Goal: Task Accomplishment & Management: Use online tool/utility

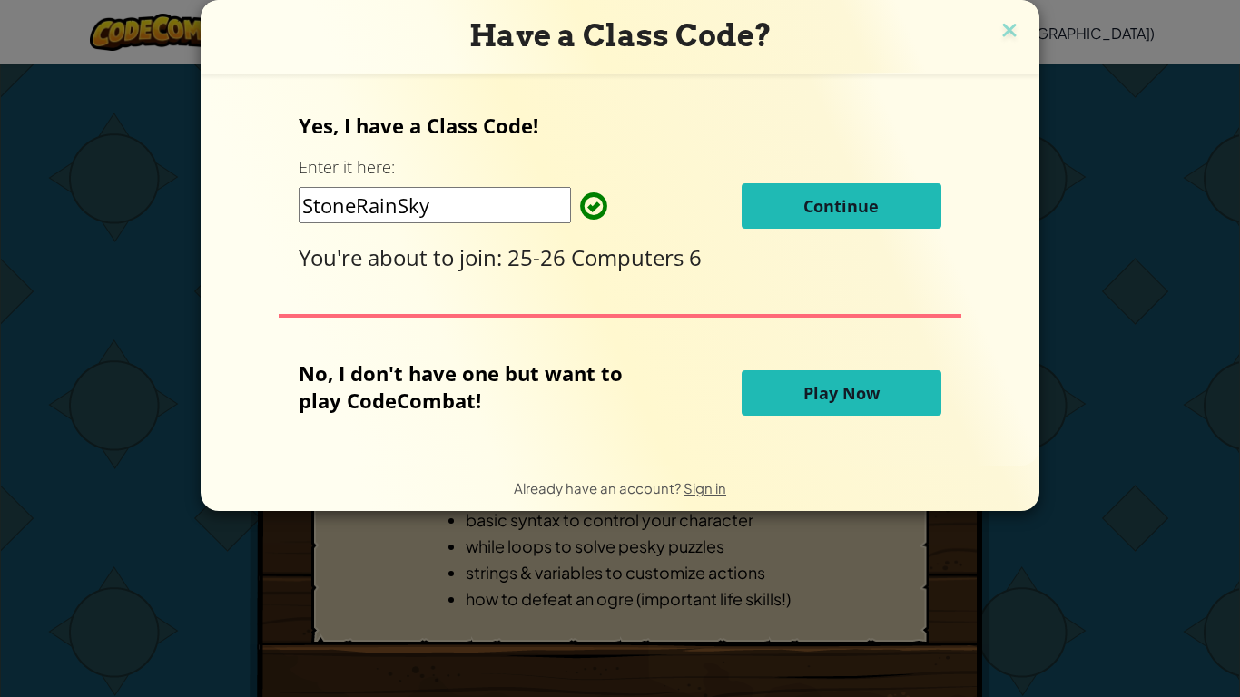
click at [808, 215] on span "Continue" at bounding box center [840, 206] width 75 height 22
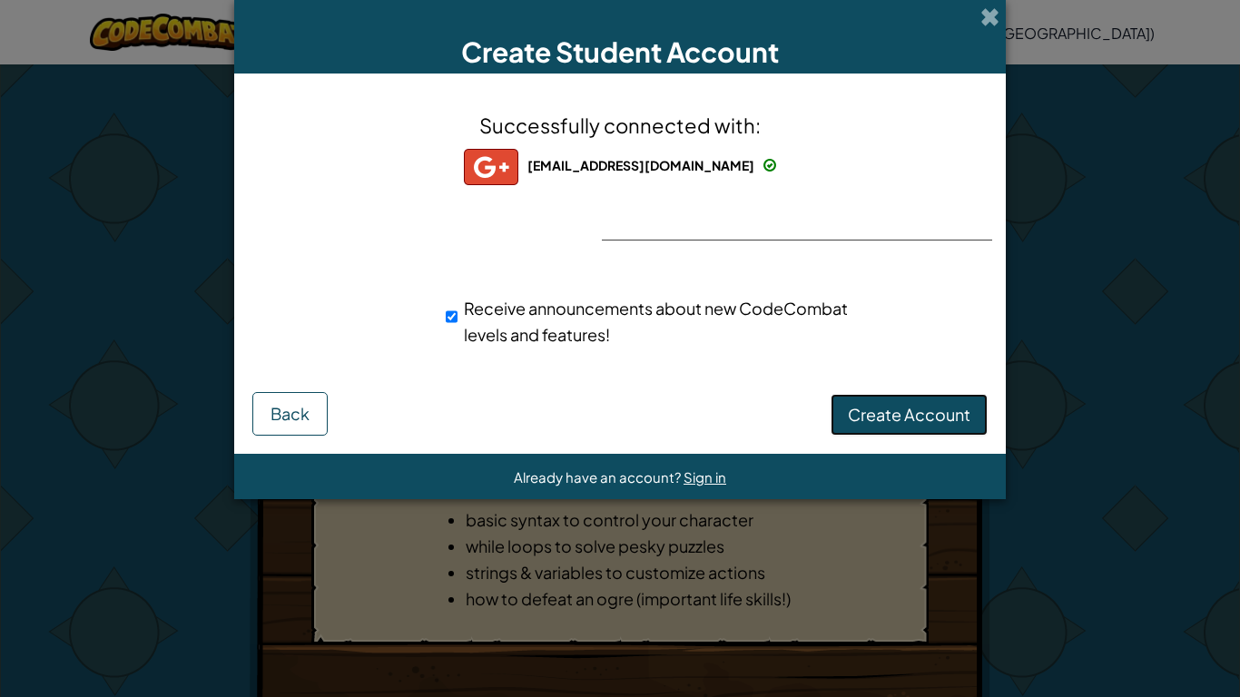
click at [918, 420] on span "Create Account" at bounding box center [909, 414] width 123 height 21
click at [919, 421] on button "Create Account" at bounding box center [909, 415] width 157 height 42
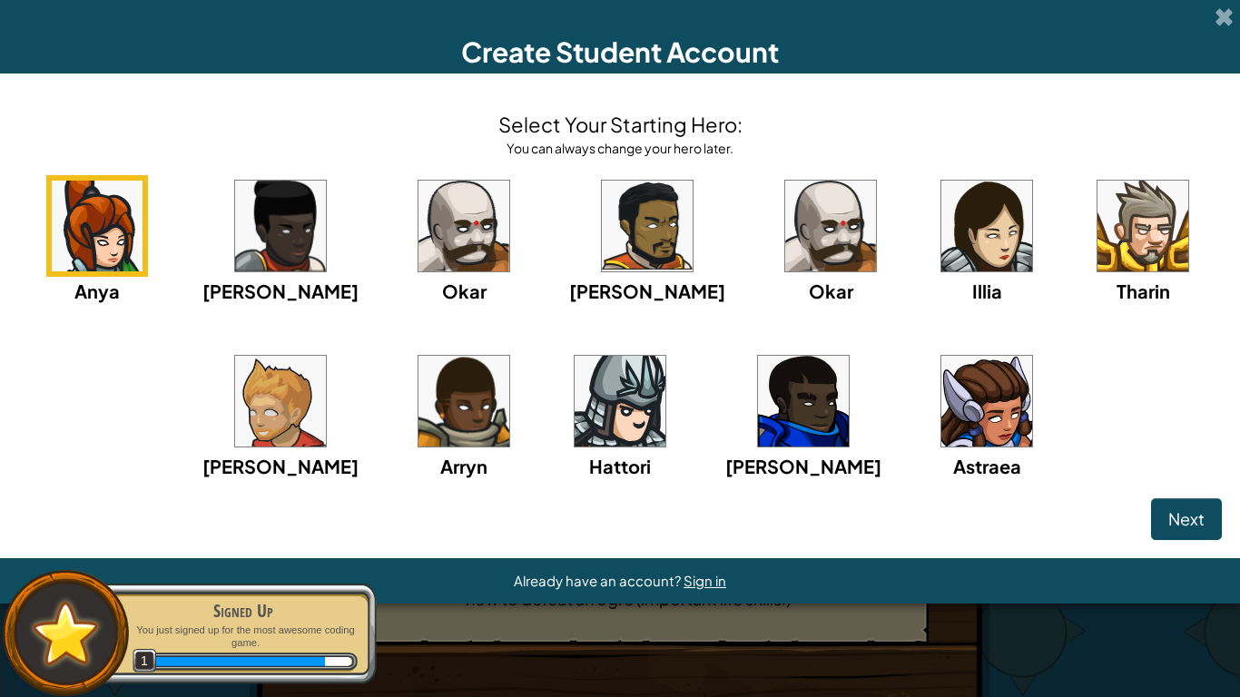
click at [326, 408] on img at bounding box center [280, 401] width 91 height 91
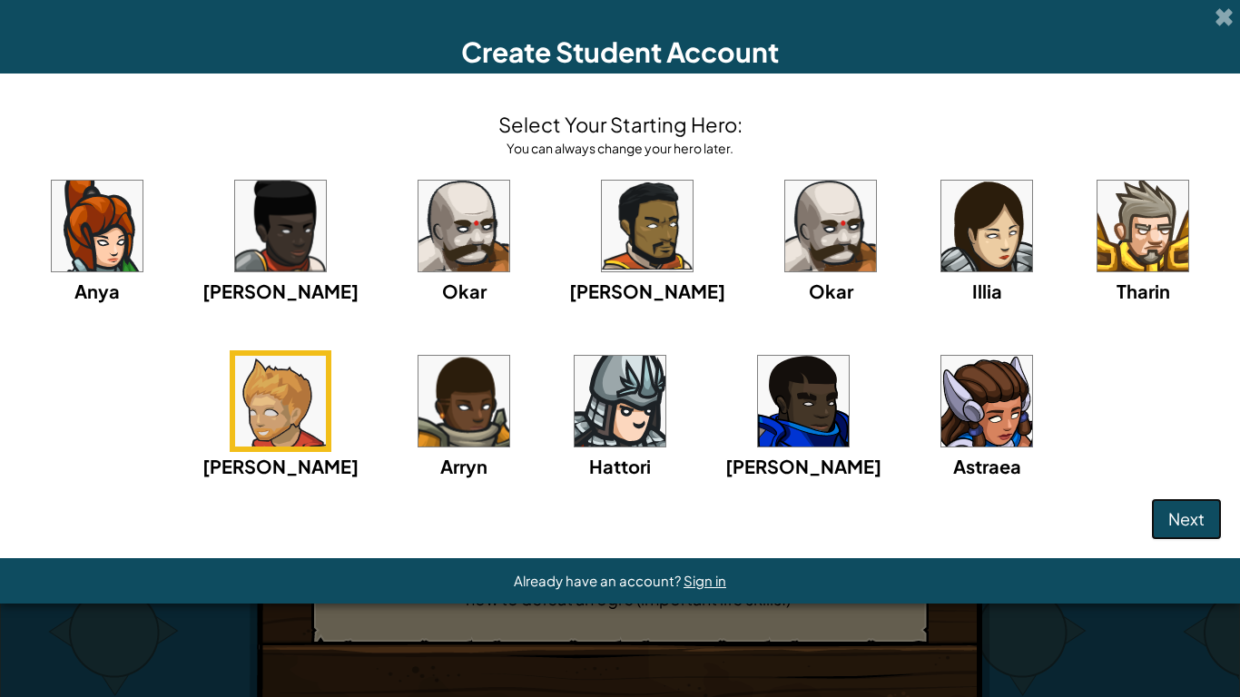
click at [1172, 532] on button "Next" at bounding box center [1186, 519] width 71 height 42
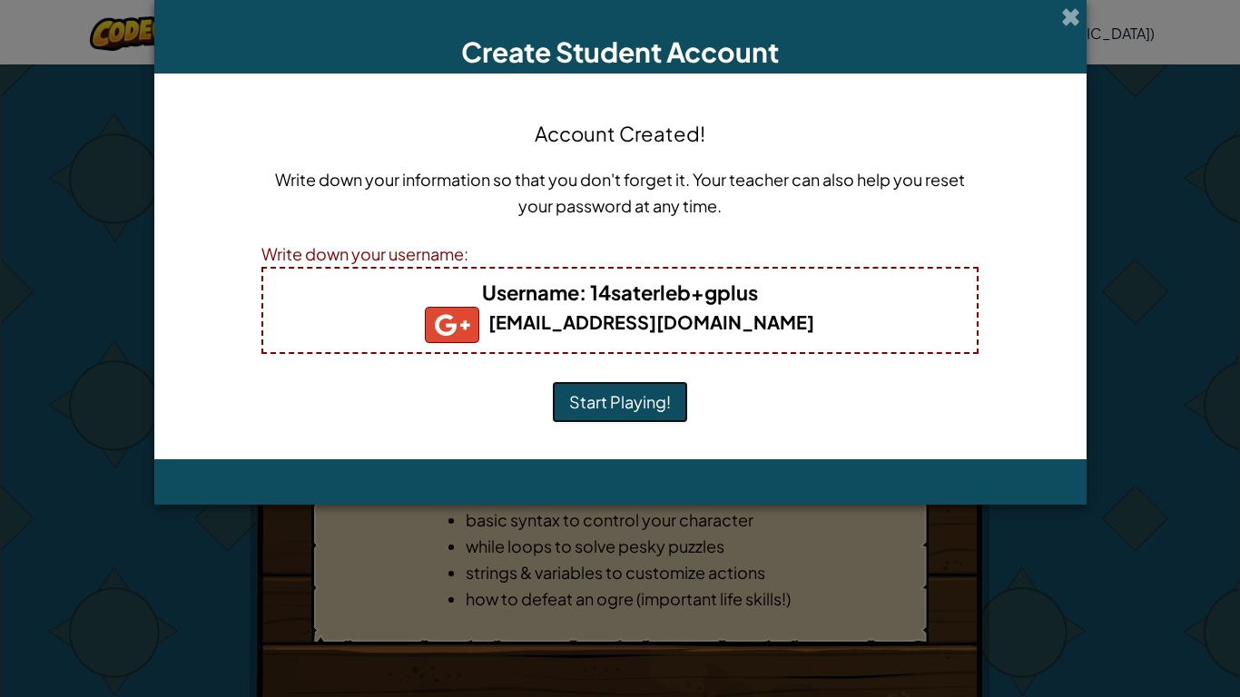
click at [644, 397] on button "Start Playing!" at bounding box center [620, 402] width 136 height 42
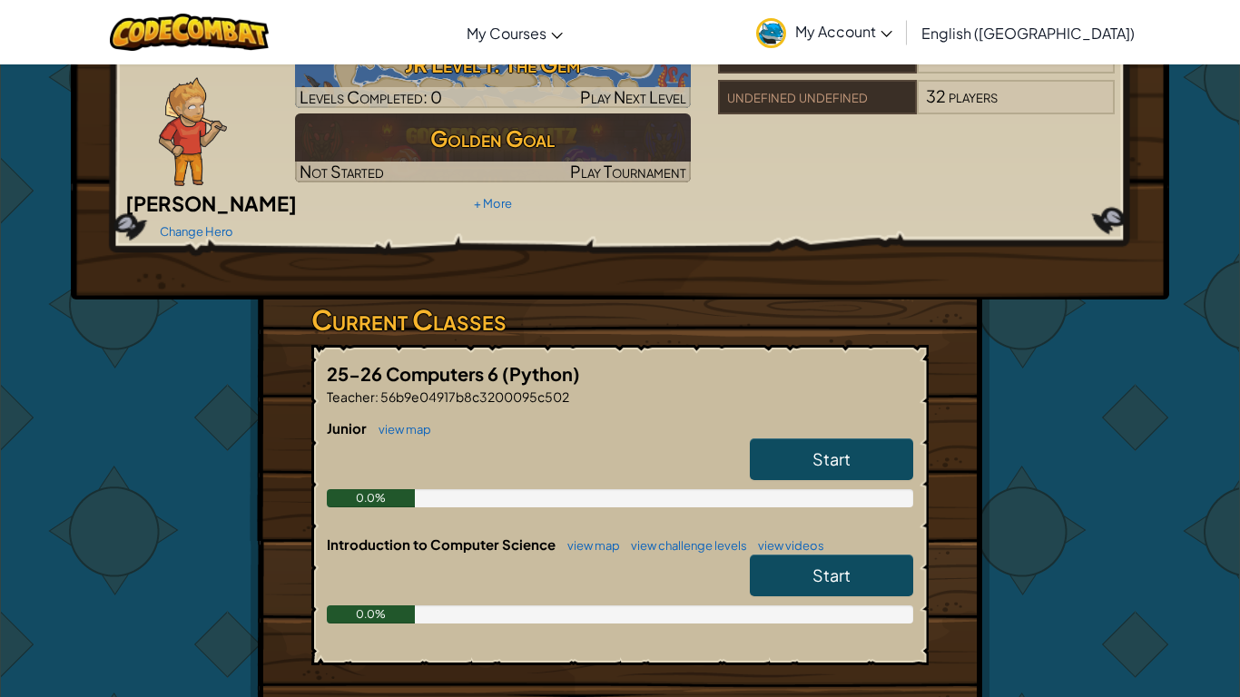
scroll to position [103, 0]
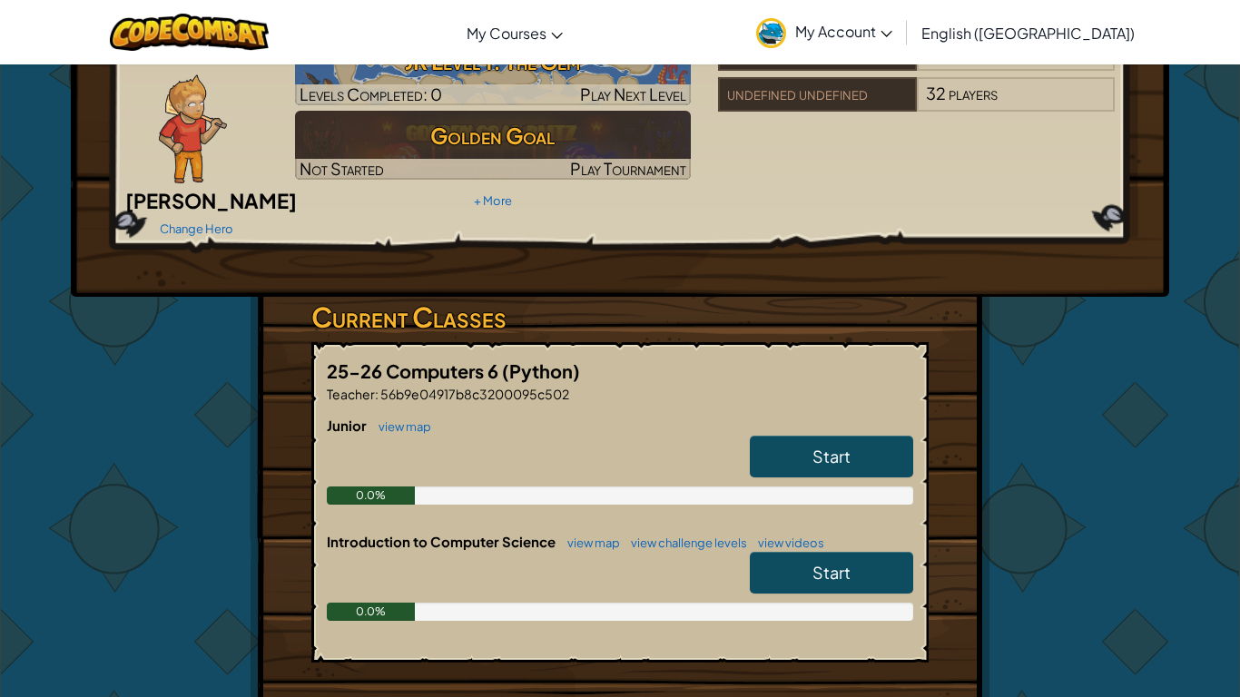
click at [832, 446] on span "Start" at bounding box center [831, 456] width 38 height 21
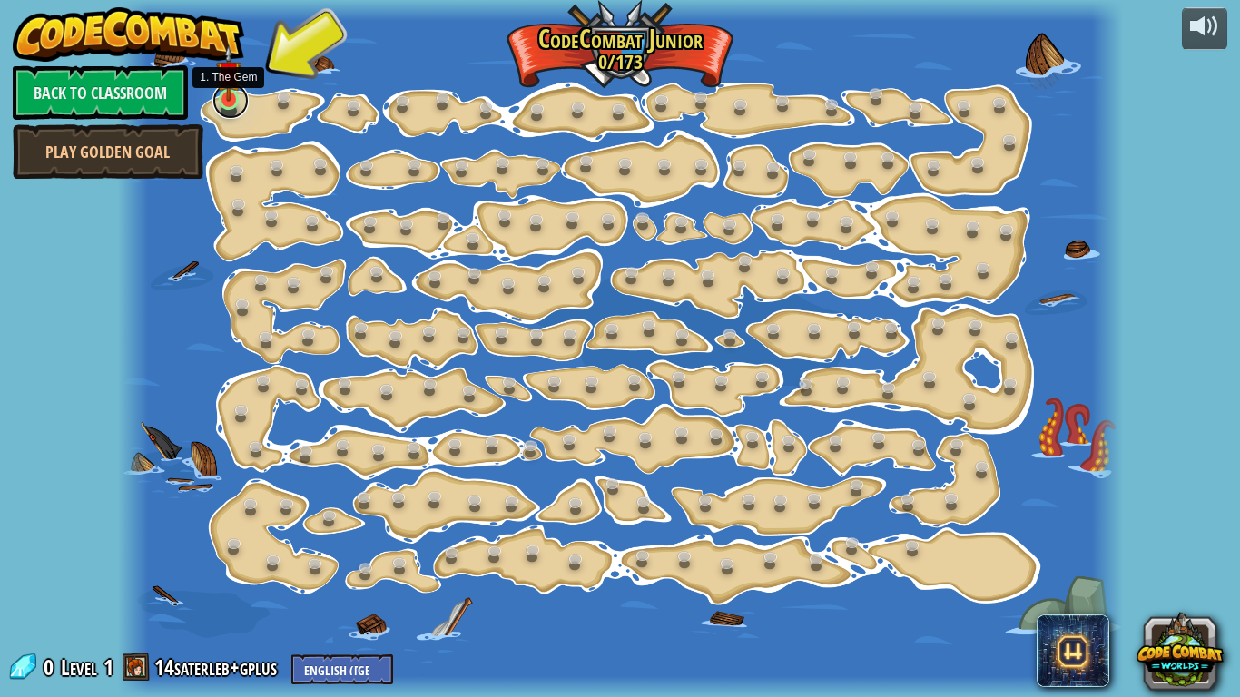
click at [231, 104] on link at bounding box center [230, 101] width 36 height 36
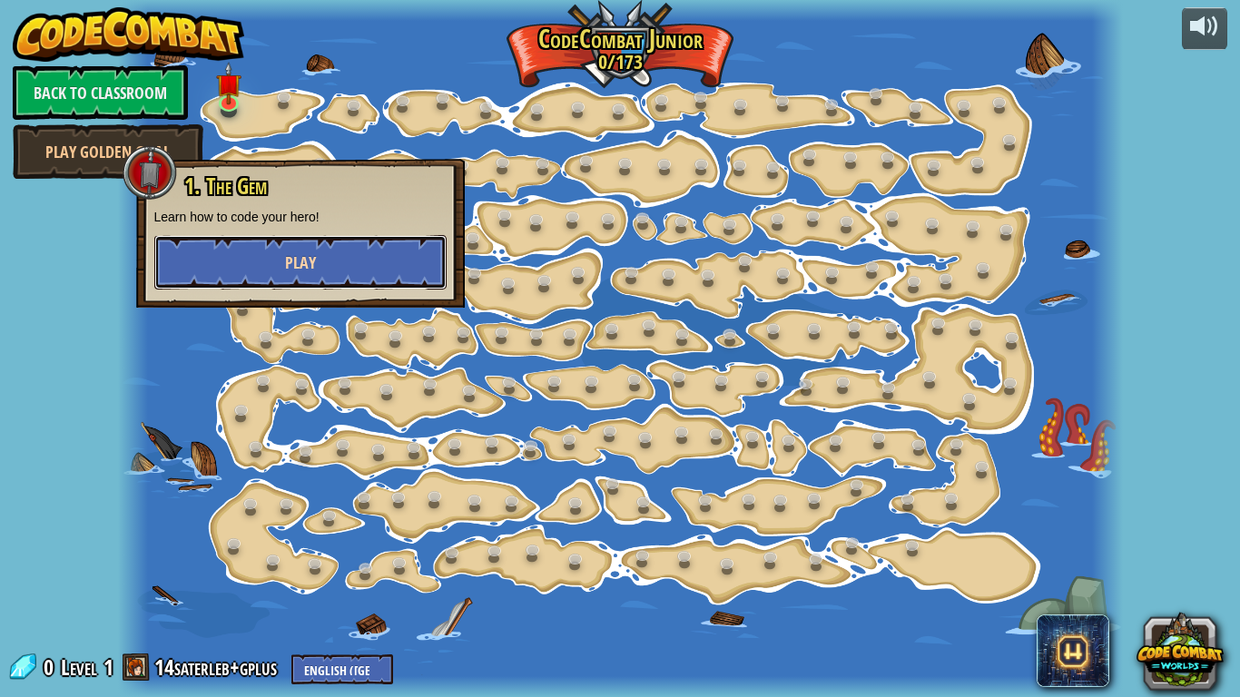
click at [331, 266] on button "Play" at bounding box center [300, 262] width 292 height 54
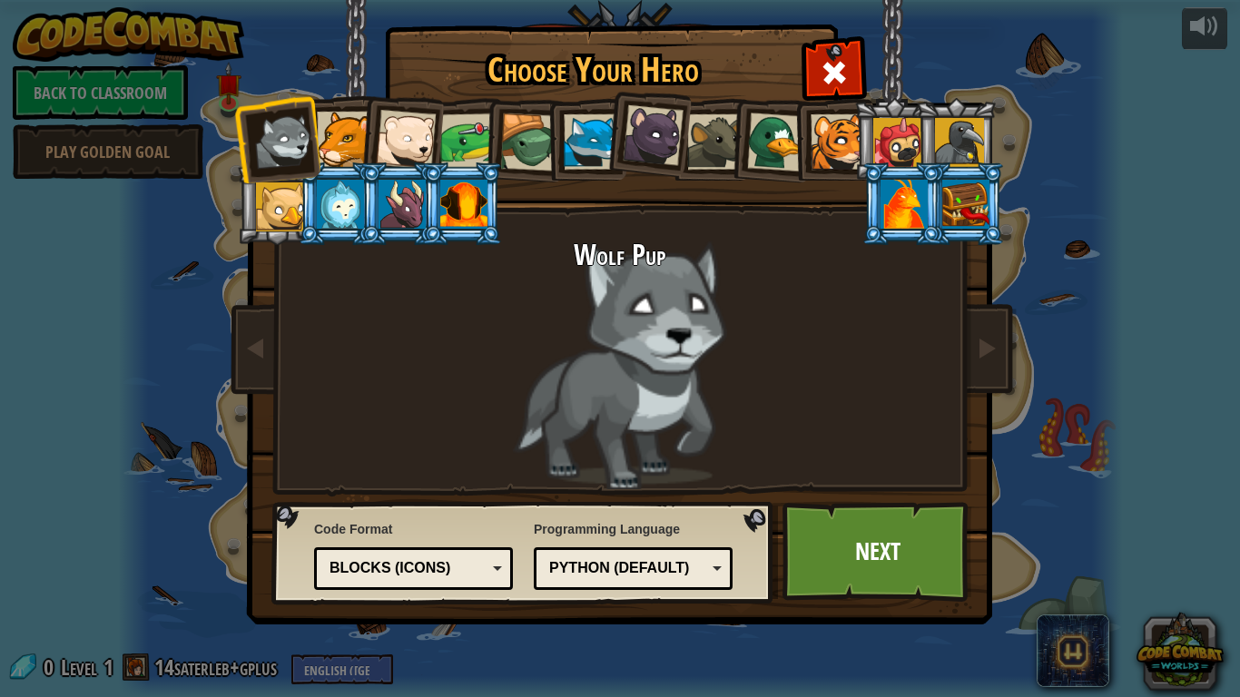
click at [350, 137] on div at bounding box center [344, 139] width 55 height 55
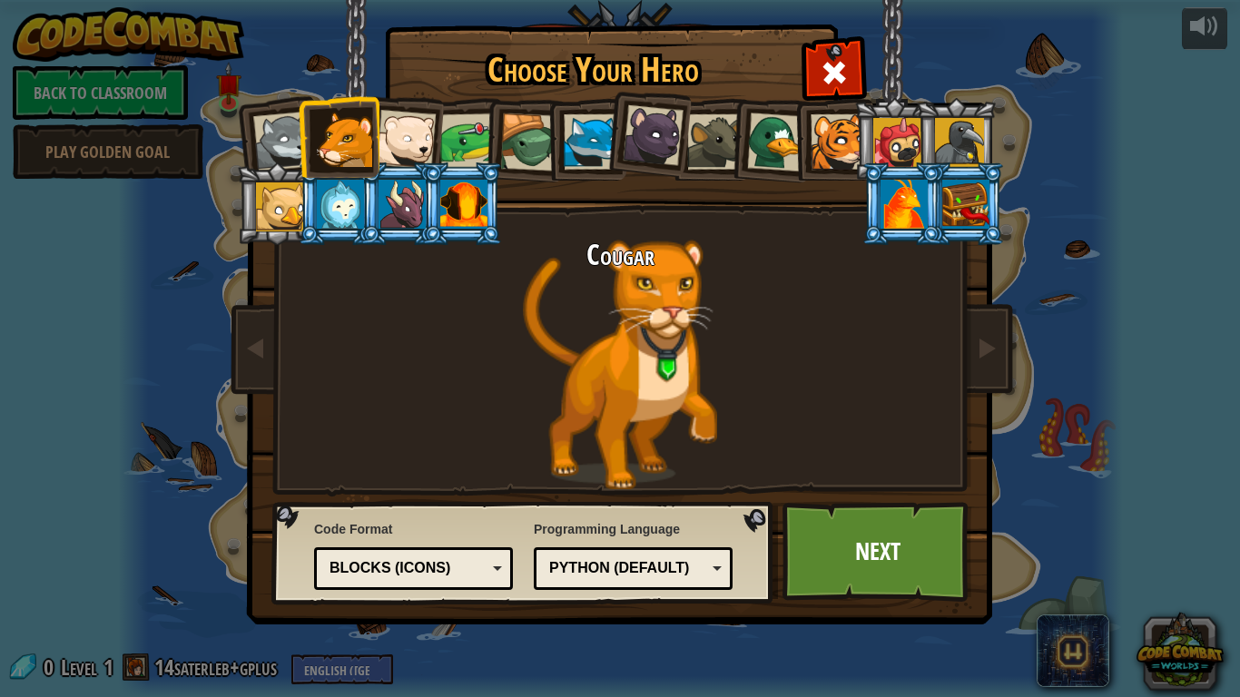
click at [468, 143] on div at bounding box center [468, 141] width 56 height 56
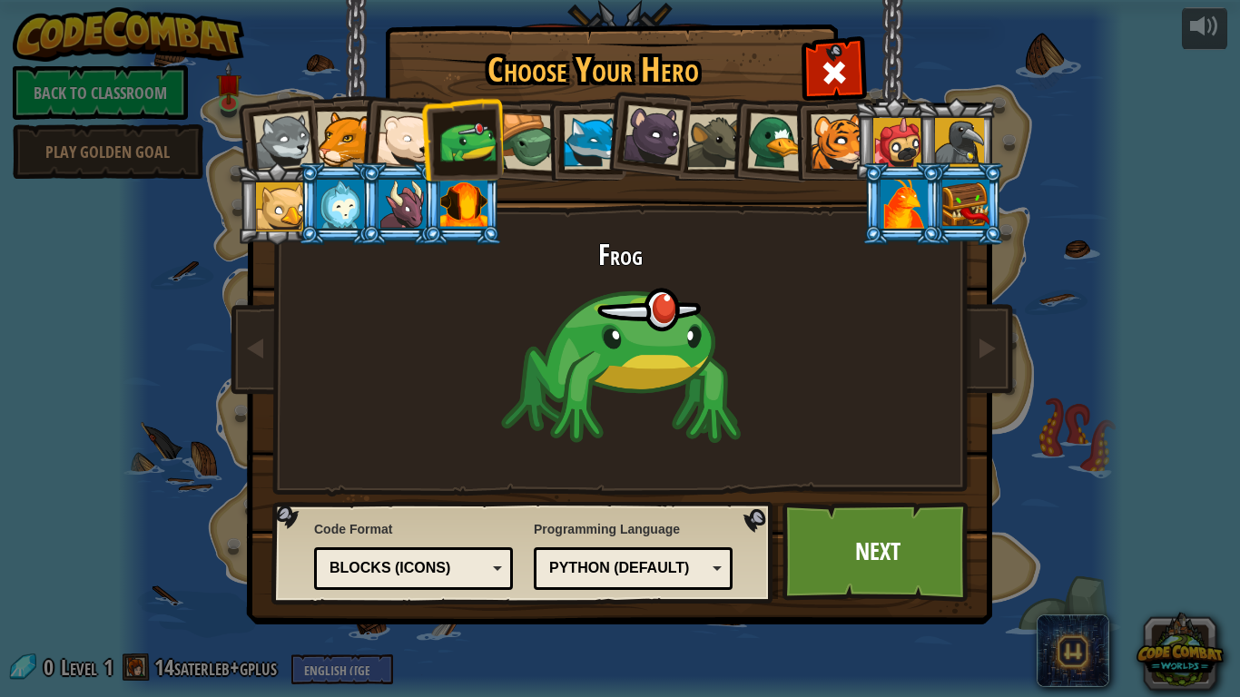
click at [586, 163] on div at bounding box center [591, 141] width 55 height 55
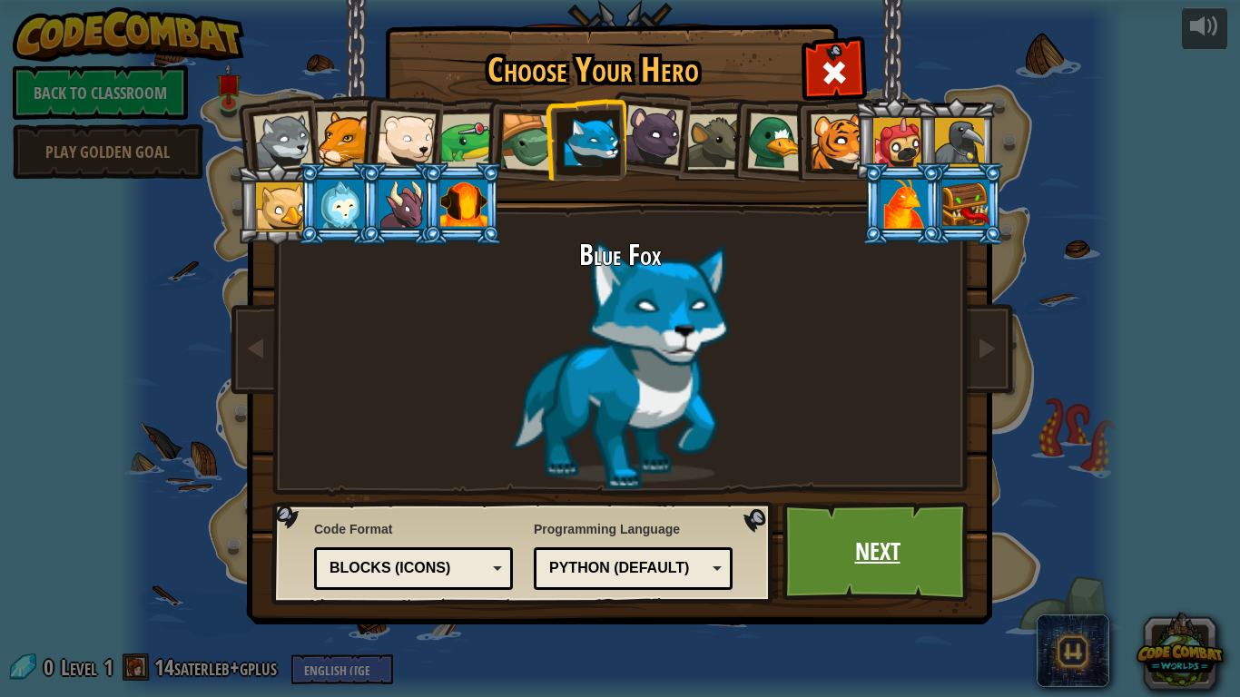
click at [852, 534] on link "Next" at bounding box center [877, 552] width 190 height 100
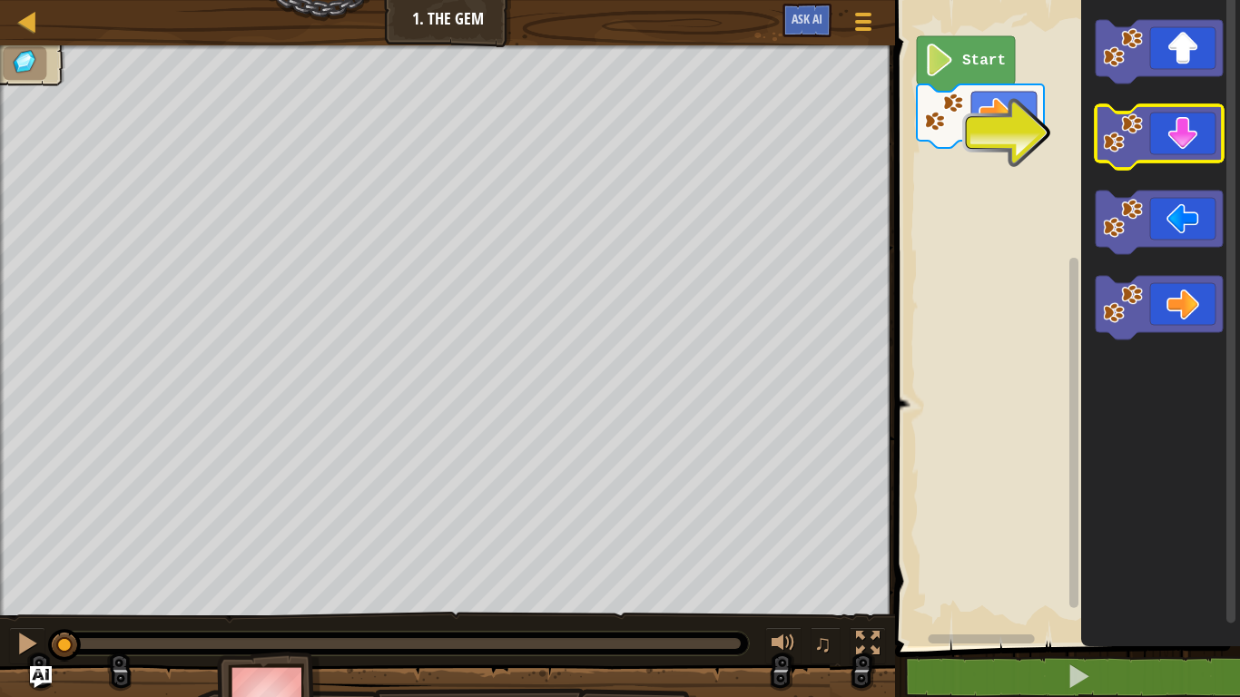
click at [1172, 143] on icon "Blockly Workspace" at bounding box center [1159, 137] width 127 height 64
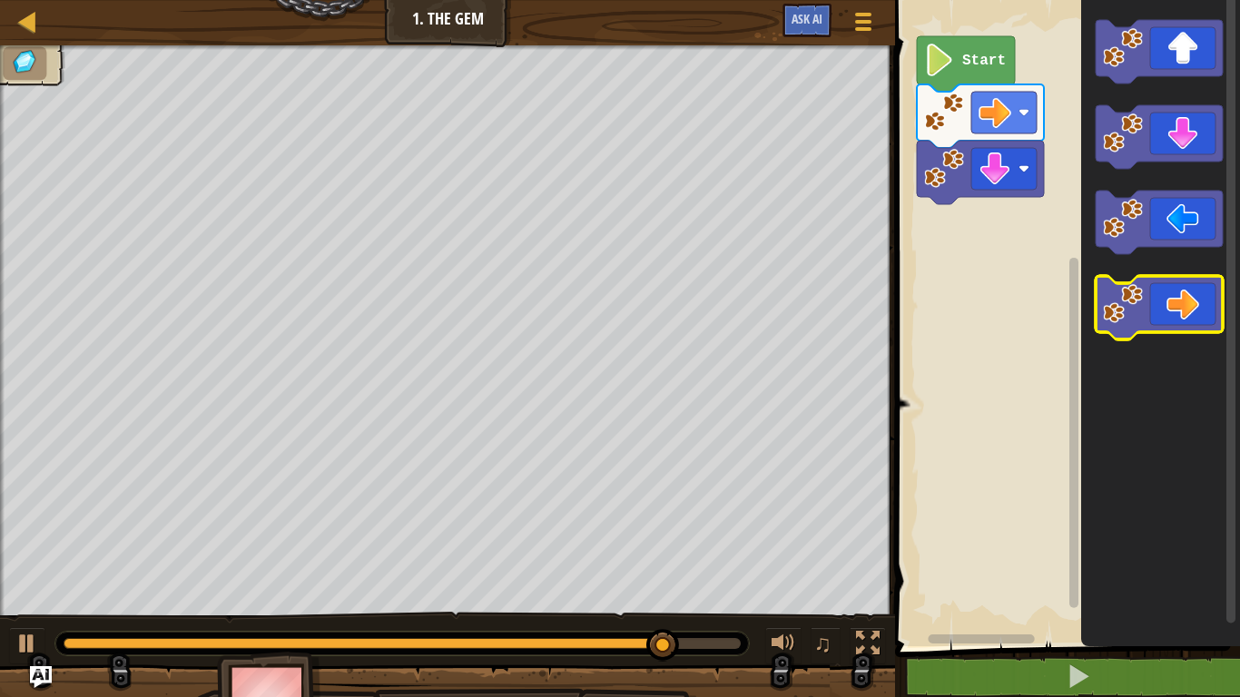
click at [1201, 320] on icon "Blockly Workspace" at bounding box center [1159, 308] width 127 height 64
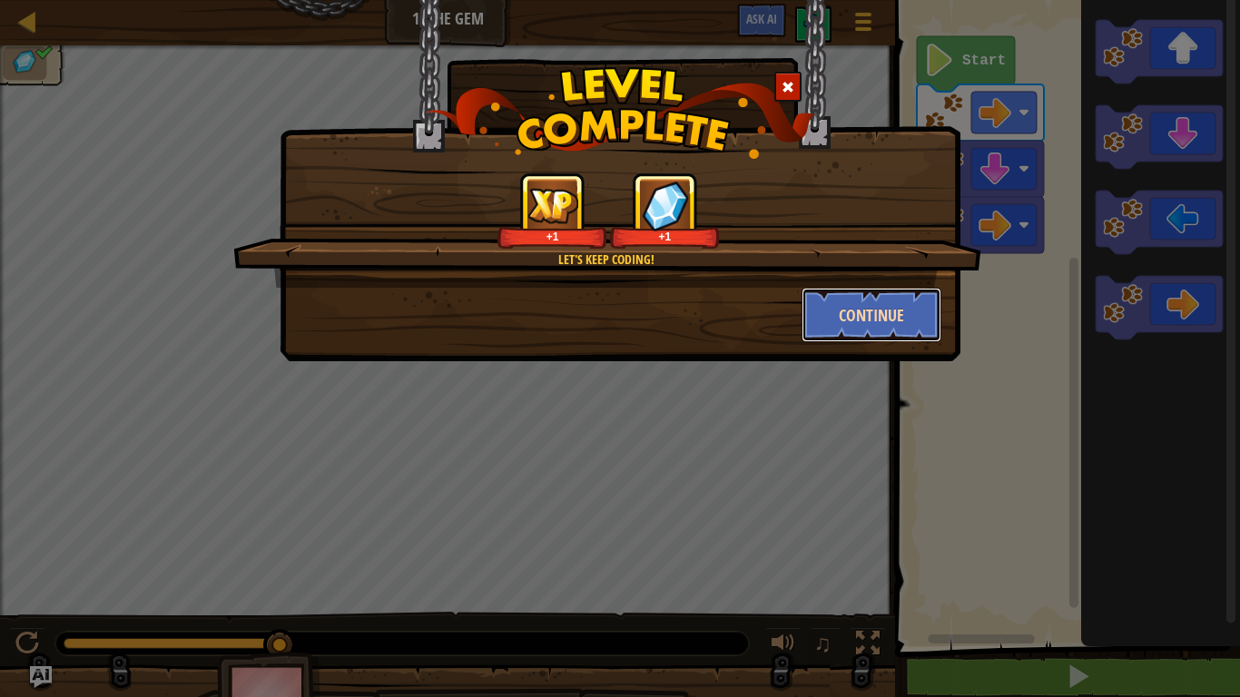
click at [903, 320] on button "Continue" at bounding box center [872, 315] width 141 height 54
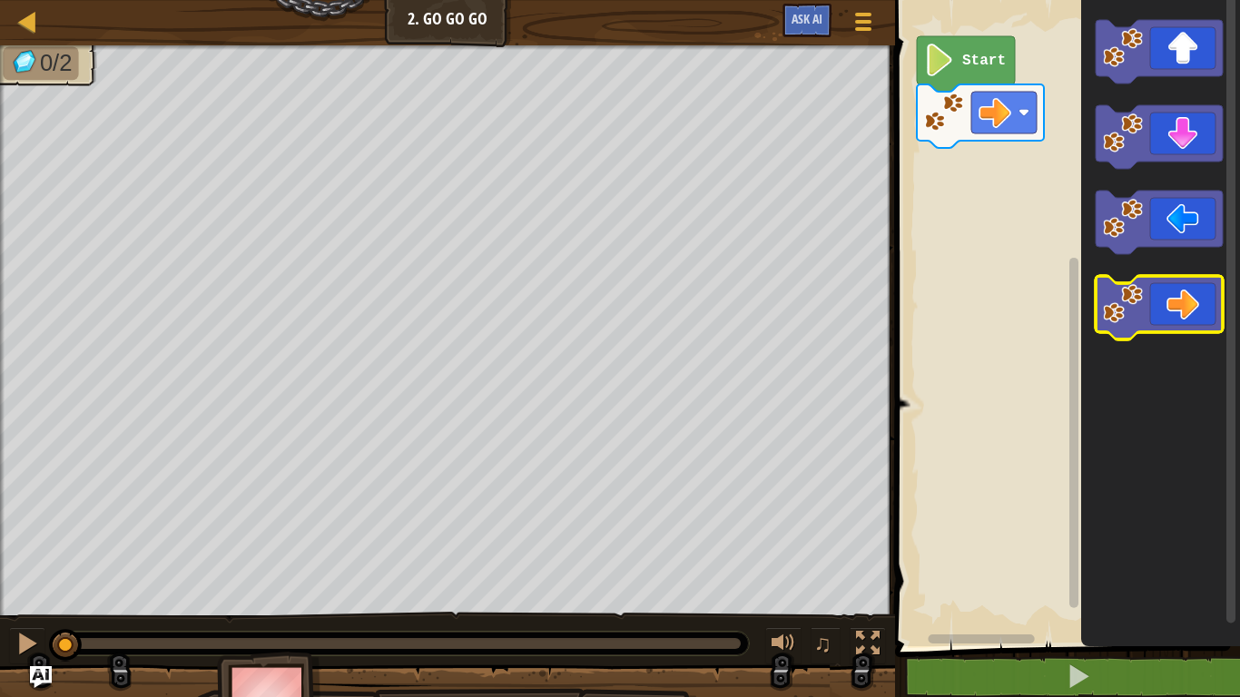
click at [1132, 314] on image "Blockly Workspace" at bounding box center [1123, 304] width 40 height 40
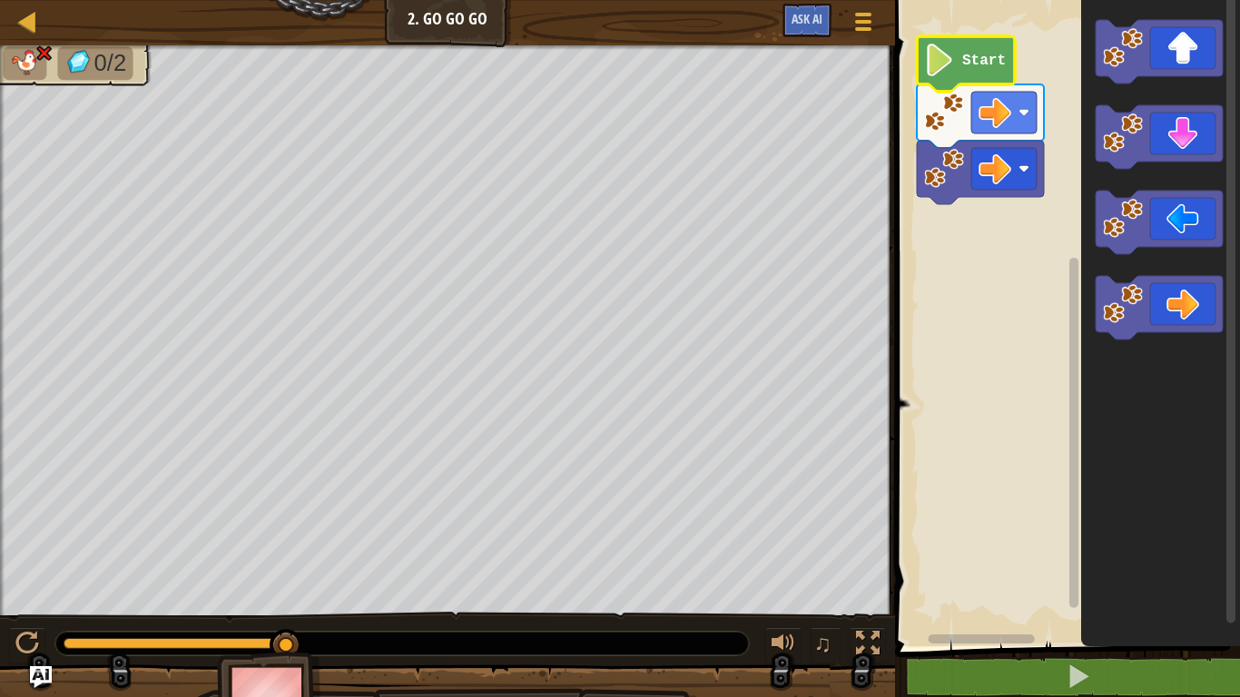
click at [952, 67] on image "Blockly Workspace" at bounding box center [939, 60] width 31 height 33
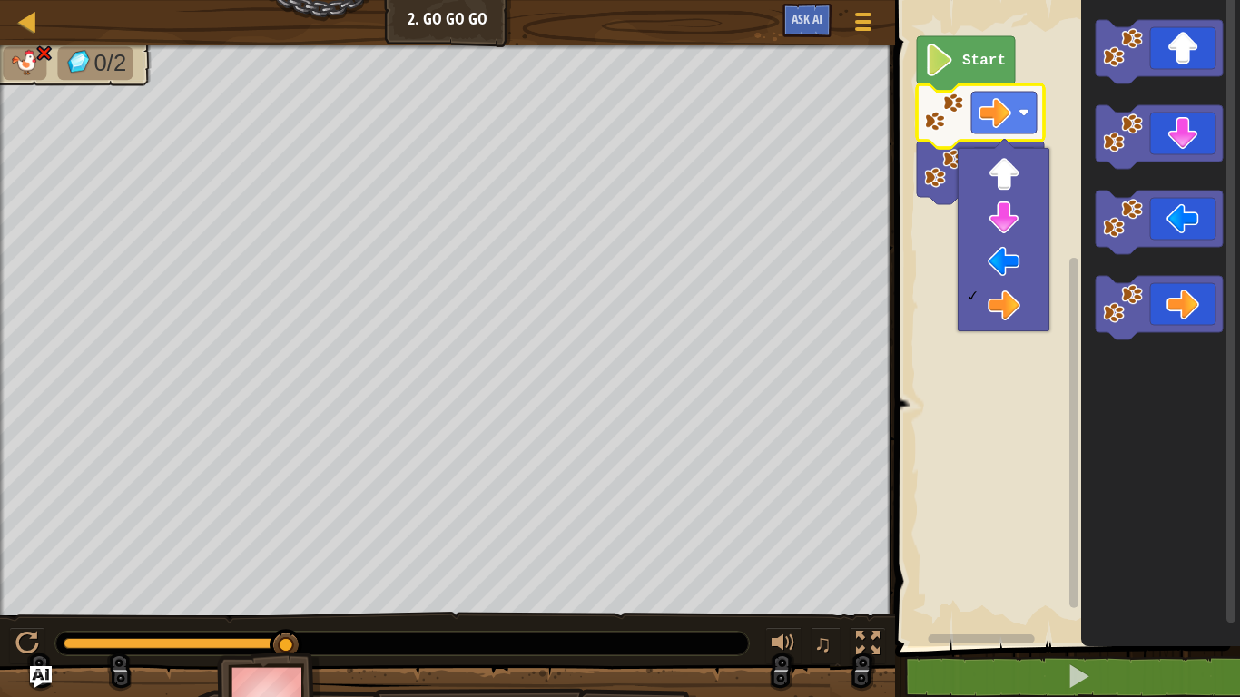
click at [973, 349] on rect "Blockly Workspace" at bounding box center [1065, 318] width 350 height 655
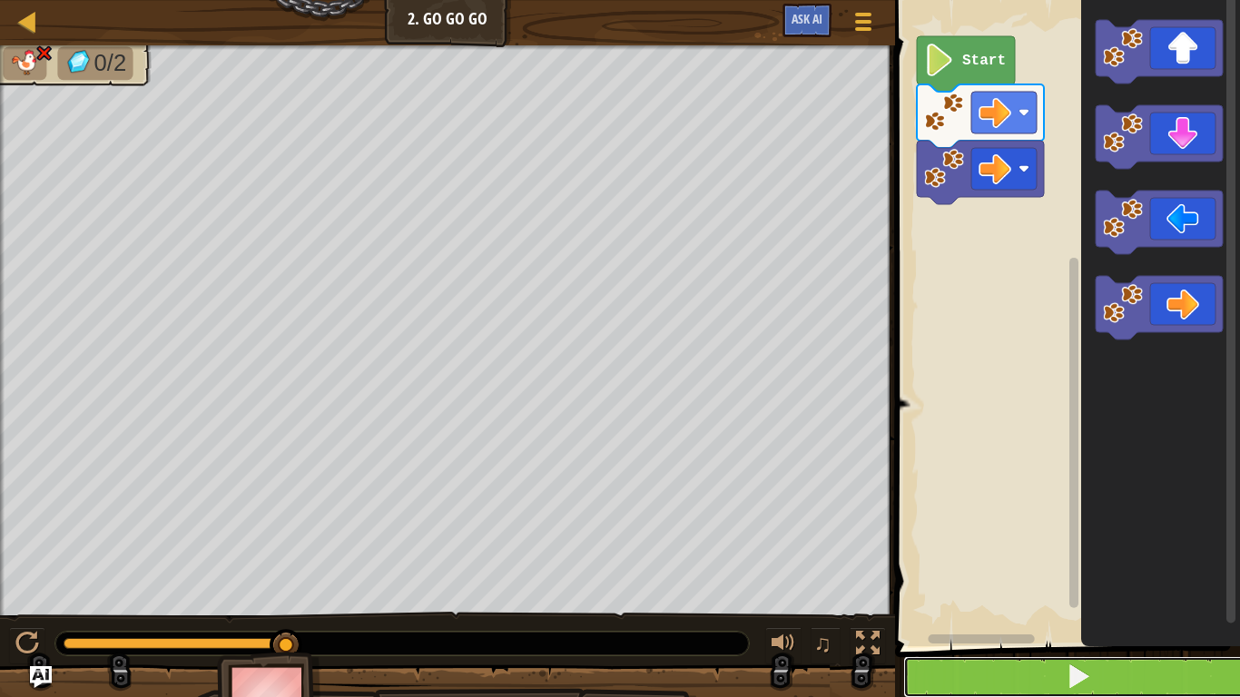
click at [991, 676] on button at bounding box center [1078, 677] width 350 height 42
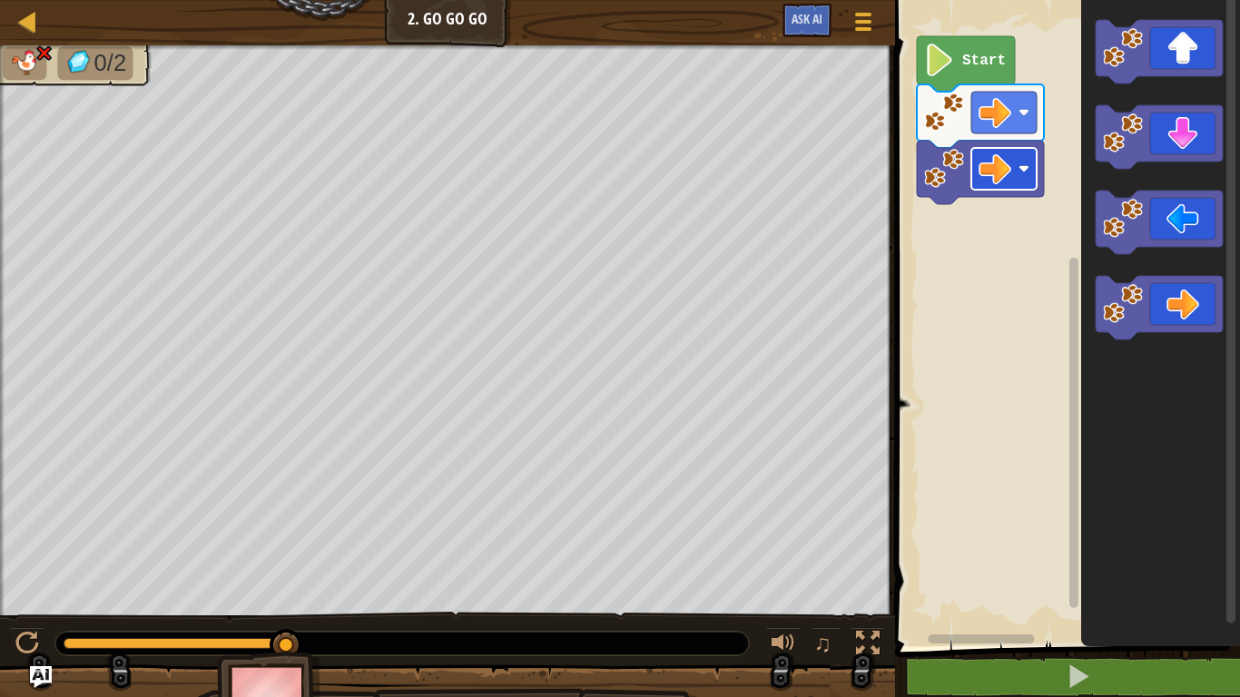
click at [1024, 170] on image "Blockly Workspace" at bounding box center [1023, 168] width 11 height 11
click at [866, 647] on div at bounding box center [868, 644] width 24 height 24
click at [1000, 77] on icon "Blockly Workspace" at bounding box center [966, 63] width 98 height 55
click at [1024, 189] on rect "Blockly Workspace" at bounding box center [1003, 169] width 65 height 42
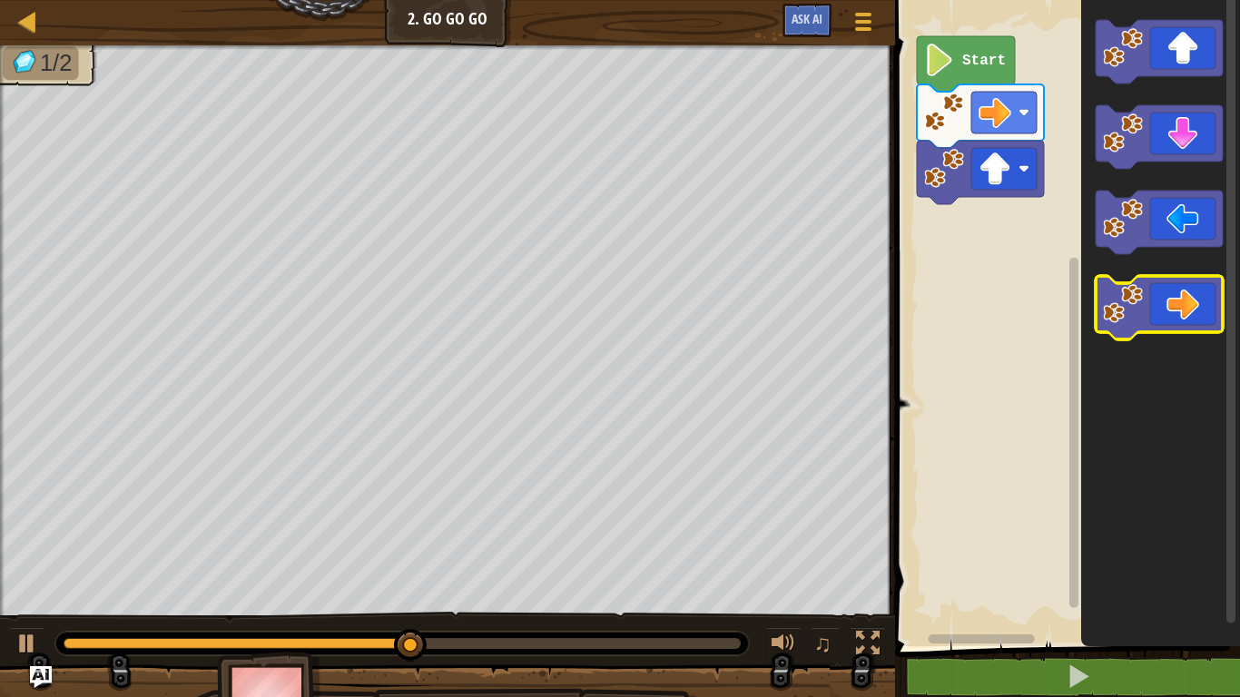
click at [1144, 304] on icon "Blockly Workspace" at bounding box center [1159, 308] width 127 height 64
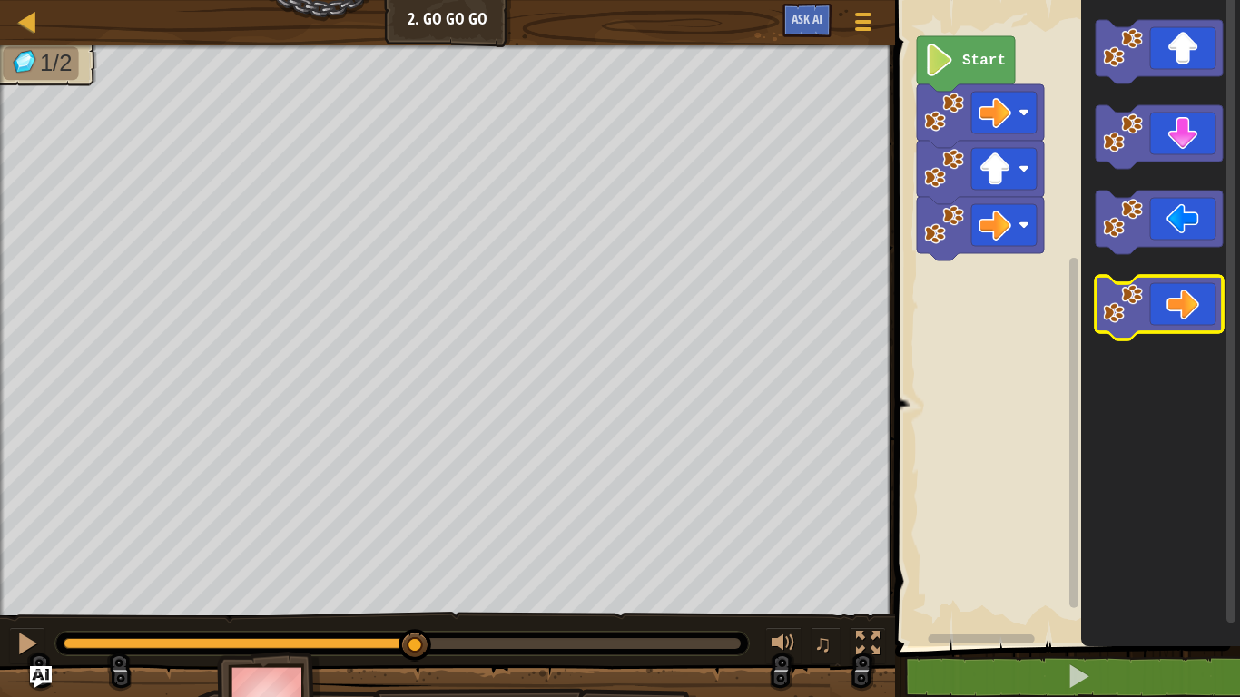
click at [1155, 307] on icon "Blockly Workspace" at bounding box center [1159, 308] width 127 height 64
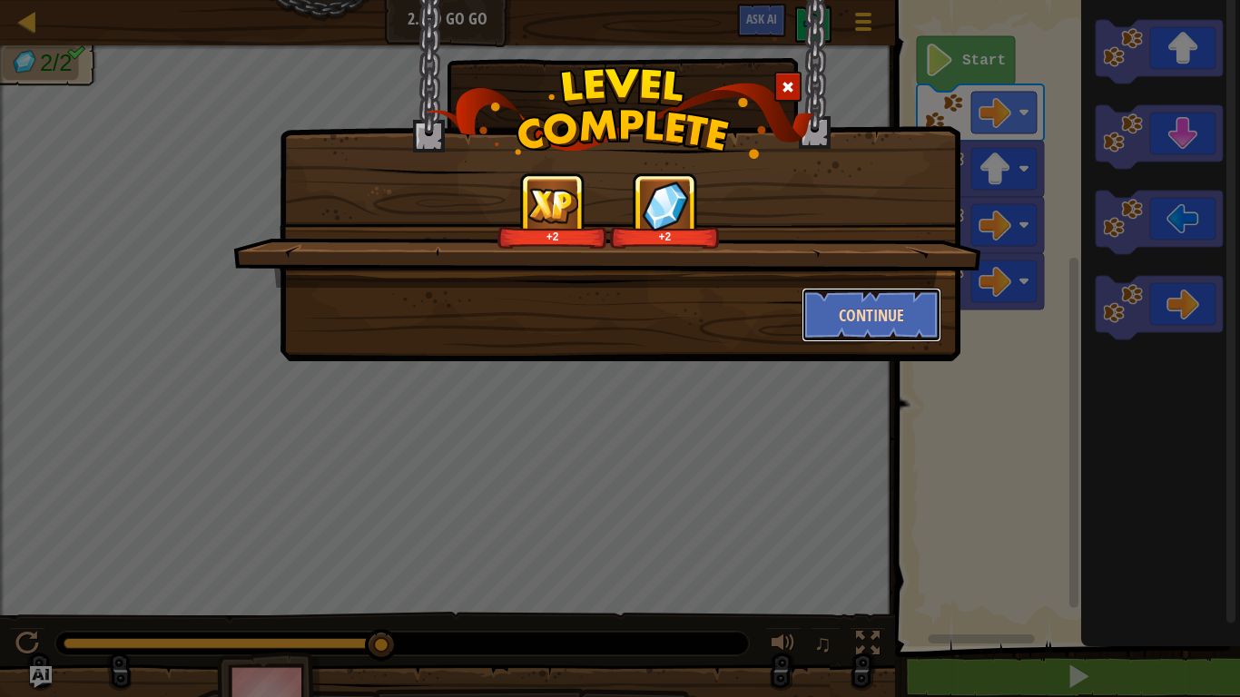
click at [856, 324] on button "Continue" at bounding box center [872, 315] width 141 height 54
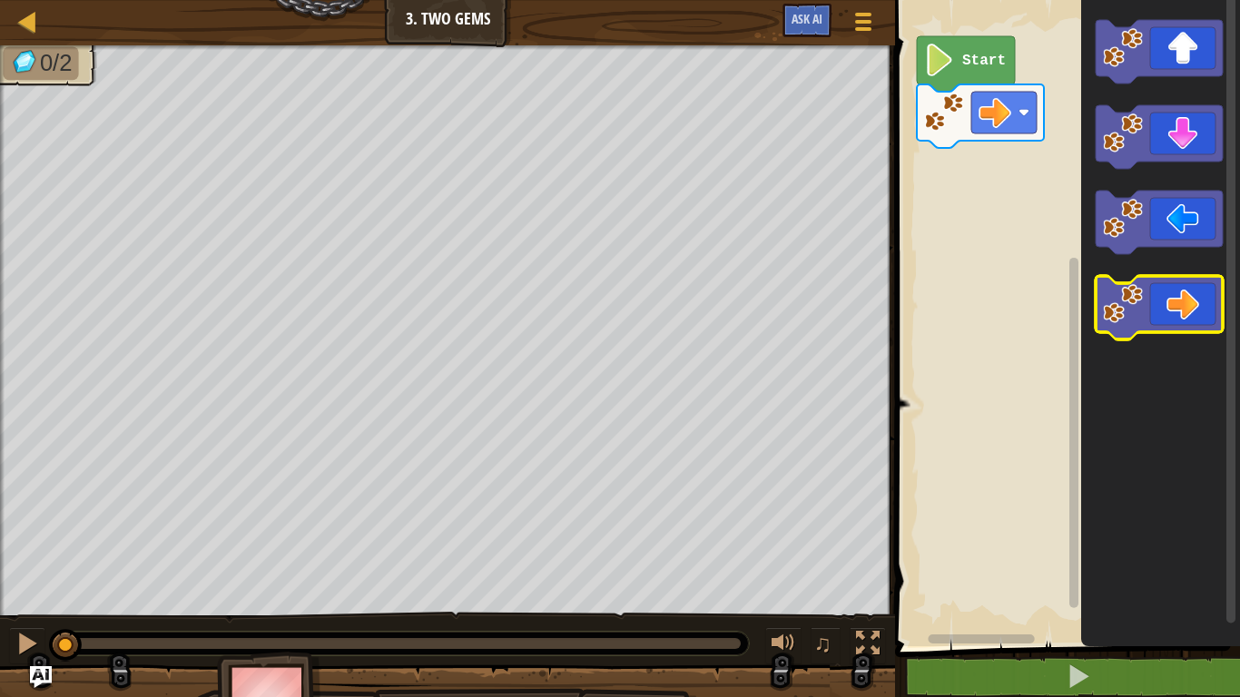
click at [1169, 318] on icon "Blockly Workspace" at bounding box center [1159, 308] width 127 height 64
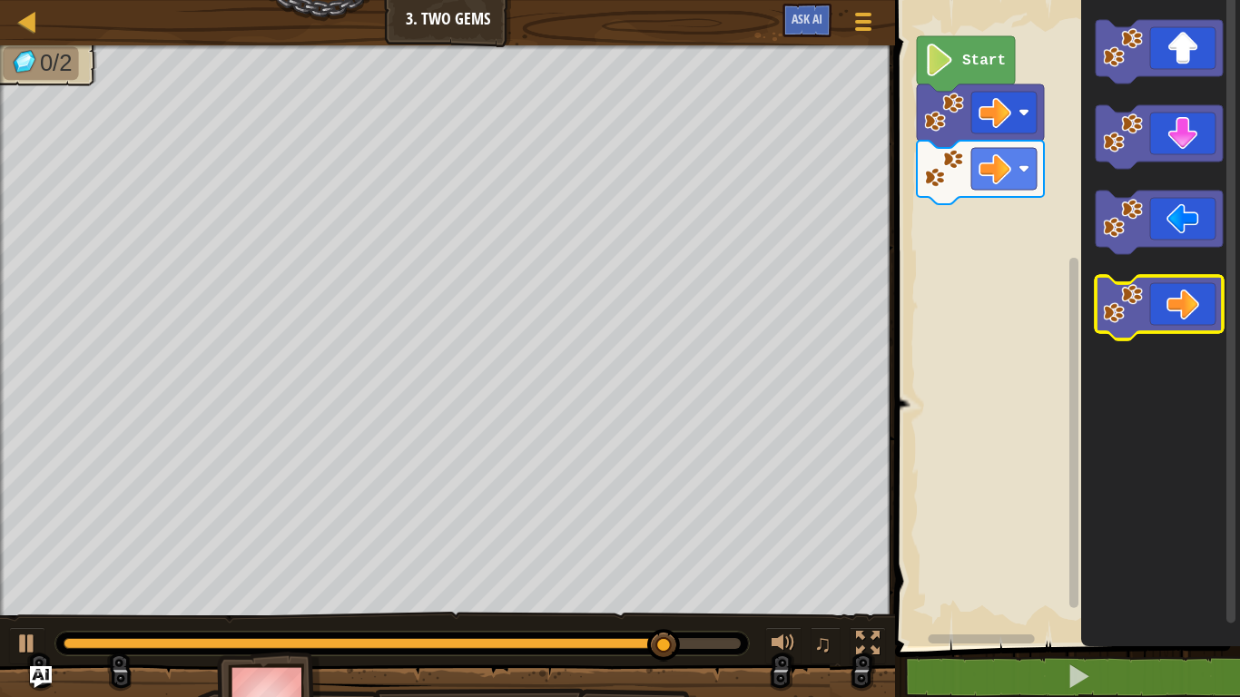
click at [1193, 306] on icon "Blockly Workspace" at bounding box center [1159, 308] width 127 height 64
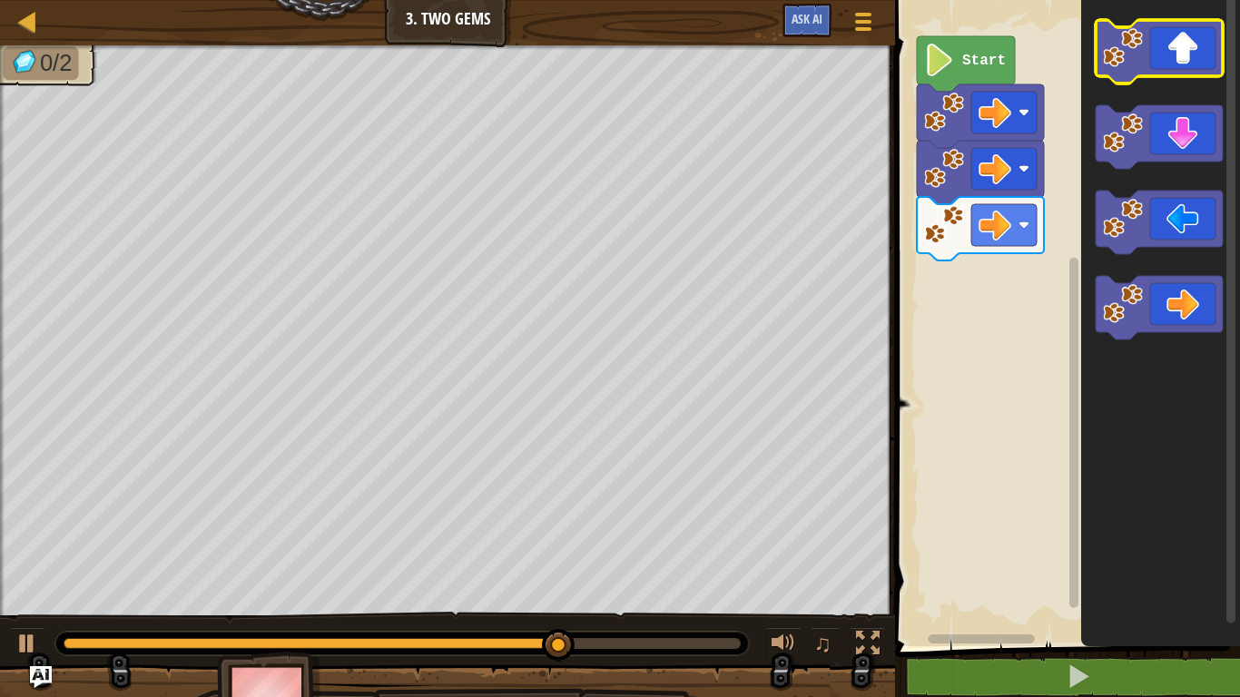
click at [1192, 64] on icon "Blockly Workspace" at bounding box center [1159, 52] width 127 height 64
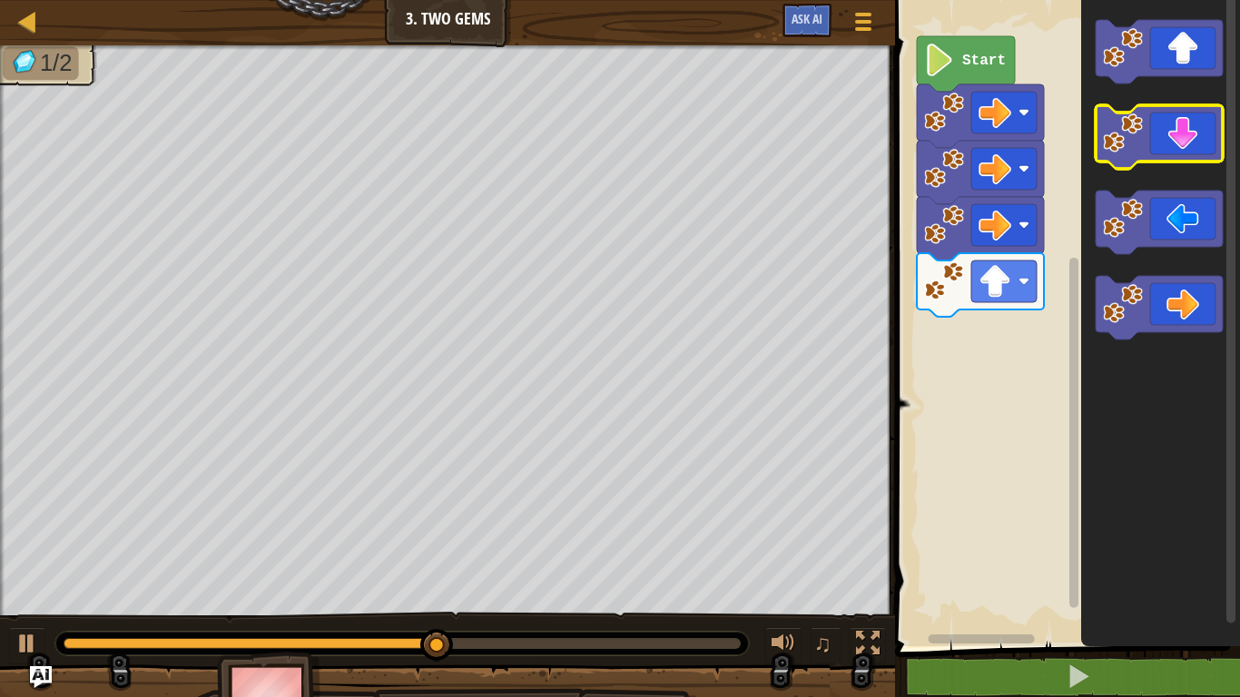
click at [1184, 158] on icon "Blockly Workspace" at bounding box center [1159, 137] width 127 height 64
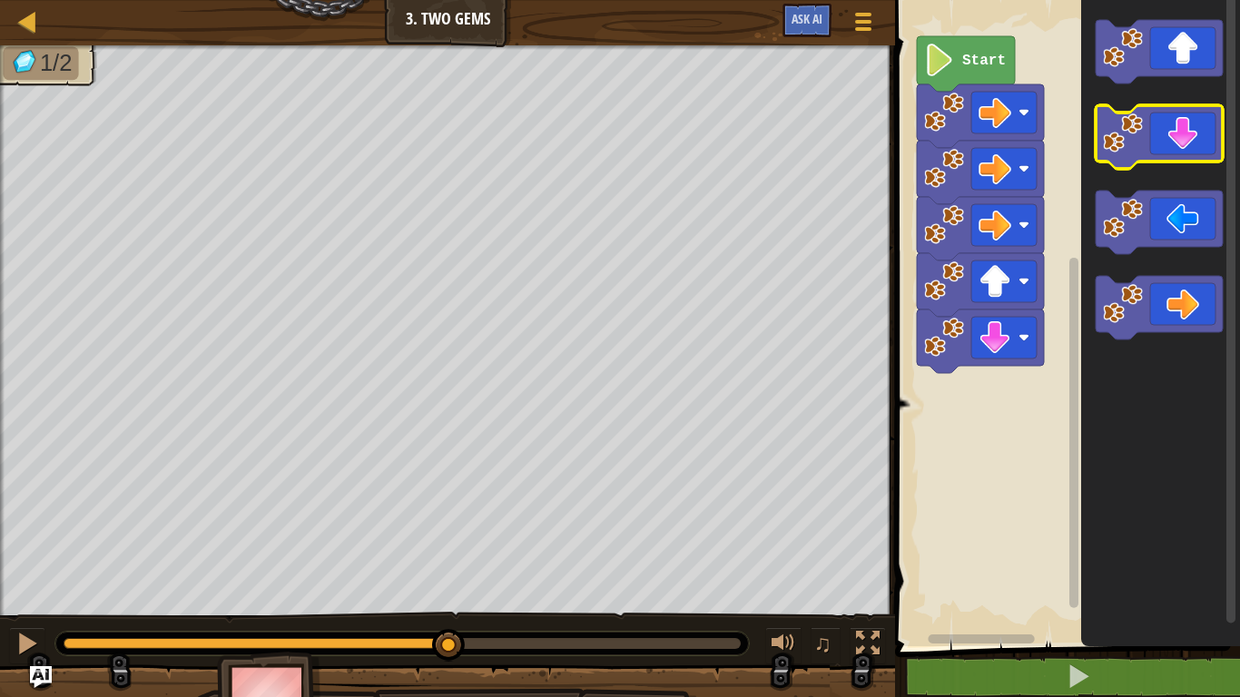
click at [1184, 158] on icon "Blockly Workspace" at bounding box center [1159, 137] width 127 height 64
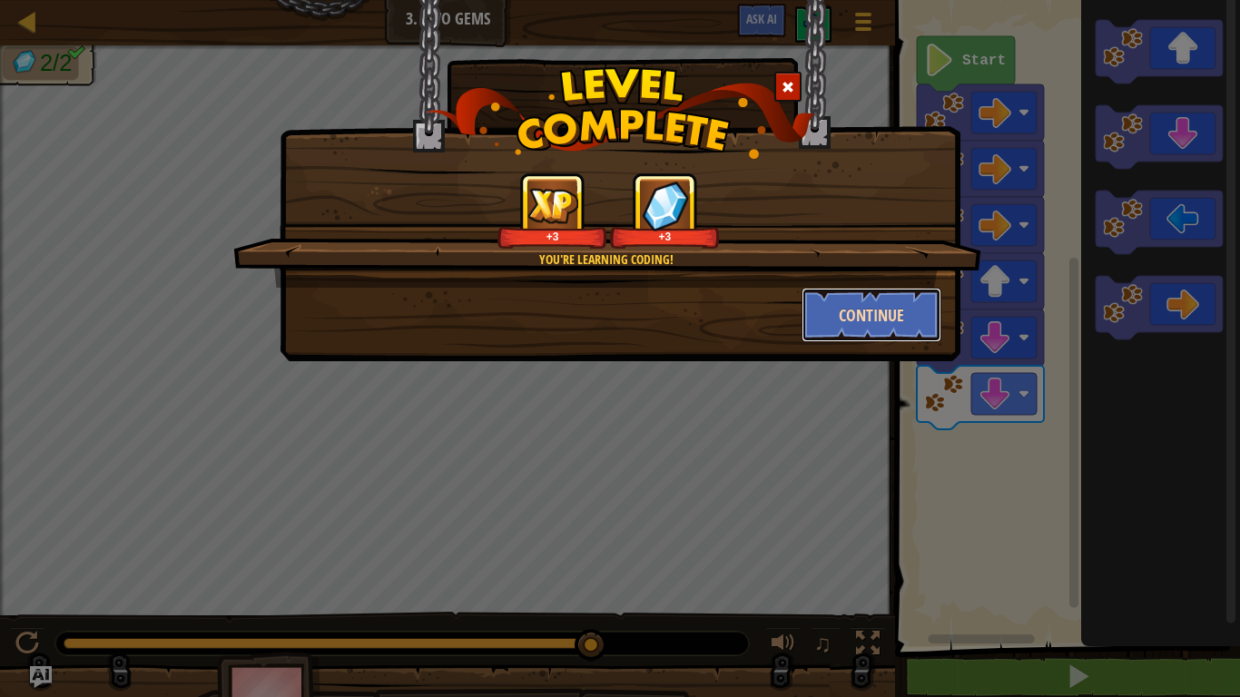
click at [873, 320] on button "Continue" at bounding box center [872, 315] width 141 height 54
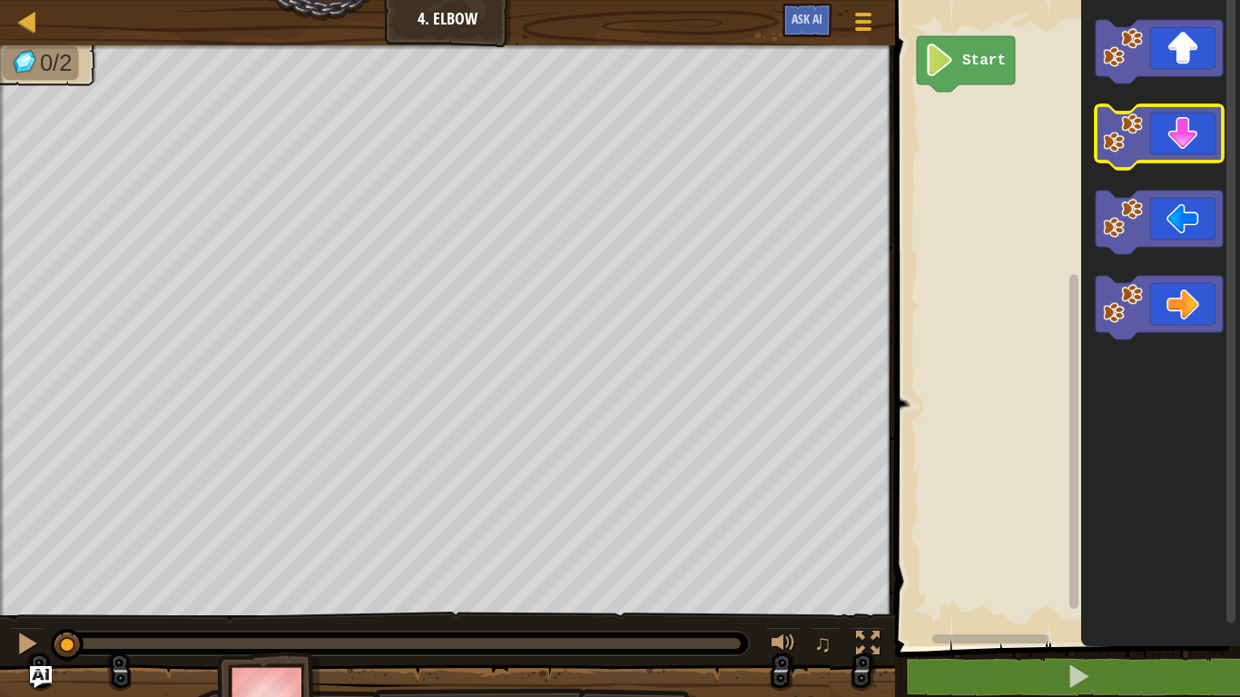
click at [1172, 137] on icon "Blockly Workspace" at bounding box center [1159, 137] width 127 height 64
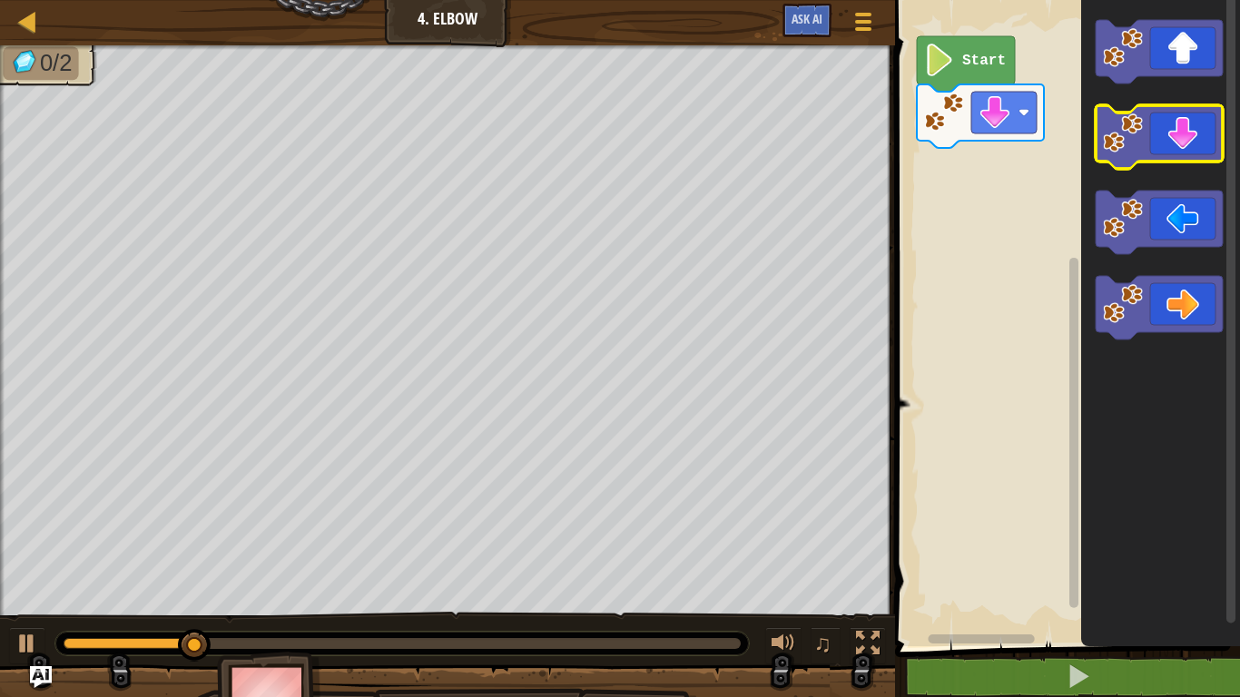
click at [1188, 167] on rect "Blockly Workspace" at bounding box center [1159, 137] width 127 height 64
click at [1169, 123] on icon "Blockly Workspace" at bounding box center [1159, 137] width 127 height 64
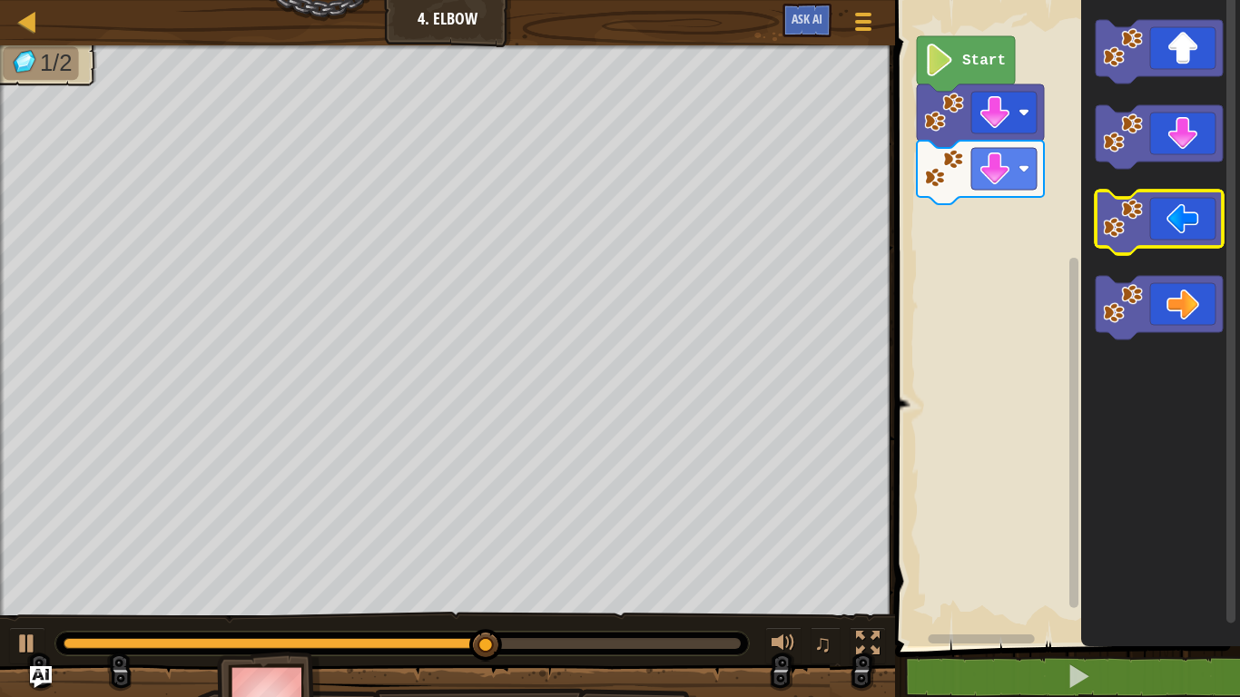
click at [1186, 230] on icon "Blockly Workspace" at bounding box center [1159, 223] width 127 height 64
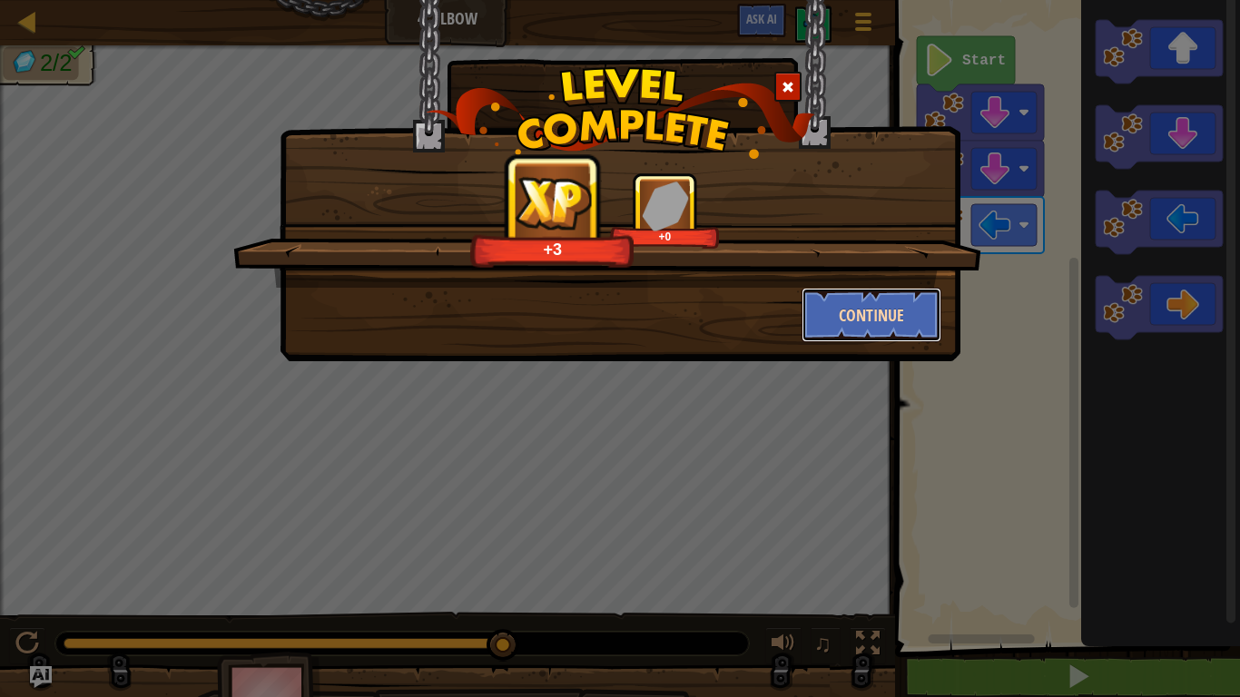
click at [890, 305] on button "Continue" at bounding box center [872, 315] width 141 height 54
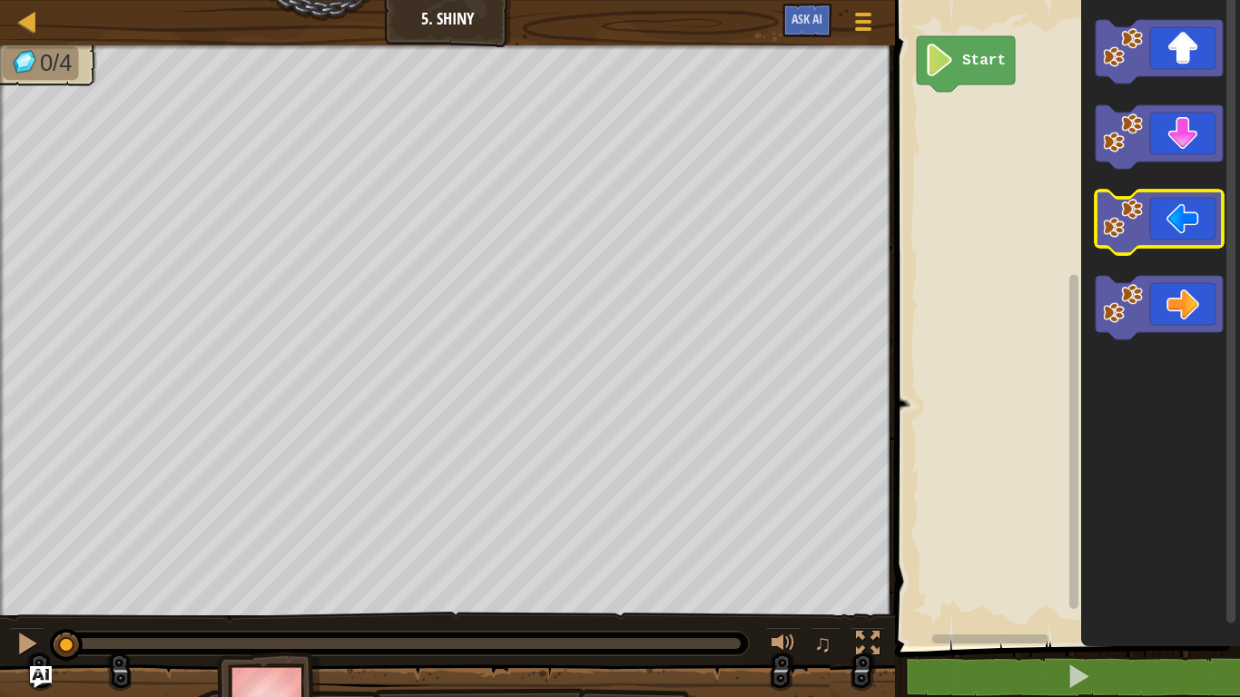
click at [1175, 223] on icon "Blockly Workspace" at bounding box center [1159, 223] width 127 height 64
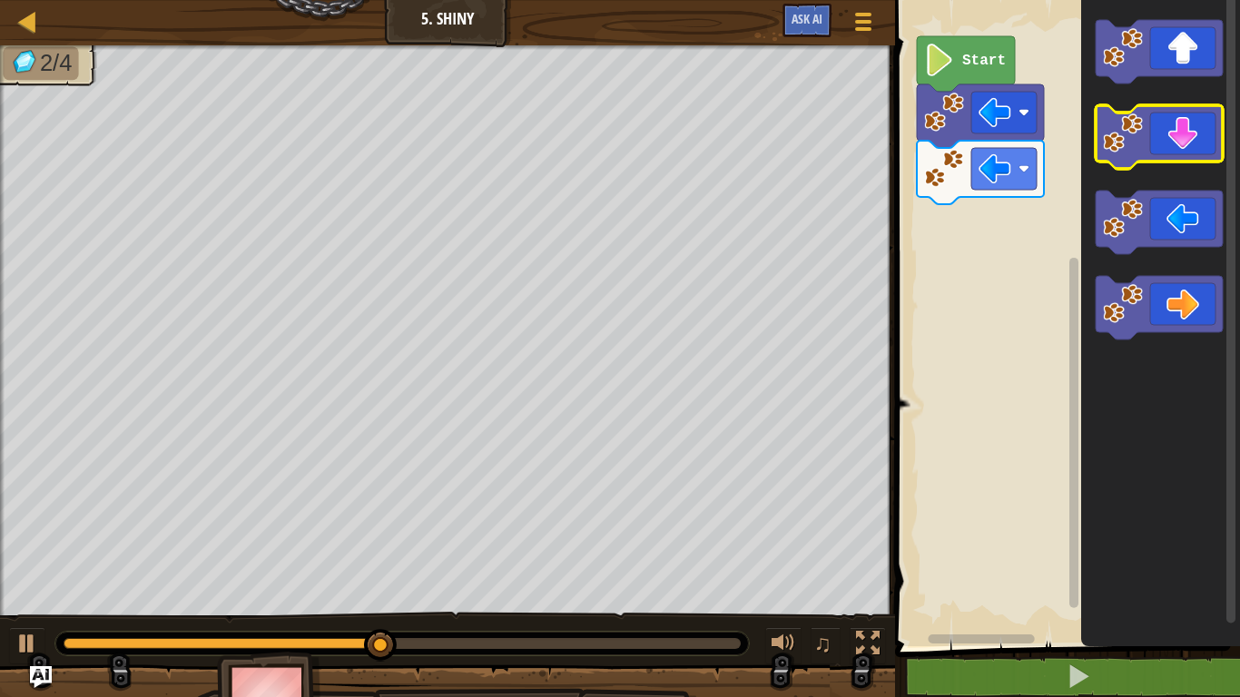
click at [1173, 150] on icon "Blockly Workspace" at bounding box center [1159, 137] width 127 height 64
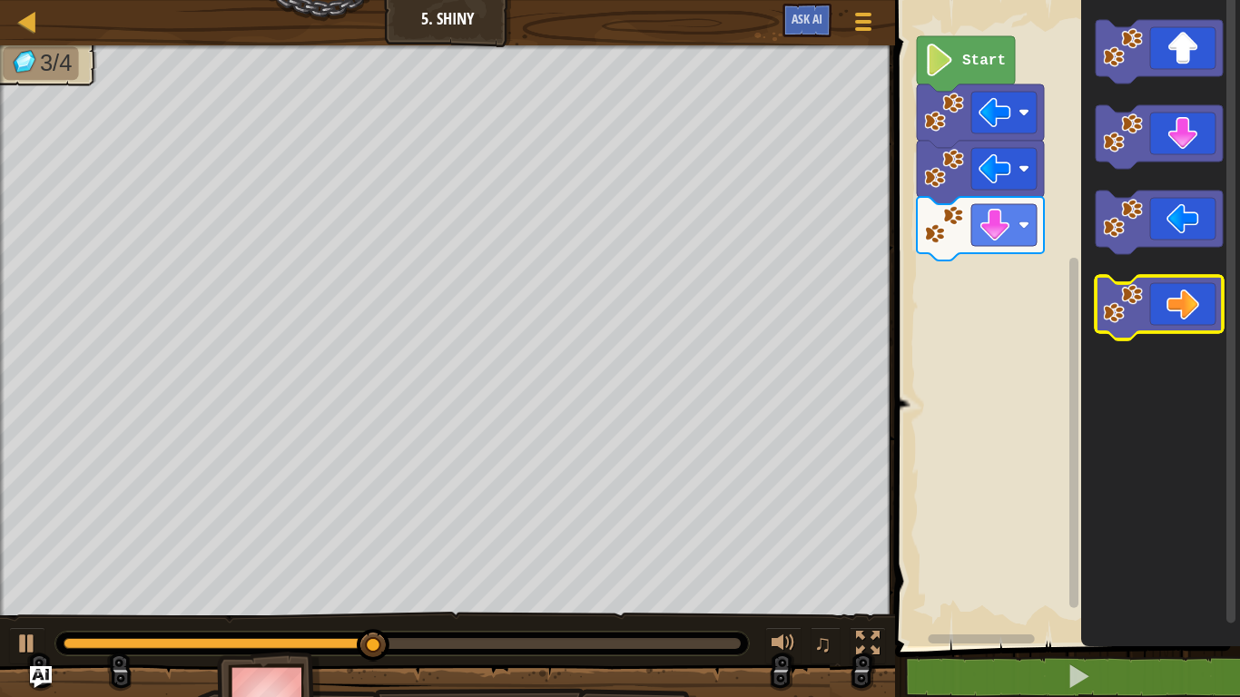
click at [1185, 292] on icon "Blockly Workspace" at bounding box center [1159, 308] width 127 height 64
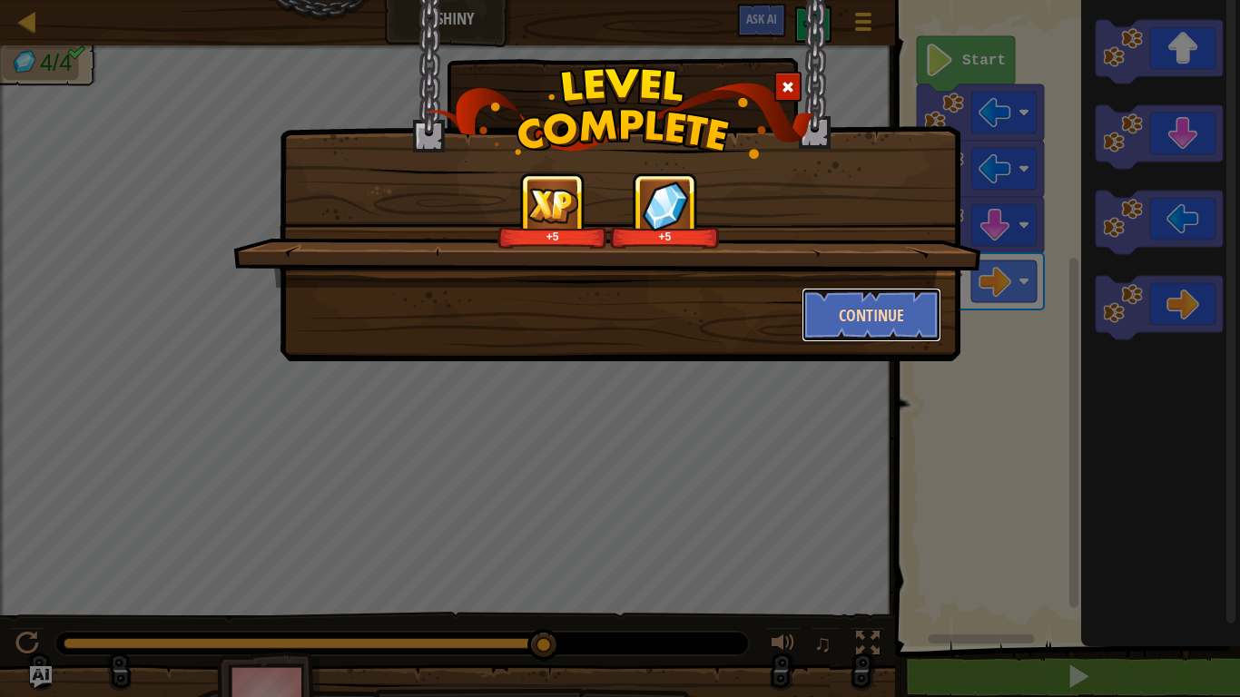
click at [900, 329] on button "Continue" at bounding box center [872, 315] width 141 height 54
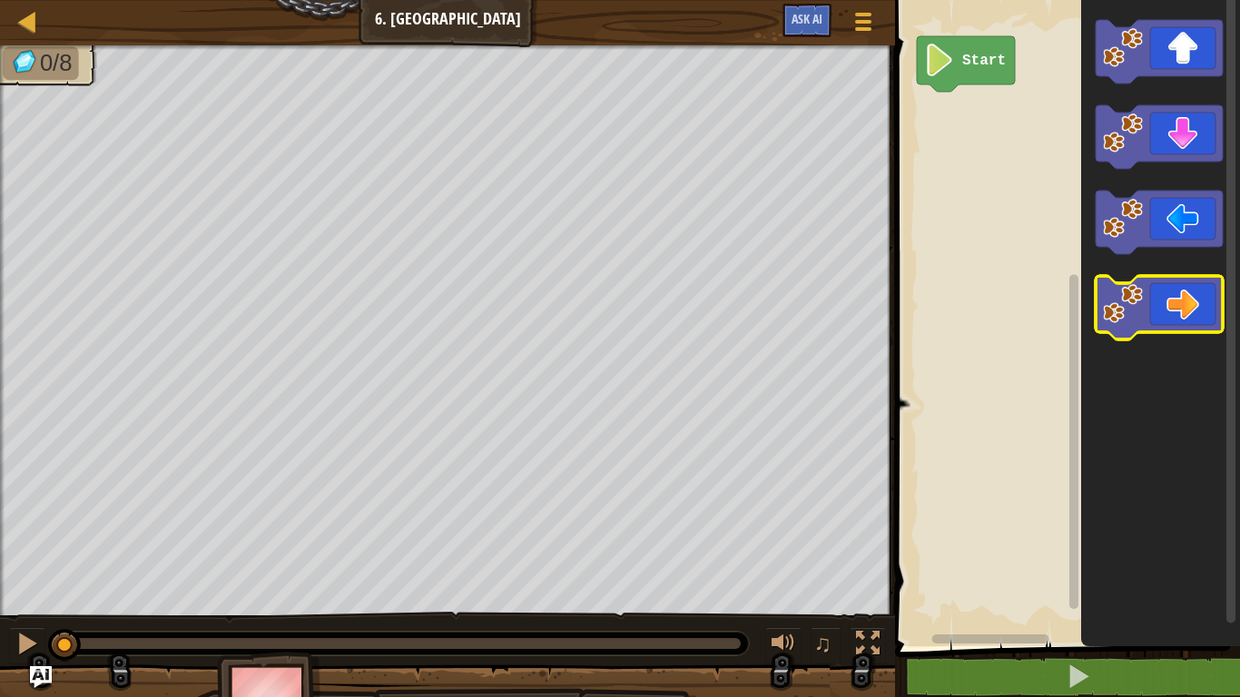
click at [1192, 303] on icon "Blockly Workspace" at bounding box center [1159, 308] width 127 height 64
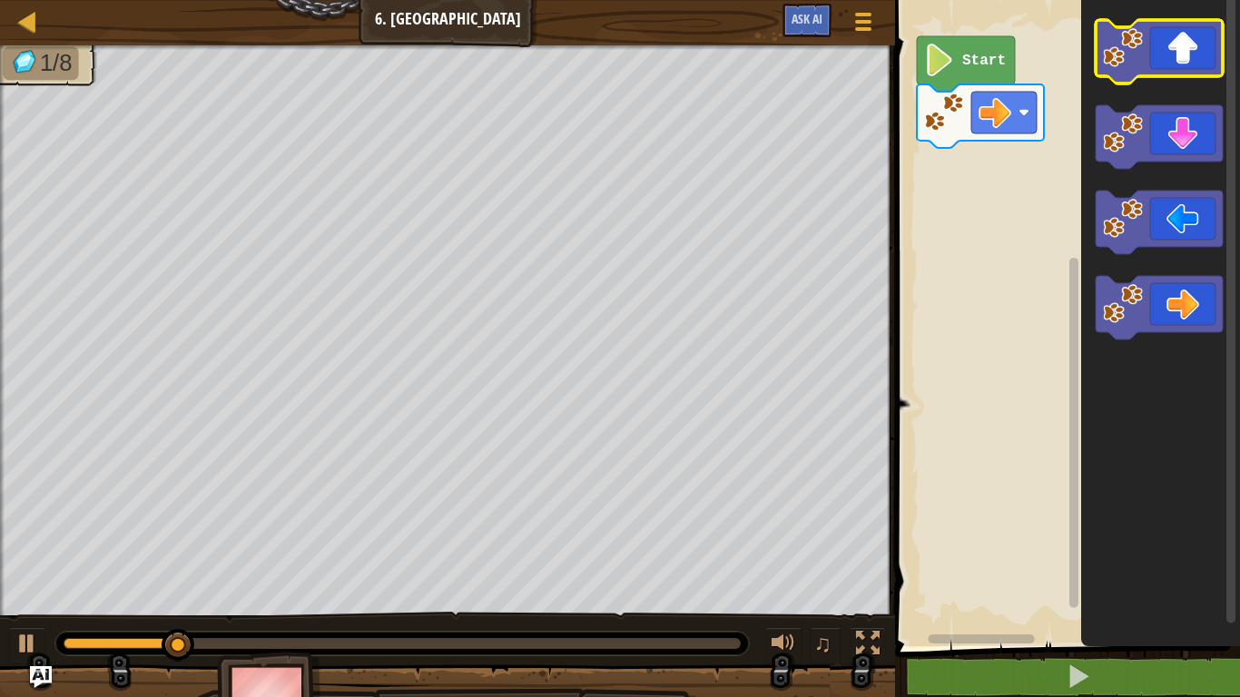
click at [1197, 70] on icon "Blockly Workspace" at bounding box center [1159, 52] width 127 height 64
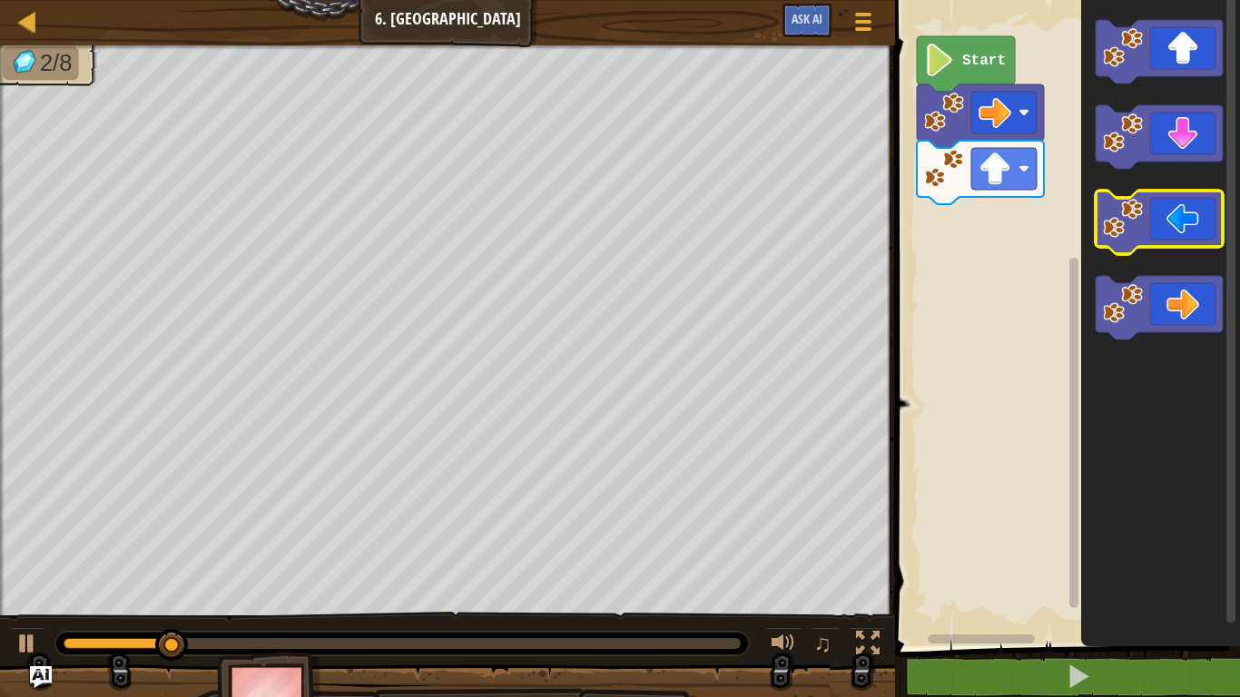
click at [1158, 217] on icon "Blockly Workspace" at bounding box center [1159, 223] width 127 height 64
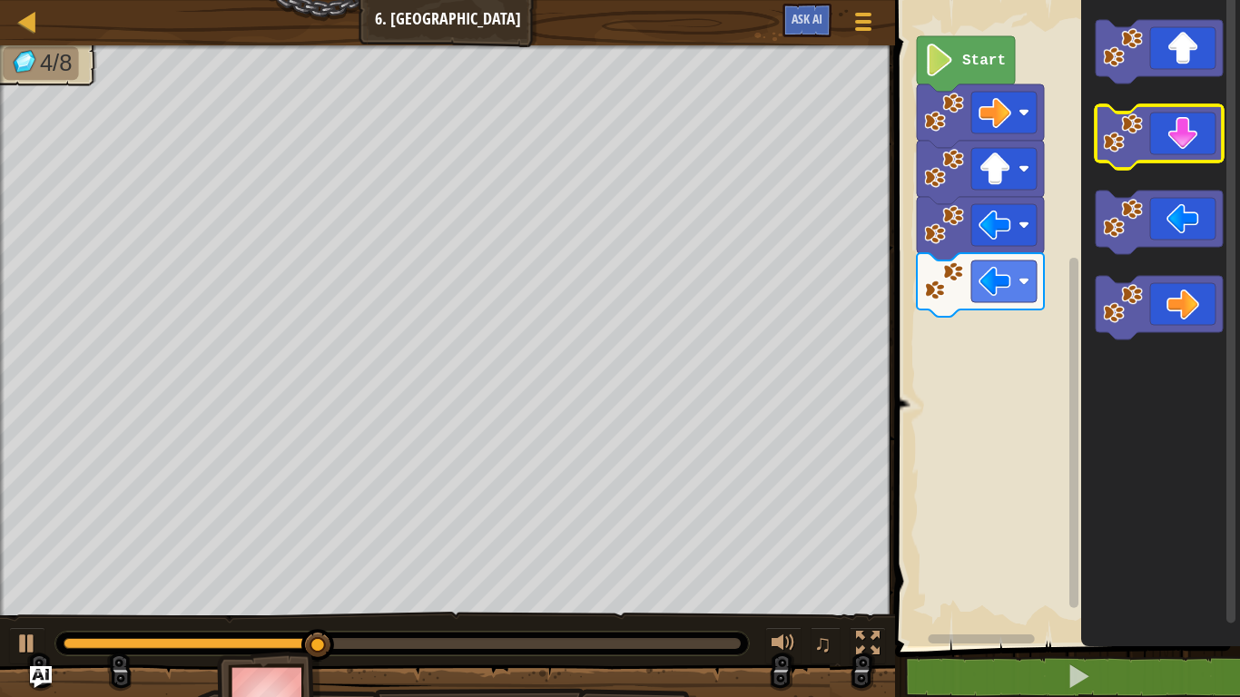
click at [1176, 129] on icon "Blockly Workspace" at bounding box center [1159, 137] width 127 height 64
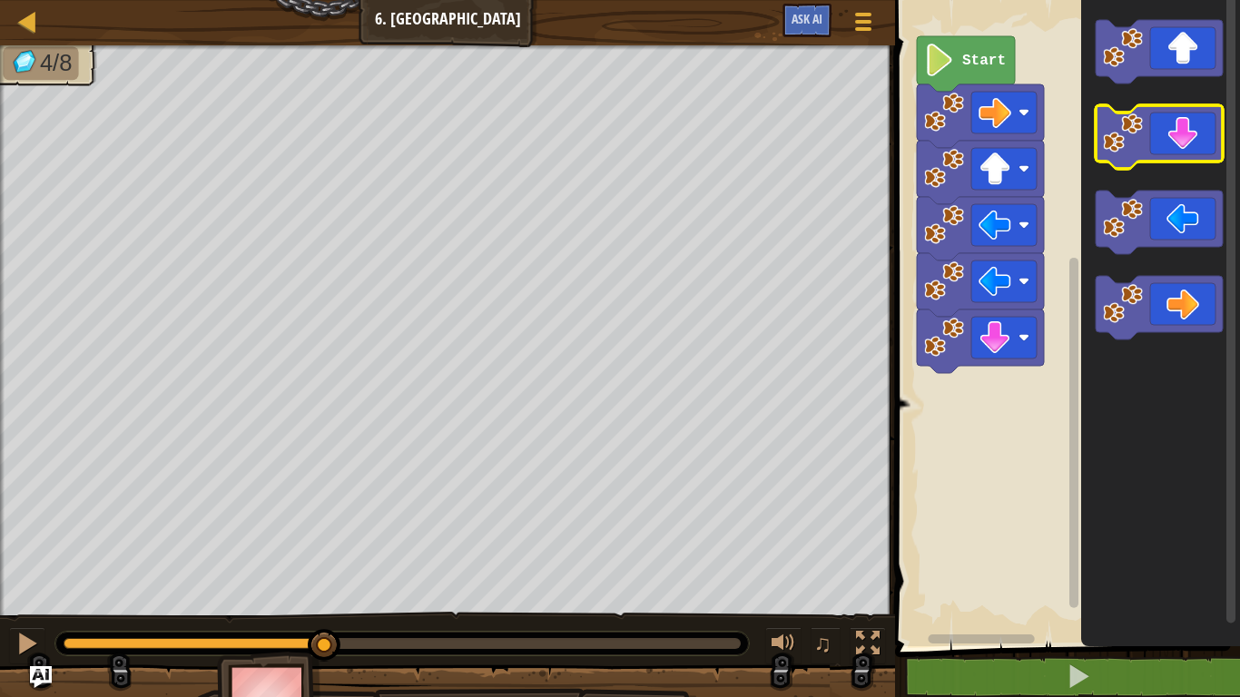
click at [1176, 129] on icon "Blockly Workspace" at bounding box center [1159, 137] width 127 height 64
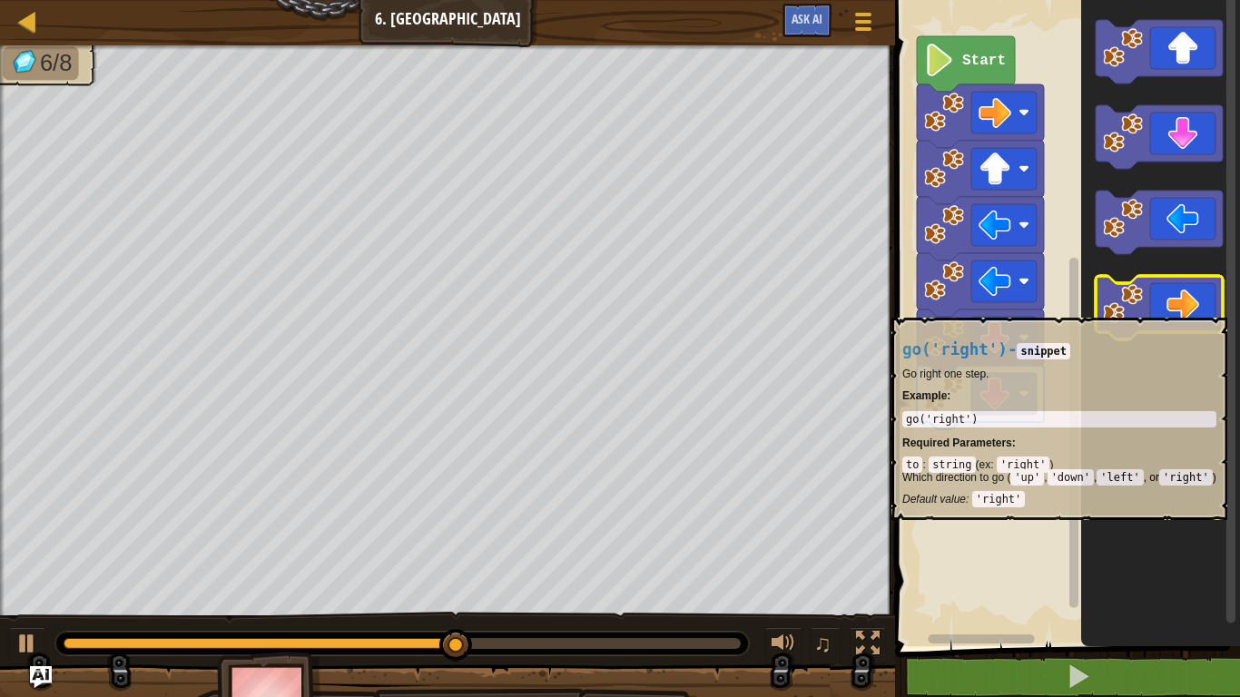
click at [1175, 308] on icon "Blockly Workspace" at bounding box center [1159, 308] width 127 height 64
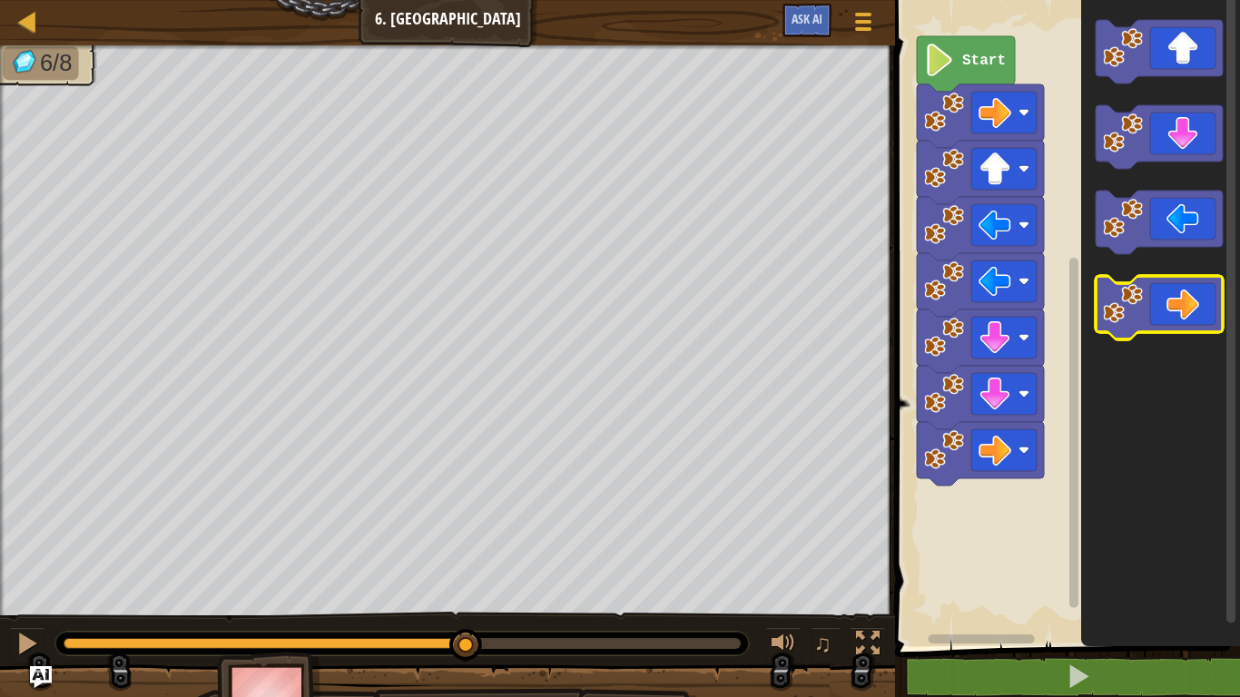
click at [1175, 308] on icon "Blockly Workspace" at bounding box center [1159, 308] width 127 height 64
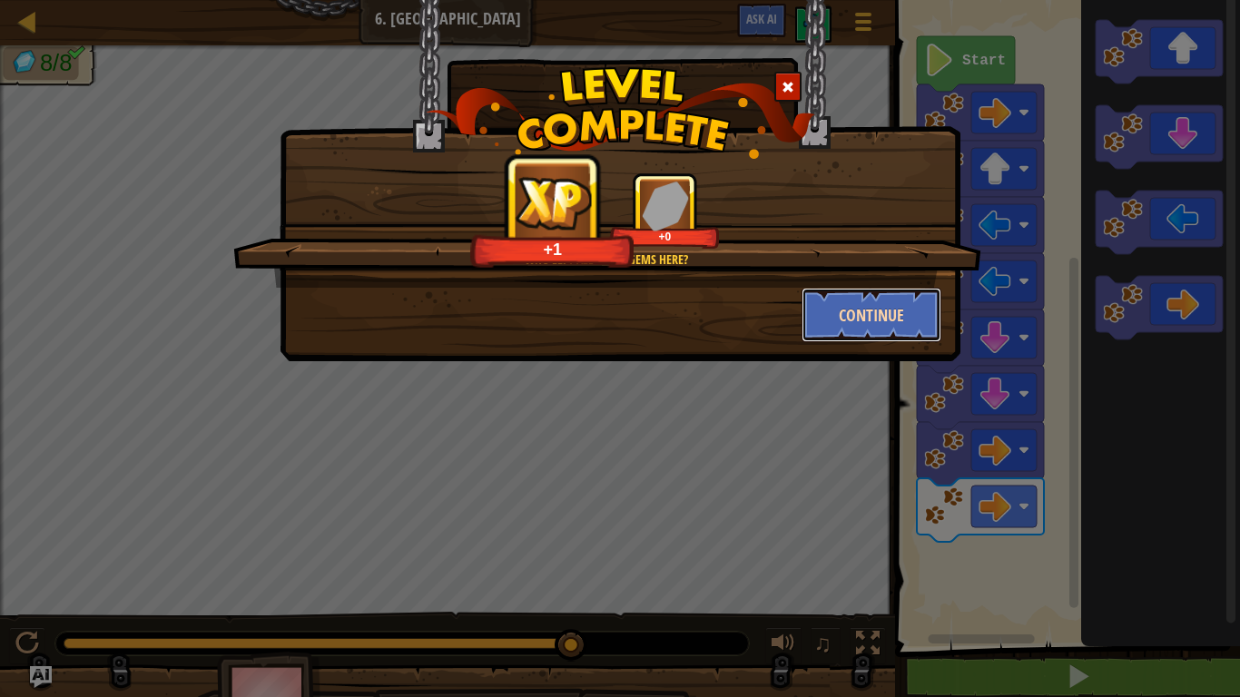
click at [853, 321] on button "Continue" at bounding box center [872, 315] width 141 height 54
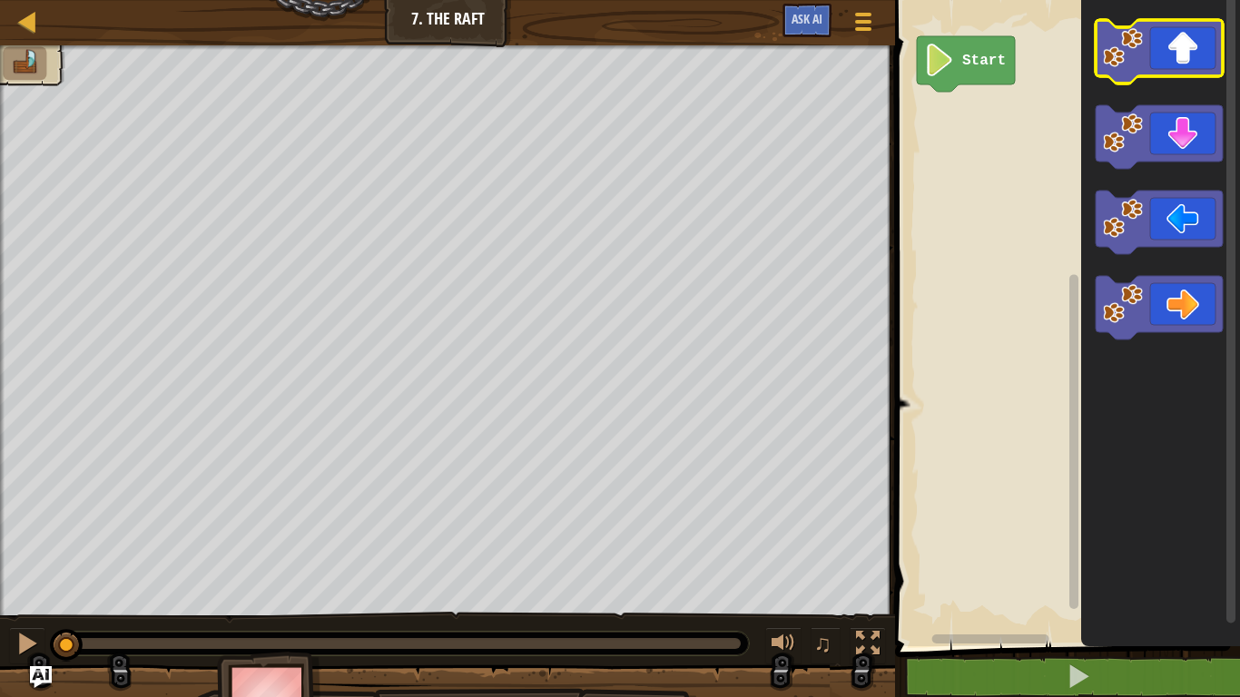
click at [1208, 40] on icon "Blockly Workspace" at bounding box center [1159, 52] width 127 height 64
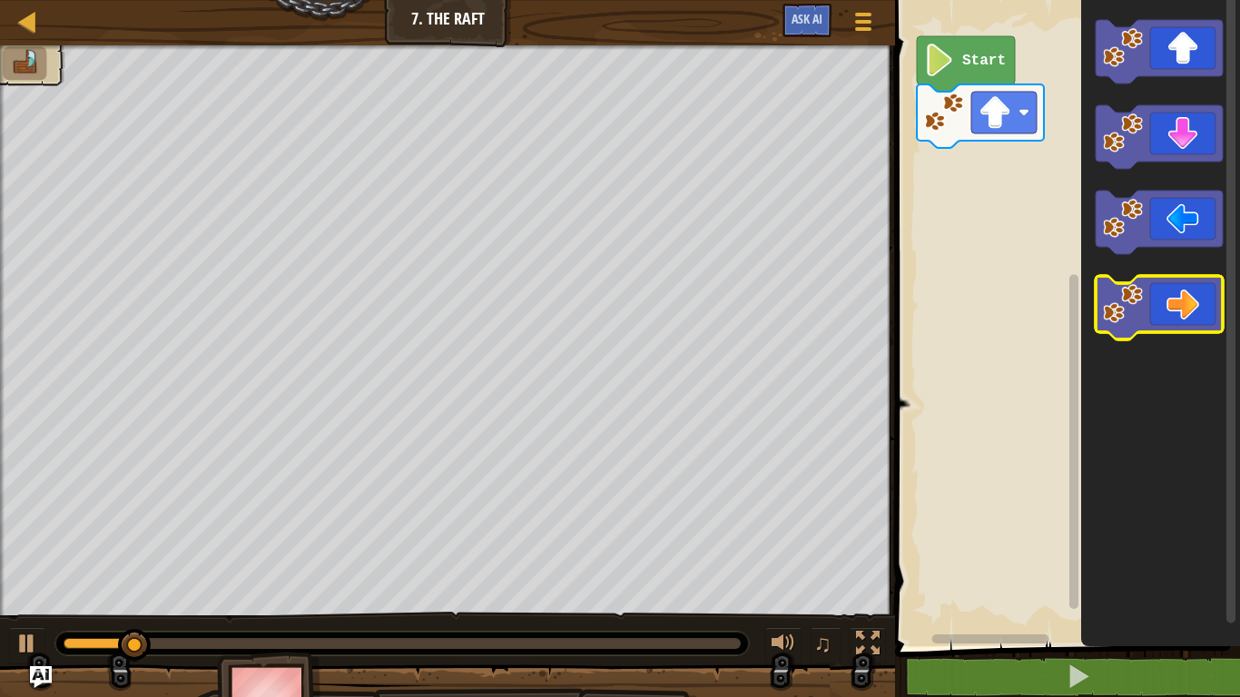
click at [1175, 303] on icon "Blockly Workspace" at bounding box center [1159, 308] width 127 height 64
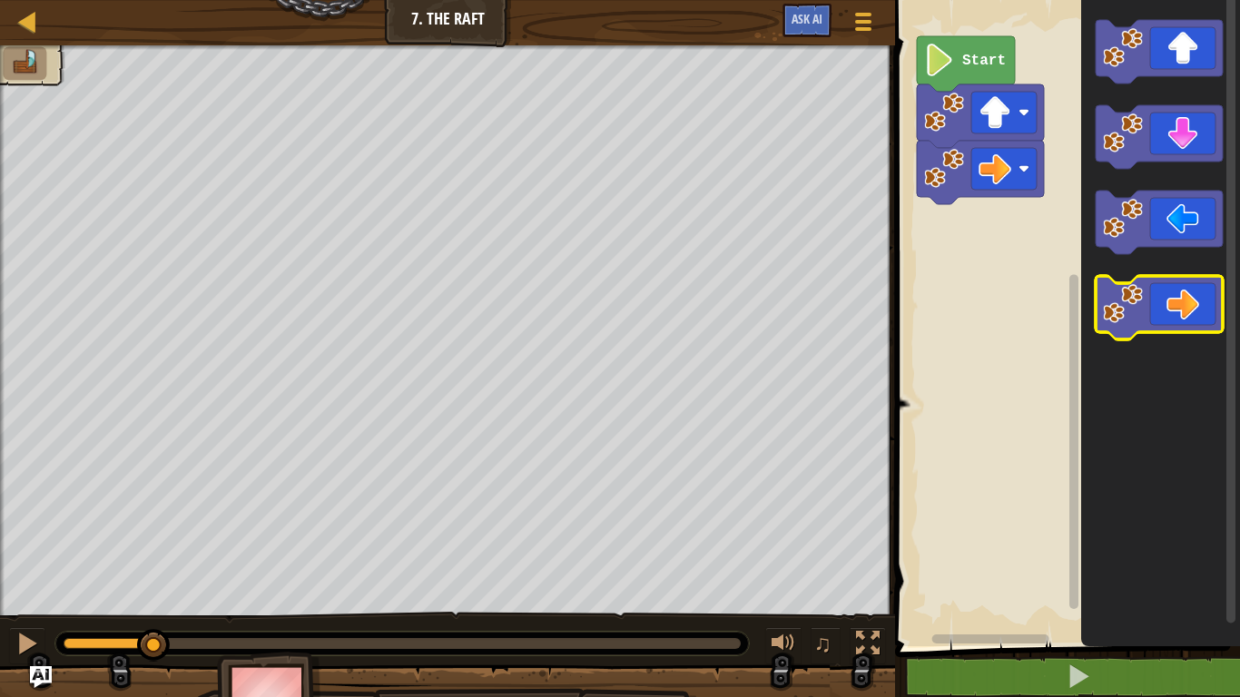
click at [1175, 302] on icon "Blockly Workspace" at bounding box center [1159, 308] width 127 height 64
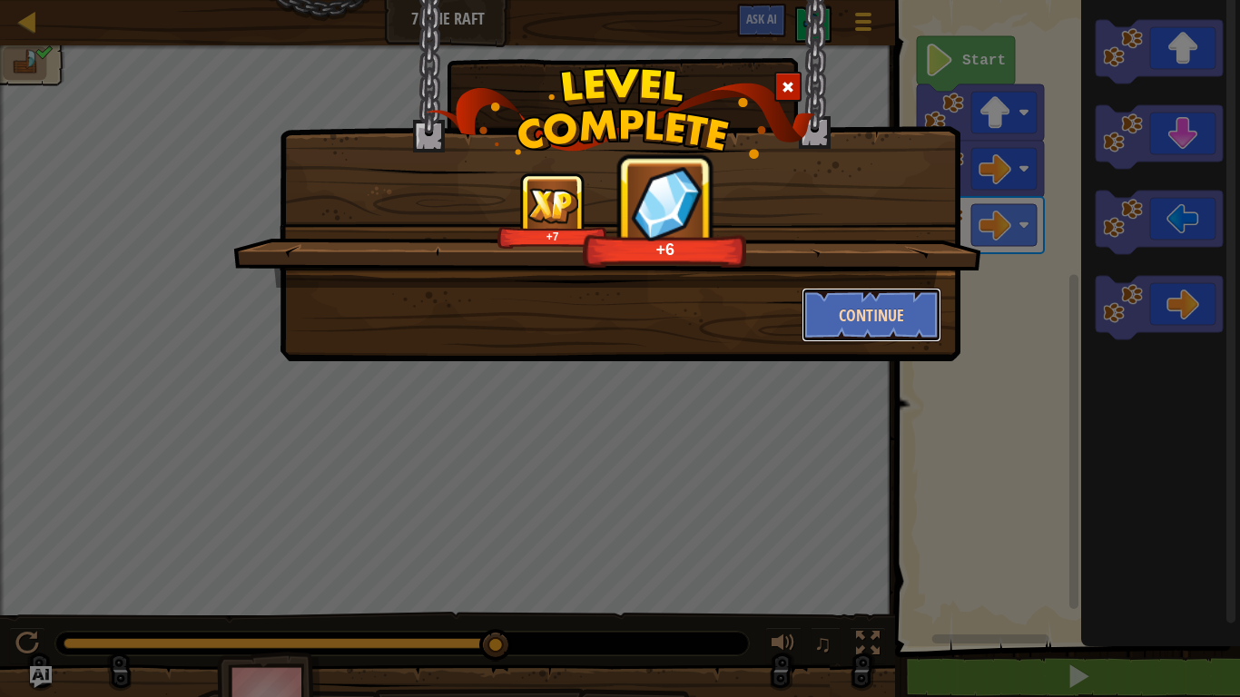
click at [851, 308] on button "Continue" at bounding box center [872, 315] width 141 height 54
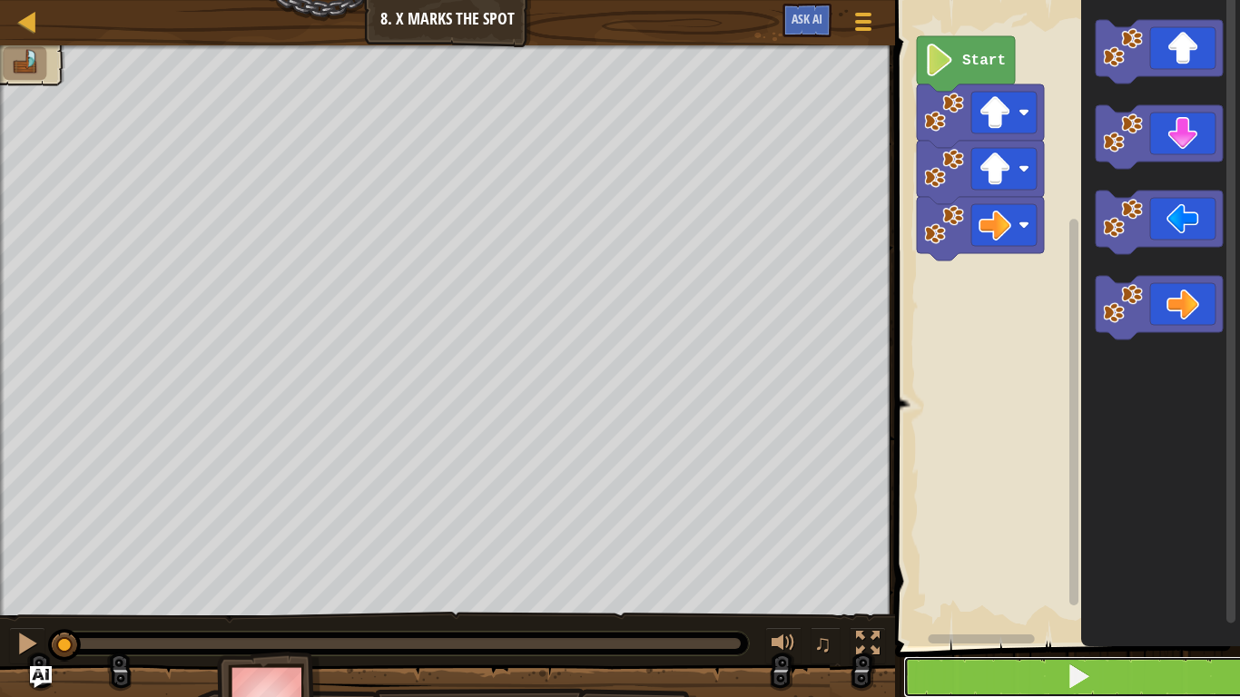
click at [1086, 681] on span at bounding box center [1078, 676] width 25 height 25
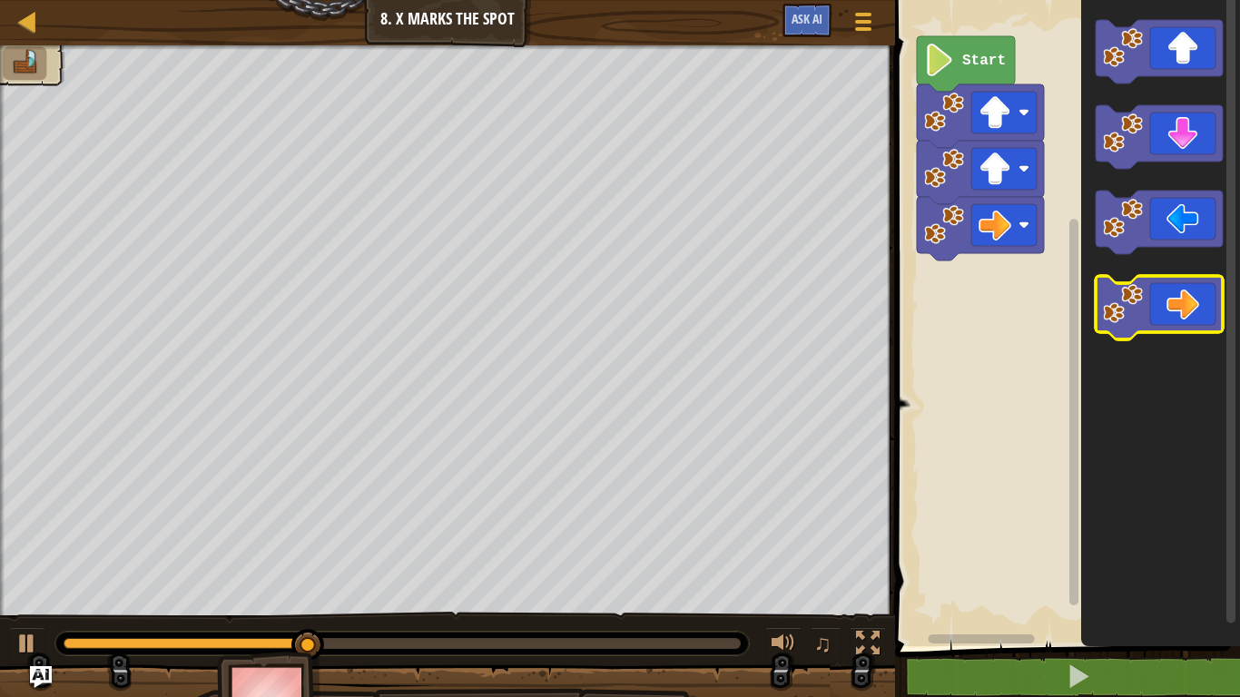
click at [1192, 315] on icon "Blockly Workspace" at bounding box center [1159, 308] width 127 height 64
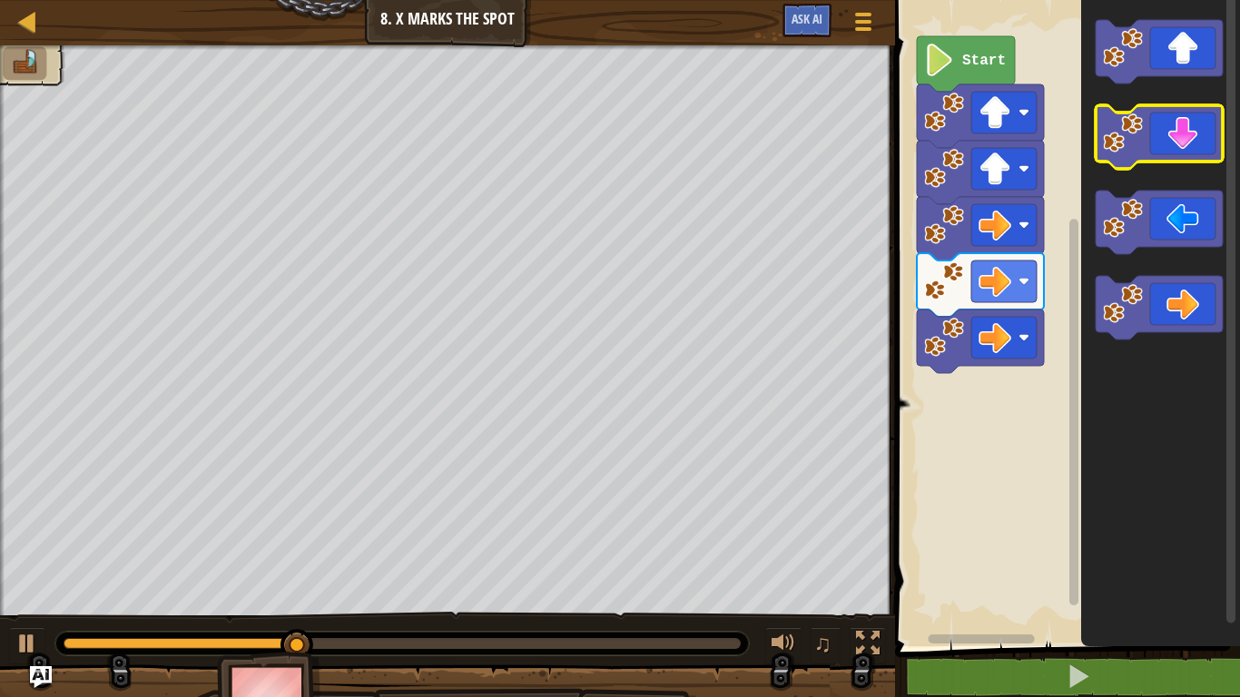
click at [1190, 128] on icon "Blockly Workspace" at bounding box center [1159, 137] width 127 height 64
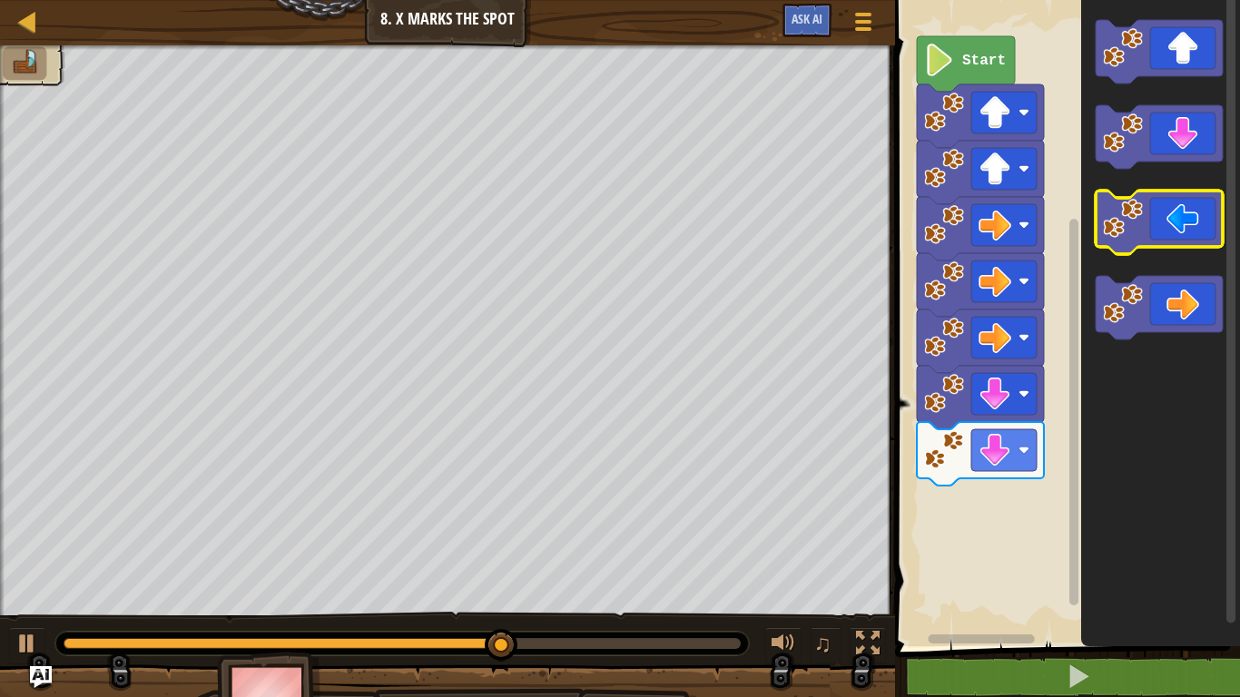
click at [1165, 212] on icon "Blockly Workspace" at bounding box center [1159, 223] width 127 height 64
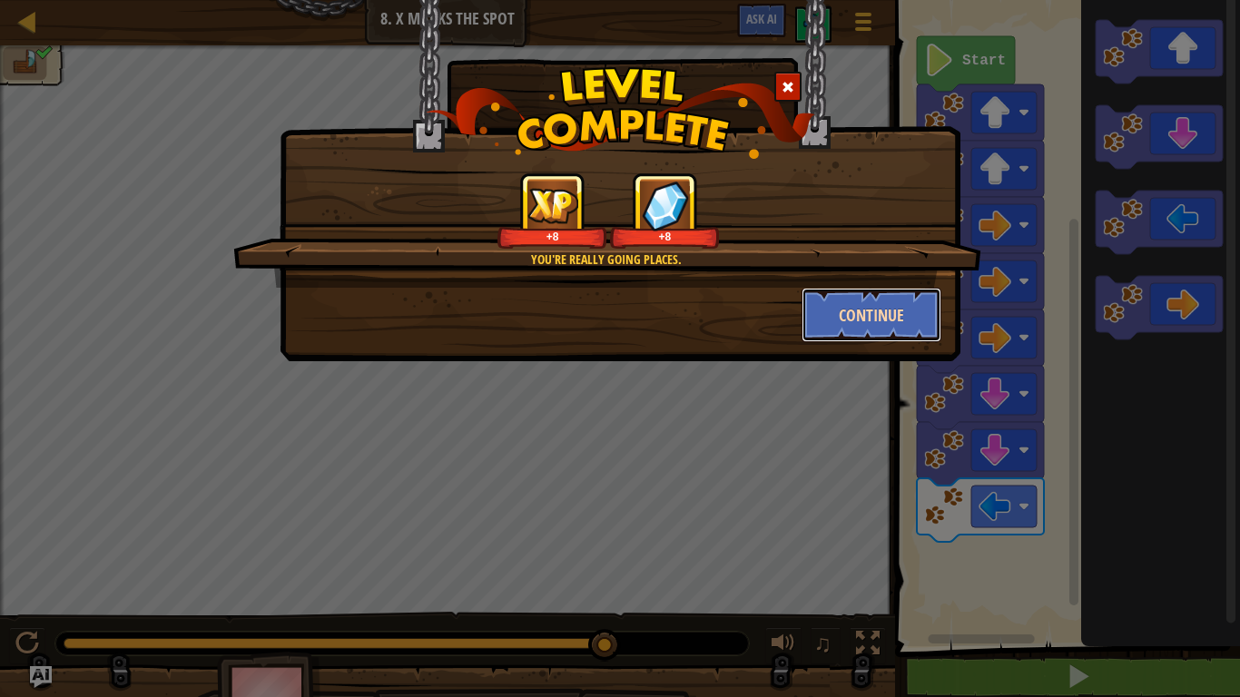
click at [910, 320] on button "Continue" at bounding box center [872, 315] width 141 height 54
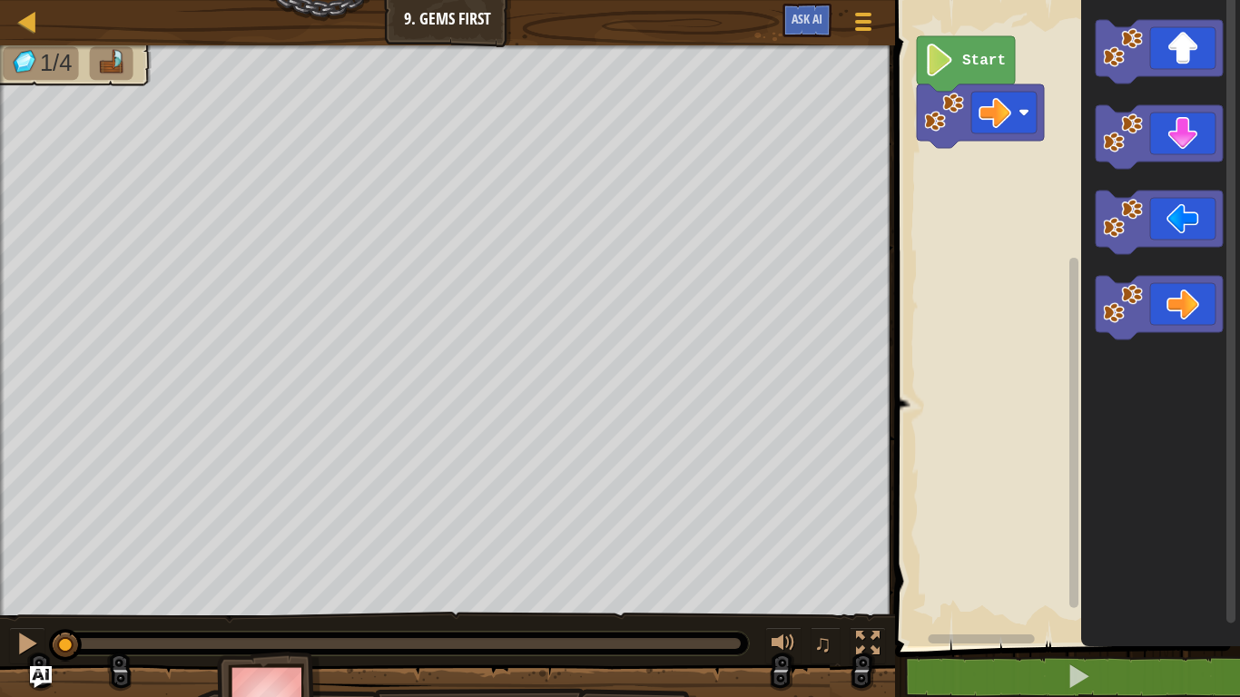
click at [991, 70] on icon "Blockly Workspace" at bounding box center [966, 63] width 98 height 55
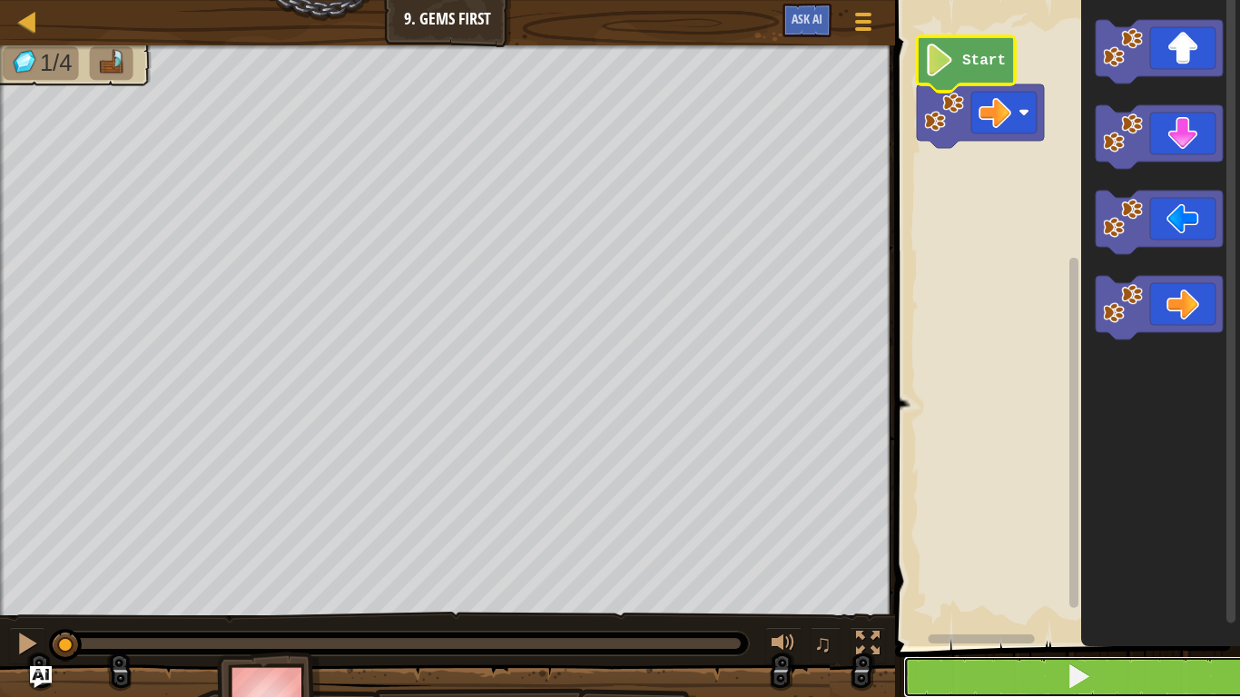
click at [1091, 676] on button at bounding box center [1078, 677] width 350 height 42
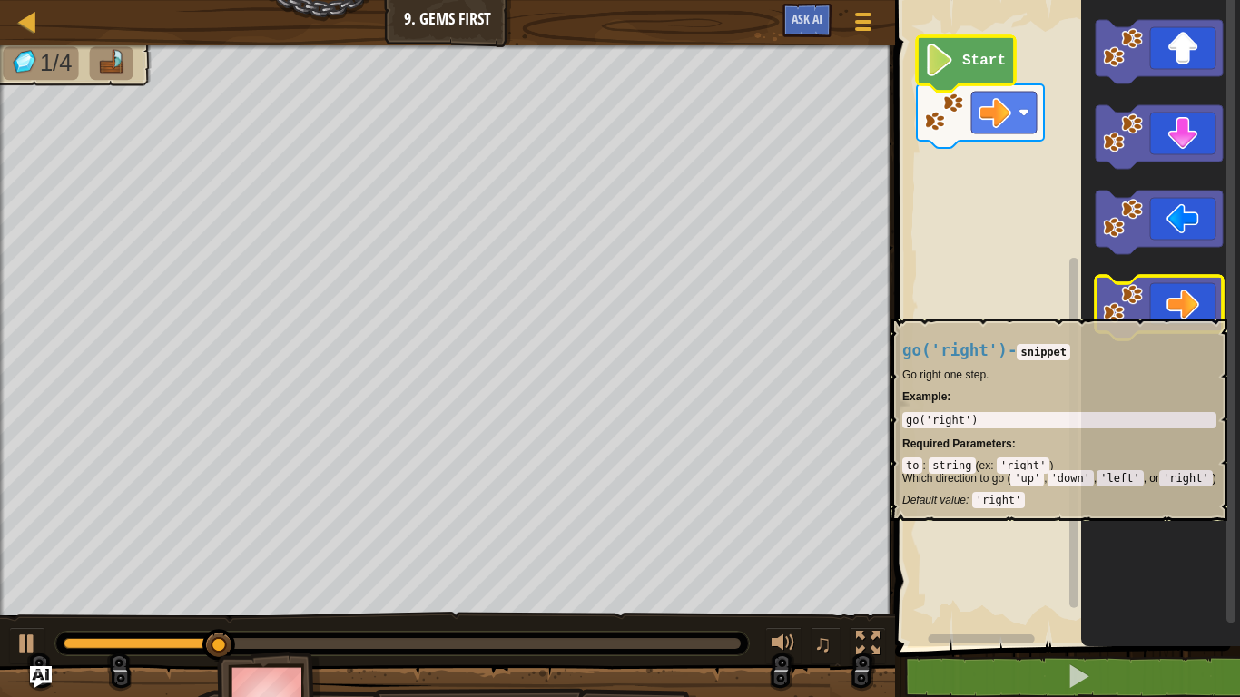
click at [1195, 310] on icon "Blockly Workspace" at bounding box center [1159, 308] width 127 height 64
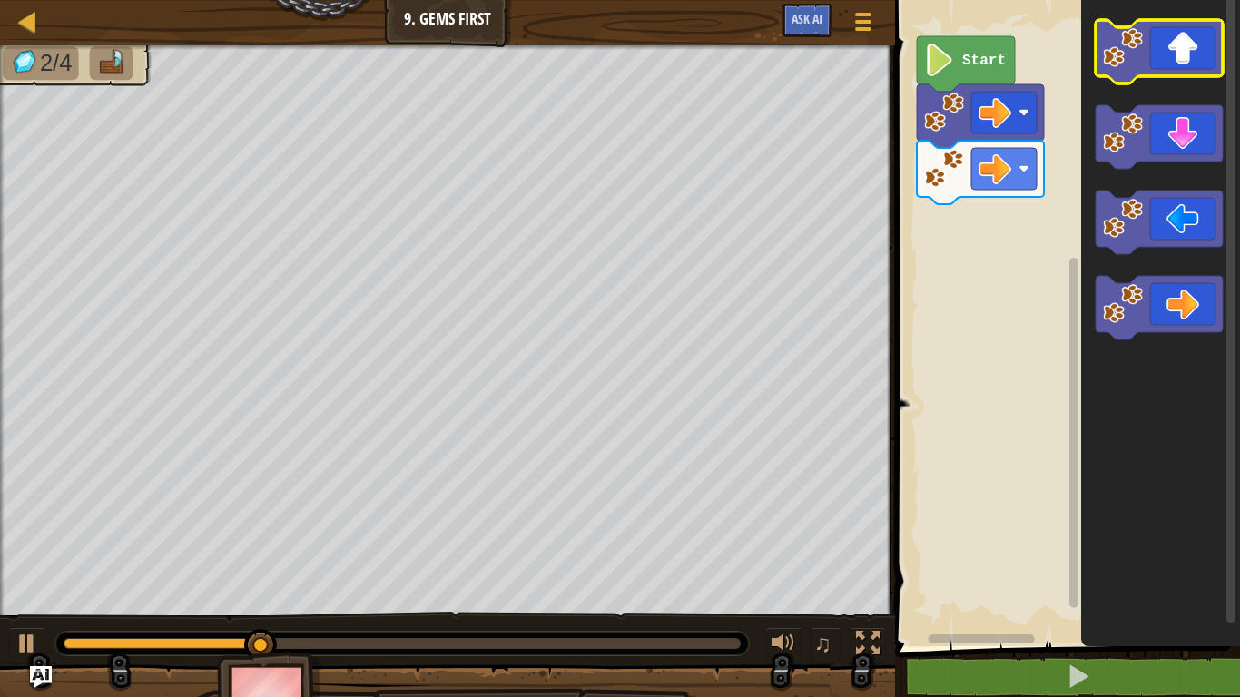
click at [1174, 66] on icon "Blockly Workspace" at bounding box center [1159, 52] width 127 height 64
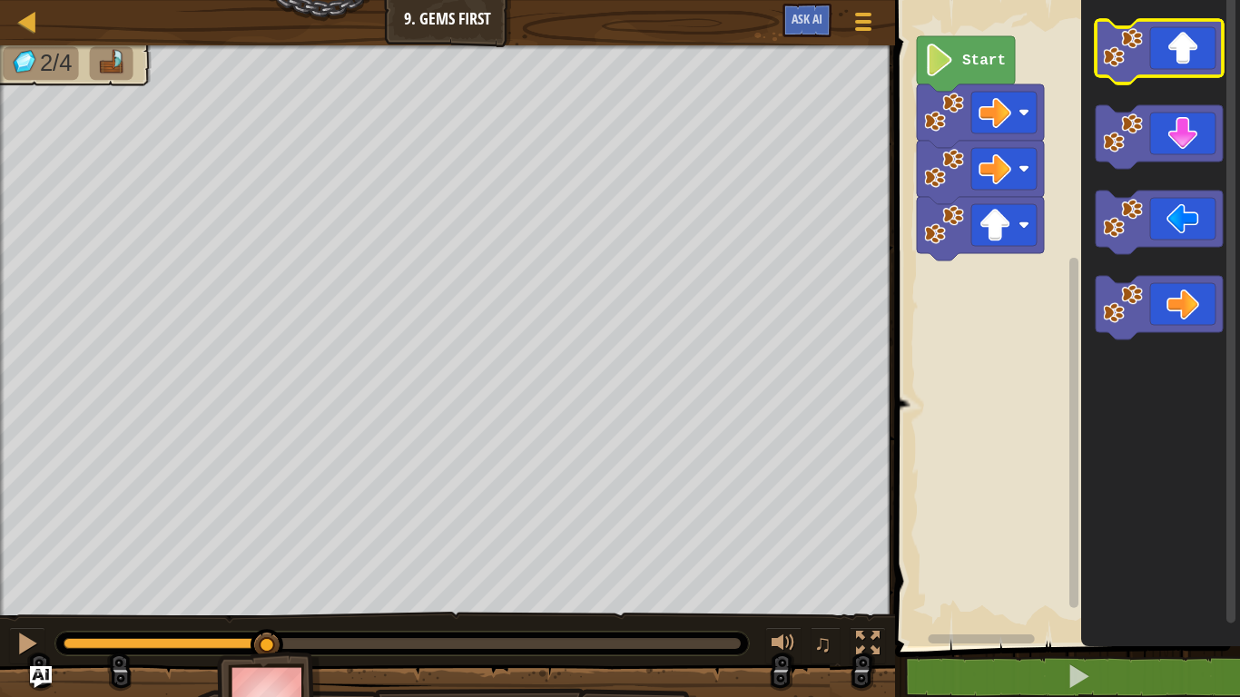
click at [1174, 66] on icon "Blockly Workspace" at bounding box center [1159, 52] width 127 height 64
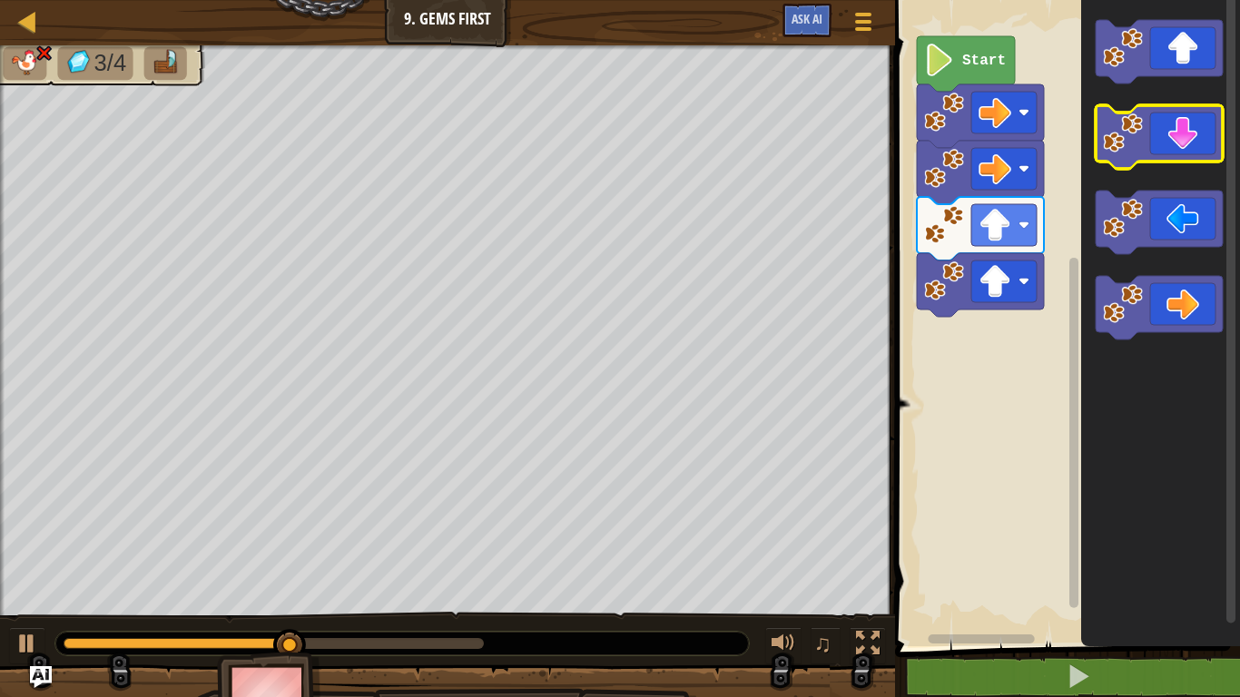
click at [1171, 149] on icon "Blockly Workspace" at bounding box center [1159, 137] width 127 height 64
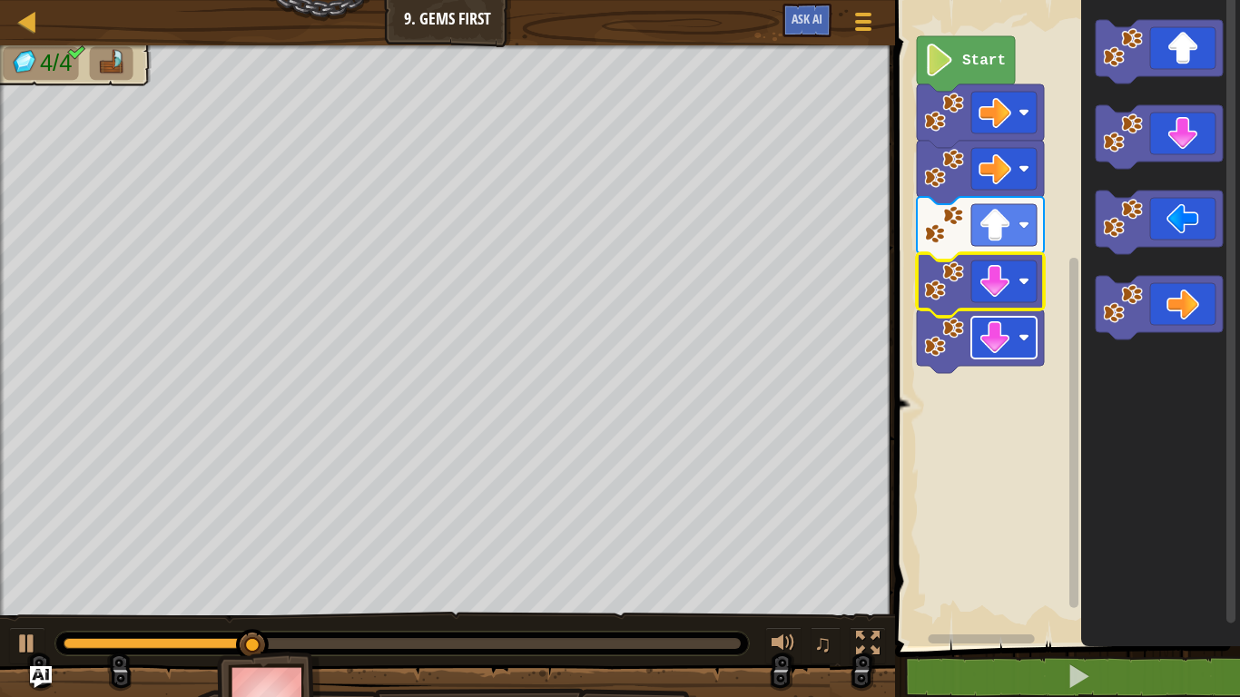
click at [1017, 343] on rect "Blockly Workspace" at bounding box center [1003, 338] width 65 height 42
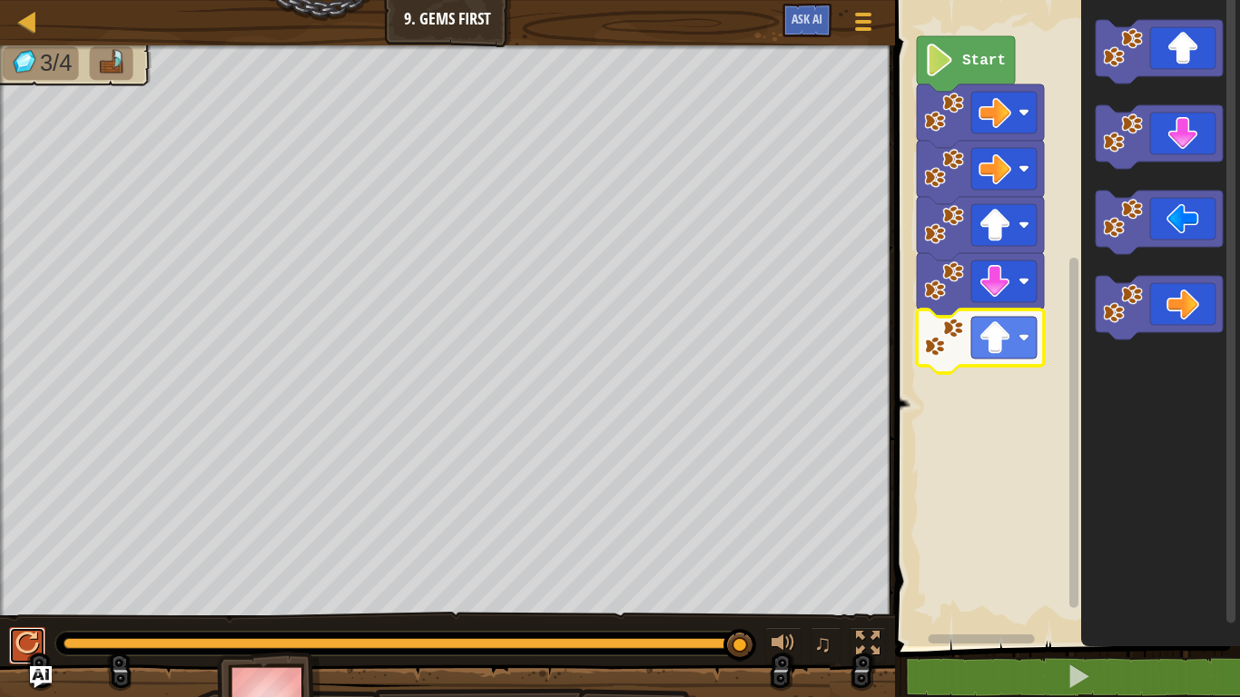
click at [17, 654] on div at bounding box center [27, 644] width 24 height 24
click at [1026, 345] on rect "Blockly Workspace" at bounding box center [1003, 338] width 65 height 42
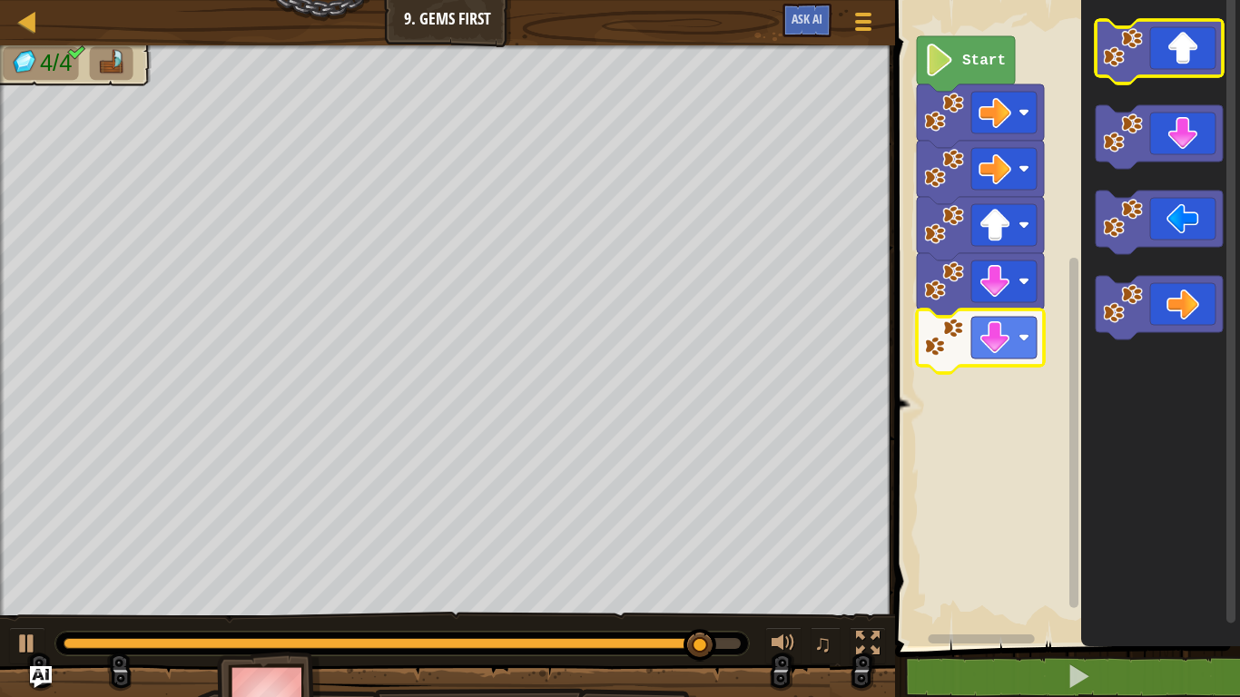
click at [1171, 50] on icon "Blockly Workspace" at bounding box center [1159, 52] width 127 height 64
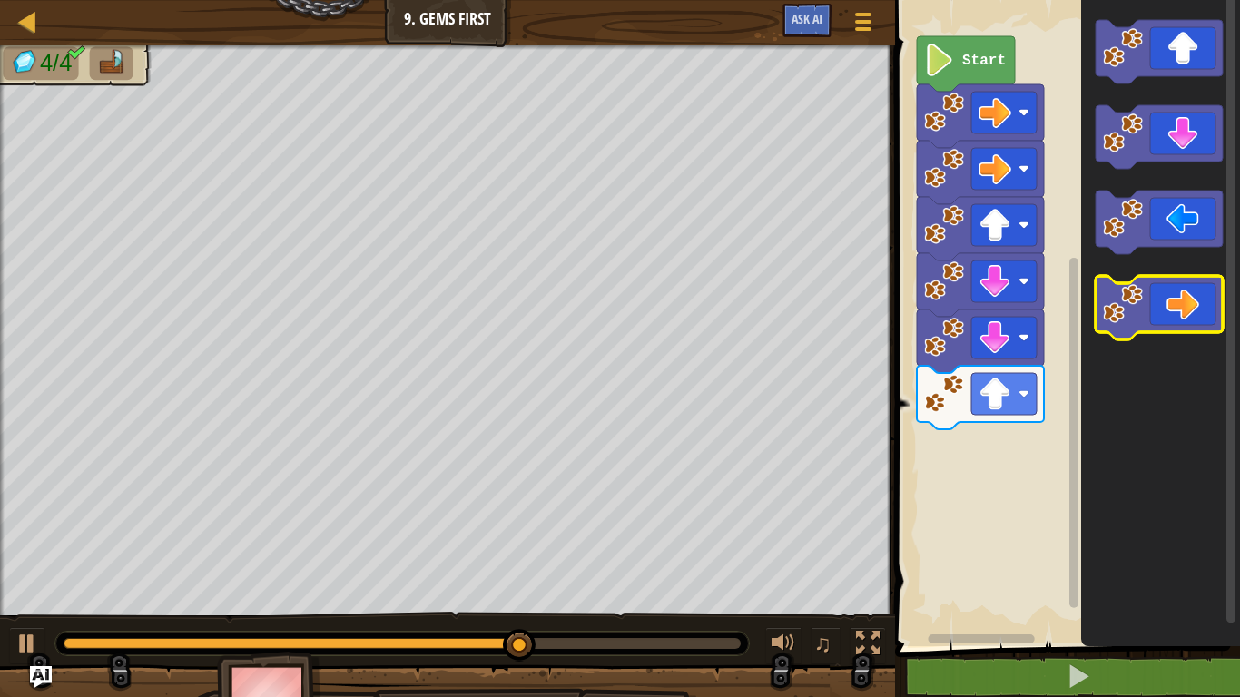
click at [1165, 296] on icon "Blockly Workspace" at bounding box center [1159, 308] width 127 height 64
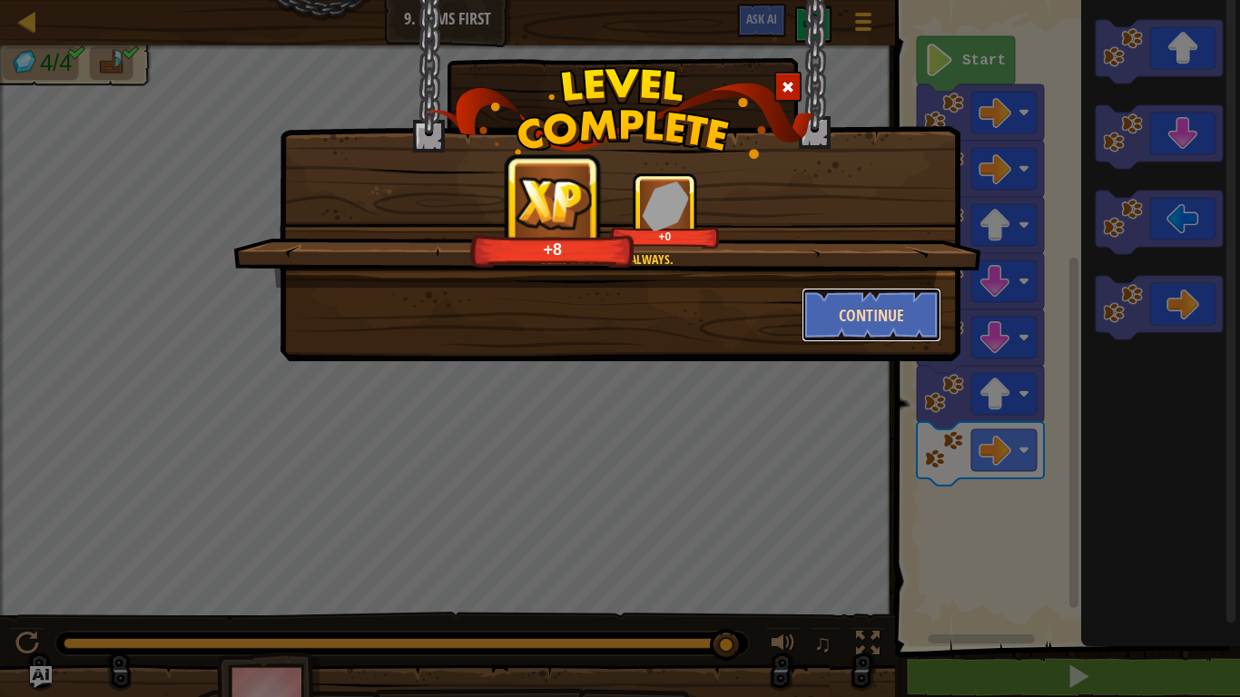
click at [880, 320] on button "Continue" at bounding box center [872, 315] width 141 height 54
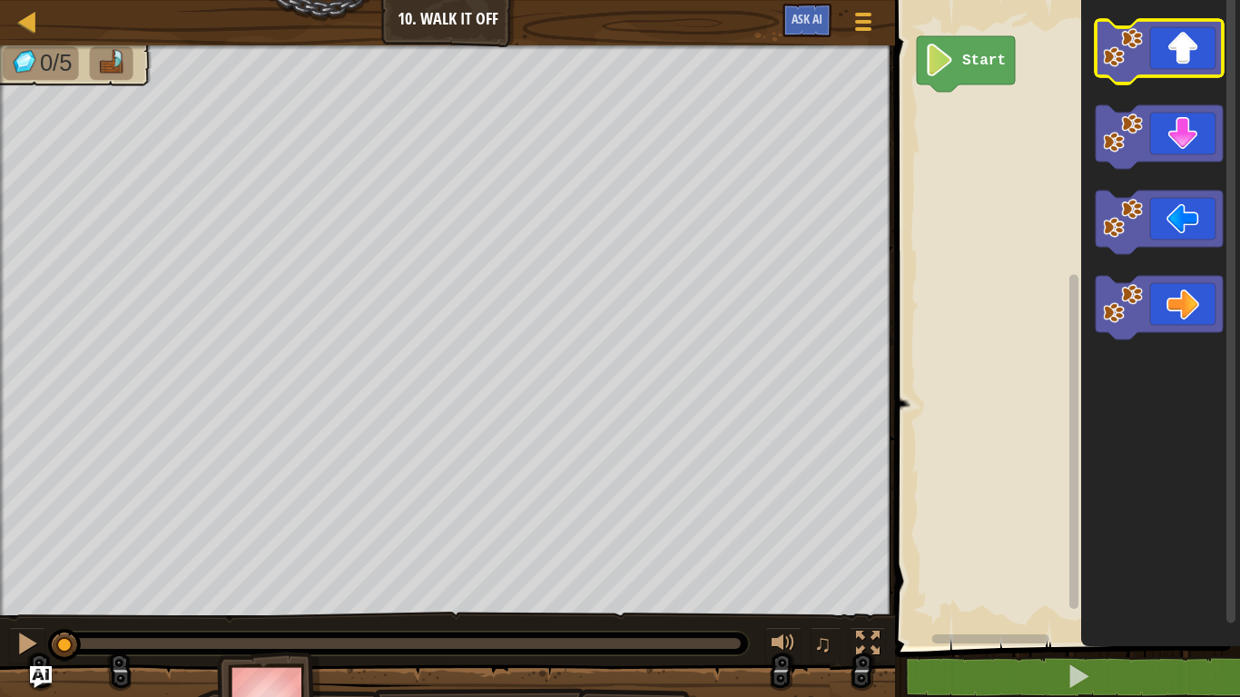
click at [1203, 57] on icon "Blockly Workspace" at bounding box center [1159, 52] width 127 height 64
click at [1205, 60] on icon "Blockly Workspace" at bounding box center [1159, 52] width 127 height 64
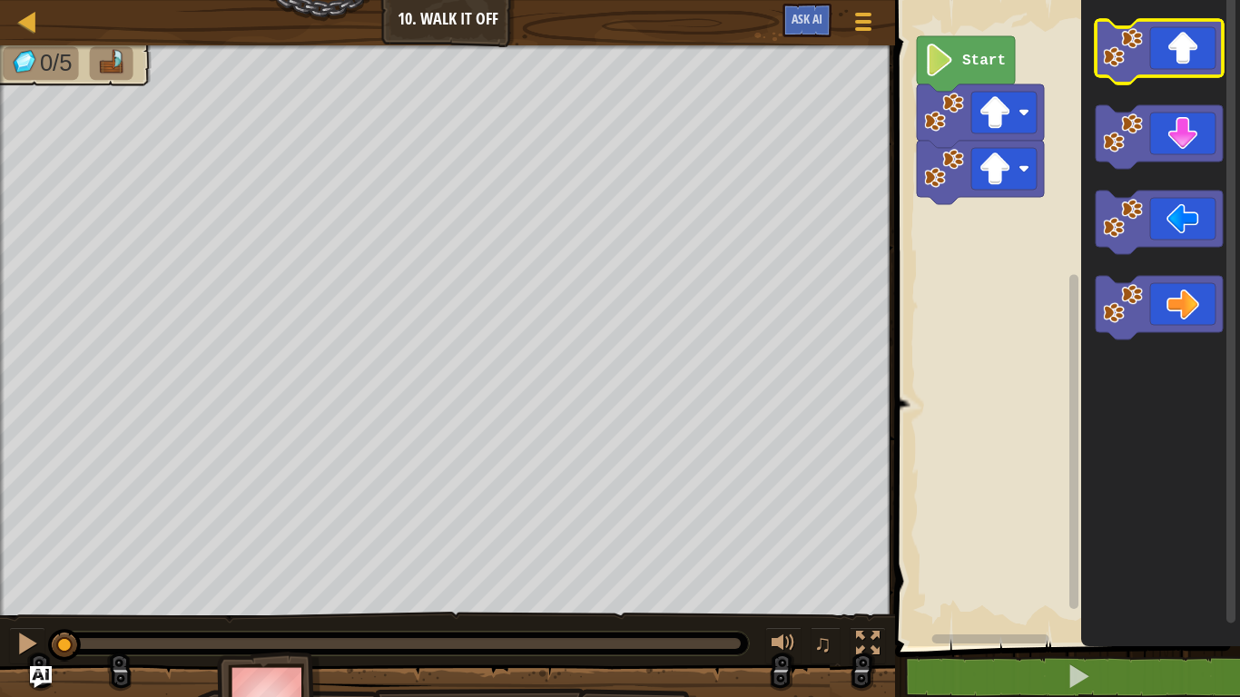
click at [1205, 62] on icon "Blockly Workspace" at bounding box center [1159, 52] width 127 height 64
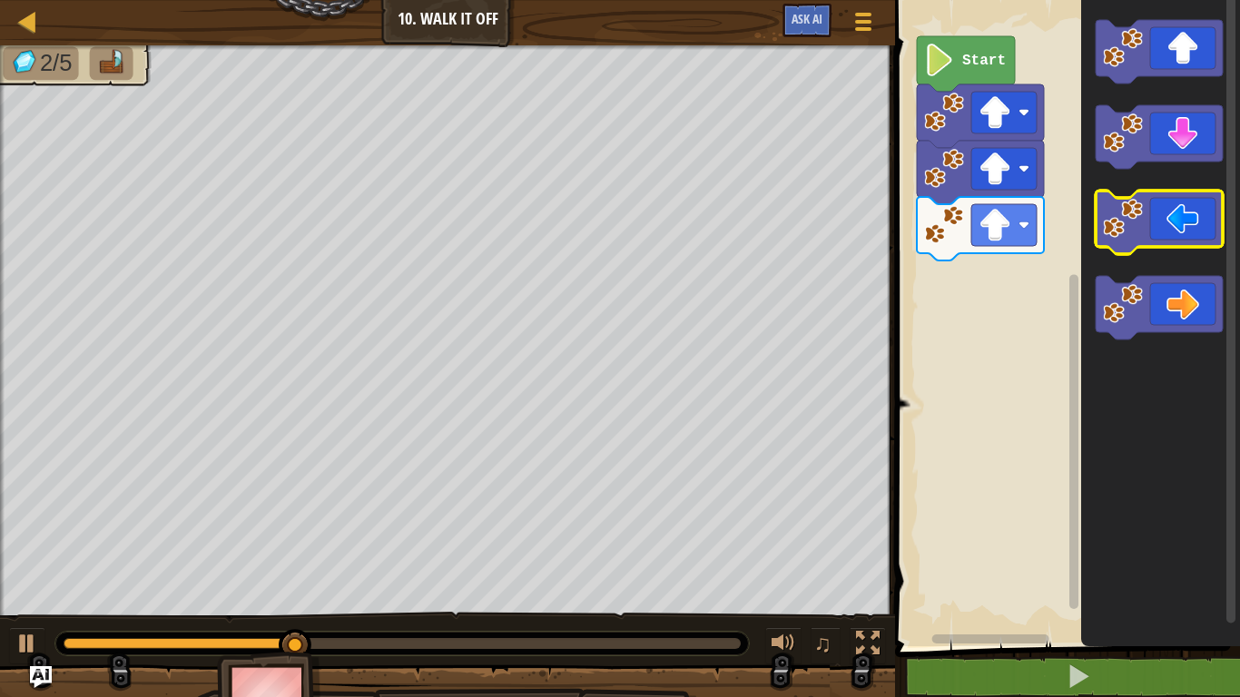
click at [1184, 230] on icon "Blockly Workspace" at bounding box center [1159, 223] width 127 height 64
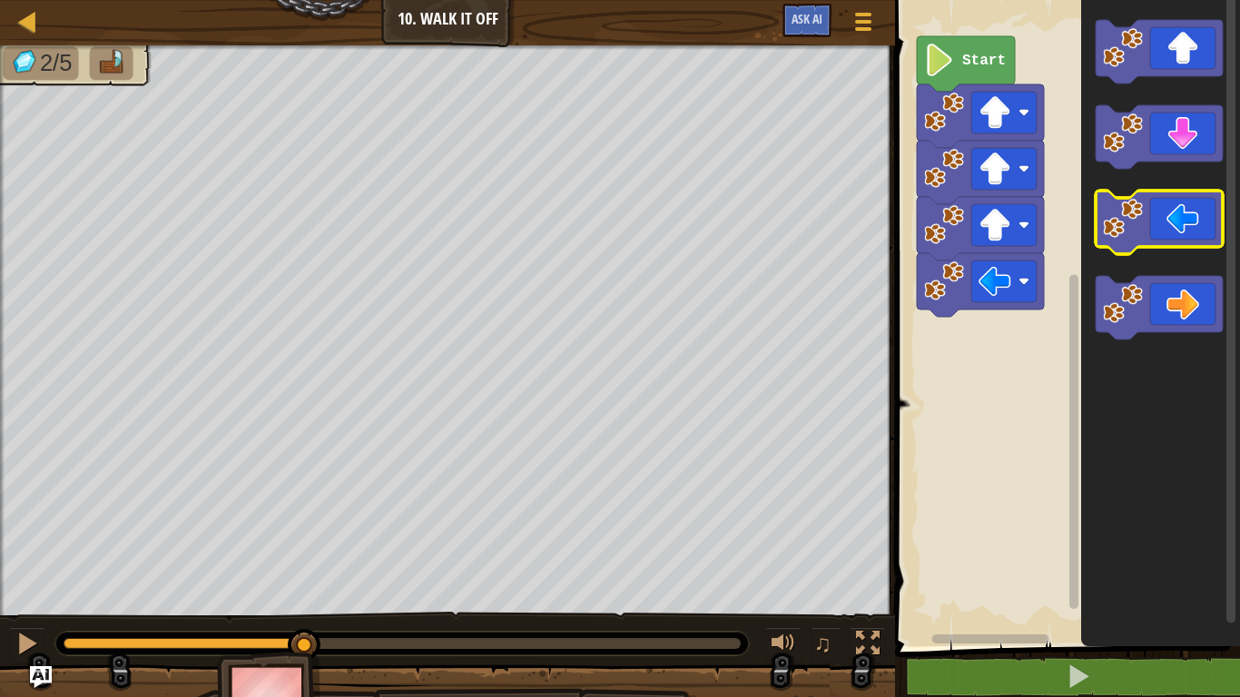
click at [1185, 233] on icon "Blockly Workspace" at bounding box center [1159, 223] width 127 height 64
click at [1186, 236] on icon "Blockly Workspace" at bounding box center [1159, 223] width 127 height 64
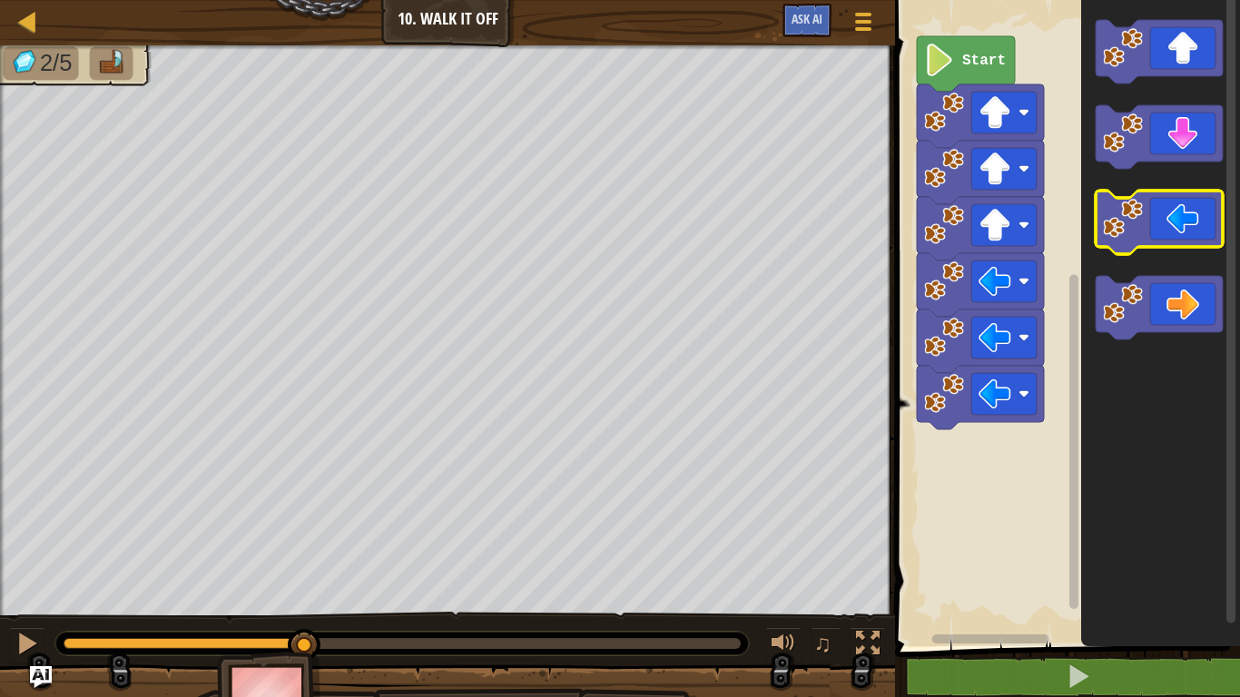
click at [1187, 239] on icon "Blockly Workspace" at bounding box center [1159, 223] width 127 height 64
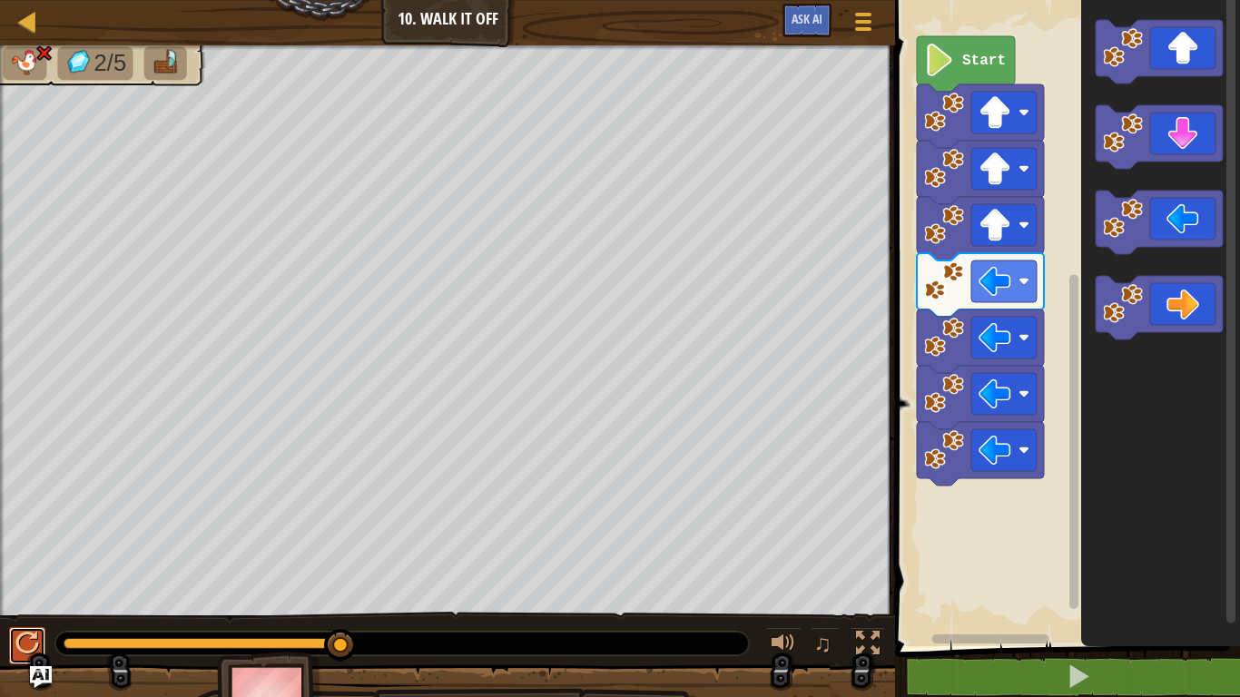
click at [30, 646] on div at bounding box center [27, 644] width 24 height 24
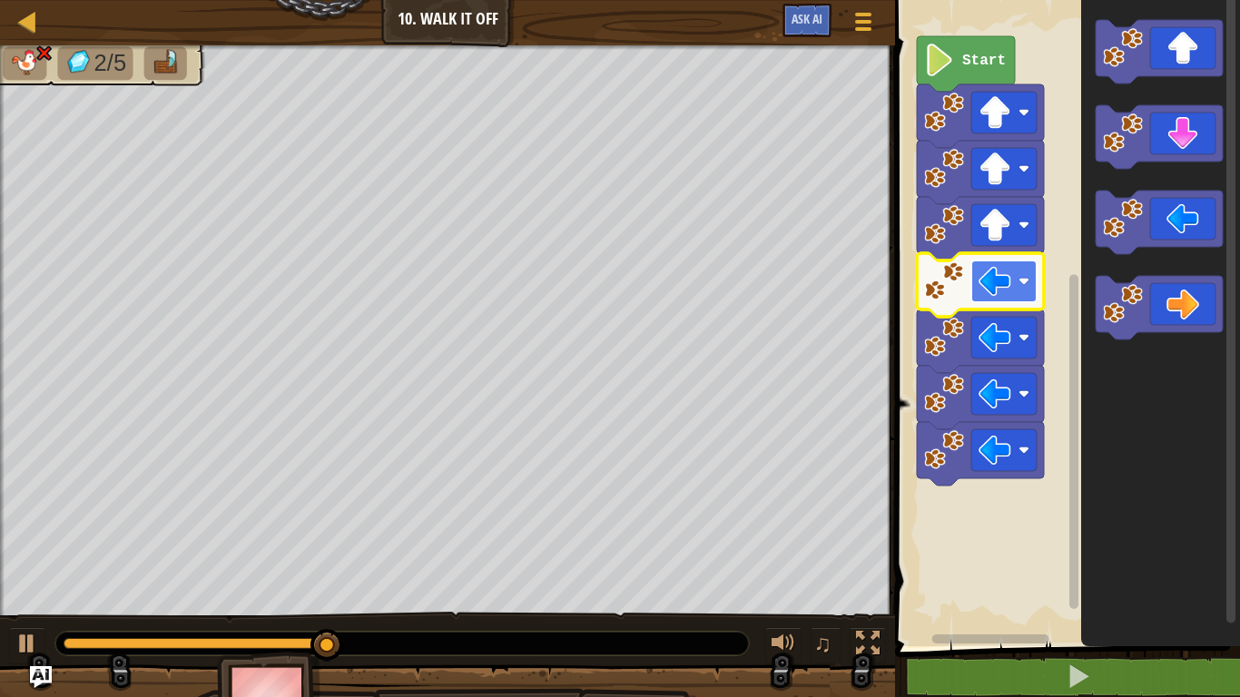
click at [1017, 292] on rect "Blockly Workspace" at bounding box center [1003, 282] width 65 height 42
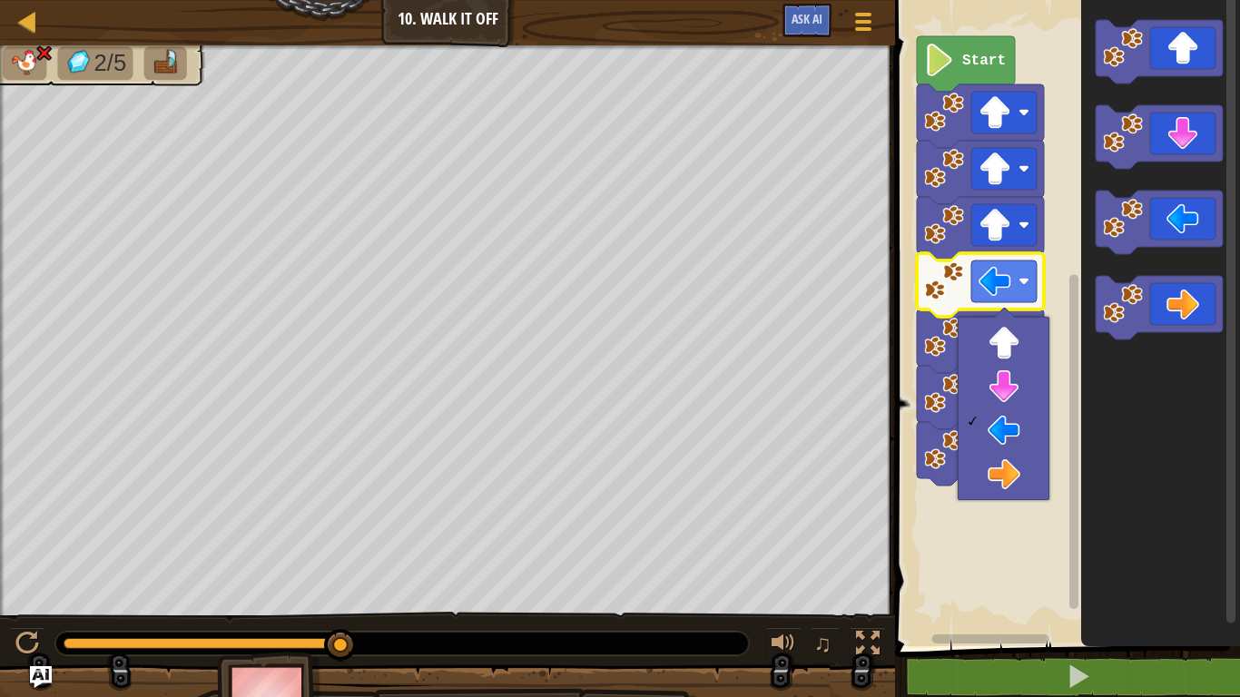
click at [1014, 496] on div at bounding box center [1004, 408] width 92 height 183
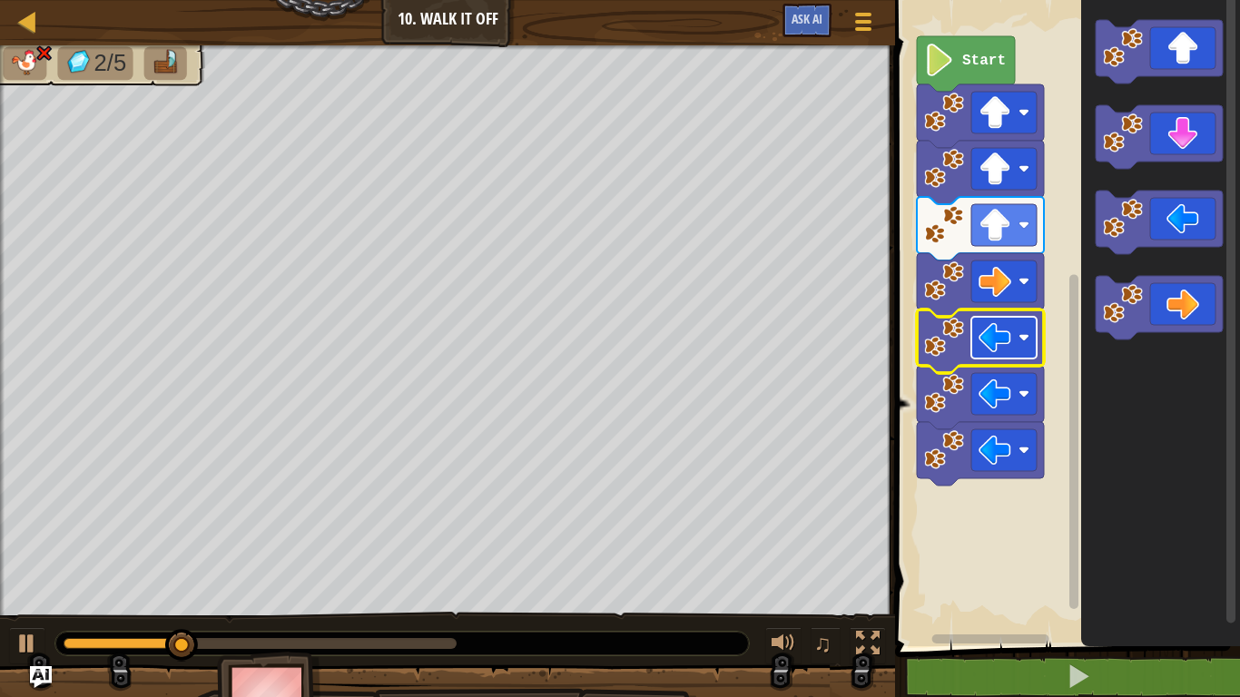
click at [996, 348] on image "Blockly Workspace" at bounding box center [995, 337] width 33 height 33
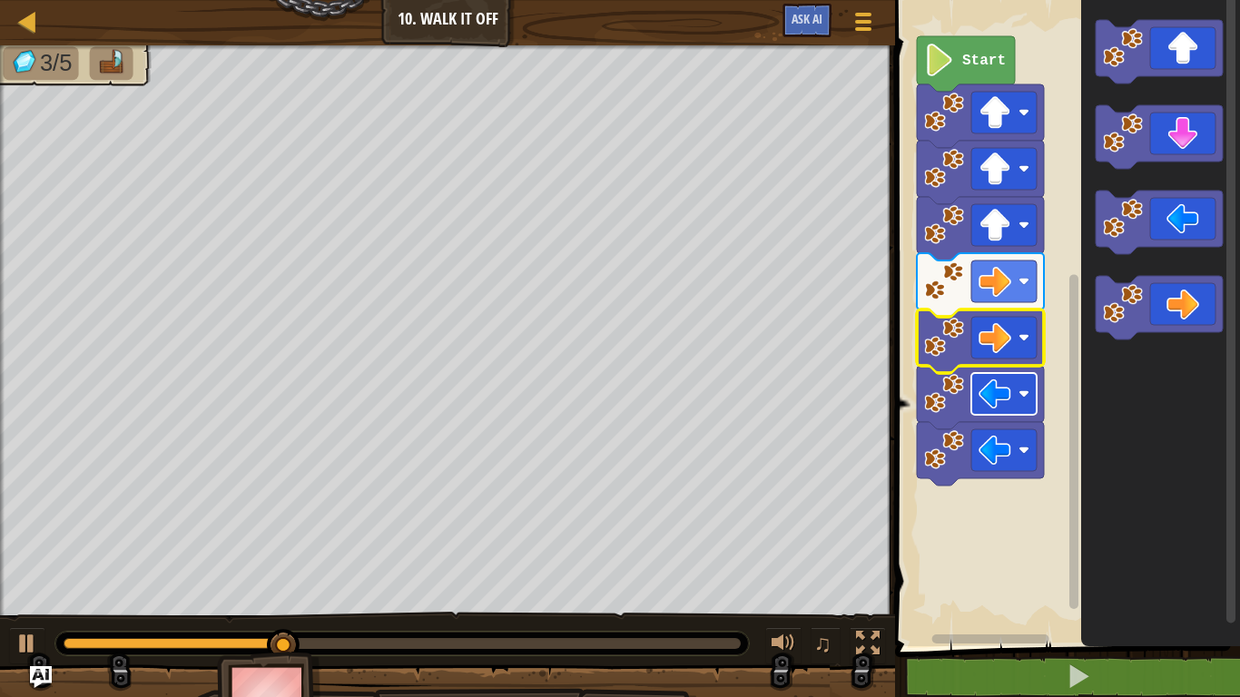
click at [1005, 402] on image "Blockly Workspace" at bounding box center [995, 394] width 33 height 33
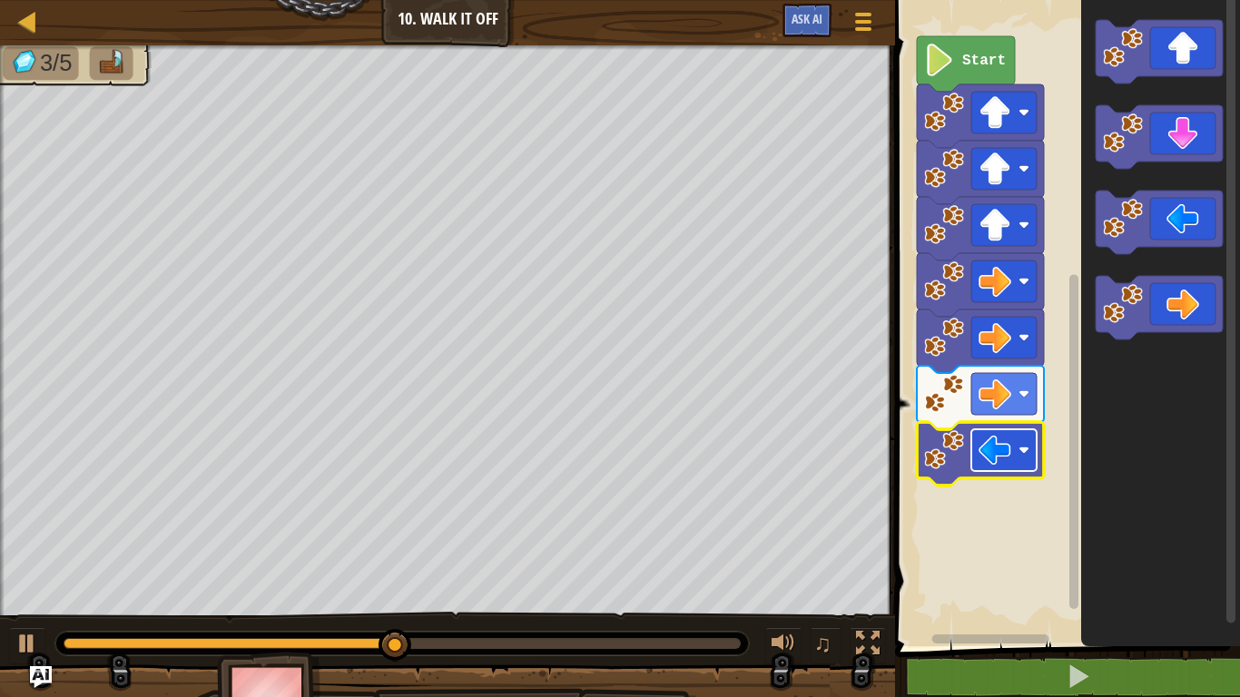
click at [984, 465] on image "Blockly Workspace" at bounding box center [995, 450] width 33 height 33
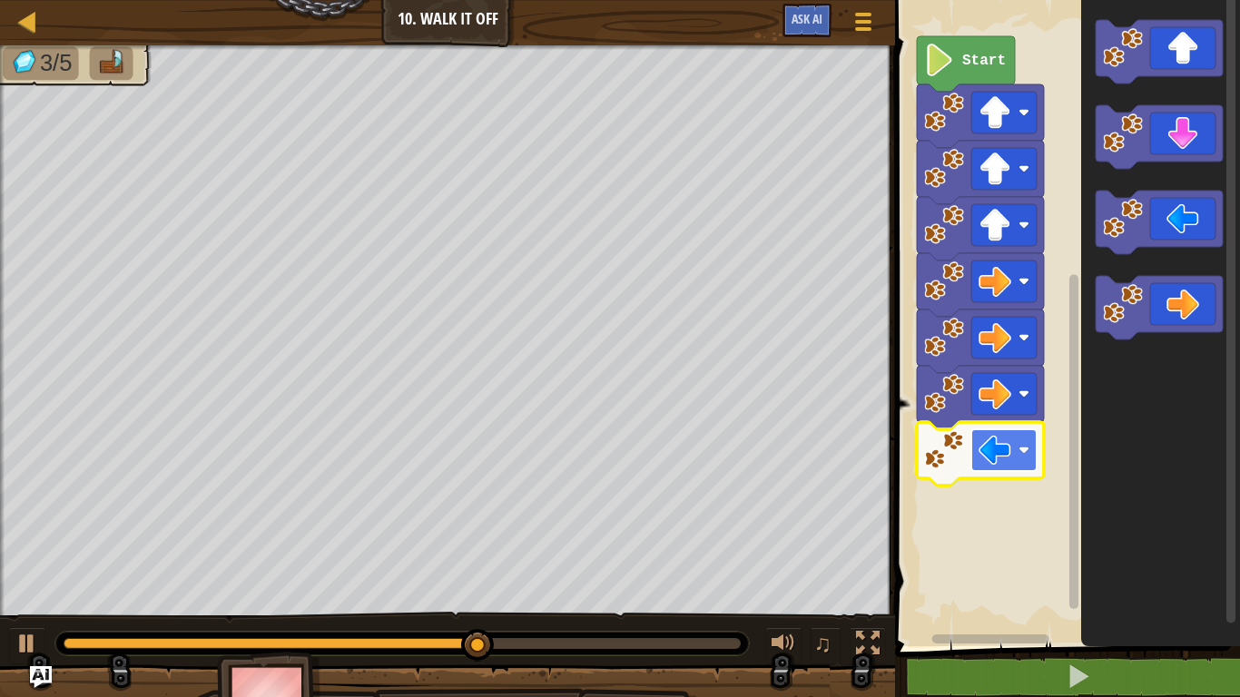
click at [1008, 460] on image "Blockly Workspace" at bounding box center [995, 450] width 33 height 33
click at [1008, 457] on image "Blockly Workspace" at bounding box center [995, 450] width 33 height 33
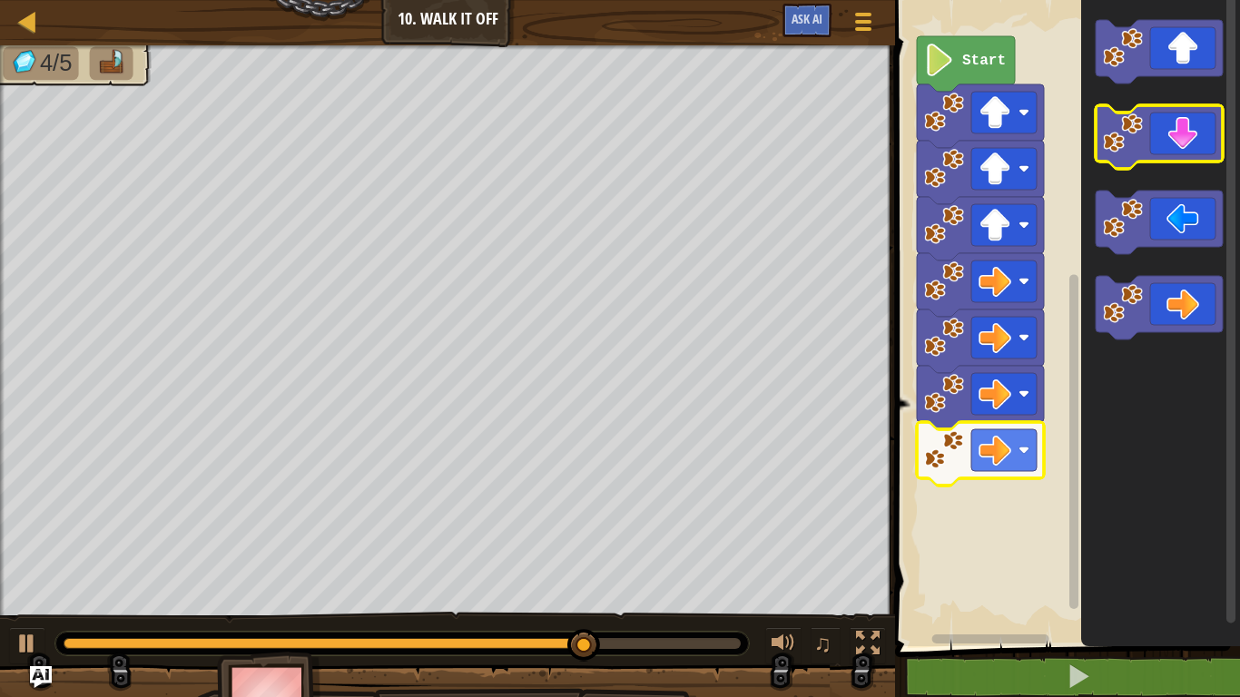
click at [1201, 131] on icon "Blockly Workspace" at bounding box center [1159, 137] width 127 height 64
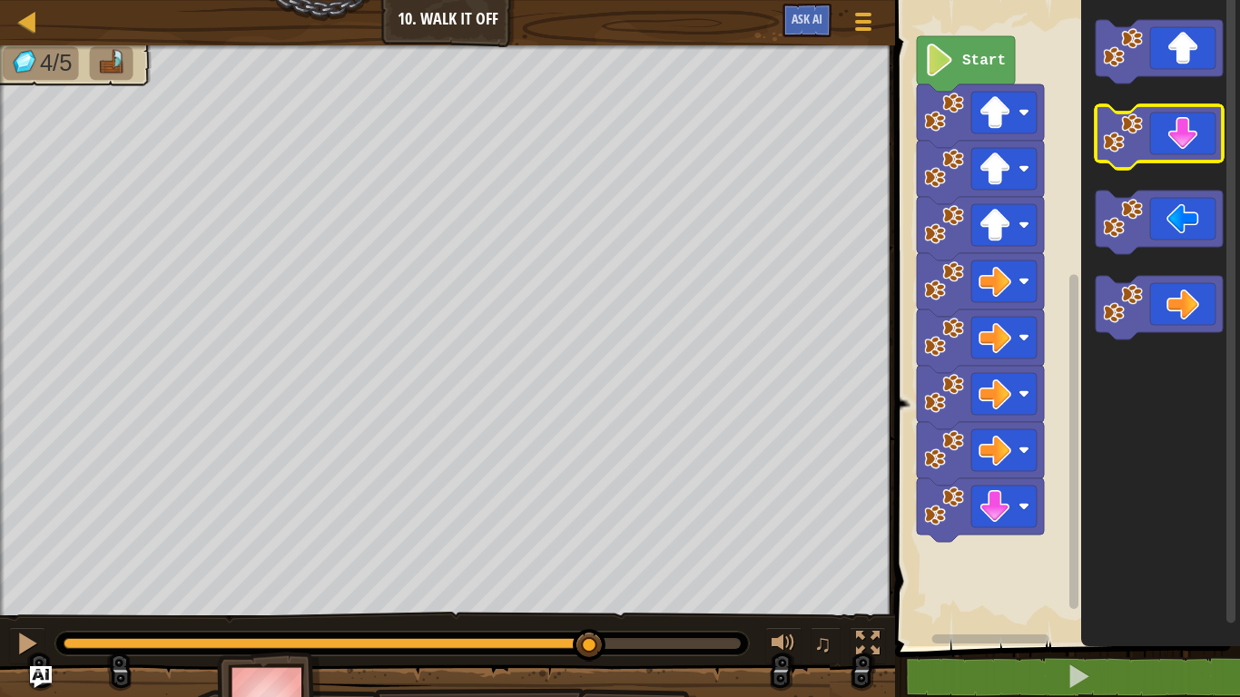
click at [1201, 131] on icon "Blockly Workspace" at bounding box center [1159, 137] width 127 height 64
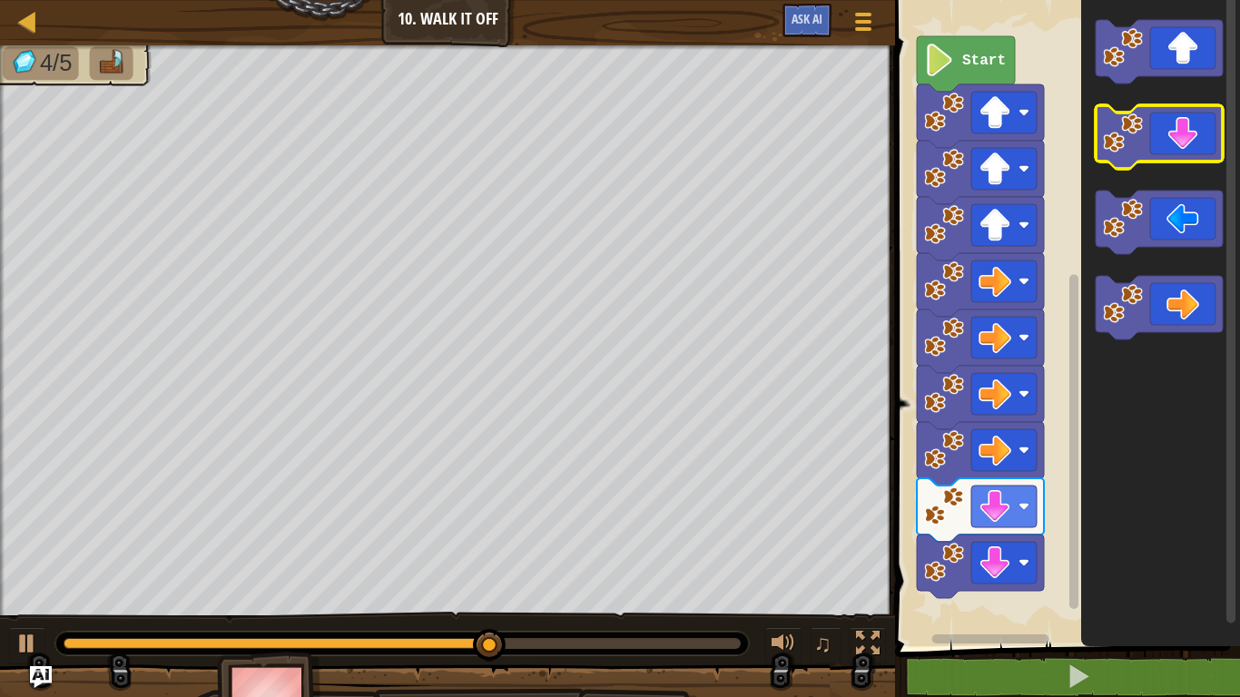
click at [1200, 139] on icon "Blockly Workspace" at bounding box center [1159, 137] width 127 height 64
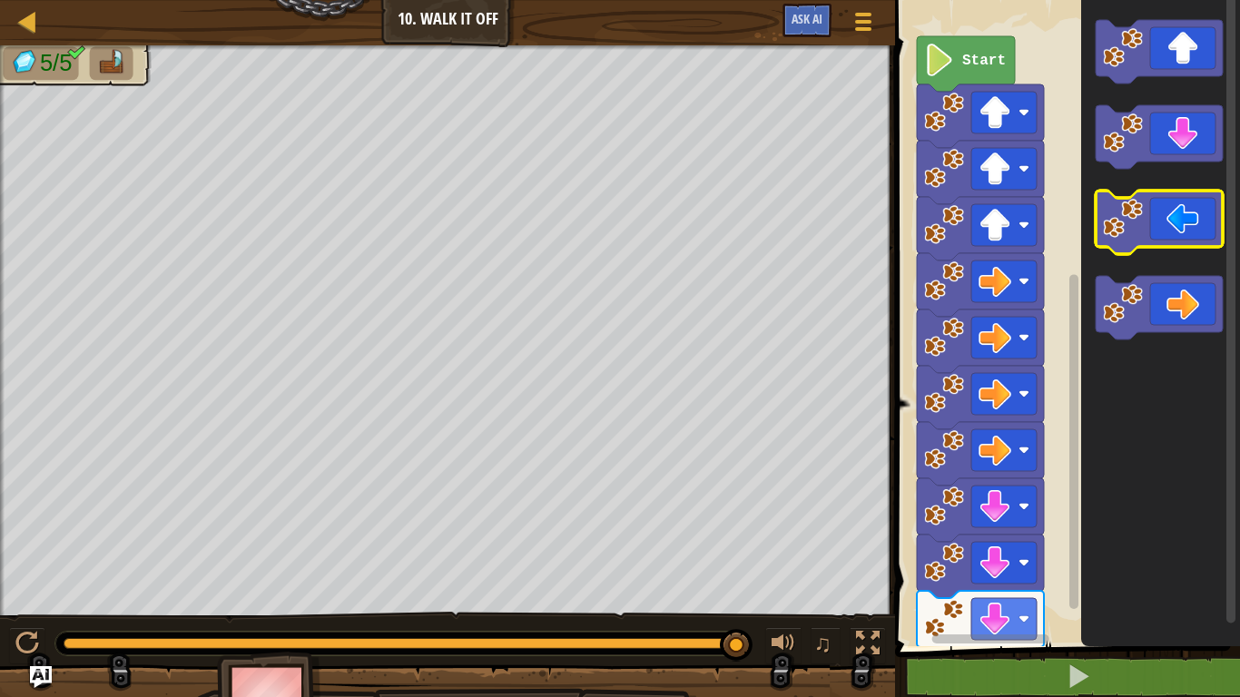
click at [1179, 237] on icon "Blockly Workspace" at bounding box center [1159, 223] width 127 height 64
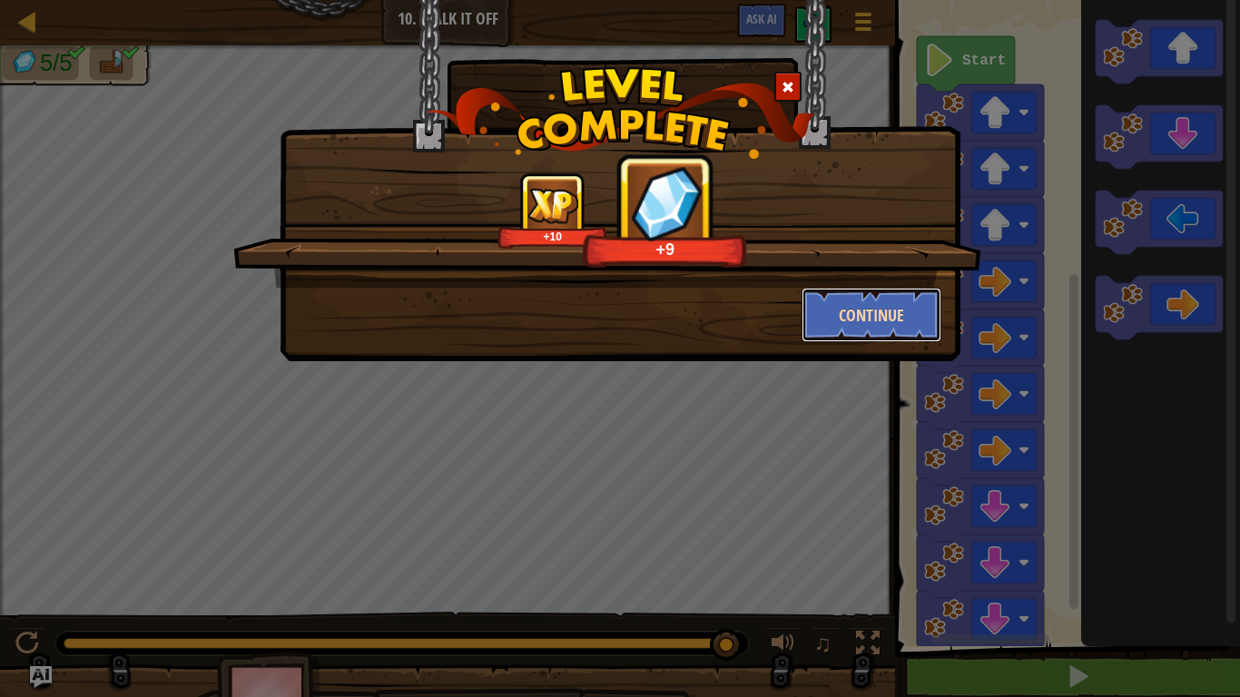
click at [892, 320] on button "Continue" at bounding box center [872, 315] width 141 height 54
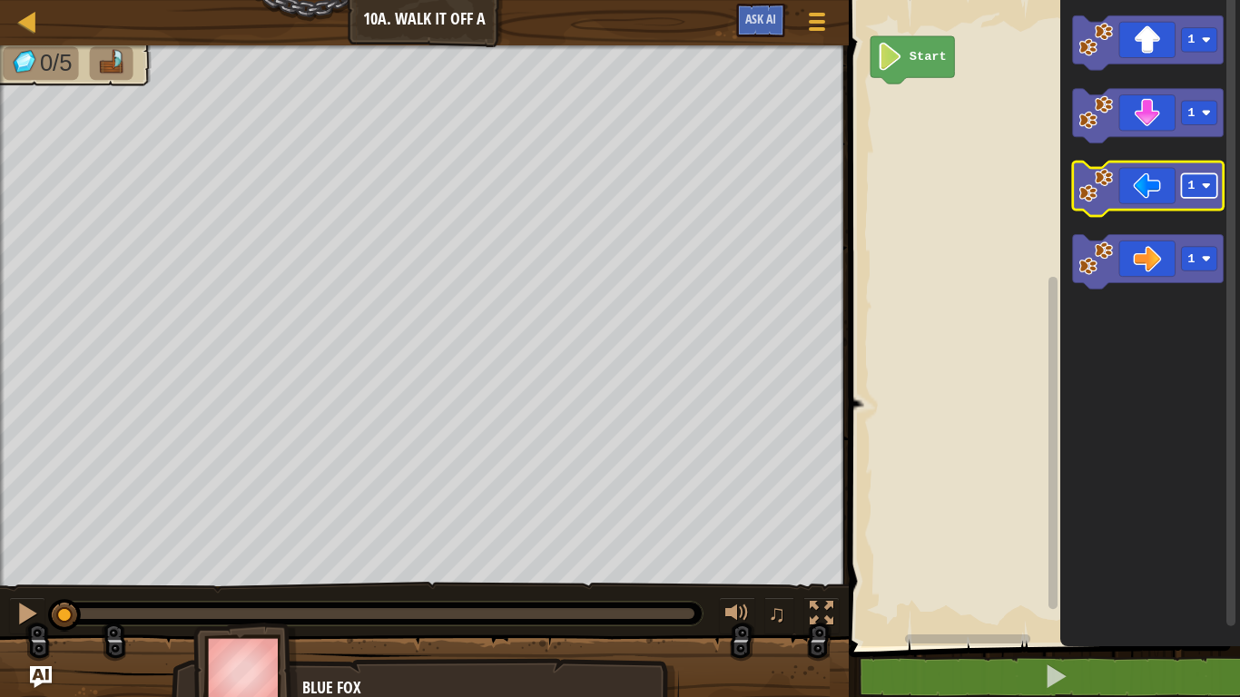
click at [1209, 195] on rect "Blockly Workspace" at bounding box center [1199, 185] width 35 height 25
click at [1032, 462] on rect "Blockly Workspace" at bounding box center [1041, 318] width 397 height 655
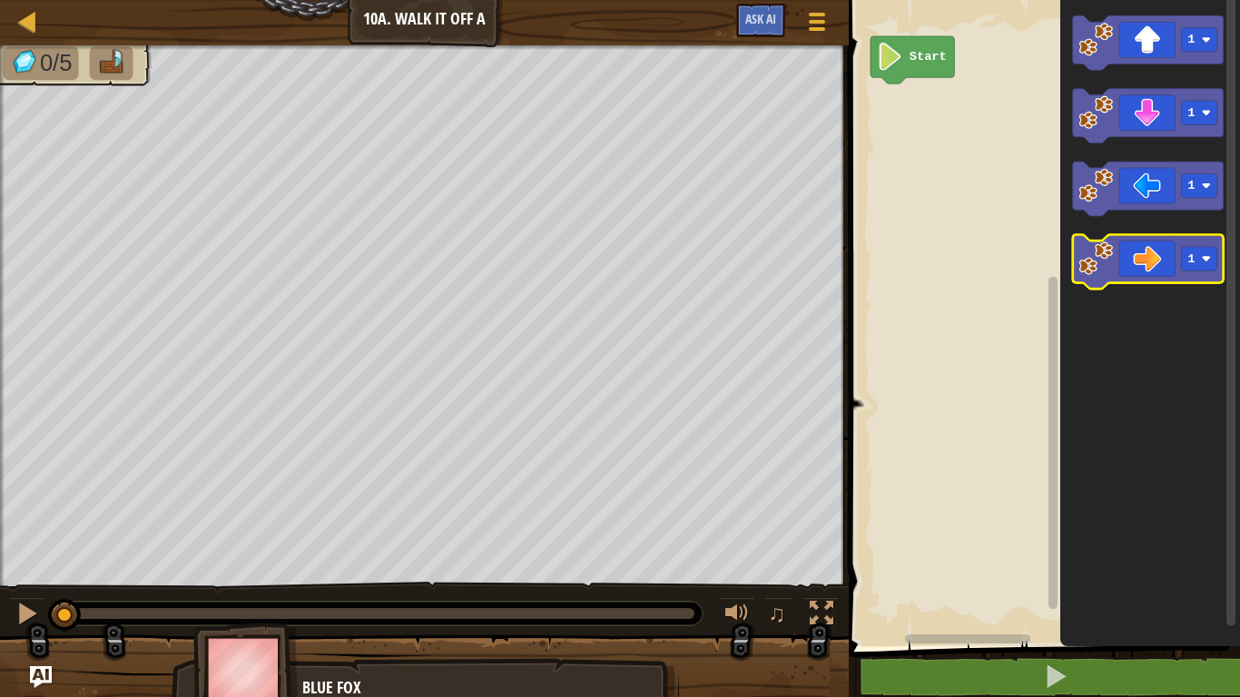
click at [1159, 263] on icon "Blockly Workspace" at bounding box center [1148, 262] width 151 height 54
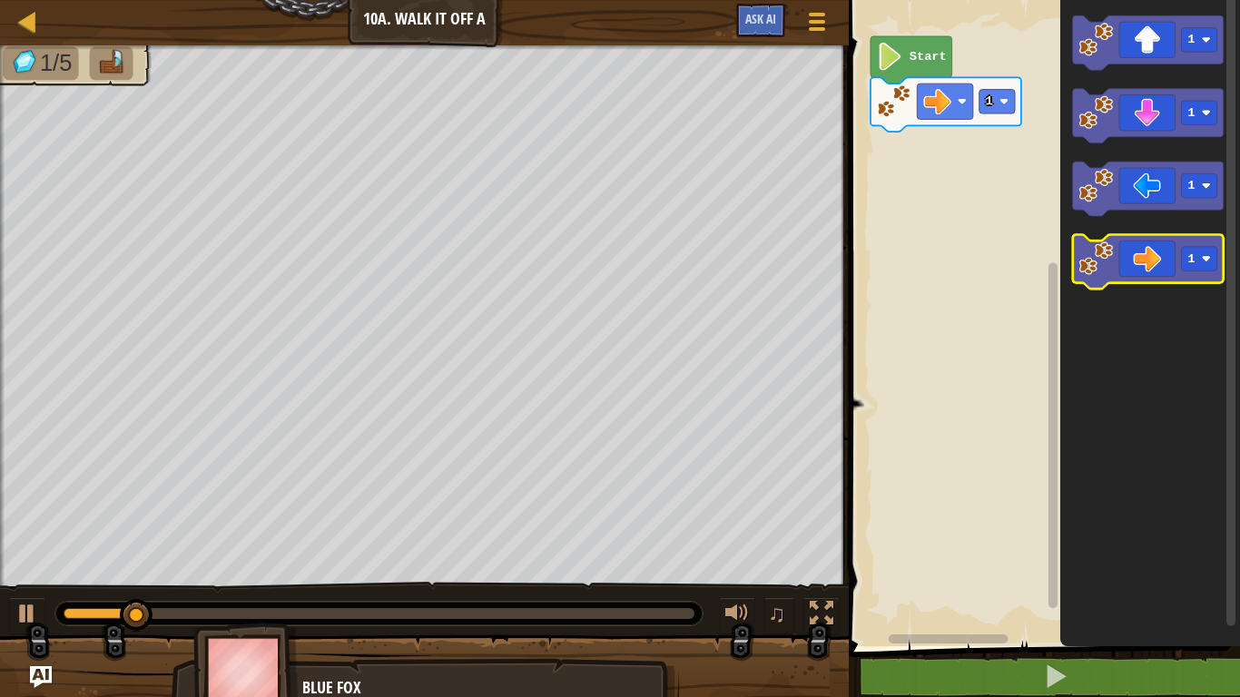
click at [1159, 263] on icon "Blockly Workspace" at bounding box center [1148, 262] width 151 height 54
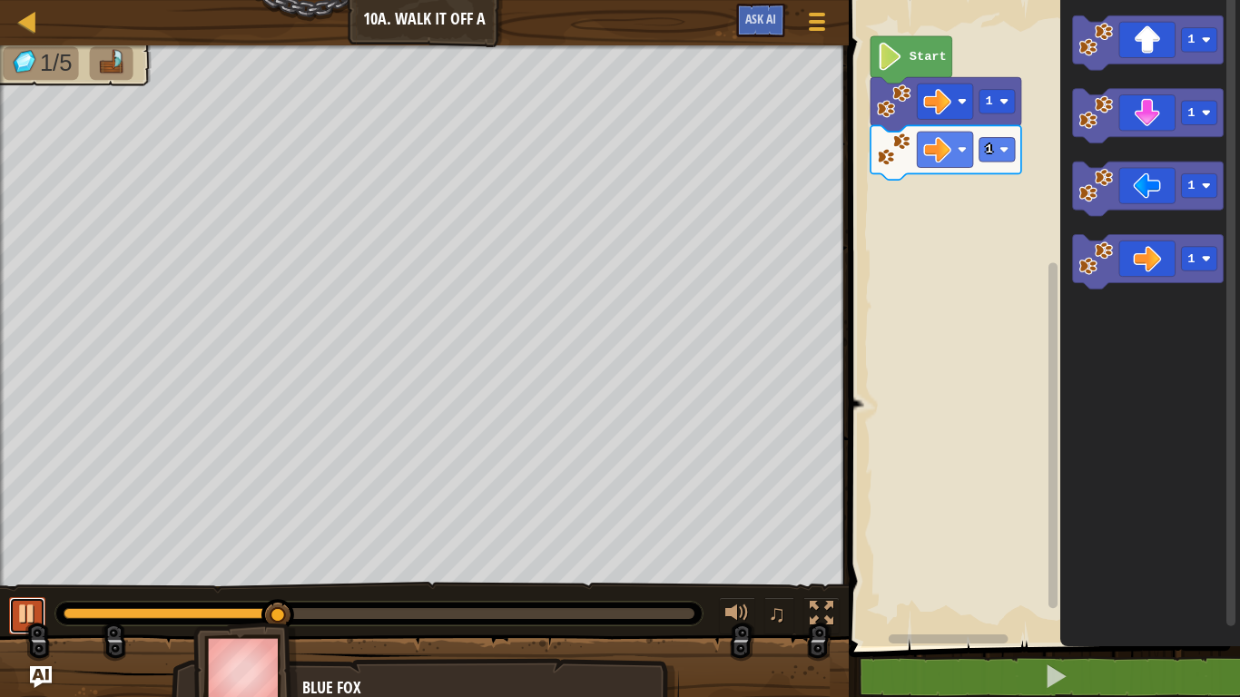
click at [32, 613] on div at bounding box center [27, 614] width 24 height 24
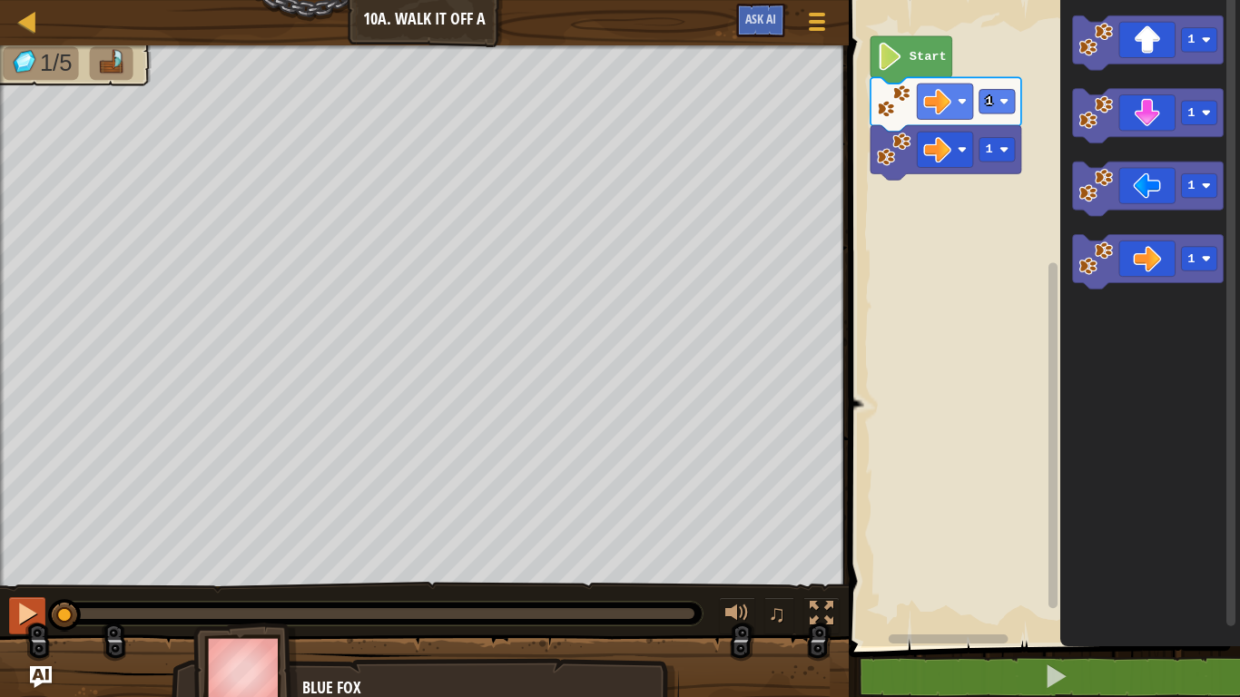
drag, startPoint x: 289, startPoint y: 616, endPoint x: 39, endPoint y: 626, distance: 249.8
click at [39, 626] on div "♫" at bounding box center [424, 609] width 849 height 54
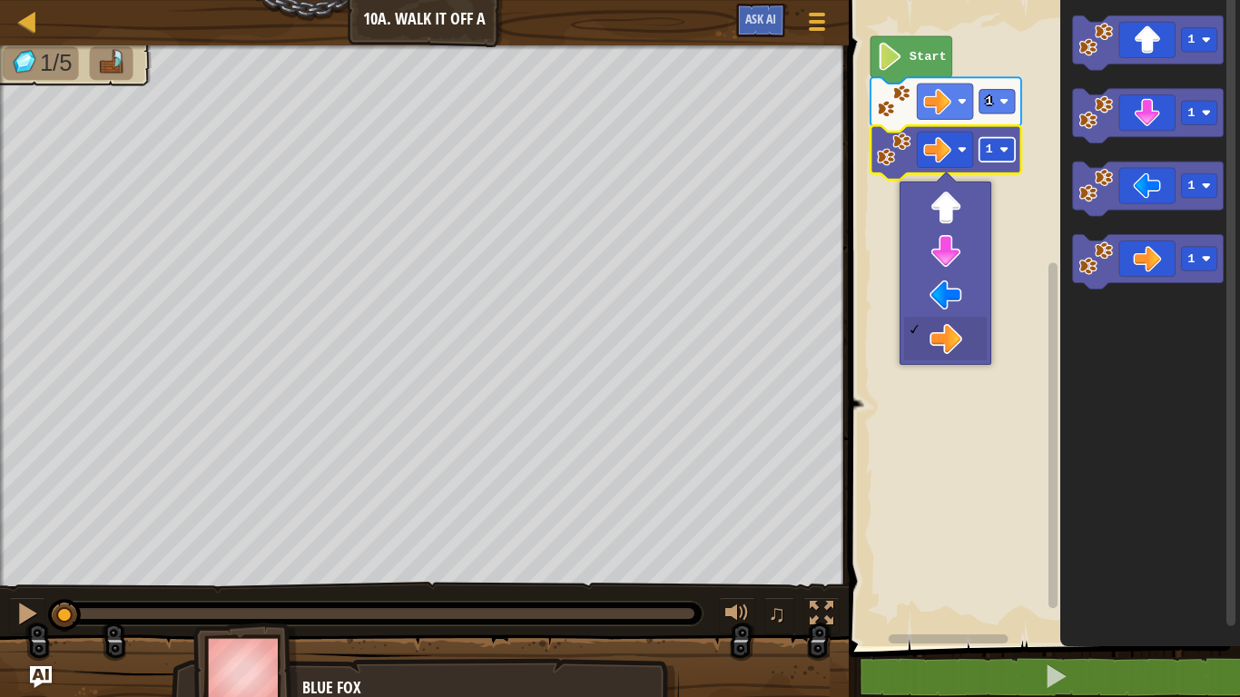
click at [986, 151] on text "1" at bounding box center [989, 150] width 7 height 14
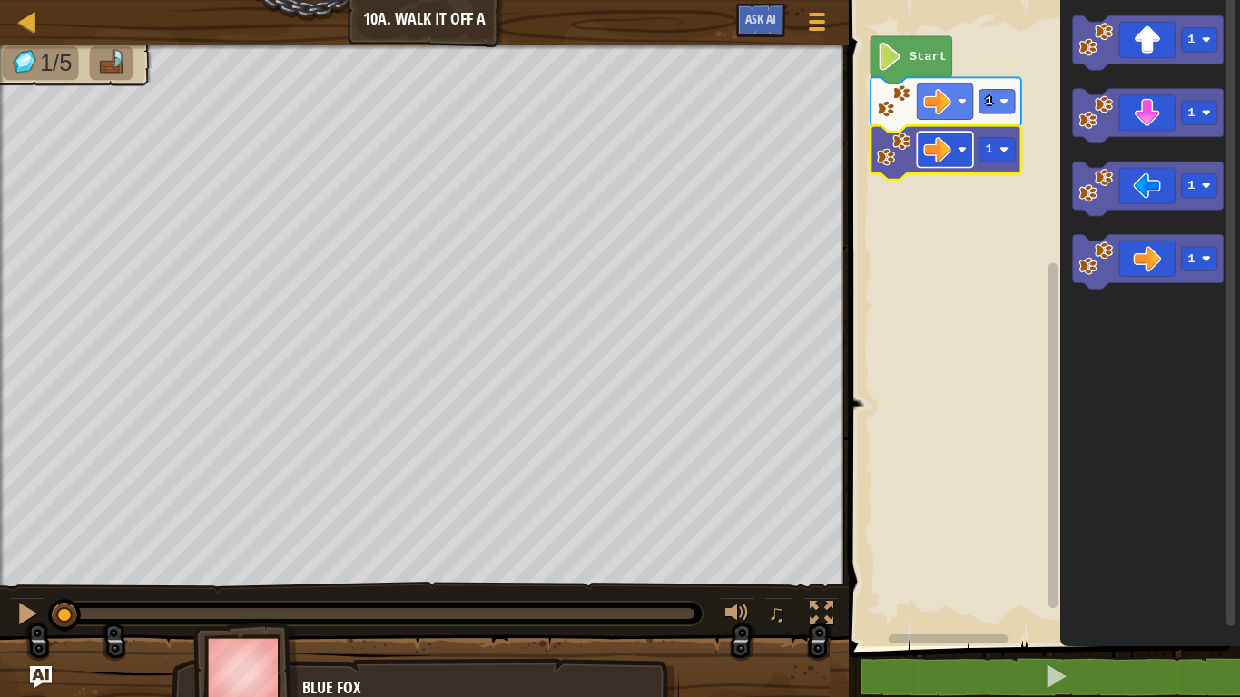
click at [944, 150] on image "Blockly Workspace" at bounding box center [938, 149] width 28 height 28
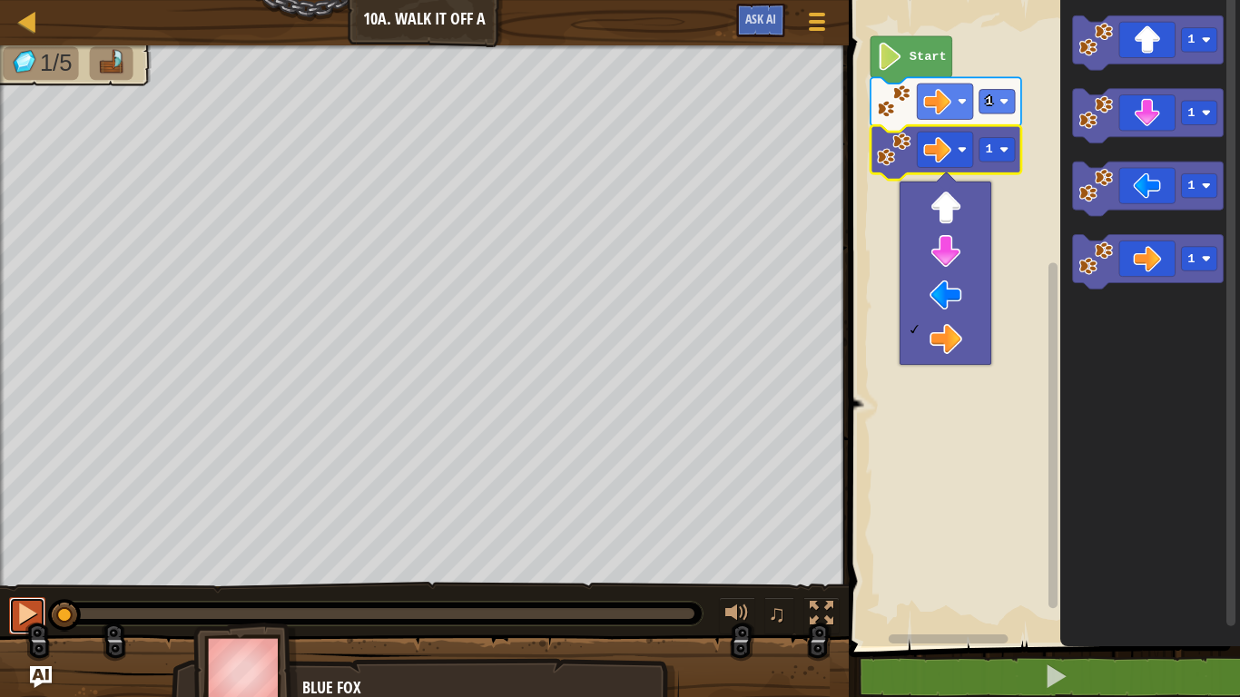
click at [30, 604] on div at bounding box center [27, 614] width 24 height 24
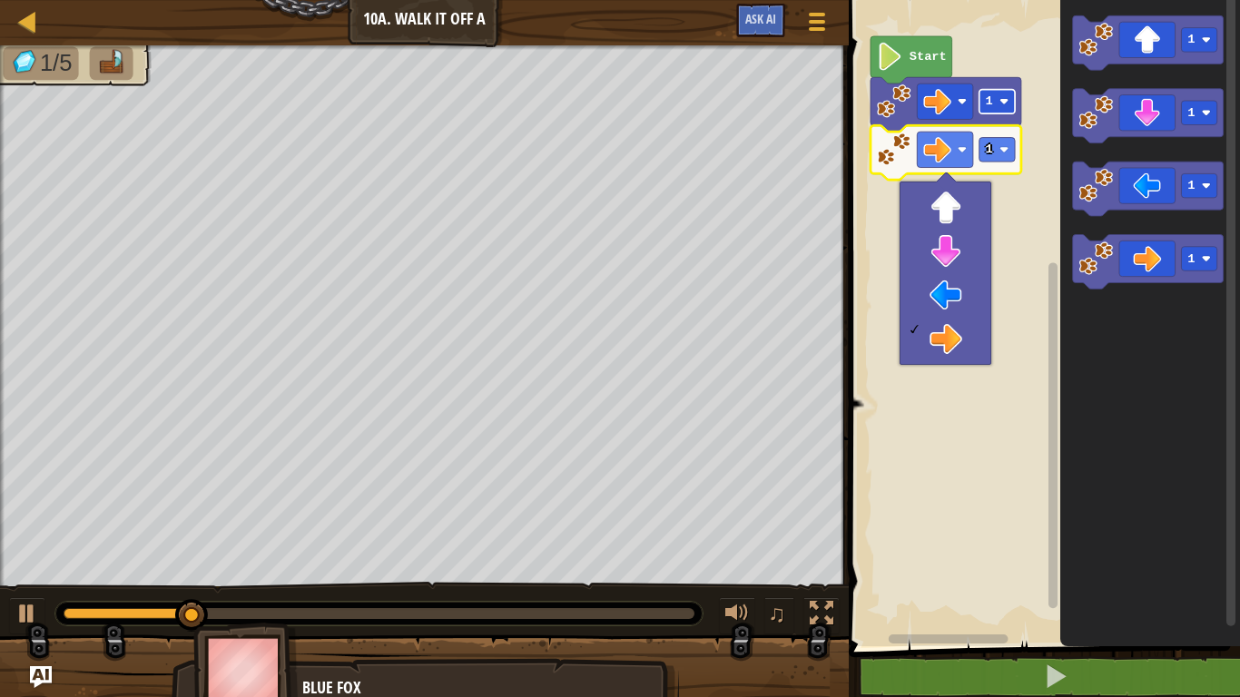
click at [996, 100] on rect "Blockly Workspace" at bounding box center [996, 102] width 35 height 25
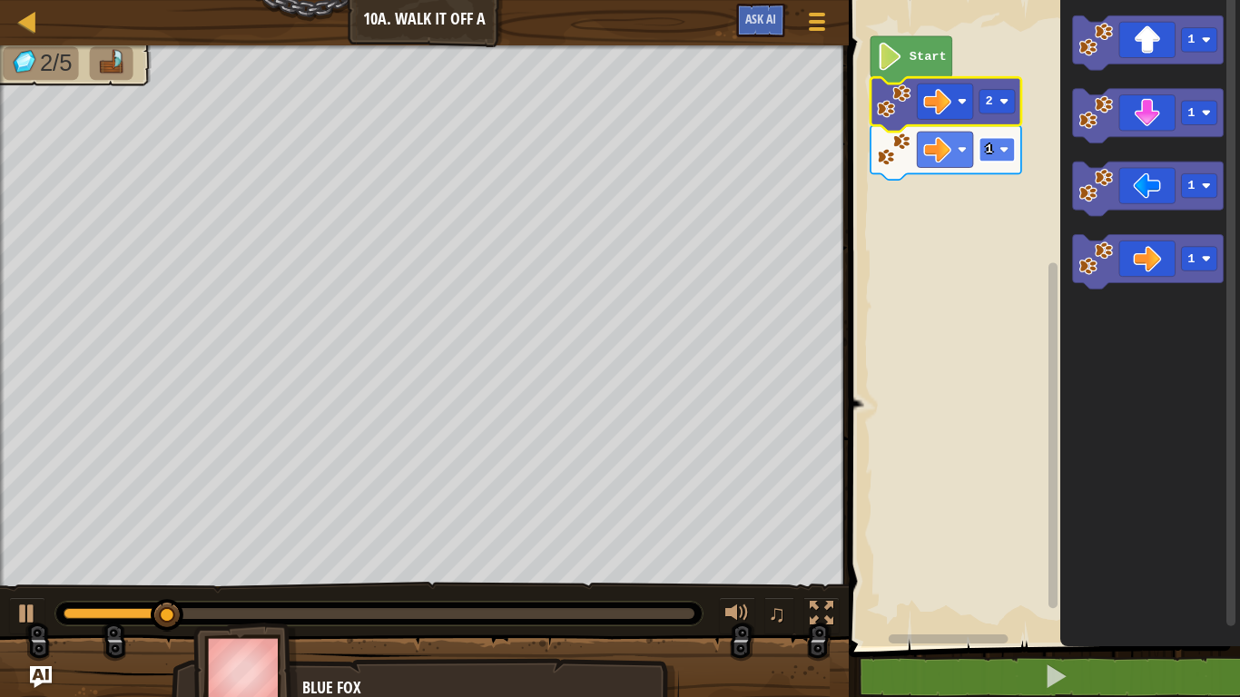
click at [995, 151] on rect "Blockly Workspace" at bounding box center [996, 150] width 35 height 25
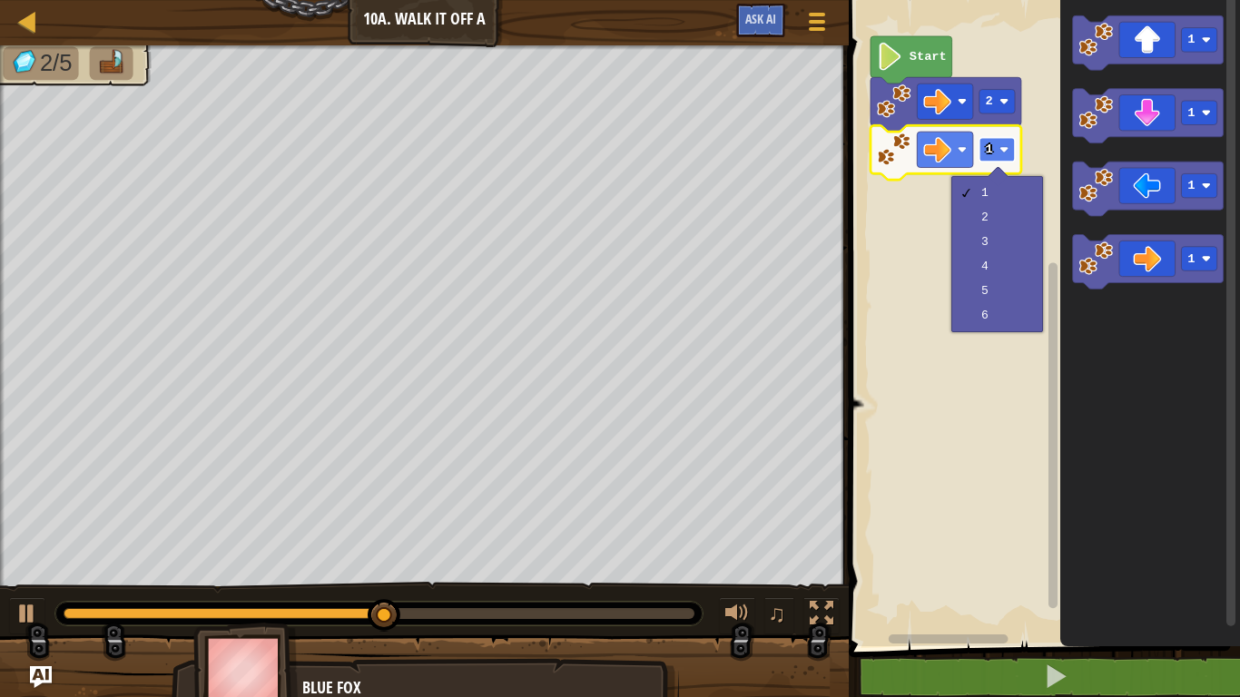
click at [994, 150] on rect "Blockly Workspace" at bounding box center [996, 150] width 35 height 25
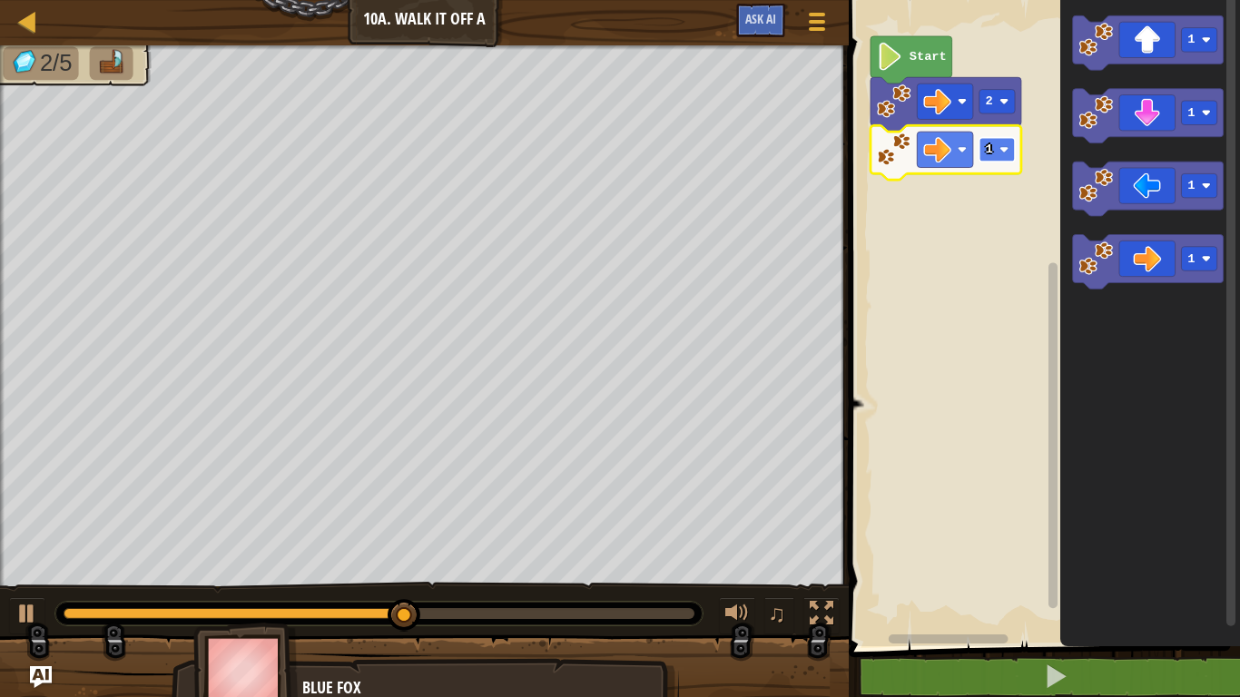
click at [995, 152] on rect "Blockly Workspace" at bounding box center [996, 150] width 35 height 25
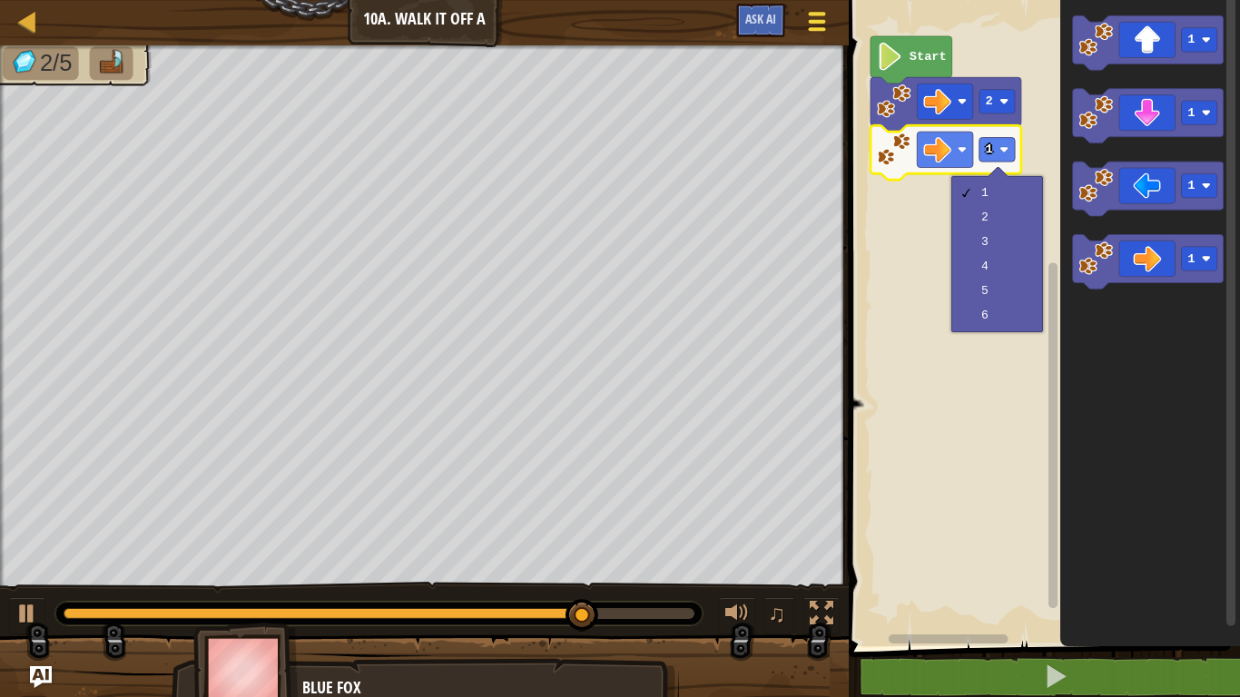
click at [821, 27] on span at bounding box center [817, 29] width 17 height 4
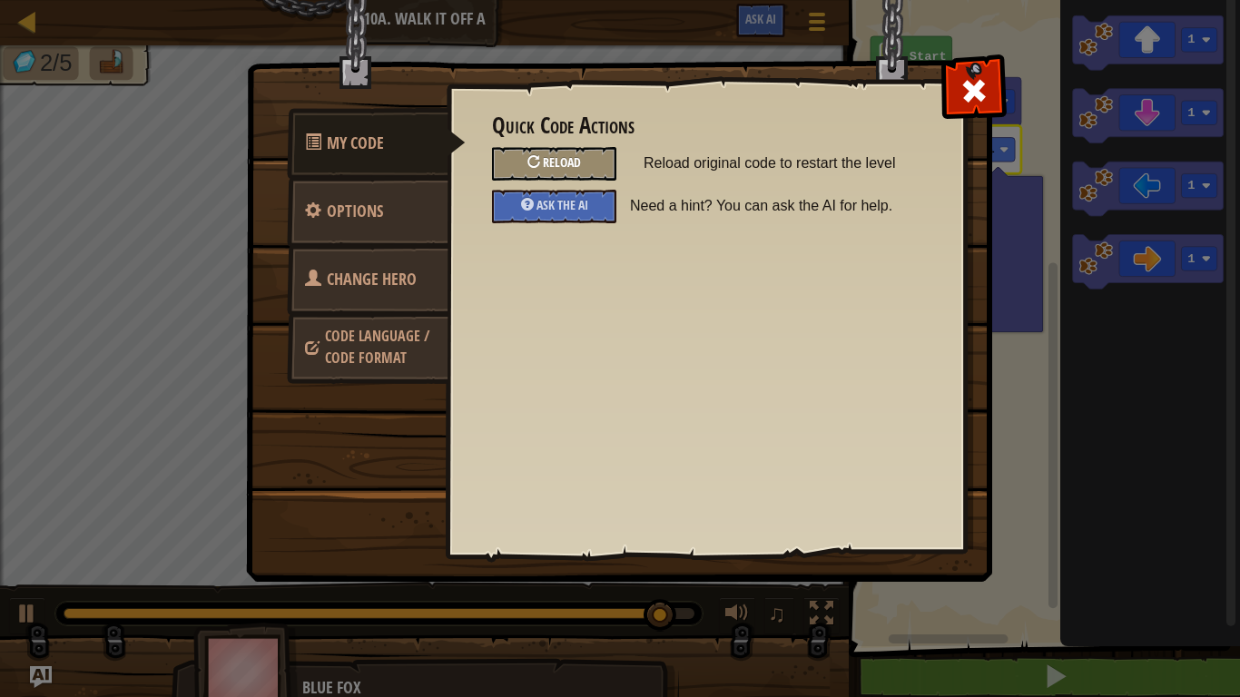
click at [585, 162] on div "Reload" at bounding box center [554, 164] width 124 height 34
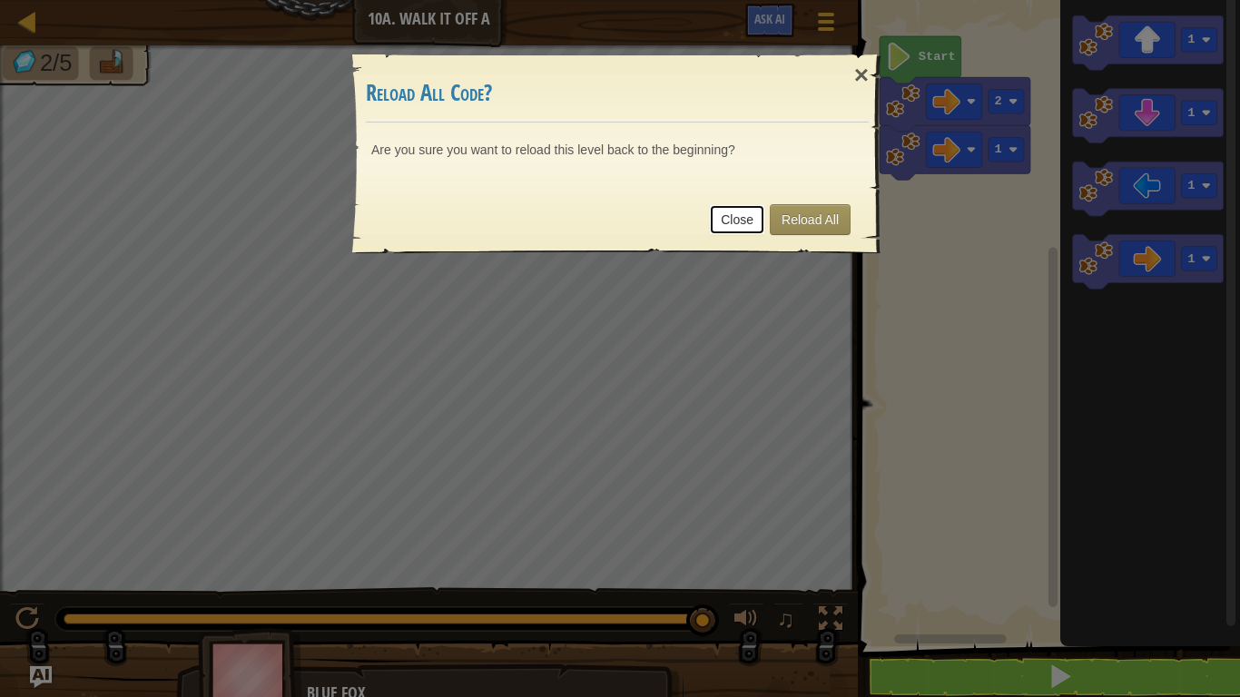
click at [747, 222] on link "Close" at bounding box center [737, 219] width 56 height 31
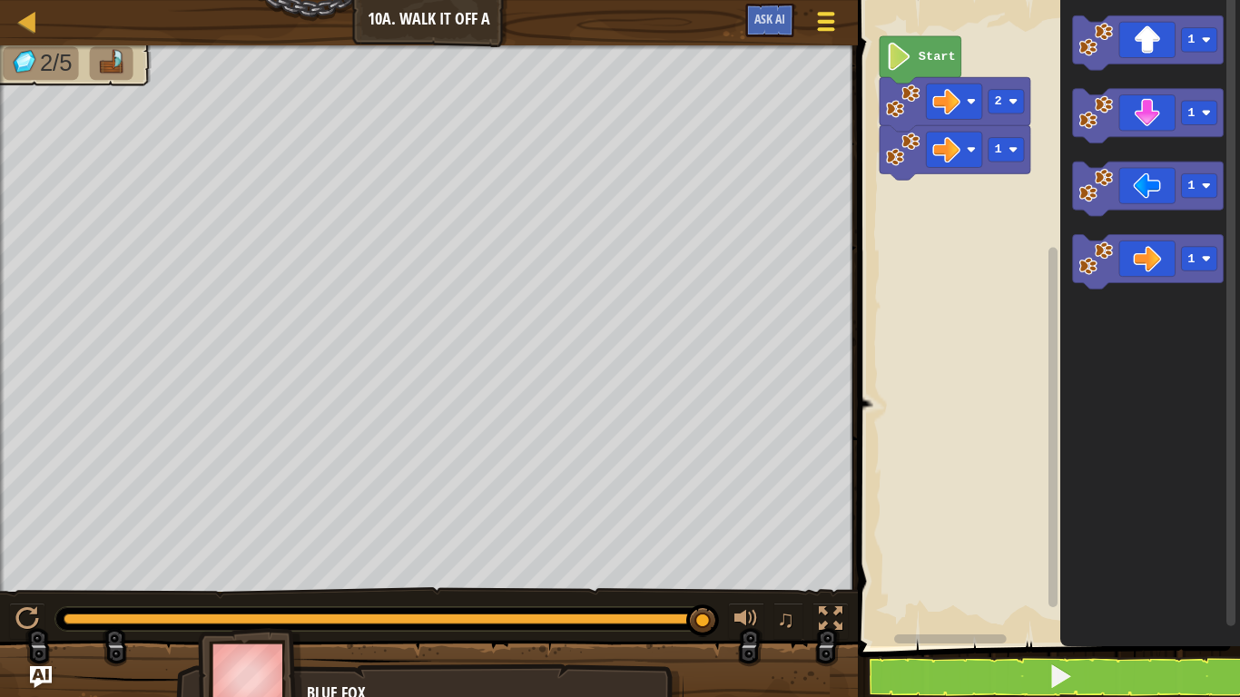
click at [820, 20] on span at bounding box center [826, 22] width 17 height 4
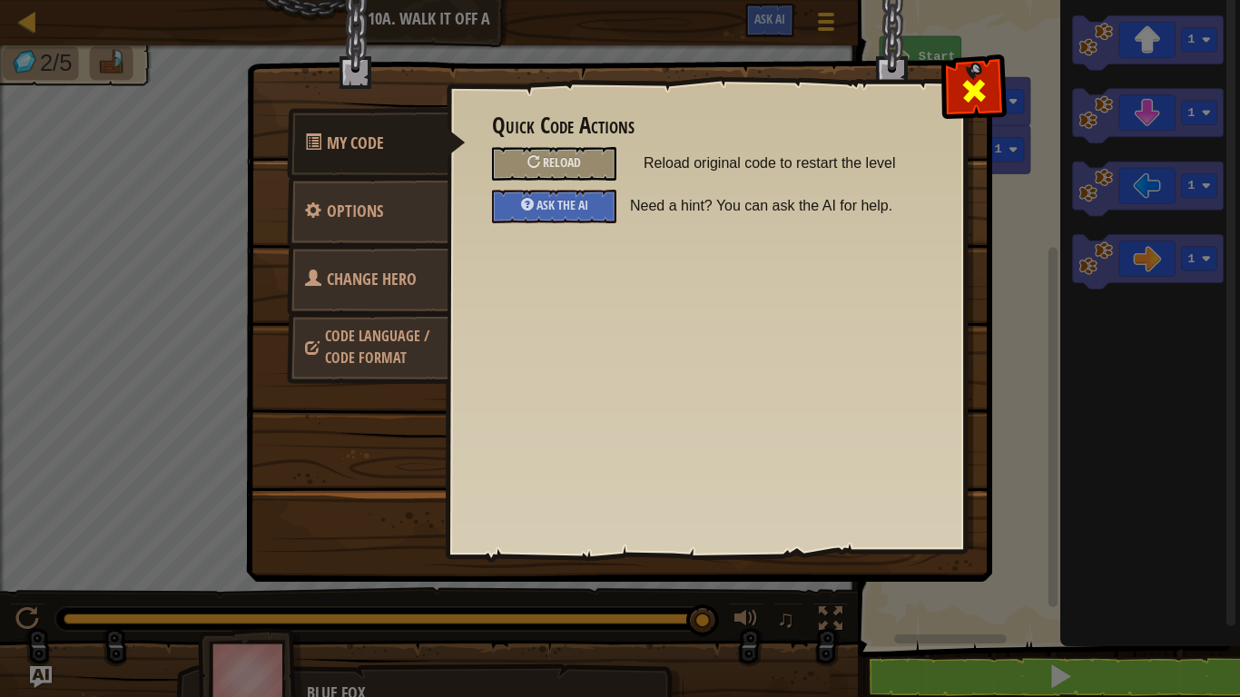
click at [959, 89] on span at bounding box center [973, 90] width 29 height 29
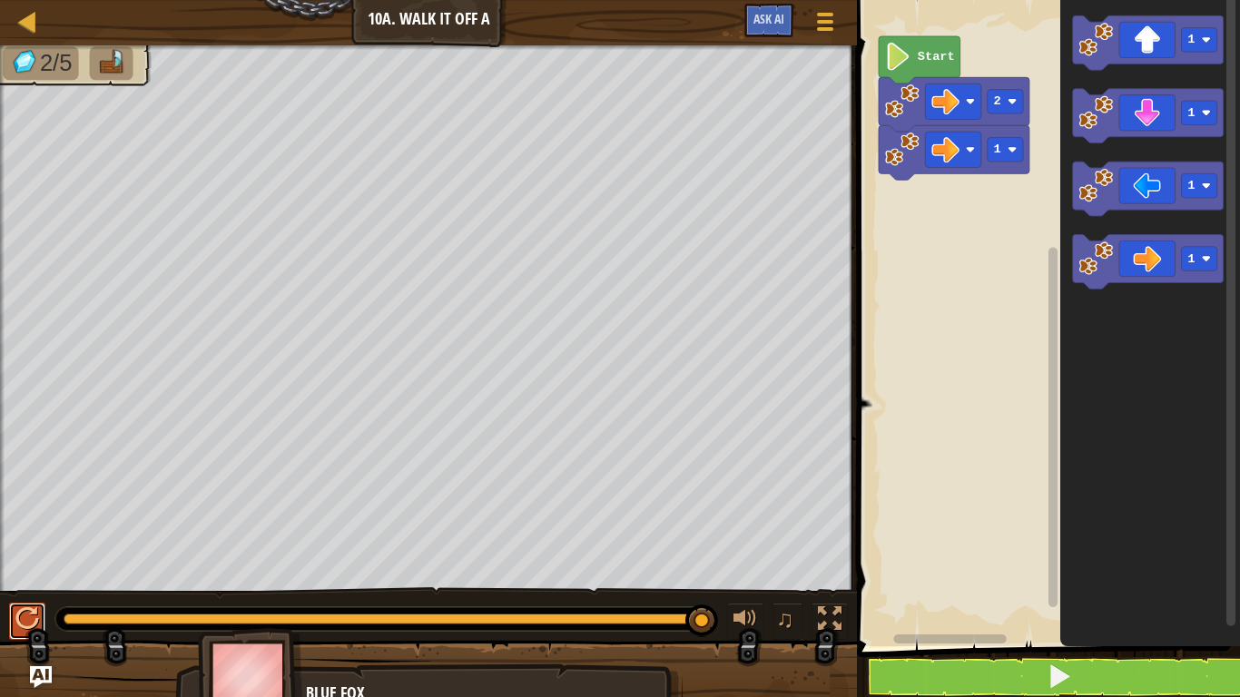
click at [30, 624] on div at bounding box center [27, 619] width 24 height 24
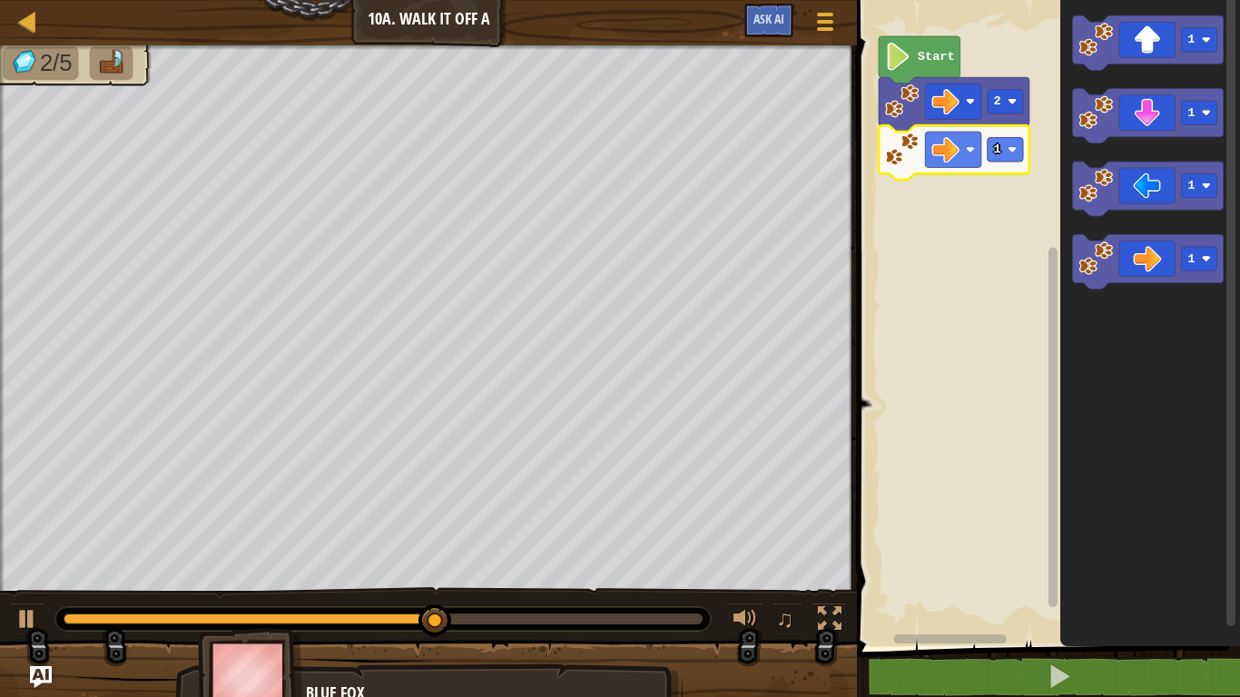
click at [942, 363] on rect "Blockly Workspace" at bounding box center [1045, 318] width 388 height 655
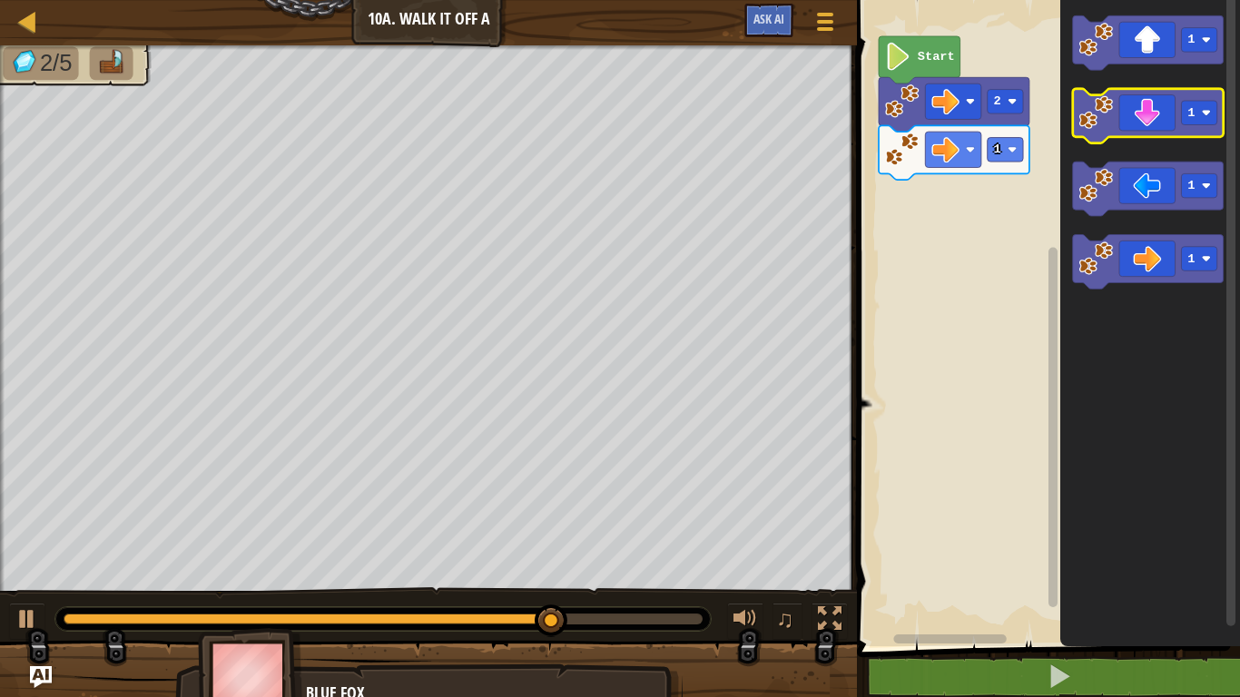
click at [1173, 125] on icon "Blockly Workspace" at bounding box center [1148, 116] width 151 height 54
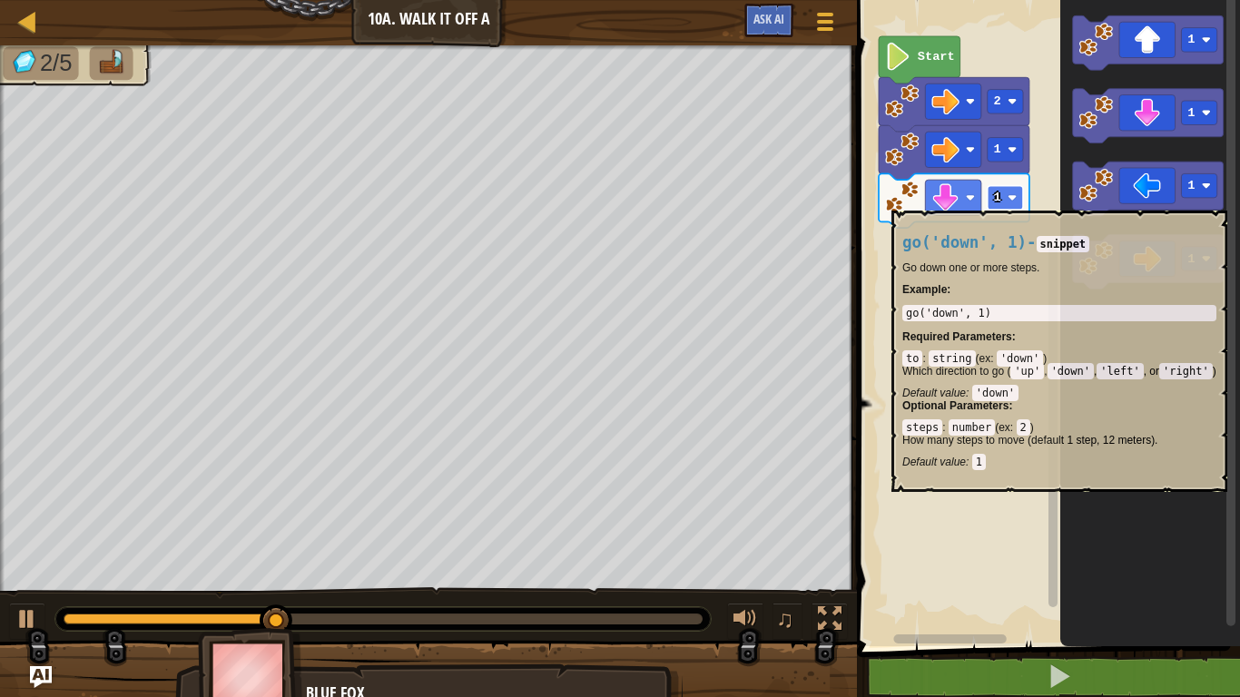
click at [1008, 203] on rect "Blockly Workspace" at bounding box center [1005, 198] width 35 height 25
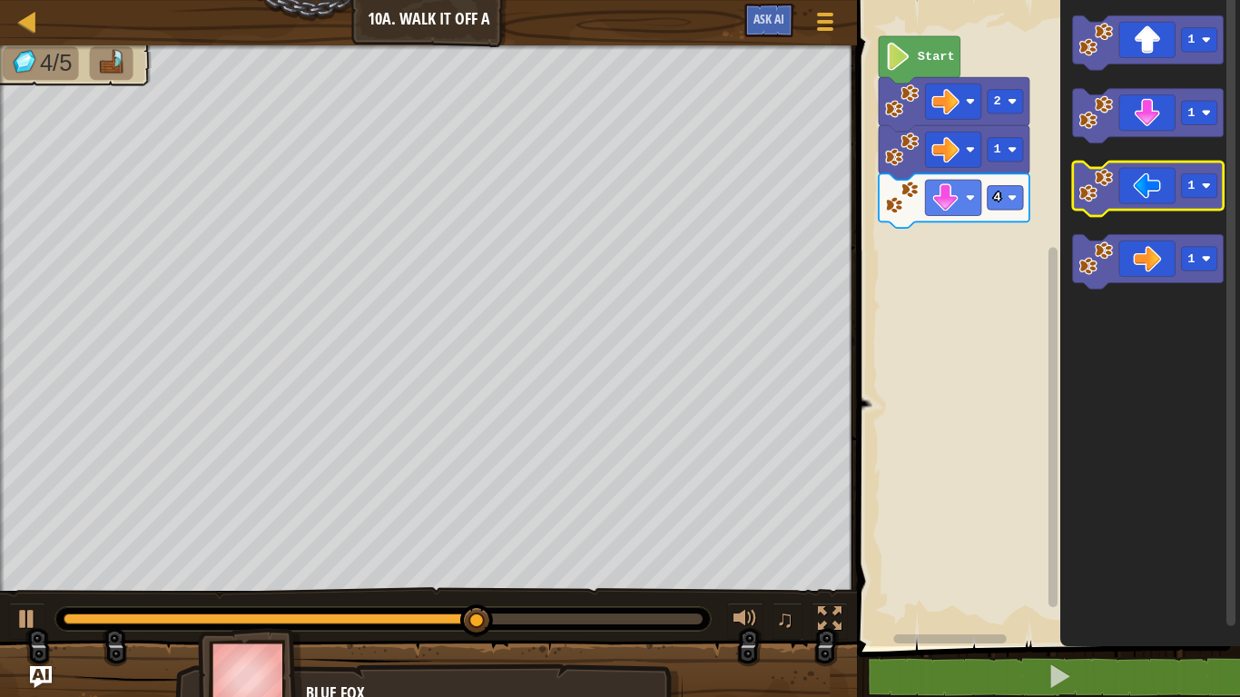
click at [1169, 207] on icon "Blockly Workspace" at bounding box center [1148, 189] width 151 height 54
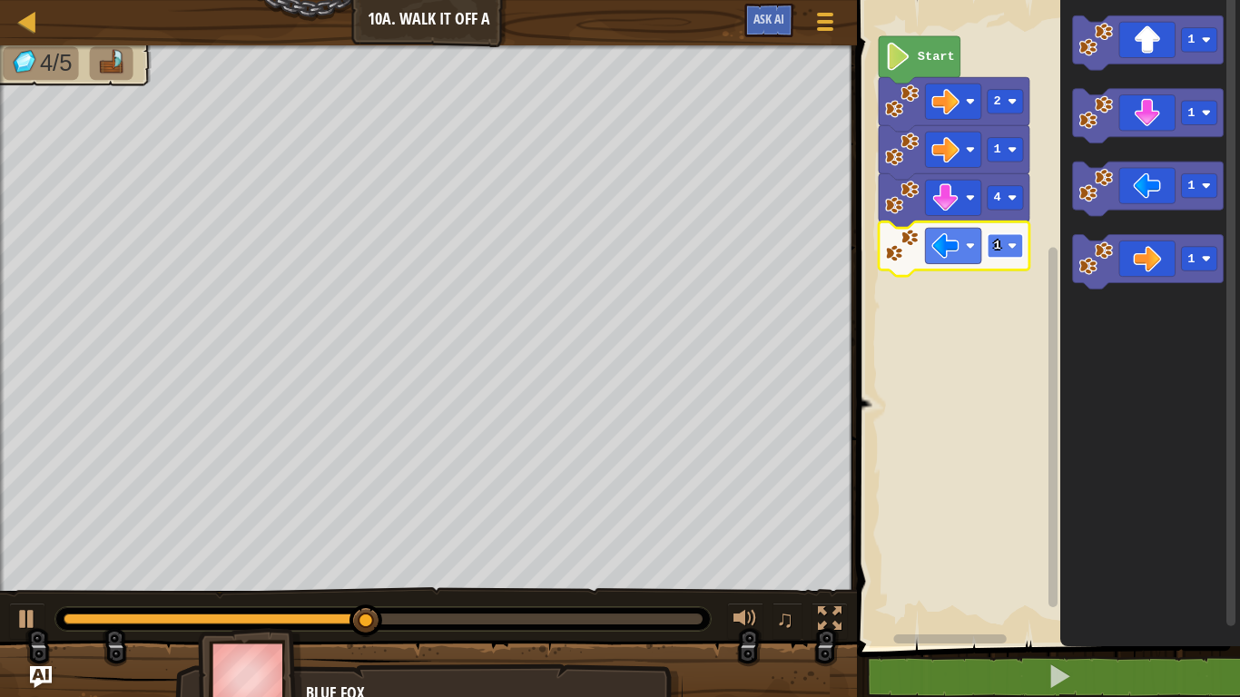
click at [1007, 251] on rect "Blockly Workspace" at bounding box center [1005, 246] width 35 height 25
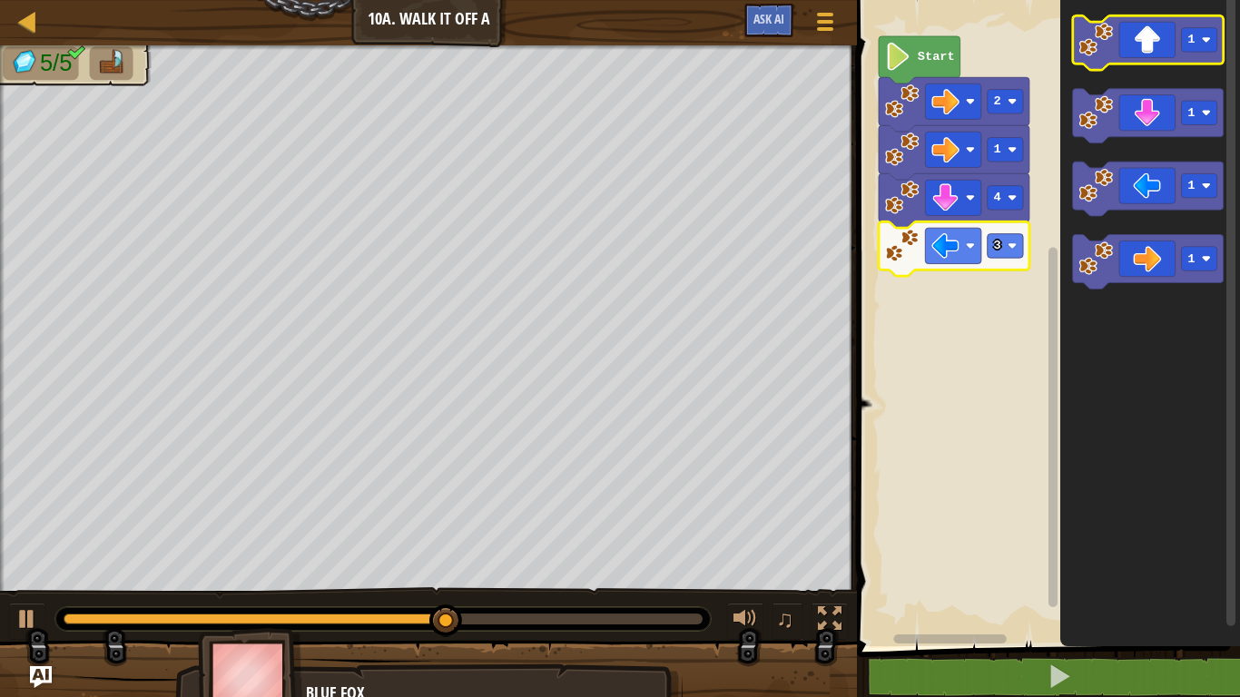
click at [1177, 52] on icon "Blockly Workspace" at bounding box center [1148, 42] width 151 height 54
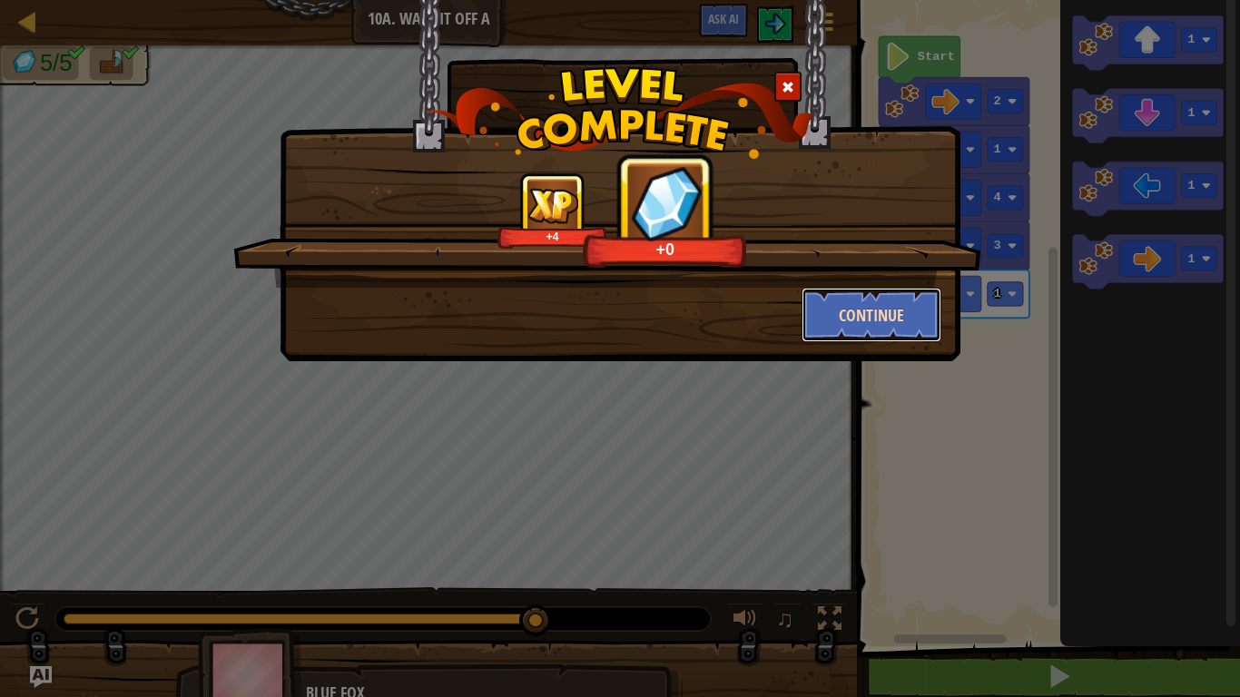
click at [846, 307] on button "Continue" at bounding box center [872, 315] width 141 height 54
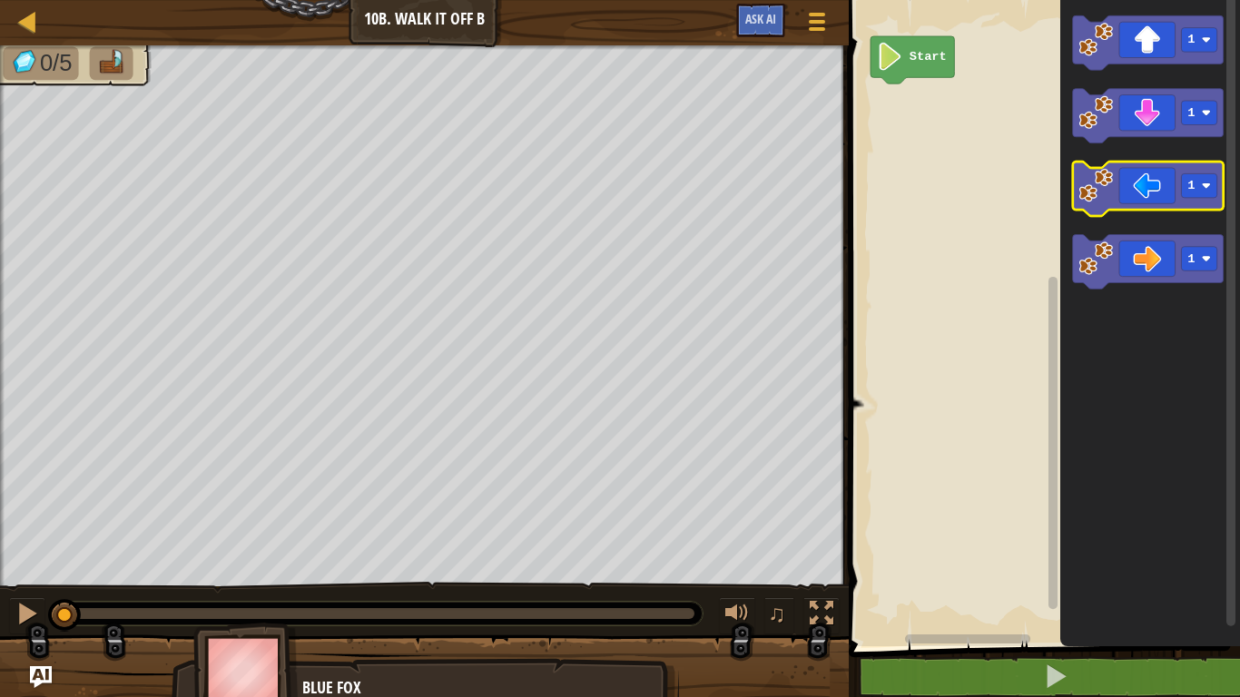
click at [1165, 183] on icon "Blockly Workspace" at bounding box center [1148, 189] width 151 height 54
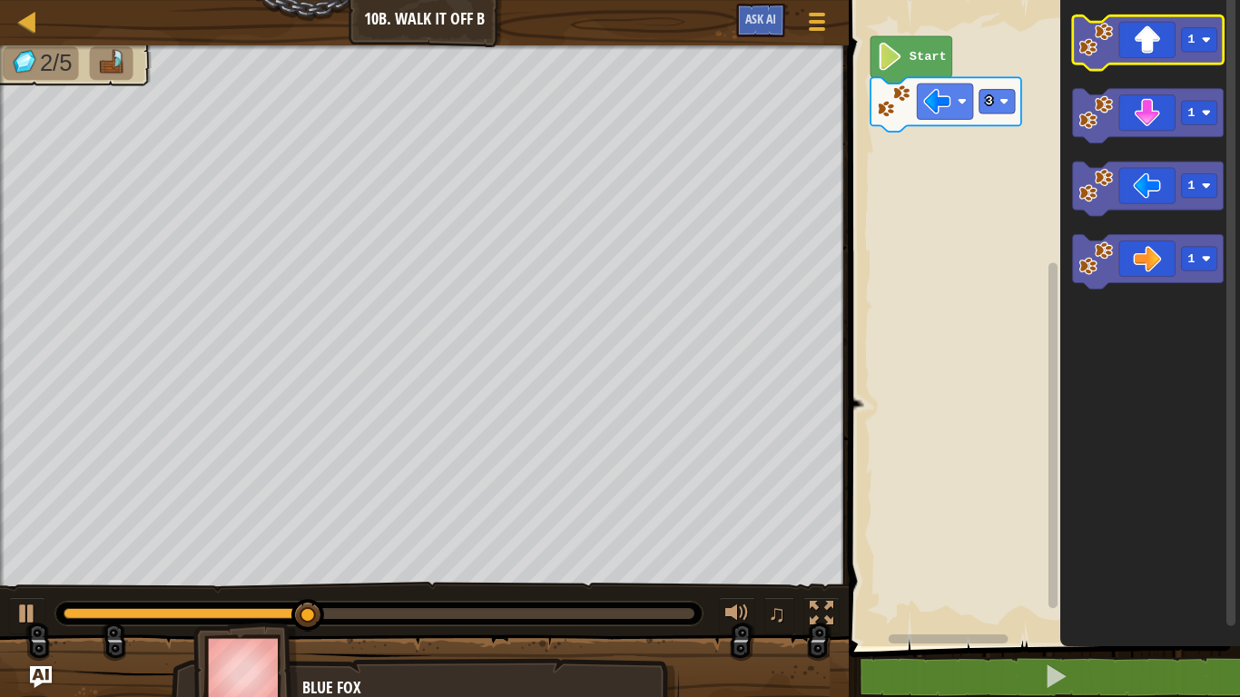
click at [1164, 37] on icon "Blockly Workspace" at bounding box center [1148, 42] width 151 height 54
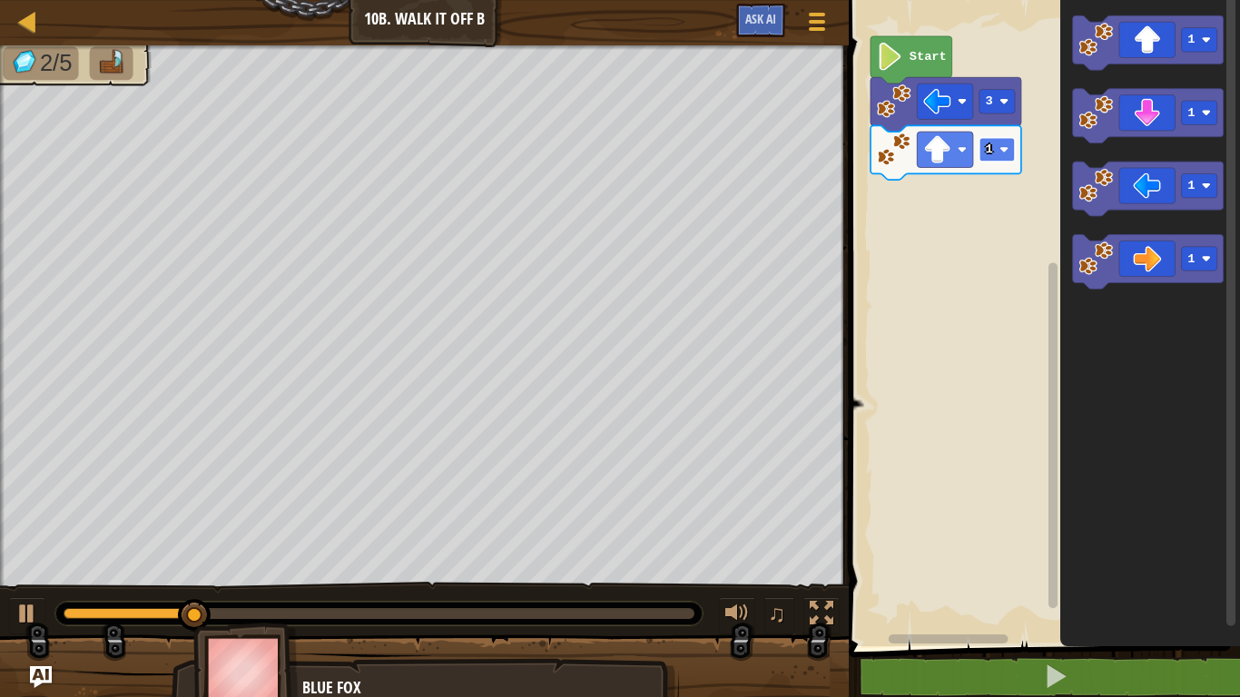
click at [997, 142] on rect "Blockly Workspace" at bounding box center [996, 150] width 35 height 25
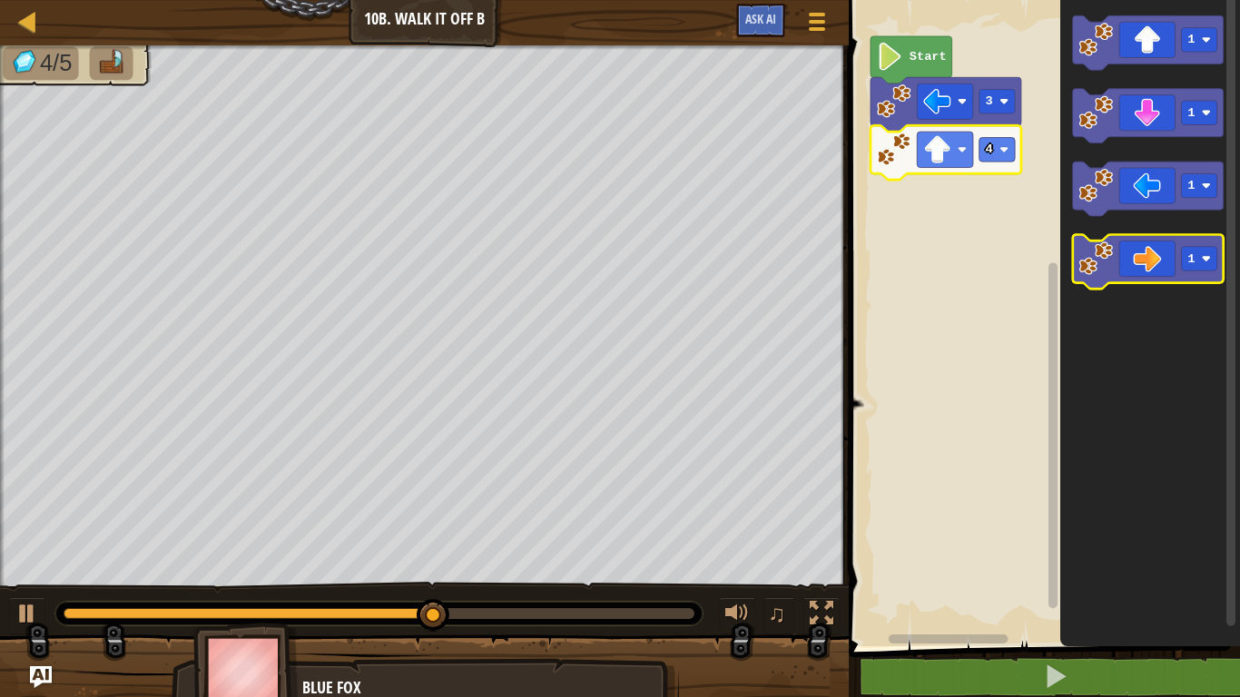
click at [1161, 278] on icon "Blockly Workspace" at bounding box center [1148, 262] width 151 height 54
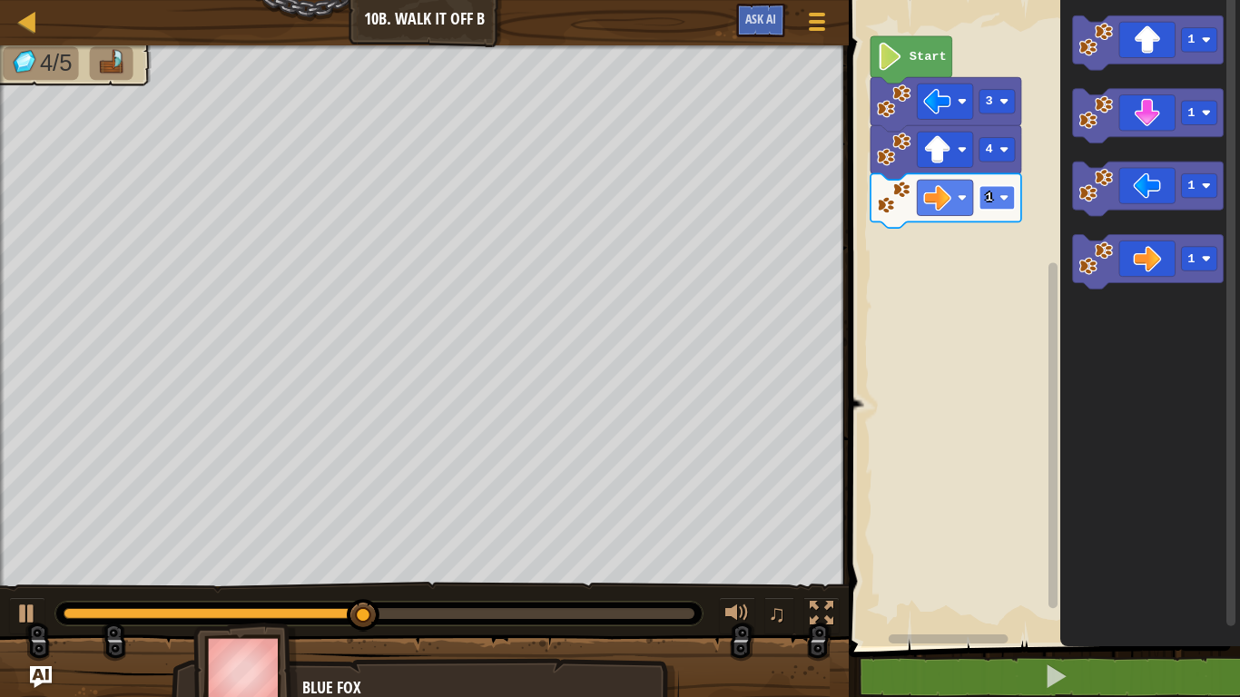
click at [1005, 209] on rect "Blockly Workspace" at bounding box center [996, 198] width 35 height 25
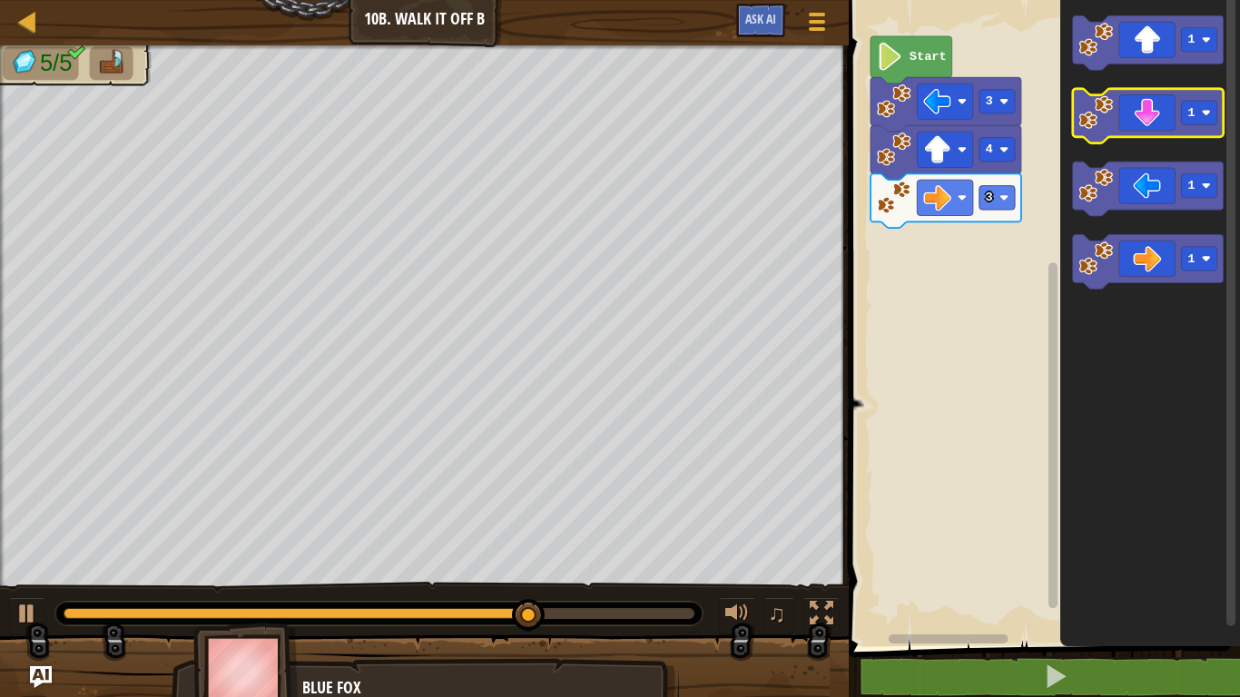
click at [1165, 125] on icon "Blockly Workspace" at bounding box center [1148, 116] width 151 height 54
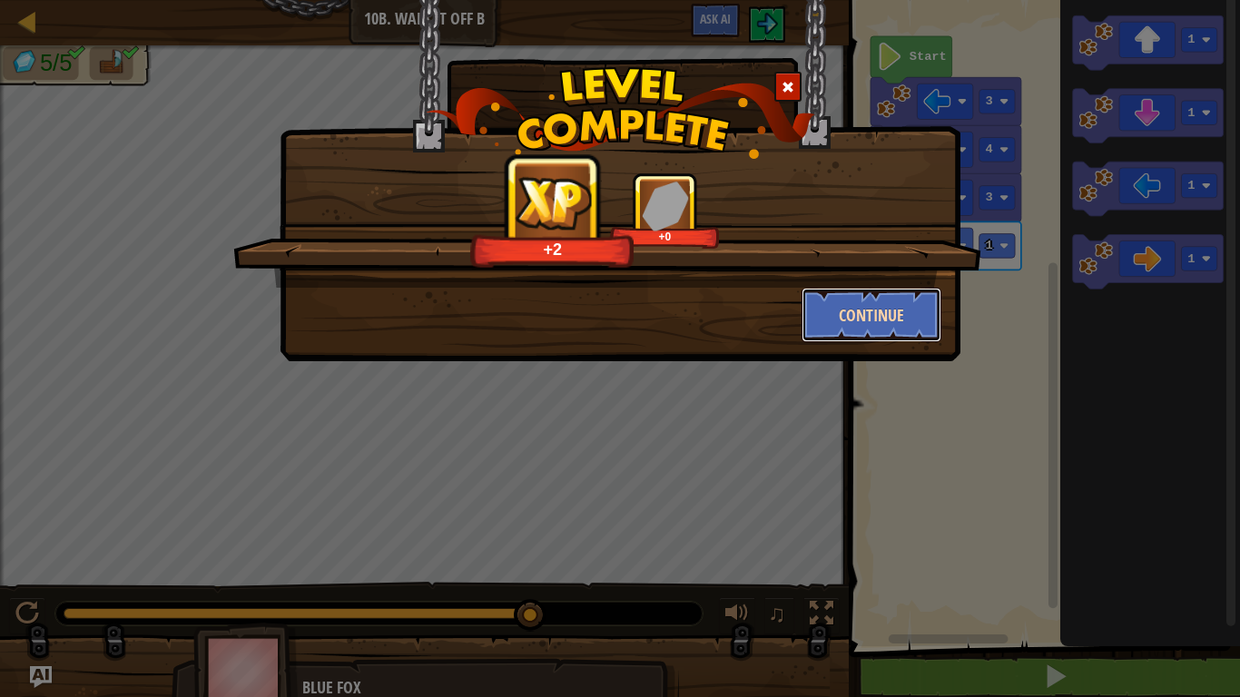
click at [840, 324] on button "Continue" at bounding box center [872, 315] width 141 height 54
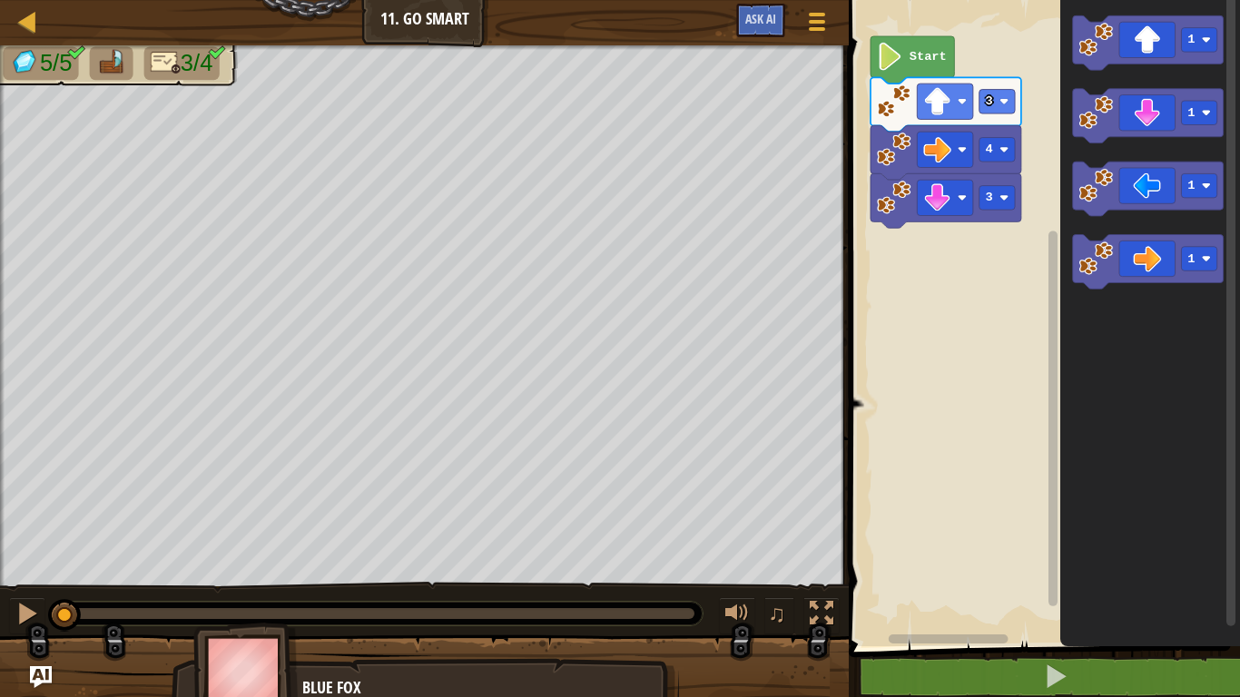
click at [886, 55] on image "Blockly Workspace" at bounding box center [890, 57] width 26 height 28
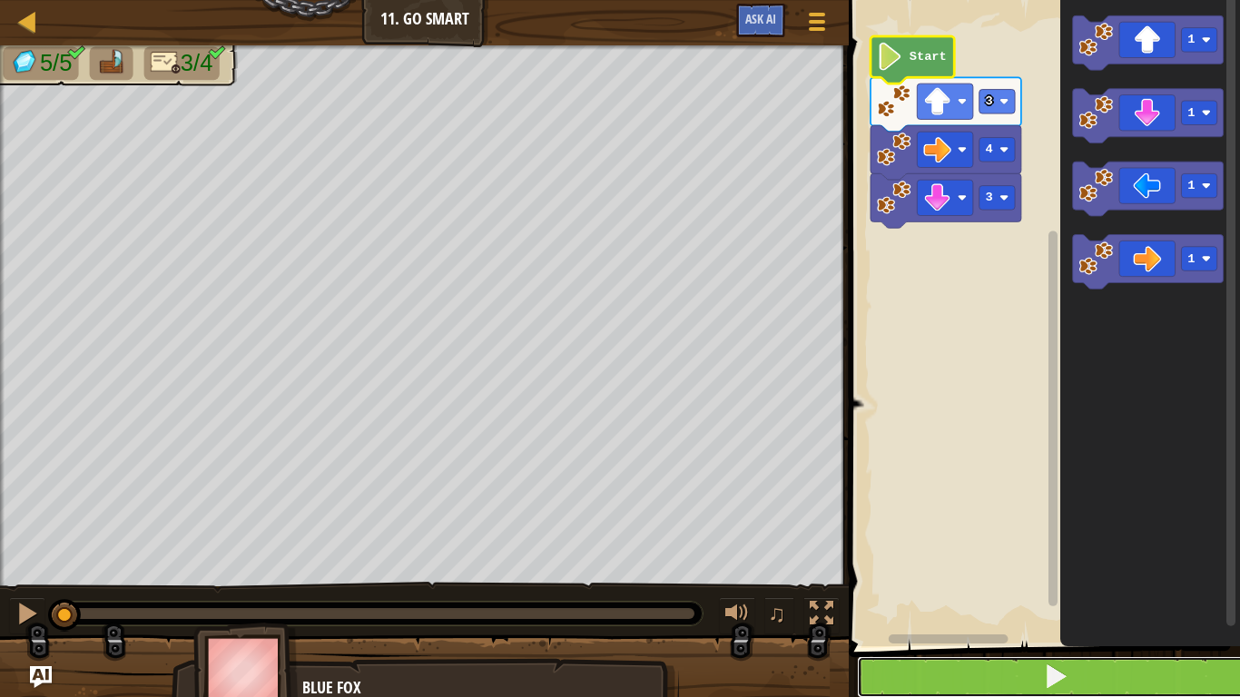
click at [1052, 680] on span at bounding box center [1055, 676] width 25 height 25
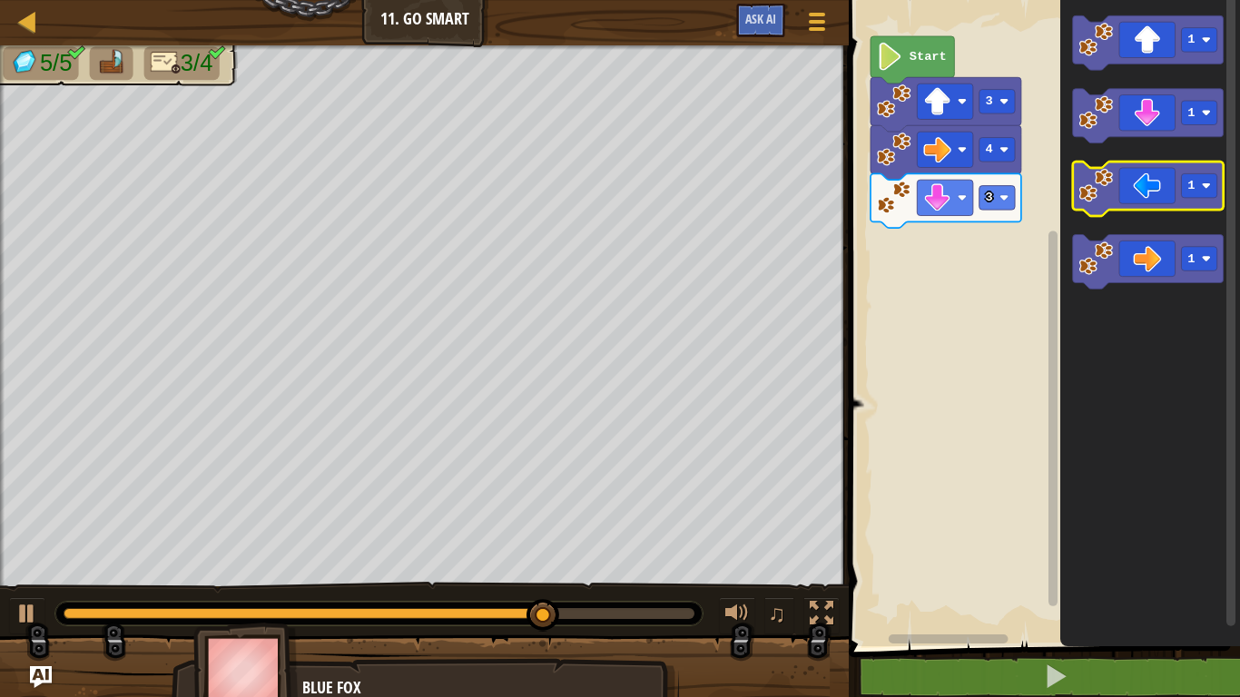
click at [1148, 197] on icon "Blockly Workspace" at bounding box center [1148, 189] width 151 height 54
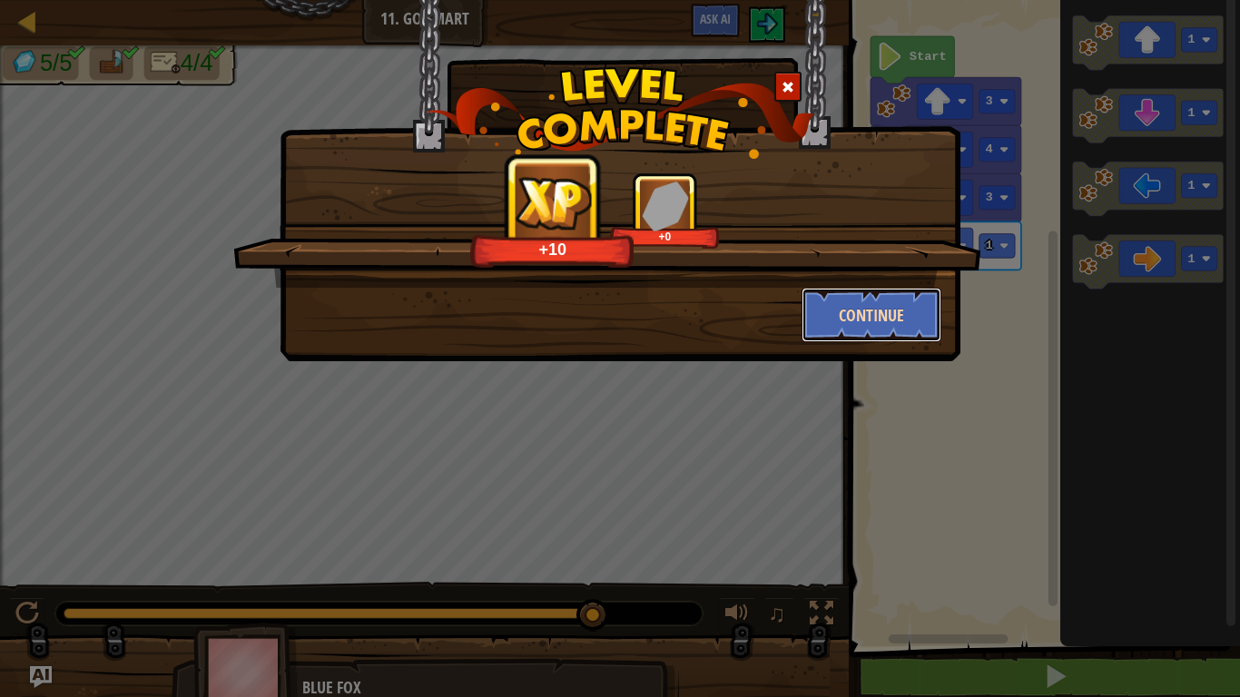
click at [873, 319] on button "Continue" at bounding box center [872, 315] width 141 height 54
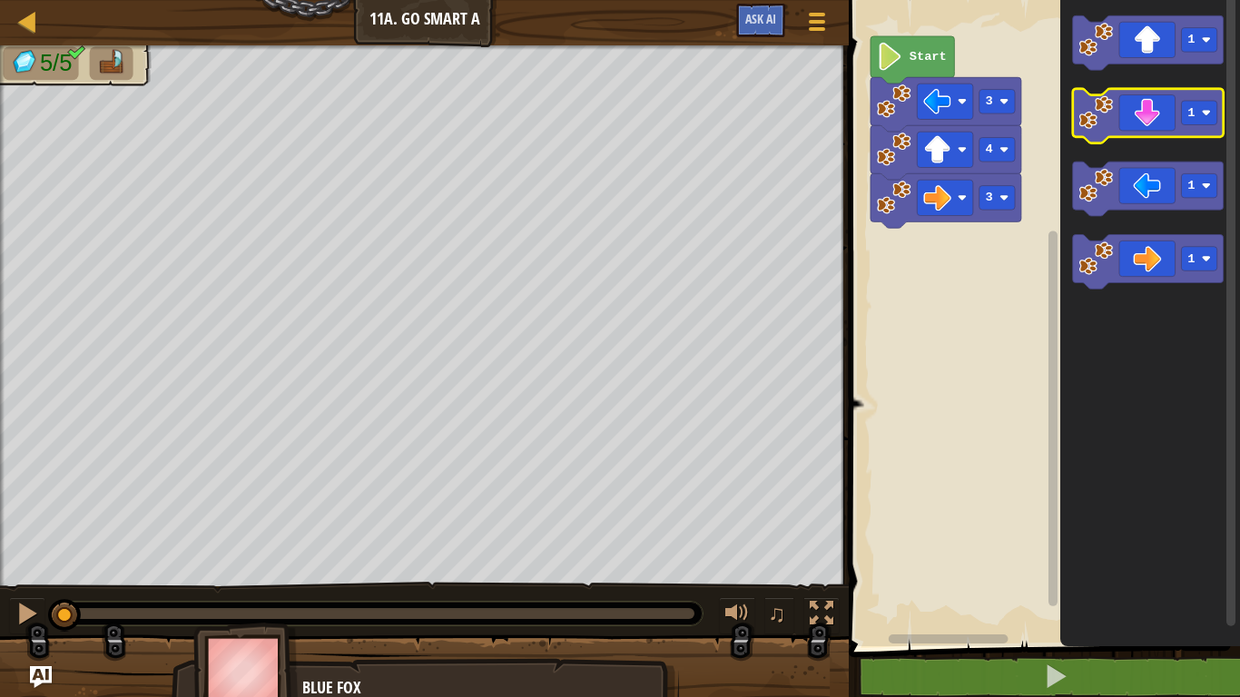
click at [1147, 133] on icon "Blockly Workspace" at bounding box center [1148, 116] width 151 height 54
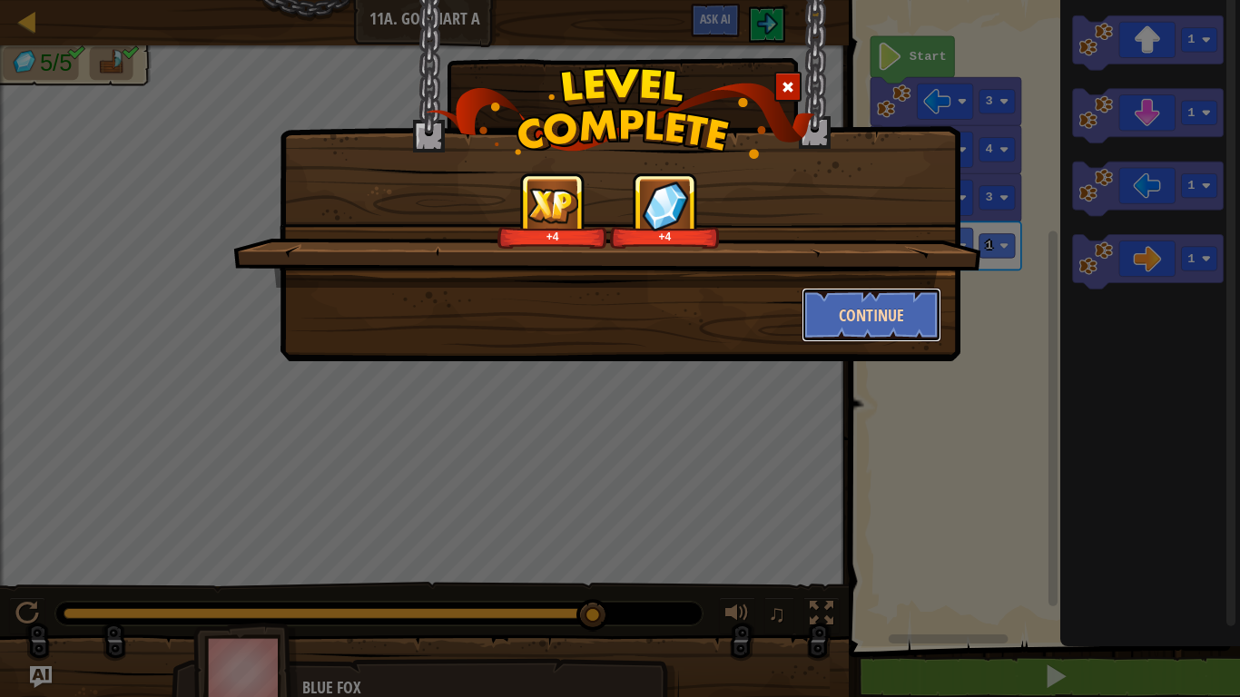
click at [846, 321] on button "Continue" at bounding box center [872, 315] width 141 height 54
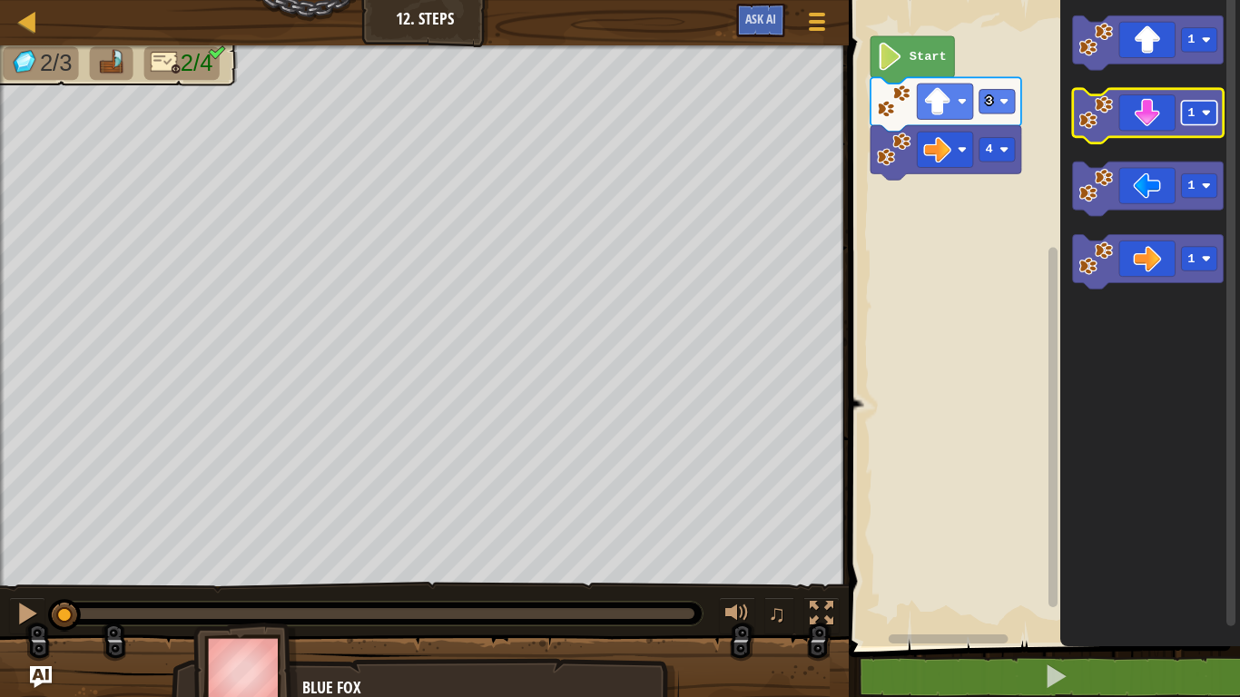
click at [1185, 108] on rect "Blockly Workspace" at bounding box center [1199, 113] width 35 height 25
click at [1135, 111] on icon "Blockly Workspace" at bounding box center [1148, 116] width 151 height 54
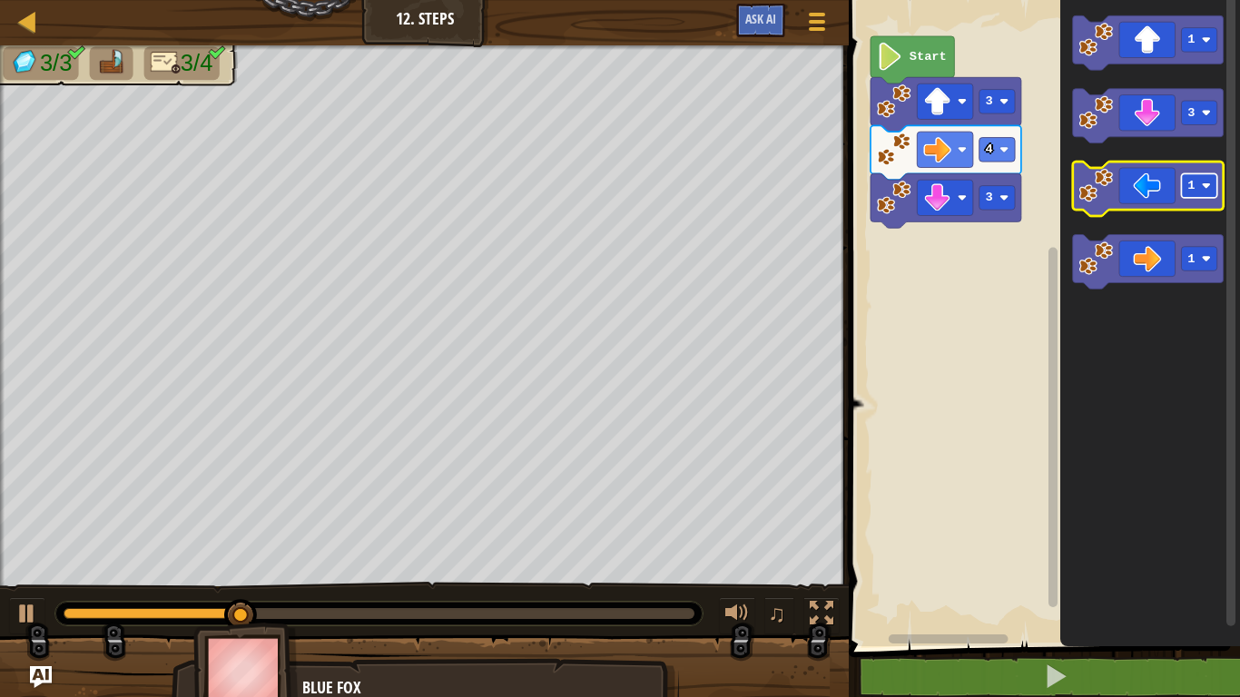
click at [1193, 193] on rect "Blockly Workspace" at bounding box center [1199, 185] width 35 height 25
click at [1138, 189] on icon "Blockly Workspace" at bounding box center [1148, 189] width 151 height 54
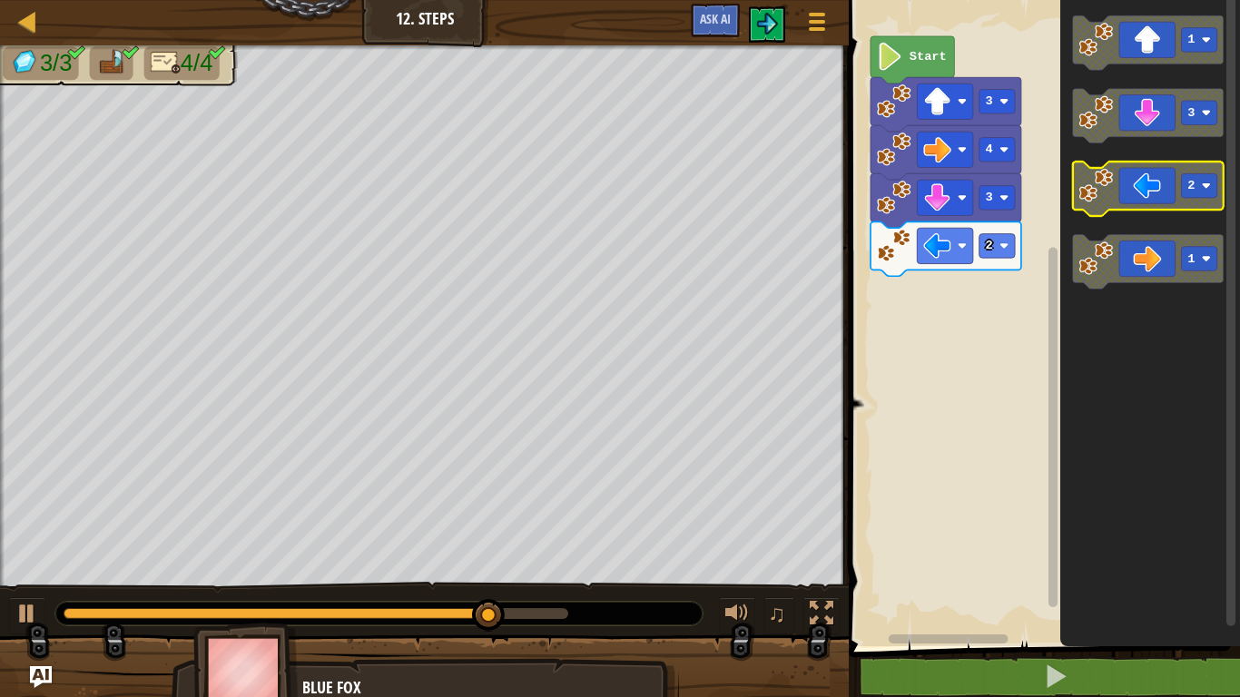
click at [1204, 189] on image "Blockly Workspace" at bounding box center [1206, 186] width 9 height 9
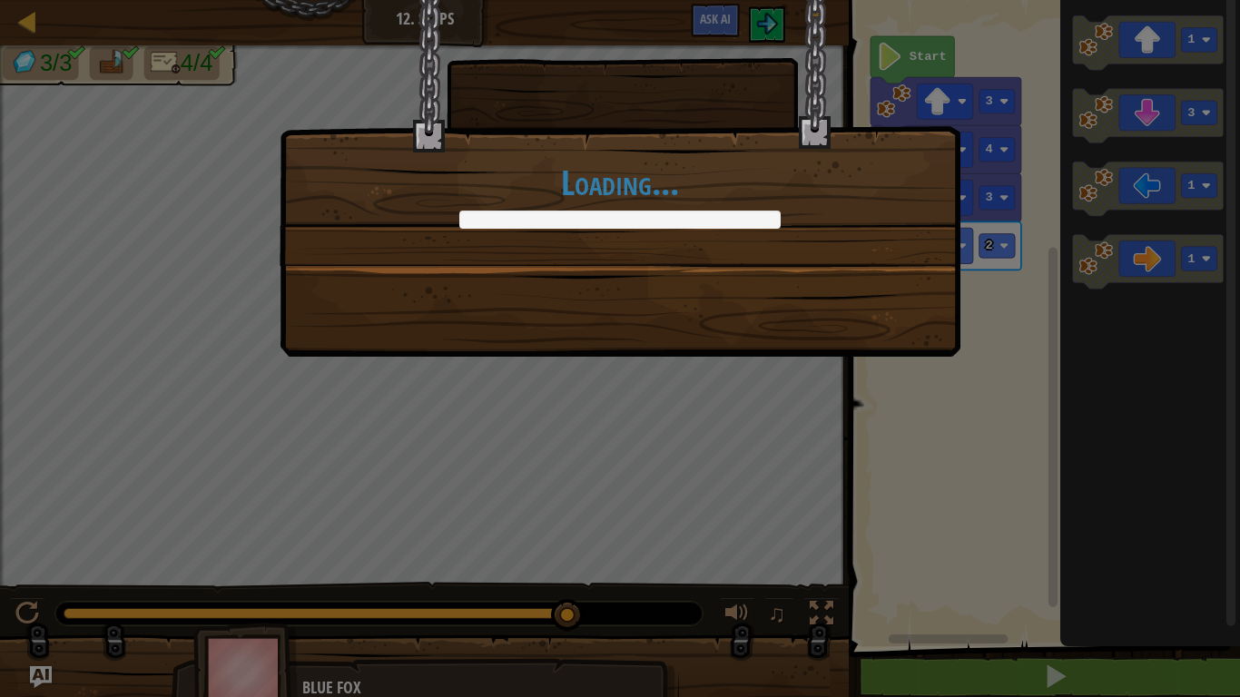
click at [1201, 109] on div "Loading..." at bounding box center [620, 348] width 1240 height 697
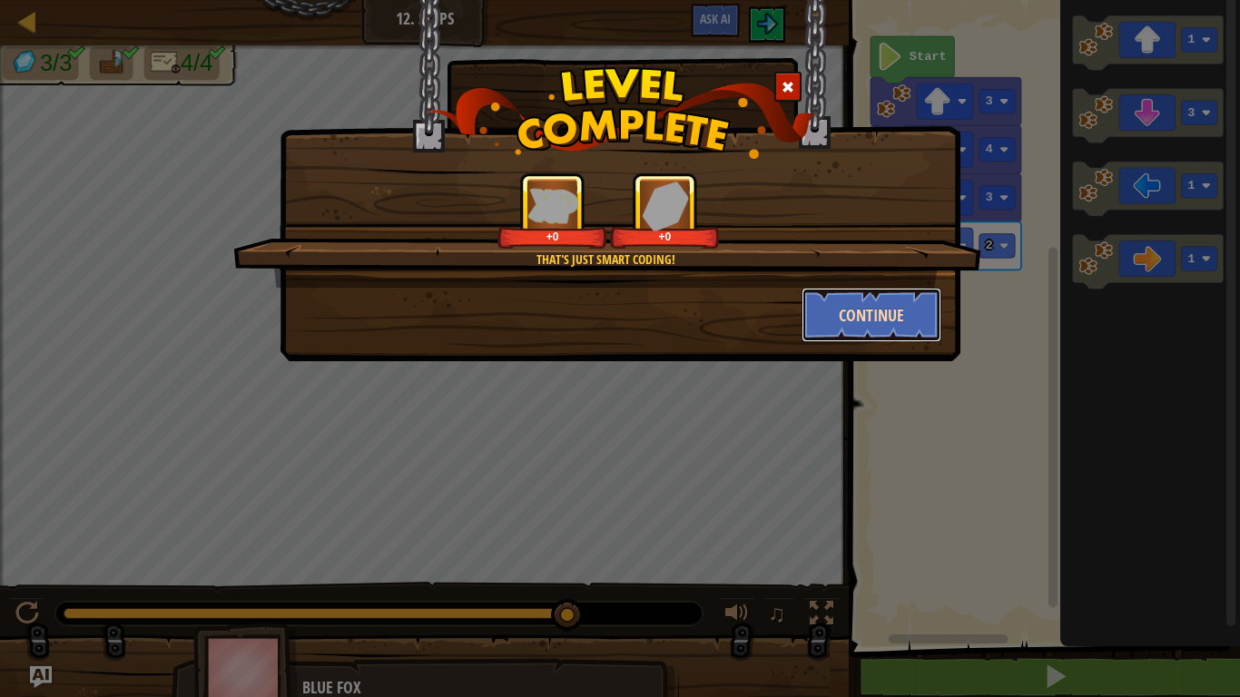
click at [856, 315] on button "Continue" at bounding box center [872, 315] width 141 height 54
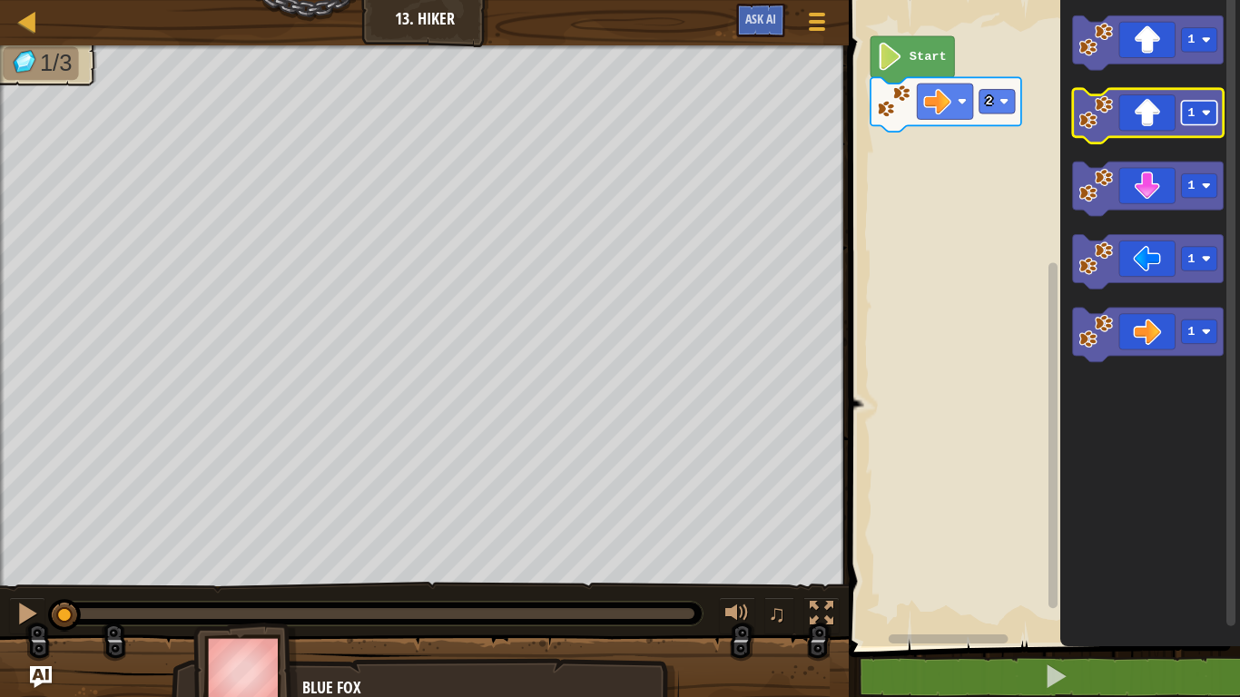
click at [1201, 110] on rect "Blockly Workspace" at bounding box center [1199, 113] width 35 height 25
click at [1121, 116] on icon "Blockly Workspace" at bounding box center [1148, 116] width 151 height 54
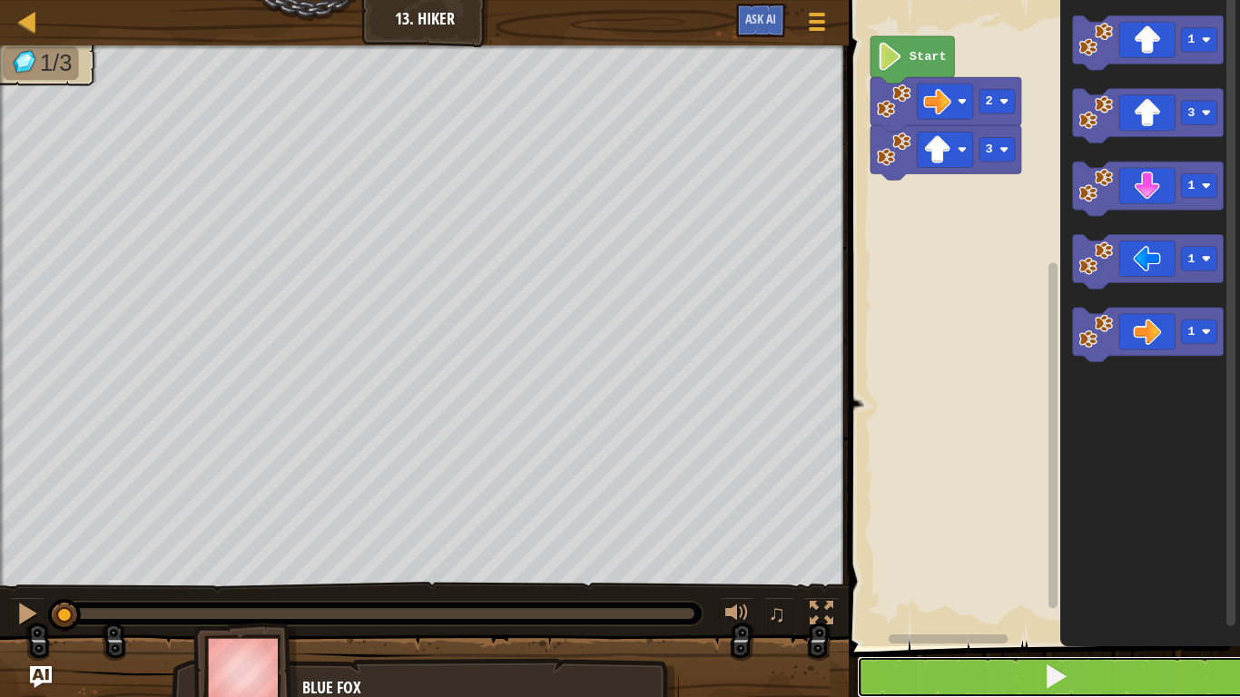
click at [1068, 684] on button at bounding box center [1055, 677] width 397 height 42
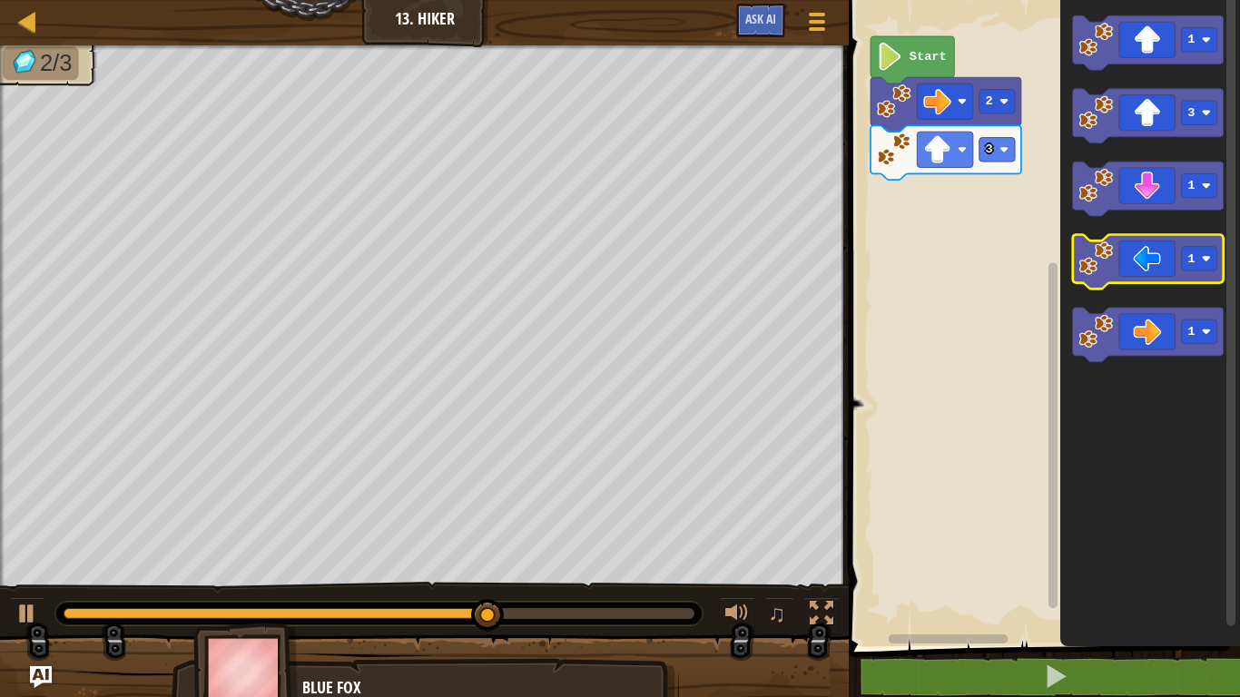
click at [1180, 288] on rect "Blockly Workspace" at bounding box center [1148, 262] width 151 height 54
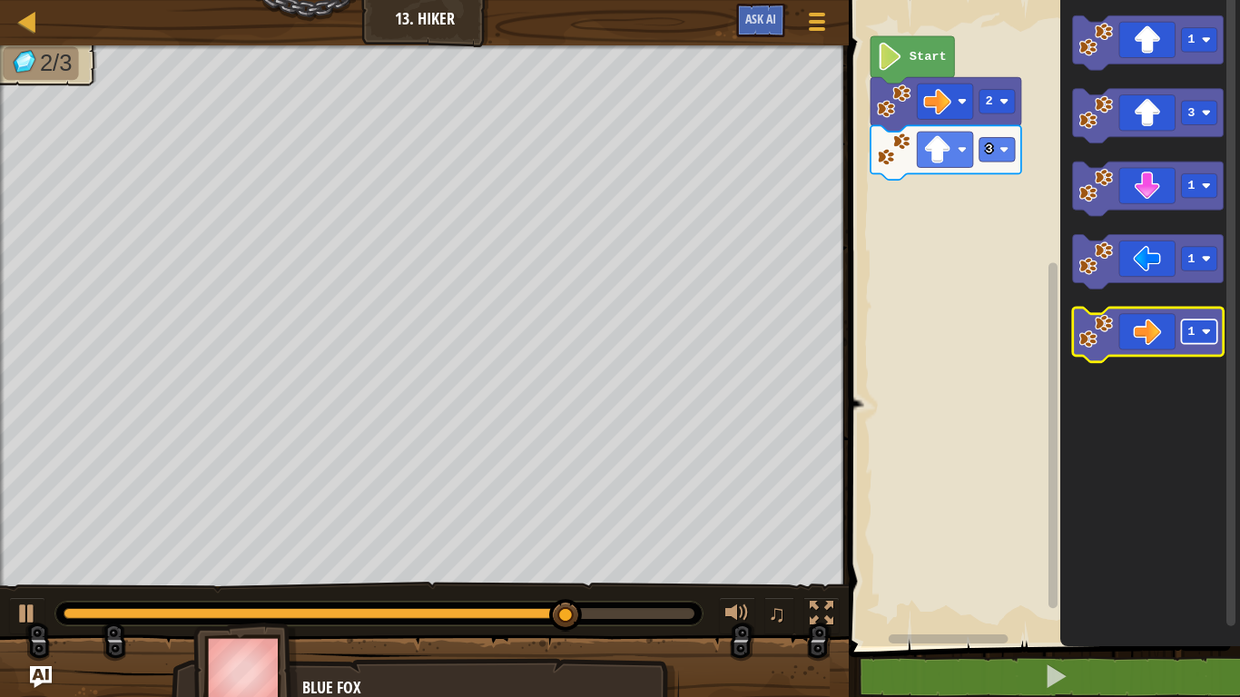
click at [1199, 326] on rect "Blockly Workspace" at bounding box center [1199, 332] width 35 height 25
click at [1148, 344] on icon "Blockly Workspace" at bounding box center [1148, 335] width 151 height 54
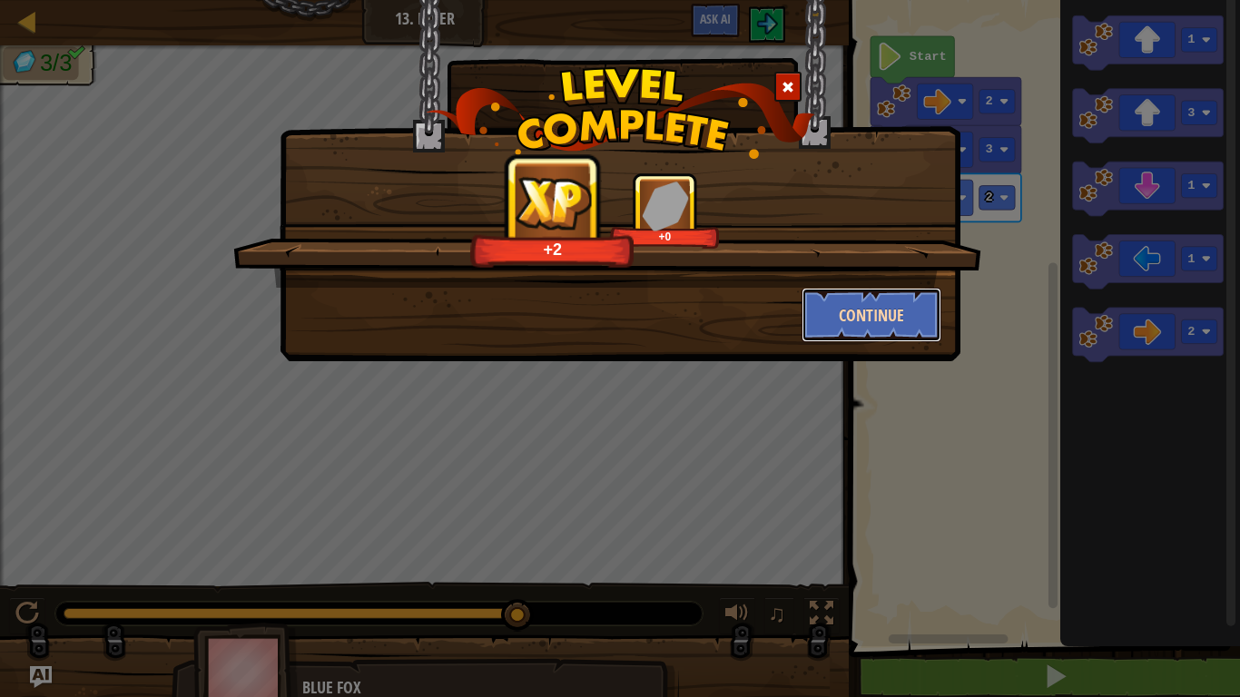
click at [877, 320] on button "Continue" at bounding box center [872, 315] width 141 height 54
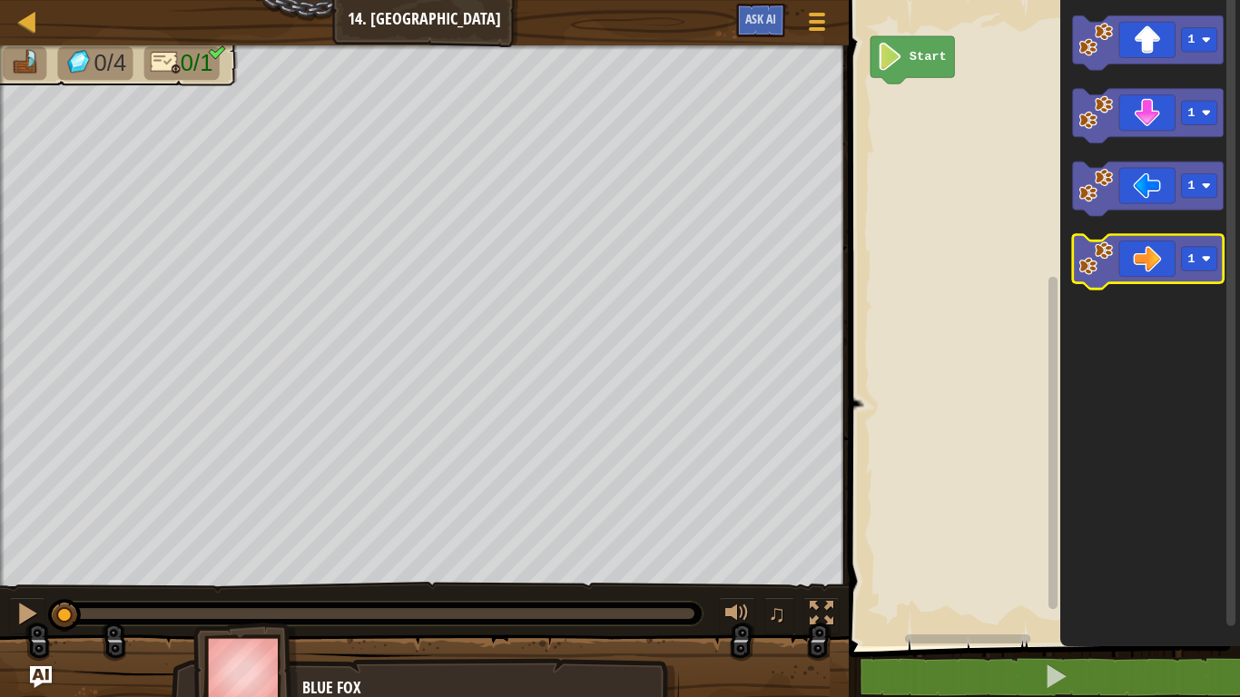
click at [1163, 272] on icon "Blockly Workspace" at bounding box center [1148, 262] width 151 height 54
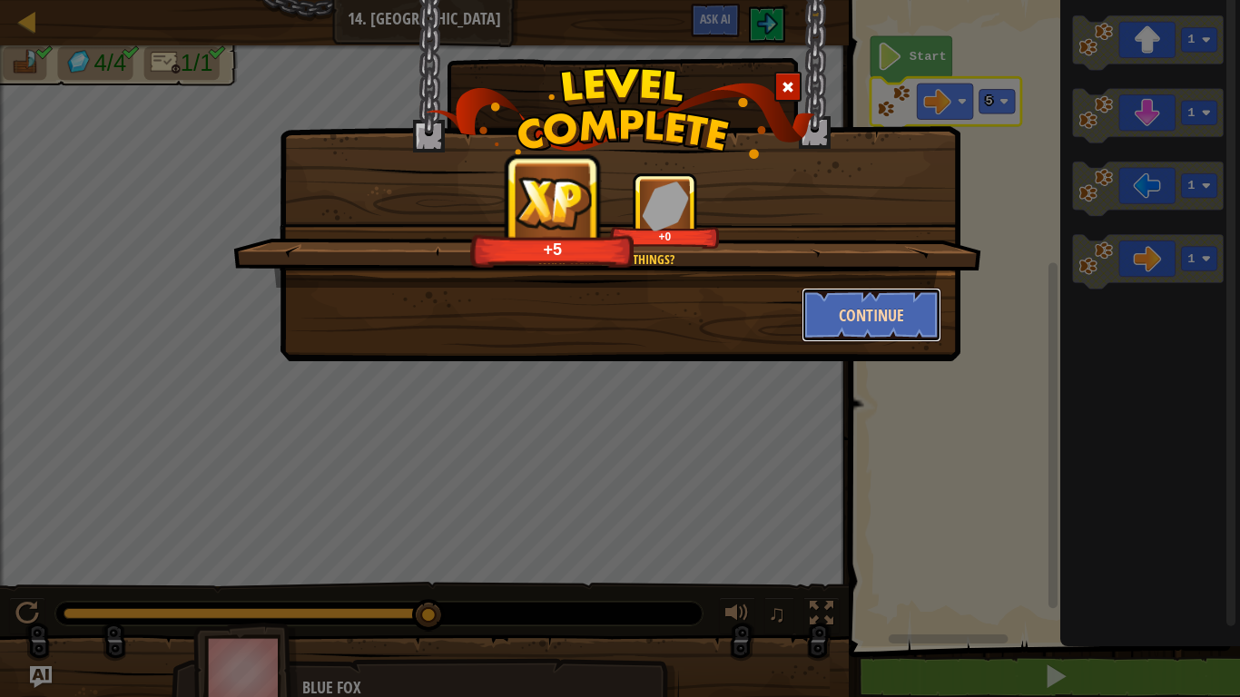
click at [880, 324] on button "Continue" at bounding box center [872, 315] width 141 height 54
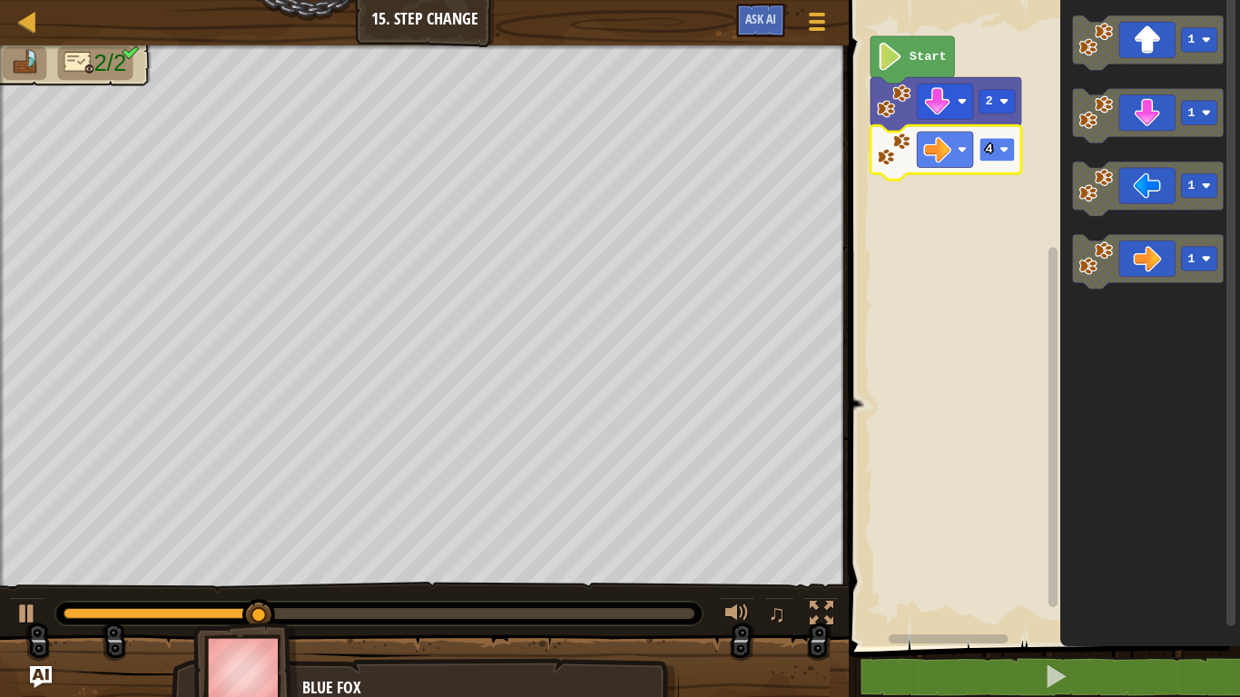
click at [996, 147] on rect "Blockly Workspace" at bounding box center [996, 150] width 35 height 25
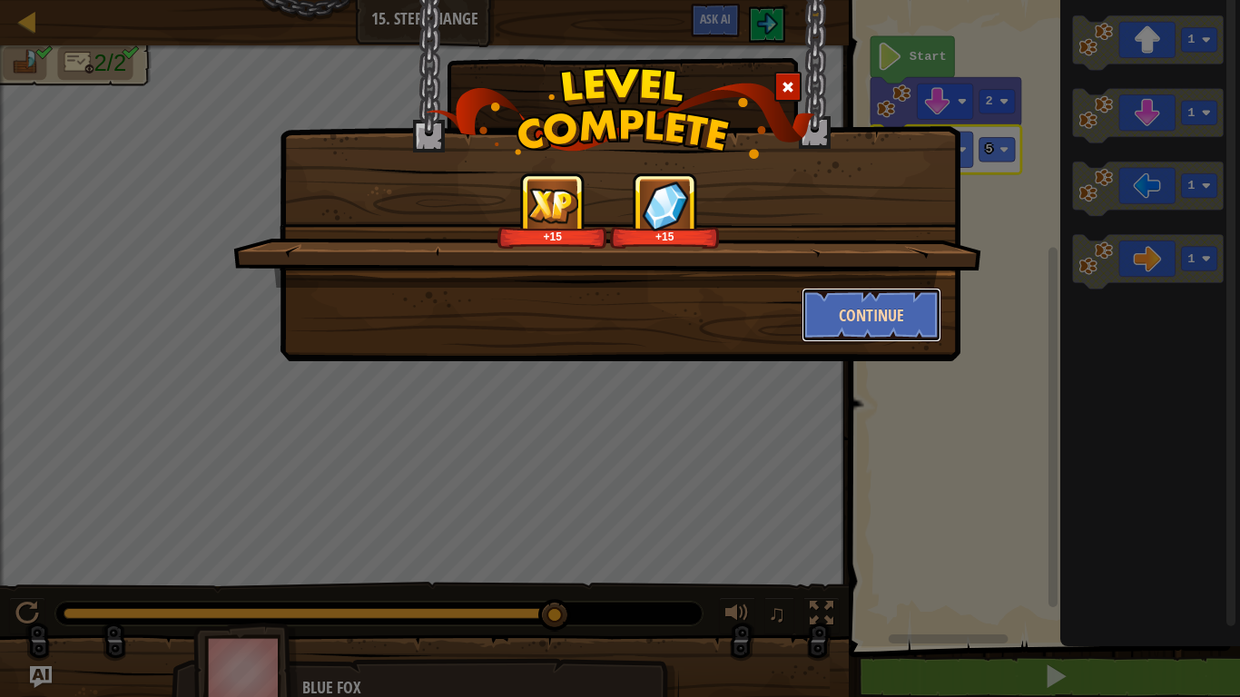
click at [900, 309] on button "Continue" at bounding box center [872, 315] width 141 height 54
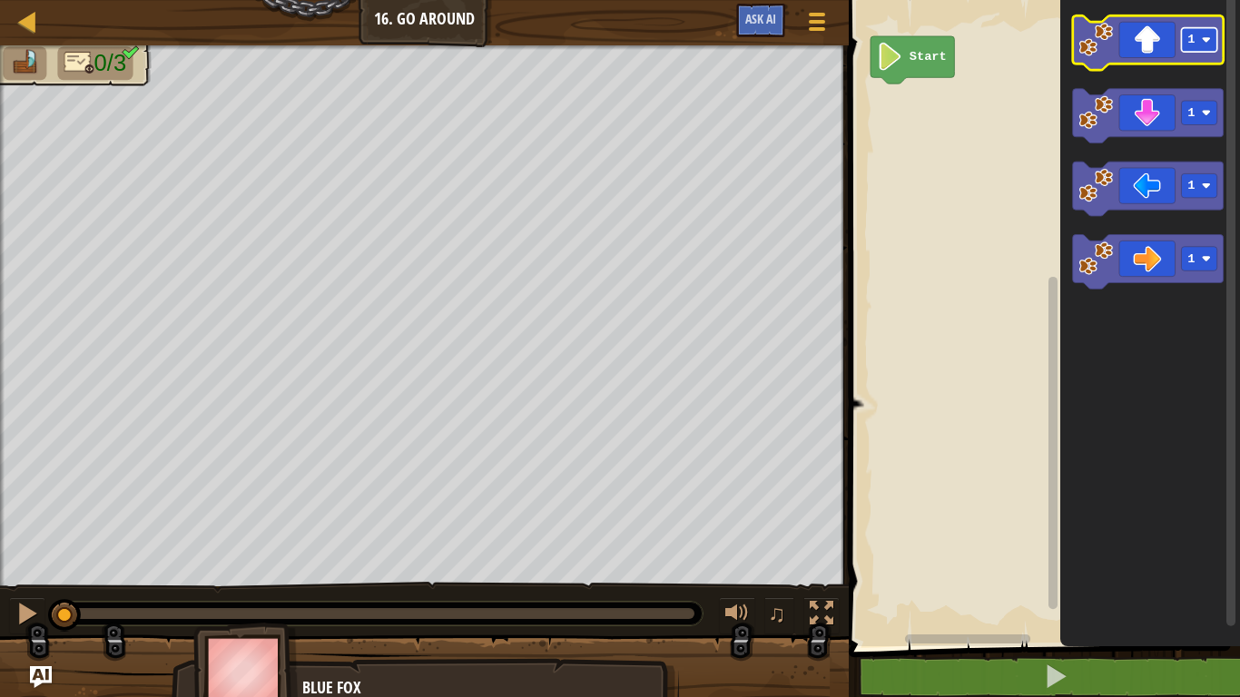
click at [1188, 45] on text "1" at bounding box center [1191, 40] width 7 height 14
click at [1142, 57] on icon "Blockly Workspace" at bounding box center [1148, 42] width 151 height 54
click at [1205, 41] on image "Blockly Workspace" at bounding box center [1206, 39] width 9 height 9
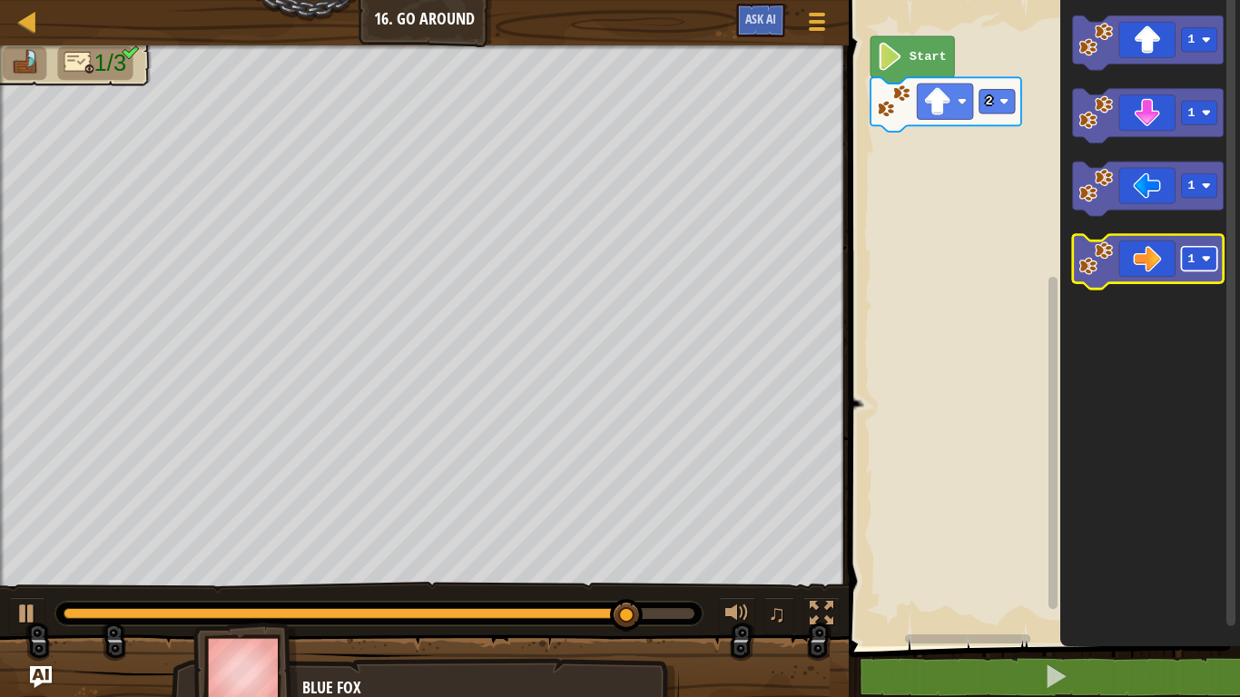
click at [1209, 261] on image "Blockly Workspace" at bounding box center [1206, 258] width 9 height 9
click at [1142, 264] on icon "Blockly Workspace" at bounding box center [1148, 262] width 151 height 54
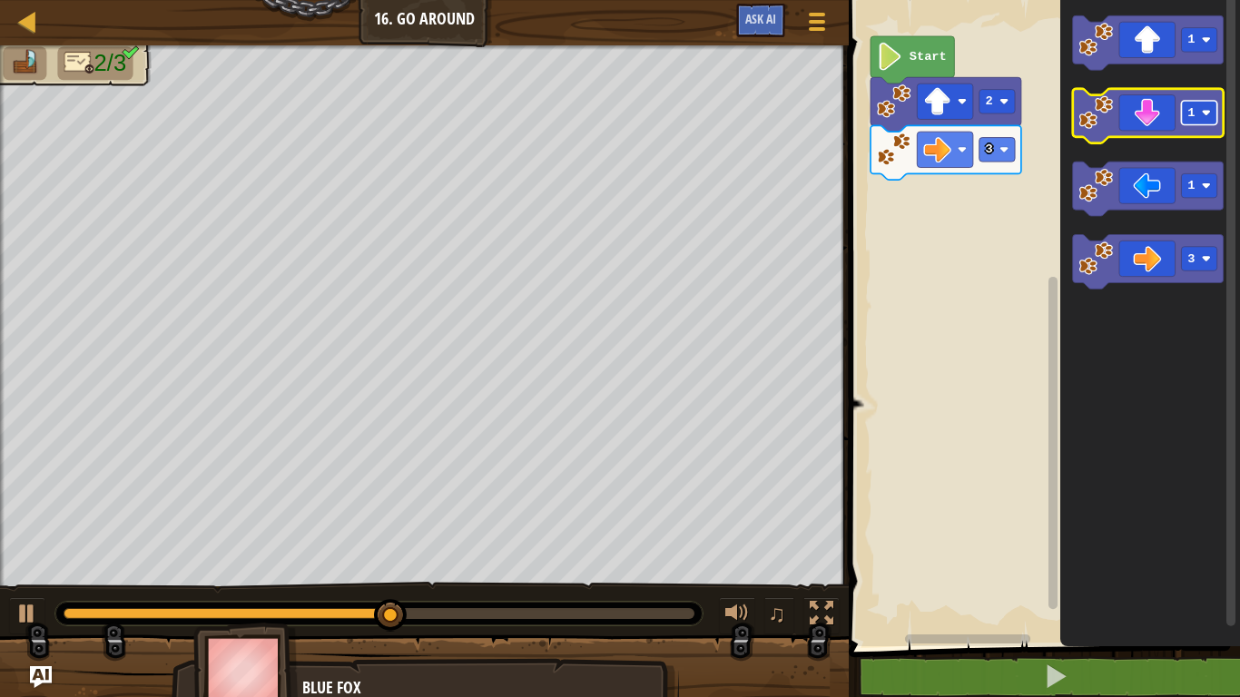
click at [1198, 117] on rect "Blockly Workspace" at bounding box center [1199, 113] width 35 height 25
click at [1150, 114] on icon "Blockly Workspace" at bounding box center [1148, 116] width 151 height 54
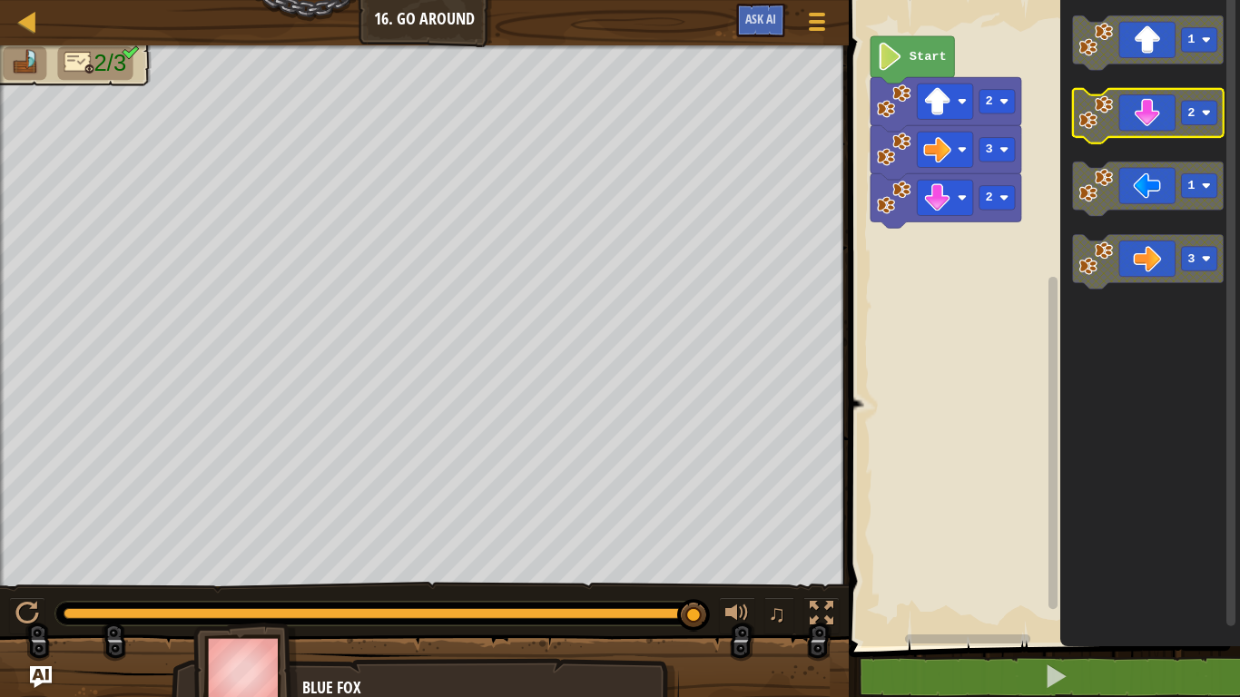
click at [1195, 114] on rect "Blockly Workspace" at bounding box center [1199, 113] width 35 height 25
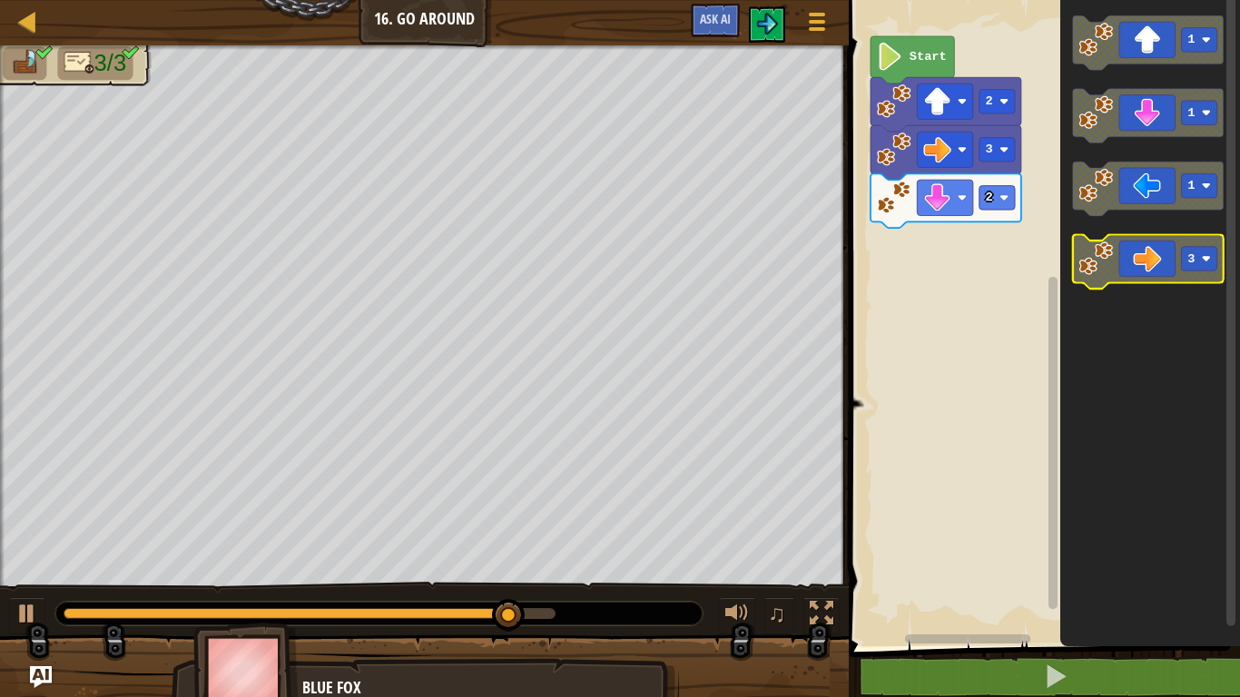
click at [1202, 263] on rect "Blockly Workspace" at bounding box center [1199, 259] width 35 height 25
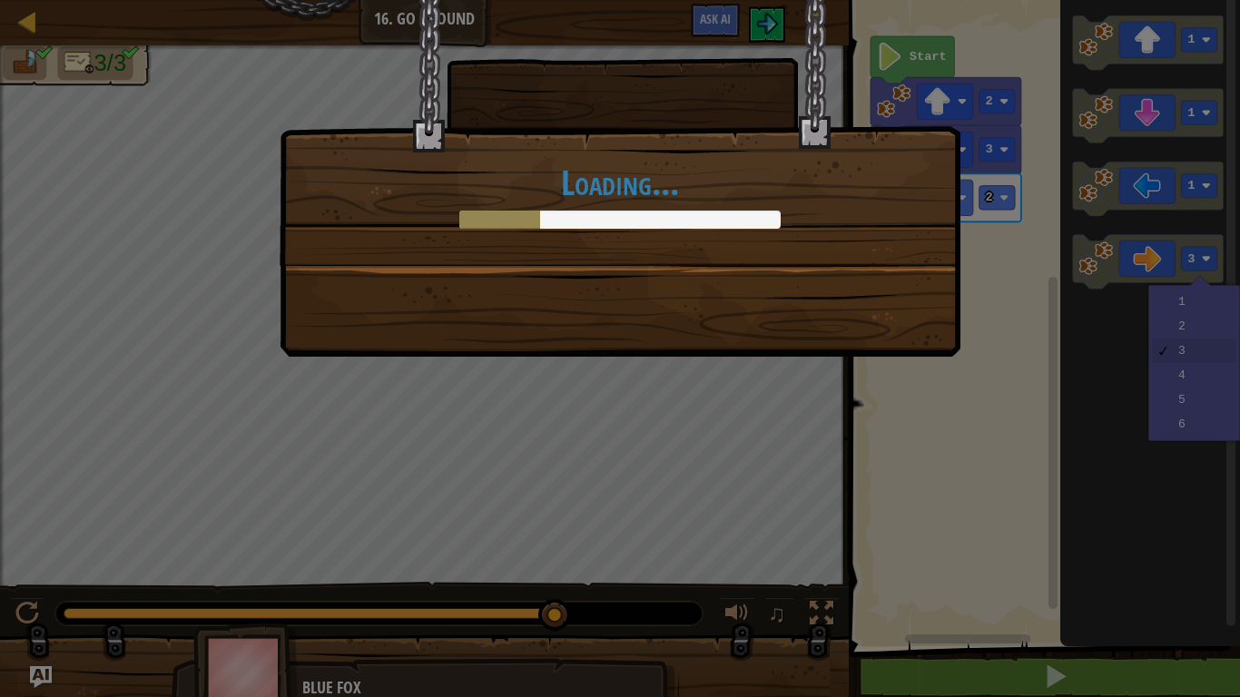
click at [1178, 308] on div "Loading..." at bounding box center [620, 348] width 1240 height 697
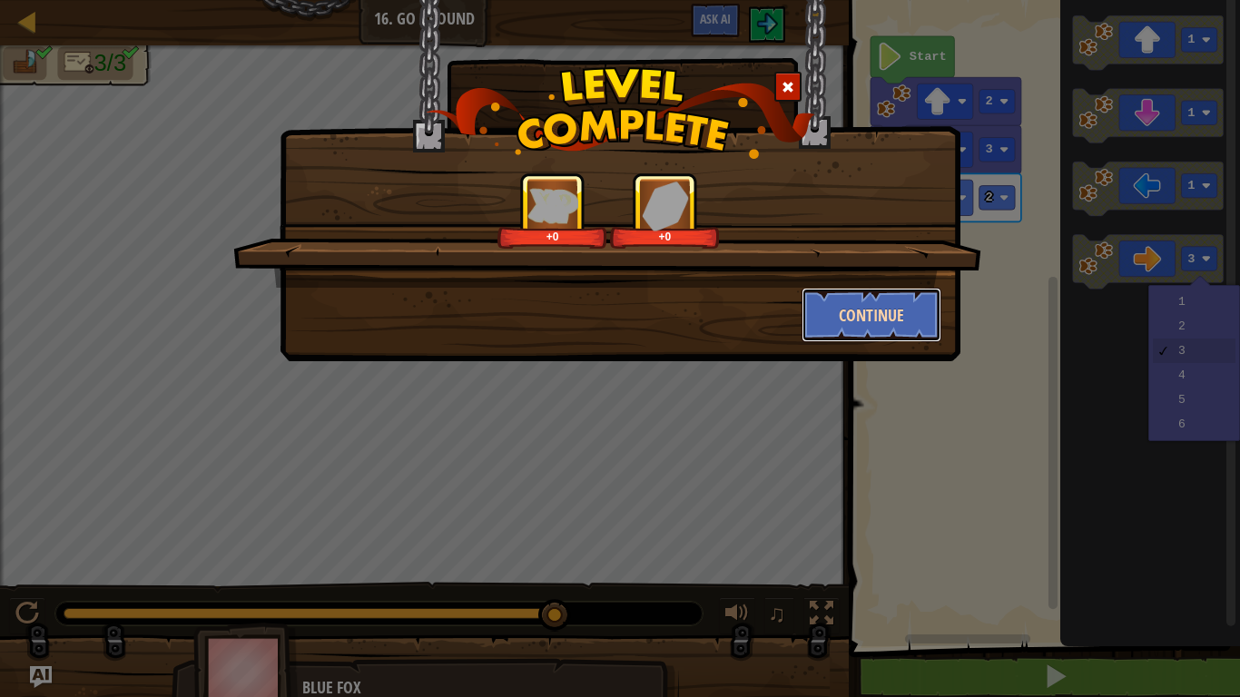
click at [870, 316] on button "Continue" at bounding box center [872, 315] width 141 height 54
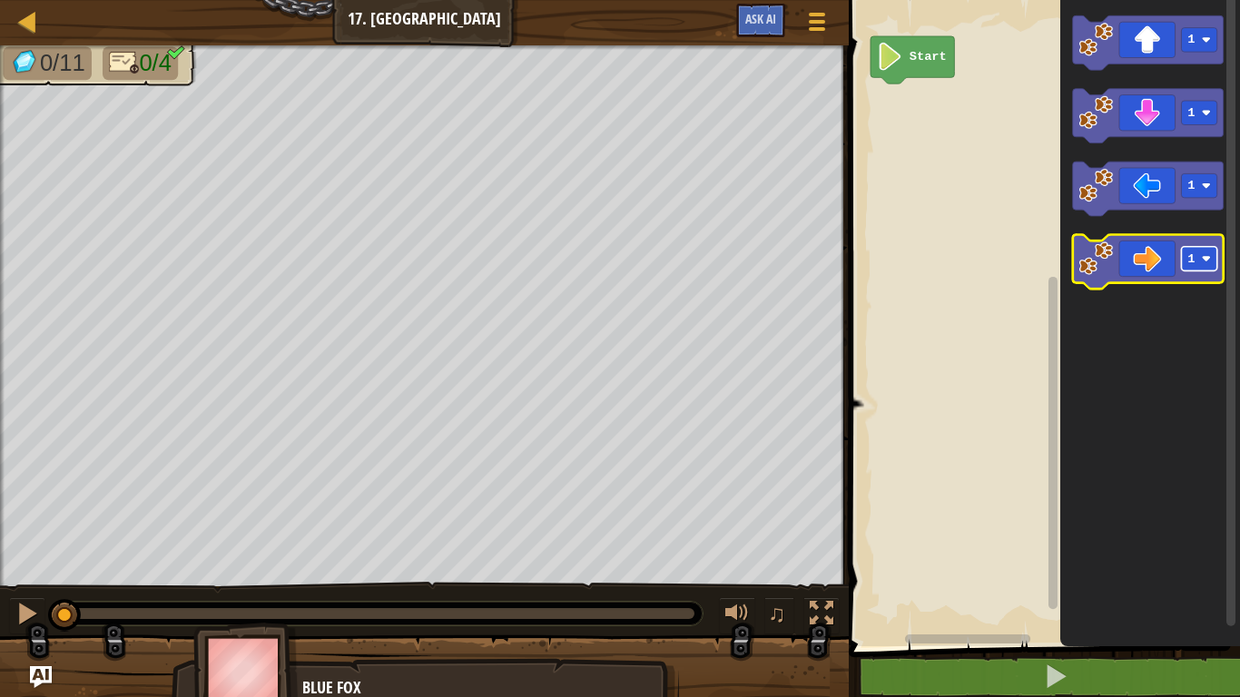
click at [1202, 261] on image "Blockly Workspace" at bounding box center [1206, 258] width 9 height 9
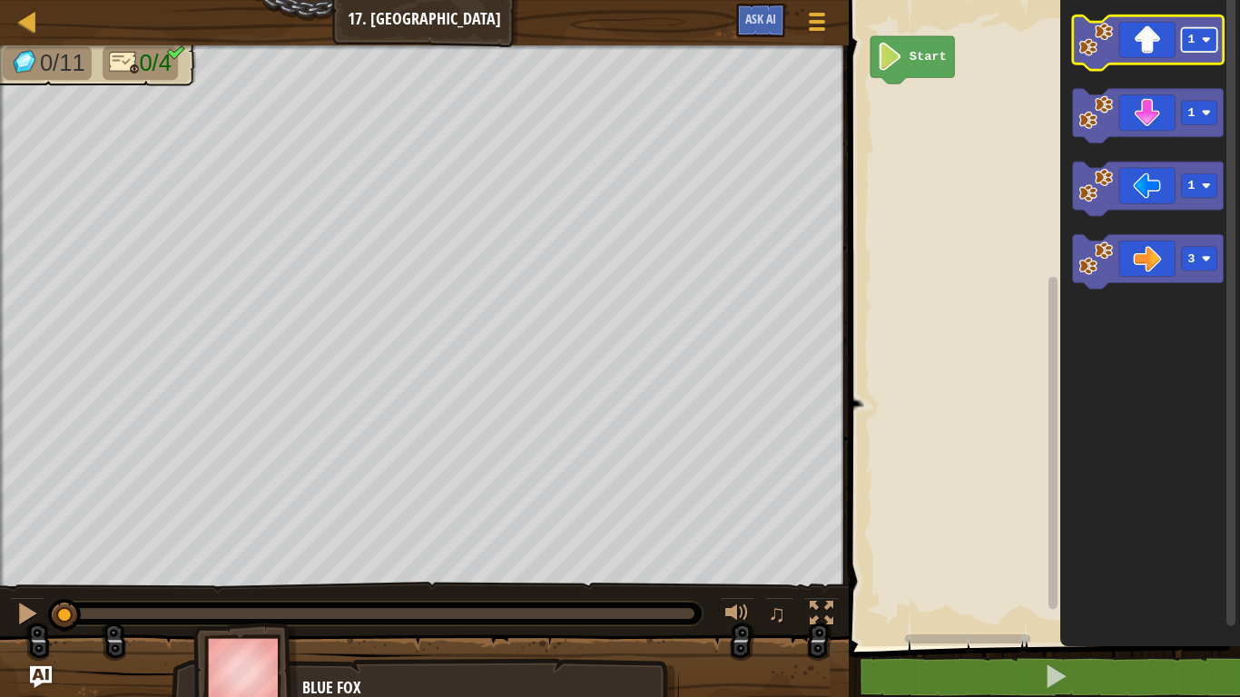
click at [1195, 42] on text "1" at bounding box center [1191, 40] width 7 height 14
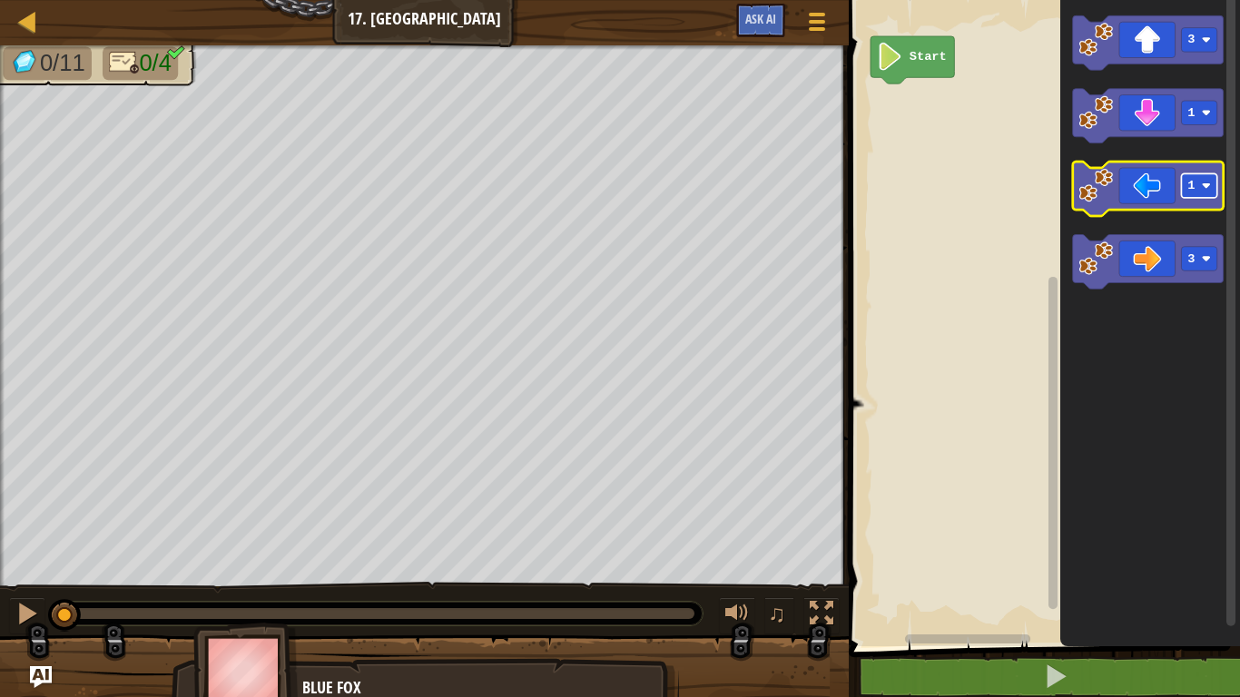
click at [1188, 197] on rect "Blockly Workspace" at bounding box center [1199, 185] width 35 height 25
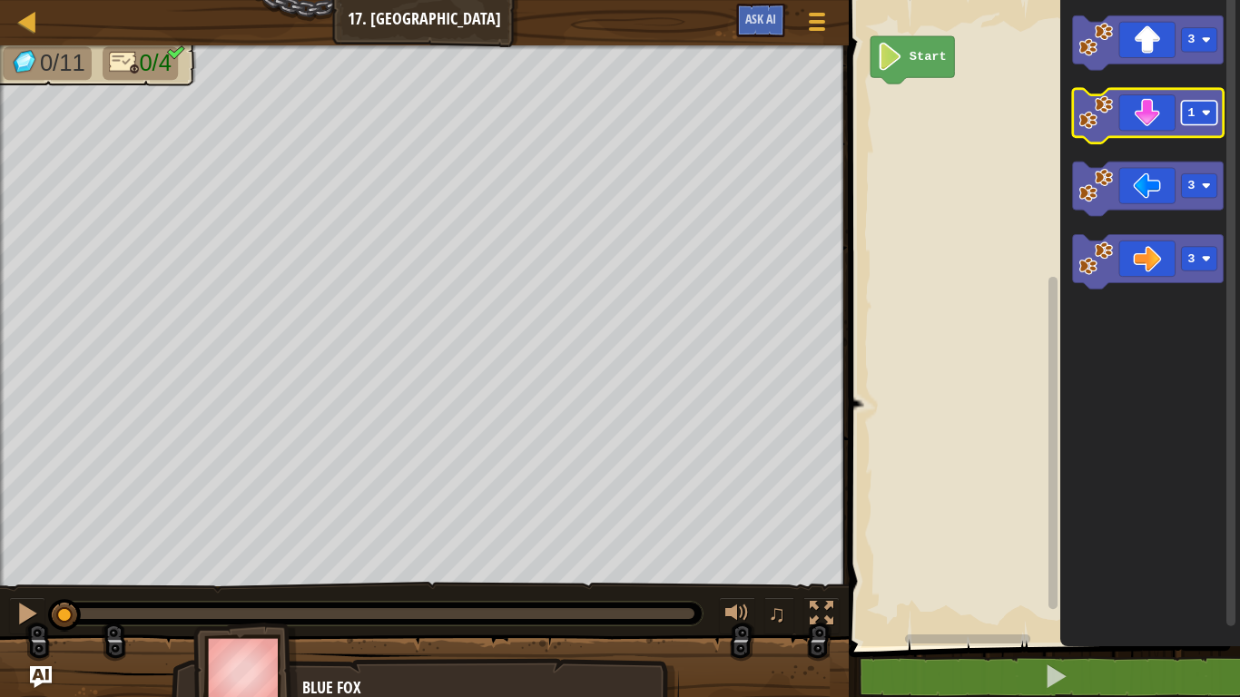
click at [1207, 109] on image "Blockly Workspace" at bounding box center [1206, 112] width 9 height 9
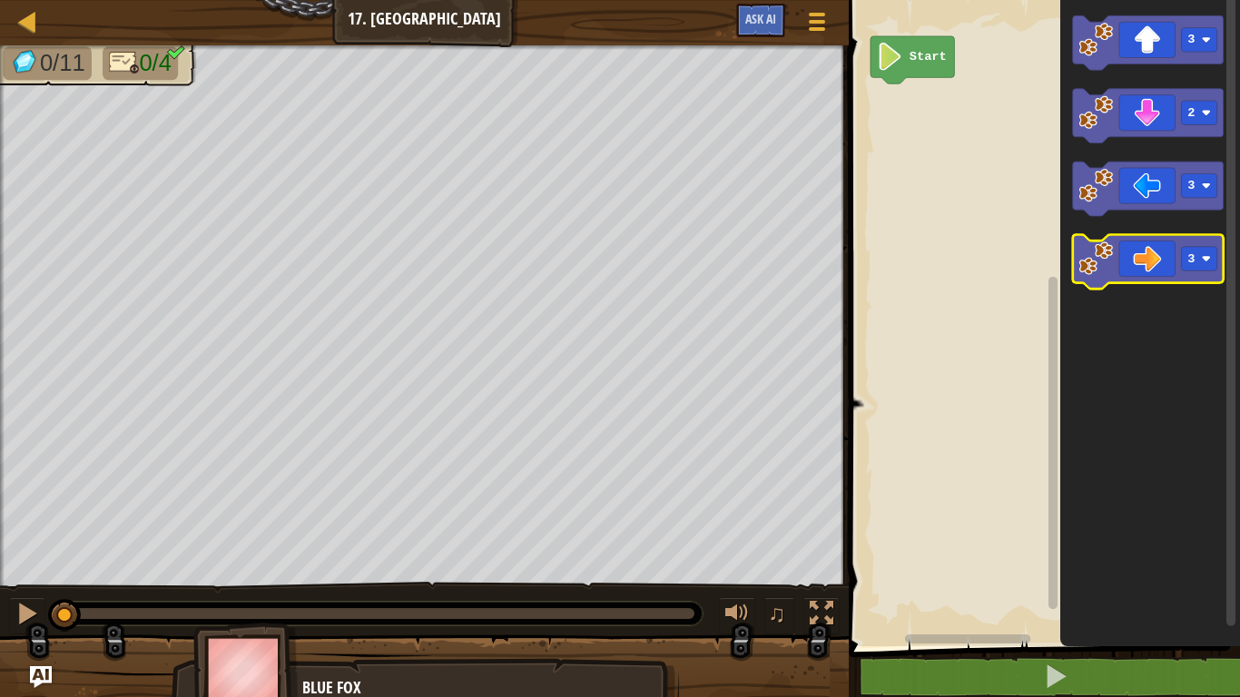
click at [1125, 260] on icon "Blockly Workspace" at bounding box center [1148, 262] width 151 height 54
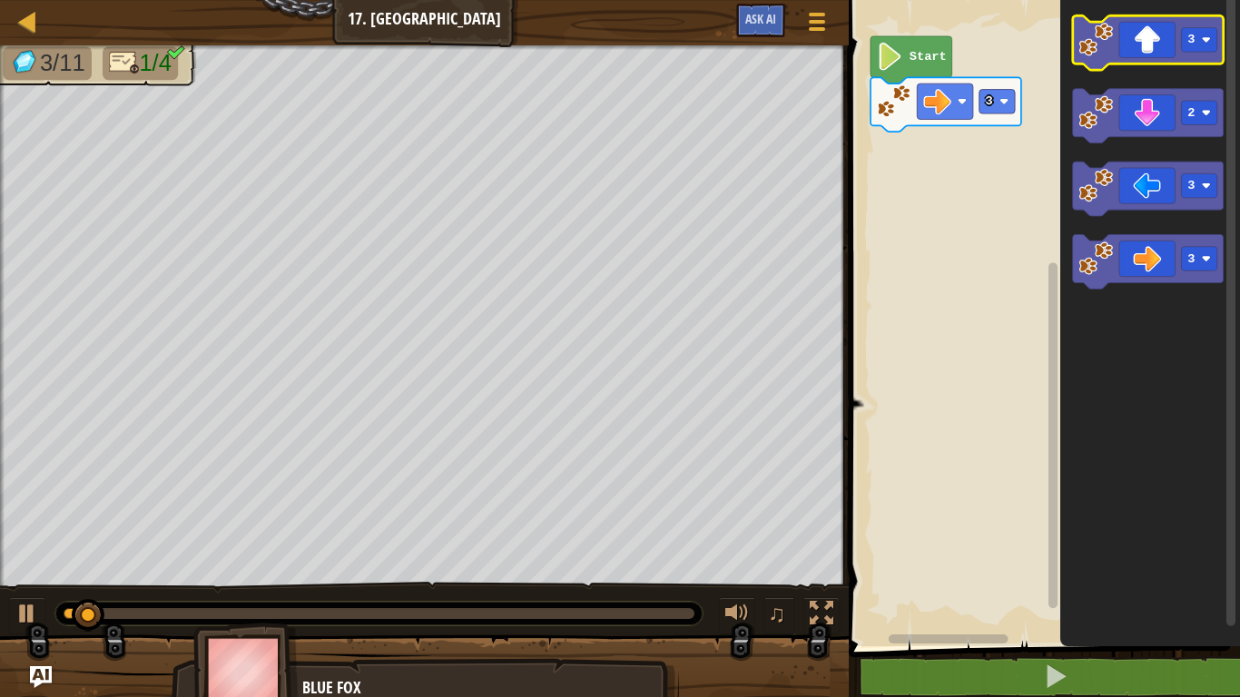
click at [1152, 34] on icon "Blockly Workspace" at bounding box center [1148, 42] width 151 height 54
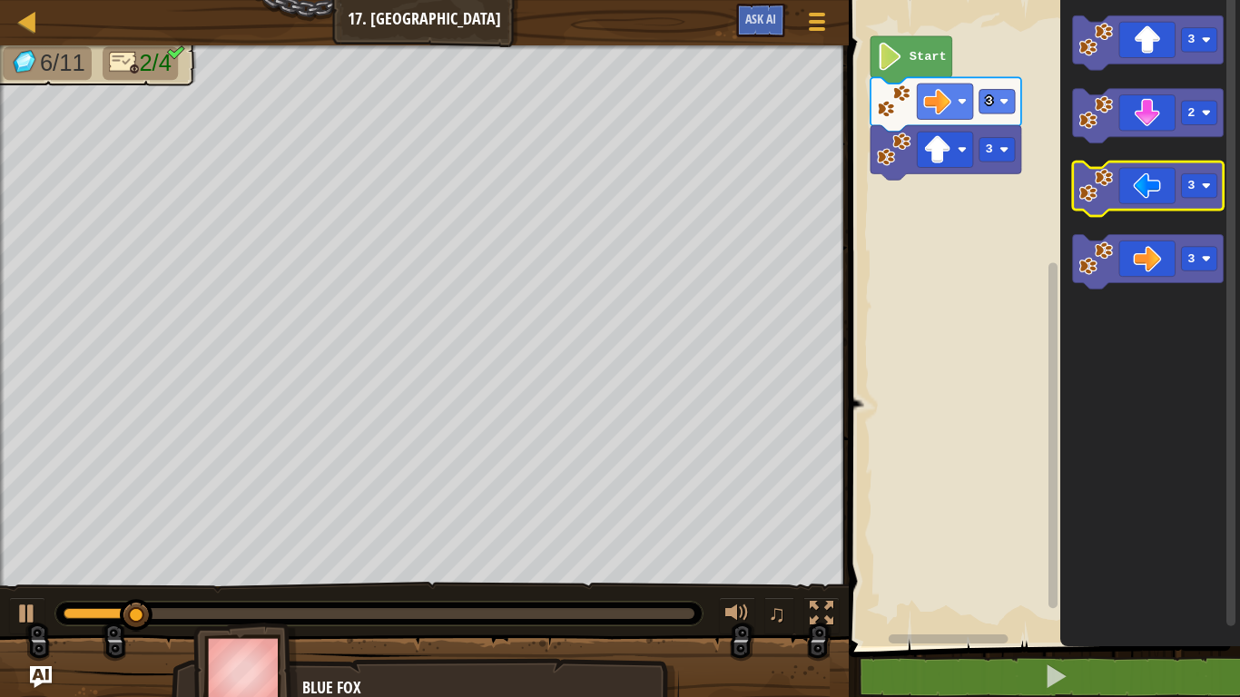
click at [1141, 190] on icon "Blockly Workspace" at bounding box center [1148, 189] width 151 height 54
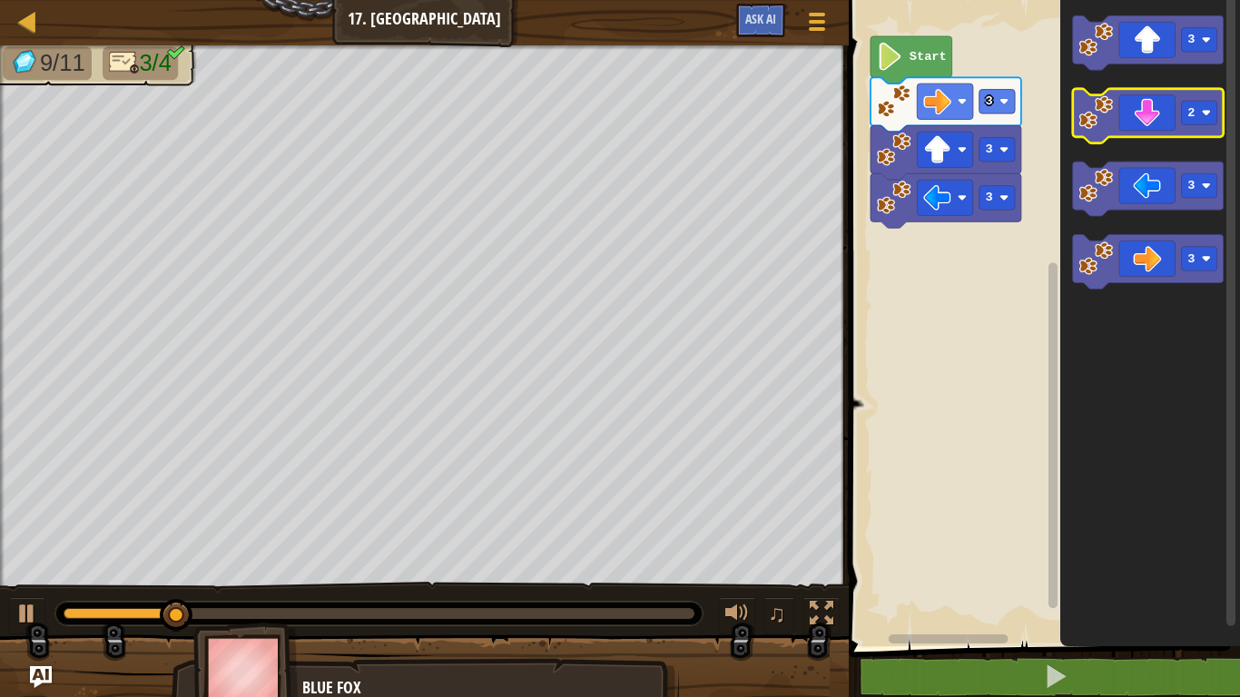
click at [1138, 118] on icon "Blockly Workspace" at bounding box center [1148, 116] width 151 height 54
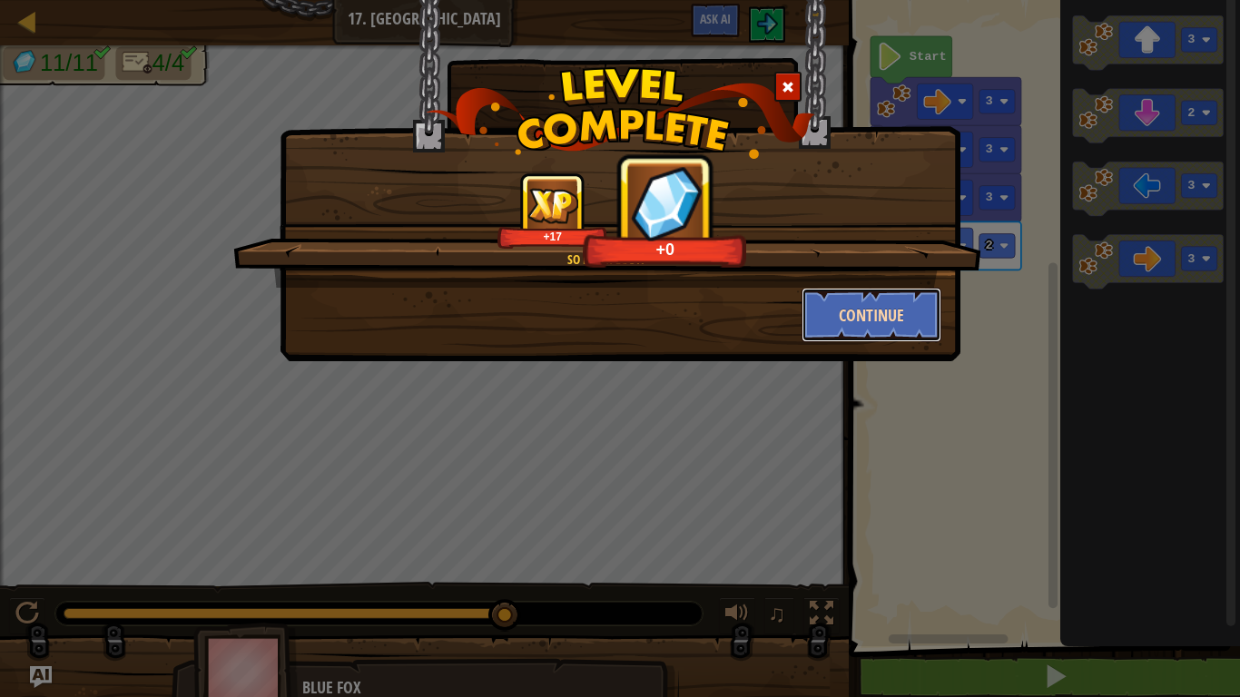
click at [869, 320] on button "Continue" at bounding box center [872, 315] width 141 height 54
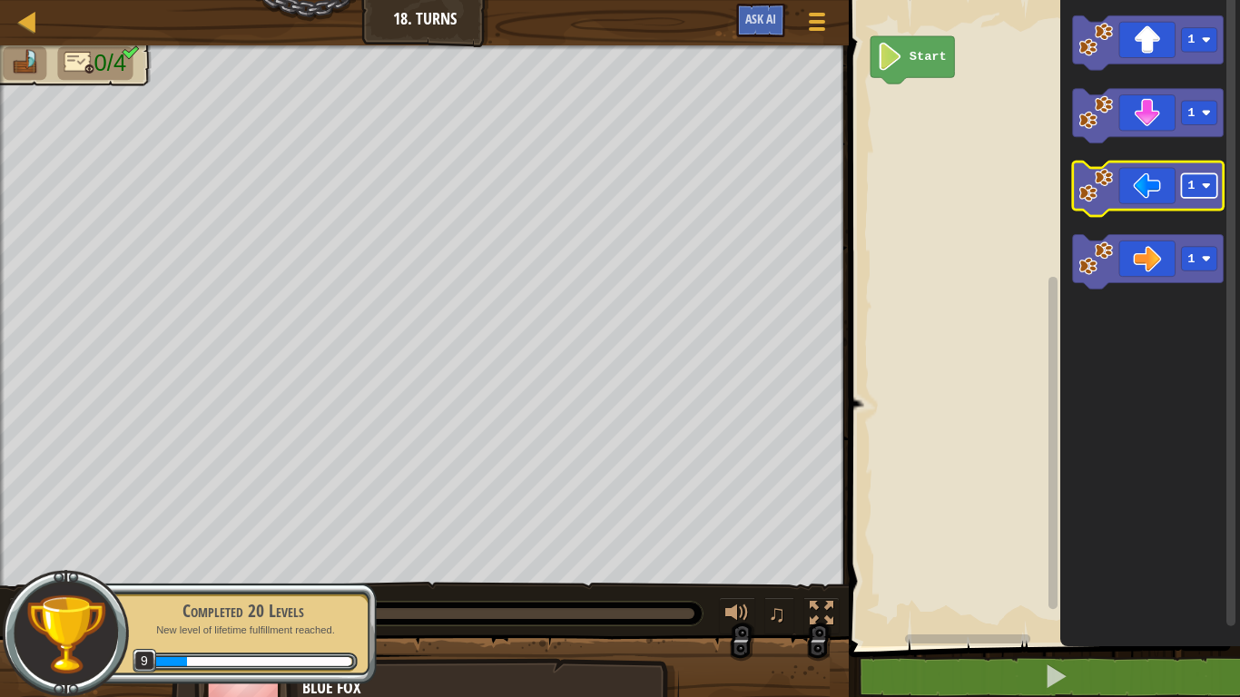
click at [1214, 189] on rect "Blockly Workspace" at bounding box center [1199, 185] width 35 height 25
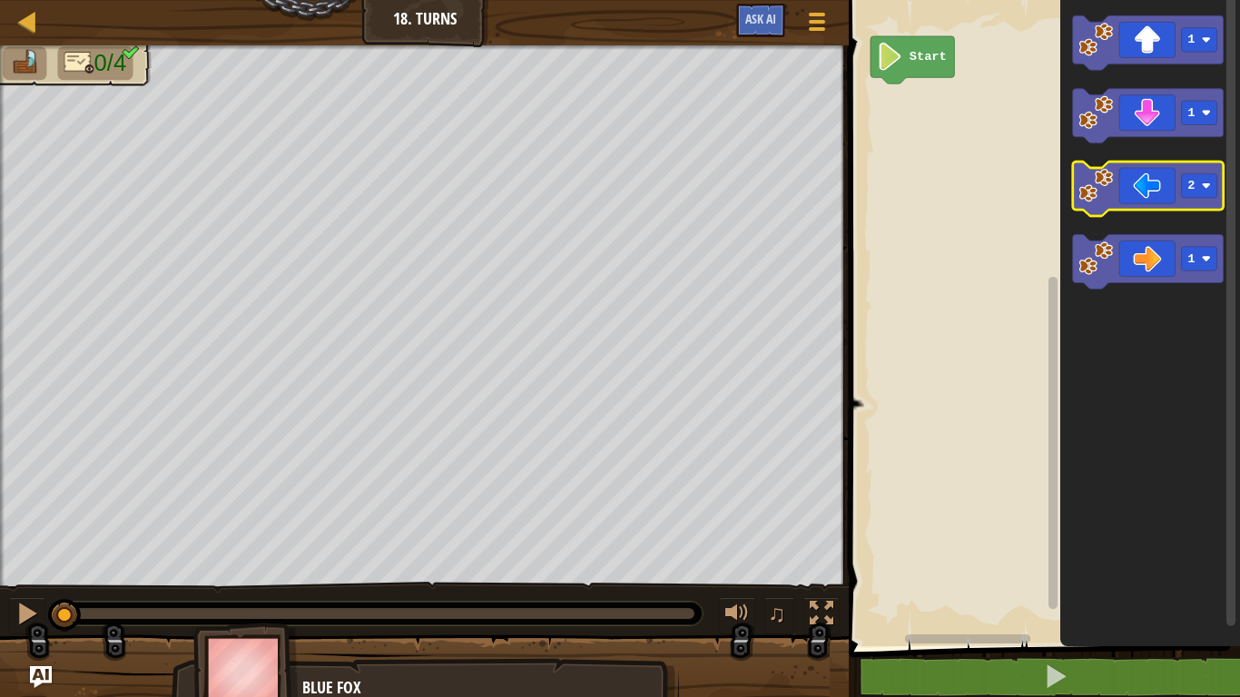
click at [1136, 186] on icon "Blockly Workspace" at bounding box center [1148, 189] width 151 height 54
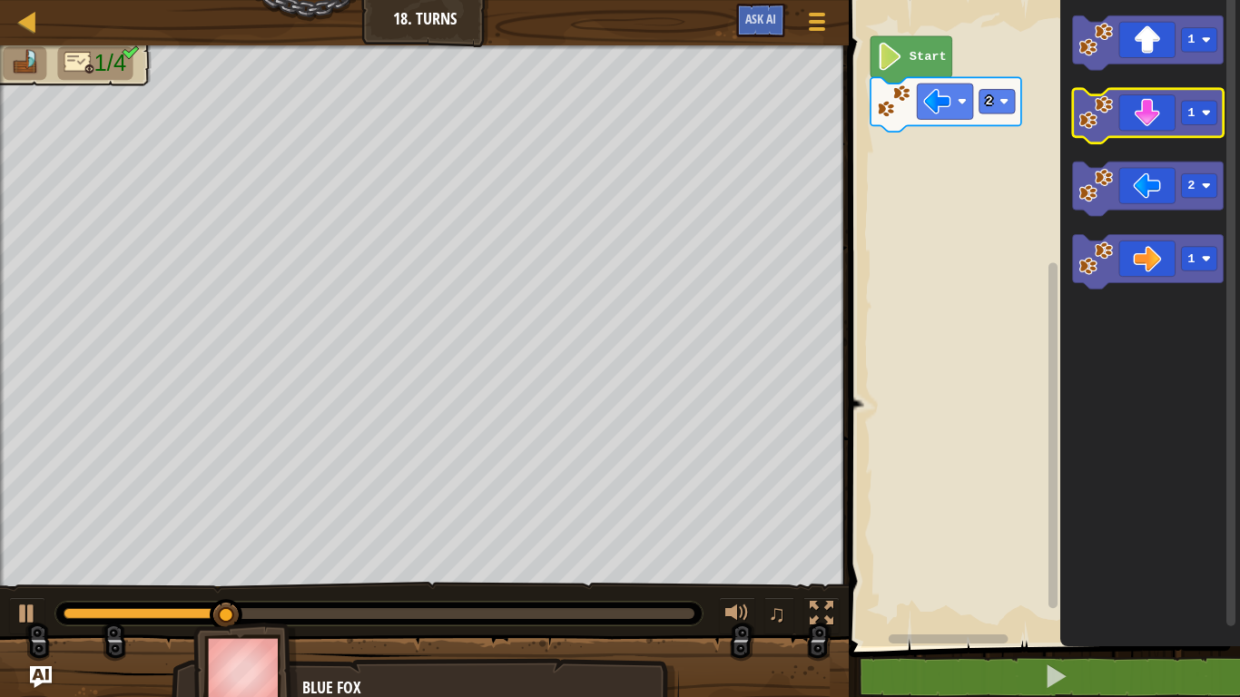
click at [1167, 114] on icon "Blockly Workspace" at bounding box center [1148, 116] width 151 height 54
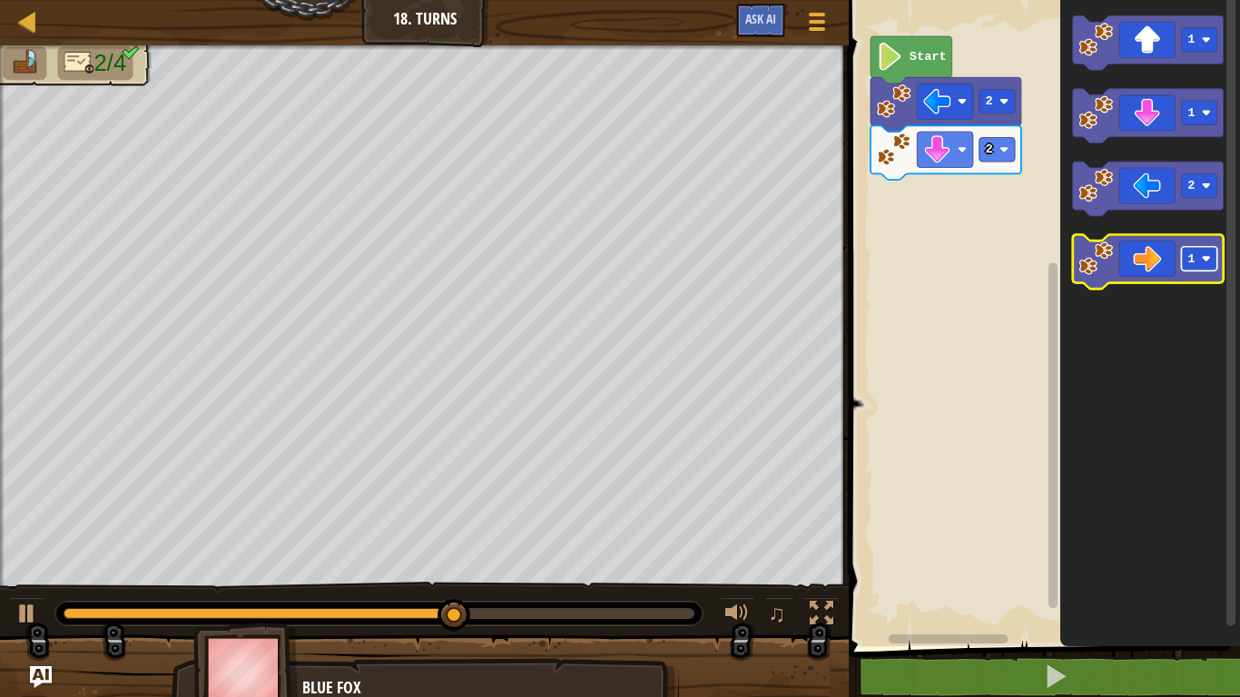
click at [1195, 259] on rect "Blockly Workspace" at bounding box center [1199, 259] width 35 height 25
click at [1119, 250] on icon "Blockly Workspace" at bounding box center [1148, 262] width 151 height 54
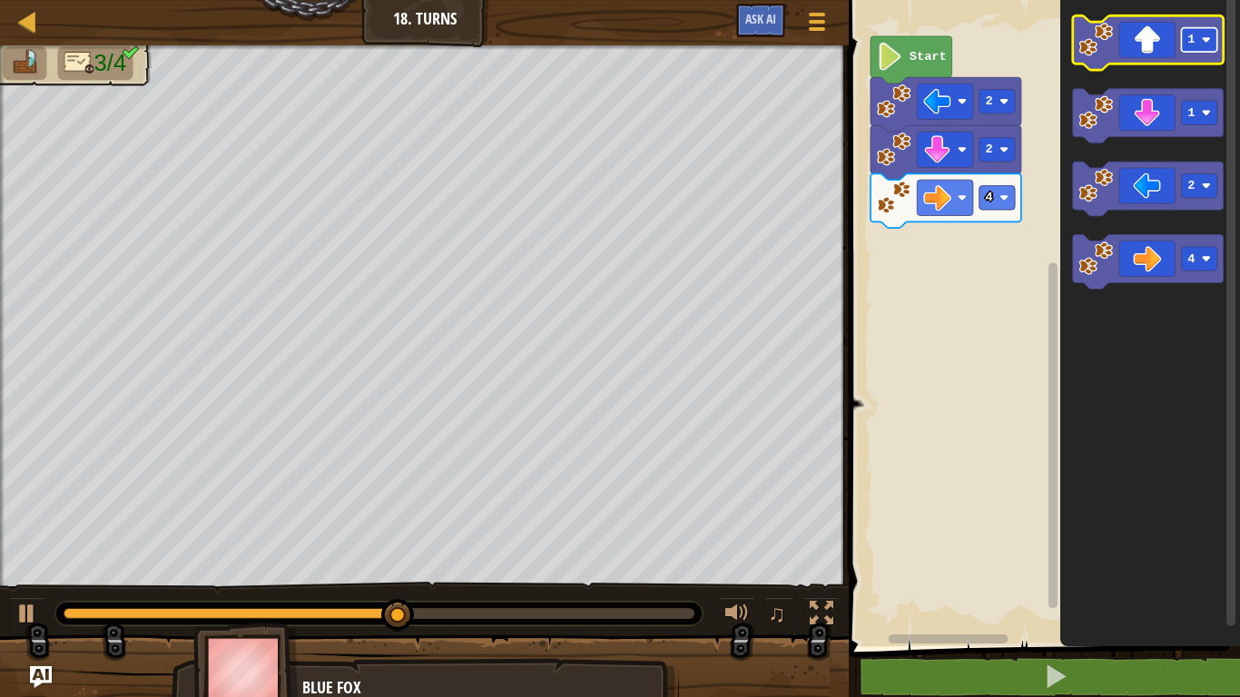
click at [1203, 44] on rect "Blockly Workspace" at bounding box center [1199, 40] width 35 height 25
click at [1125, 43] on icon "Blockly Workspace" at bounding box center [1148, 42] width 151 height 54
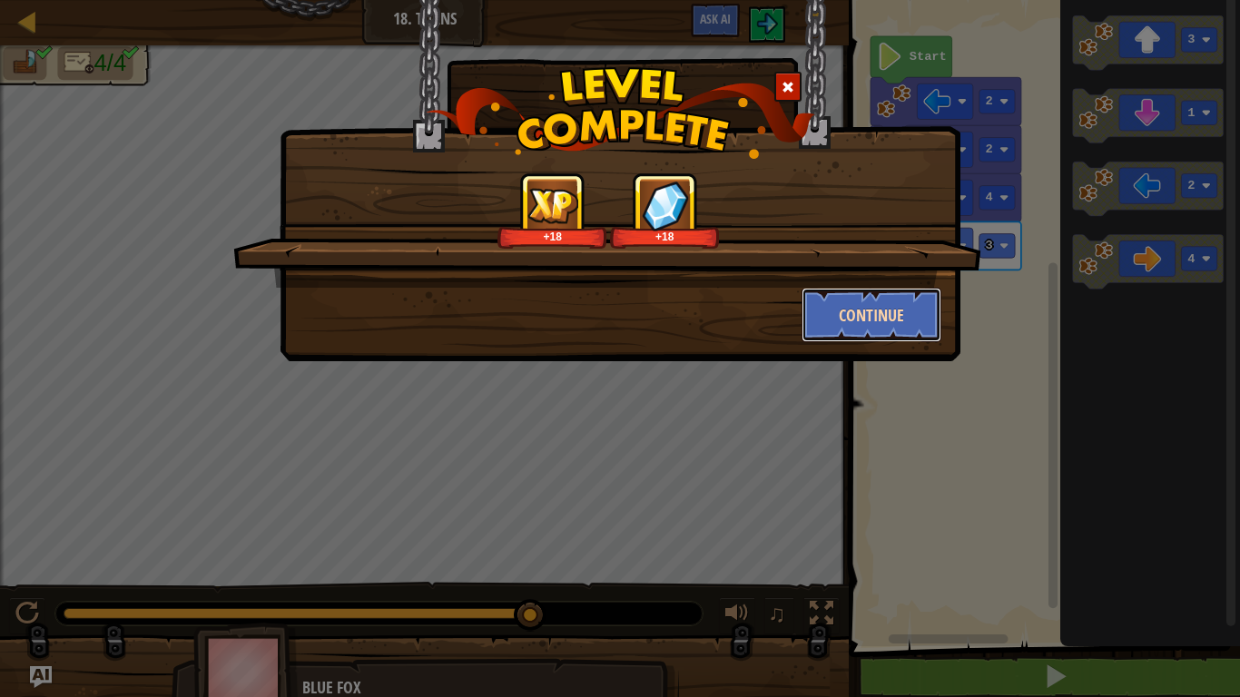
click at [868, 306] on button "Continue" at bounding box center [872, 315] width 141 height 54
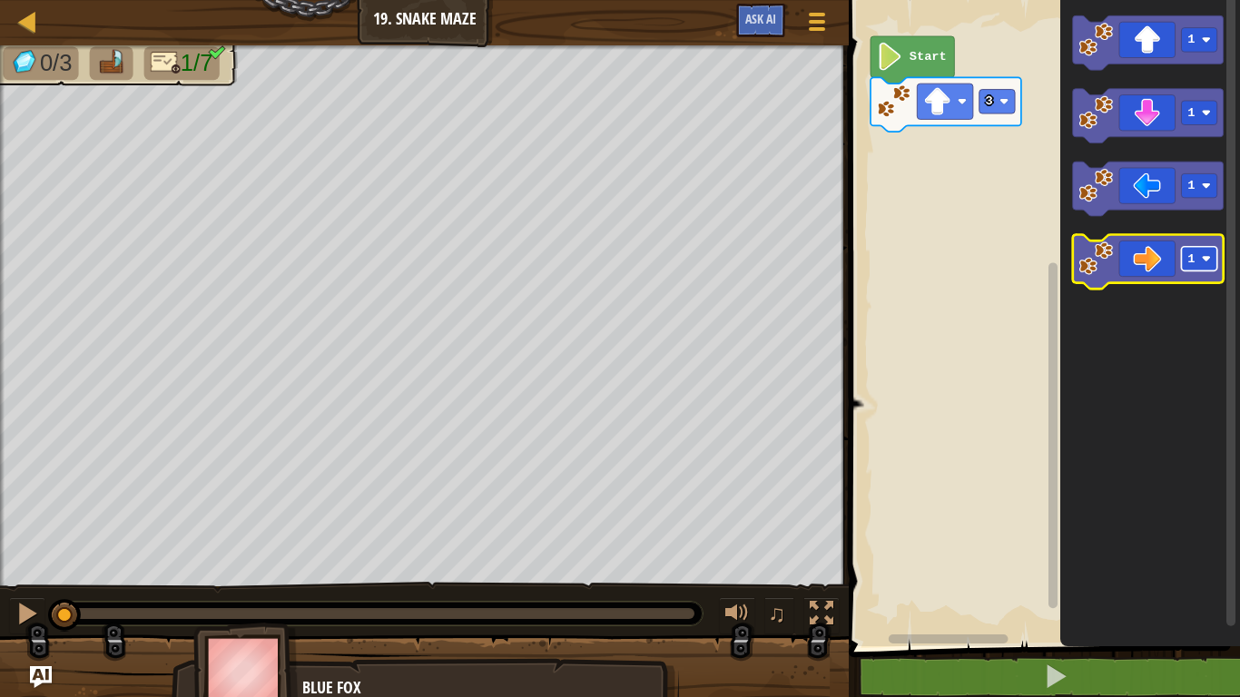
click at [1195, 261] on rect "Blockly Workspace" at bounding box center [1199, 259] width 35 height 25
click at [1125, 260] on icon "Blockly Workspace" at bounding box center [1148, 262] width 151 height 54
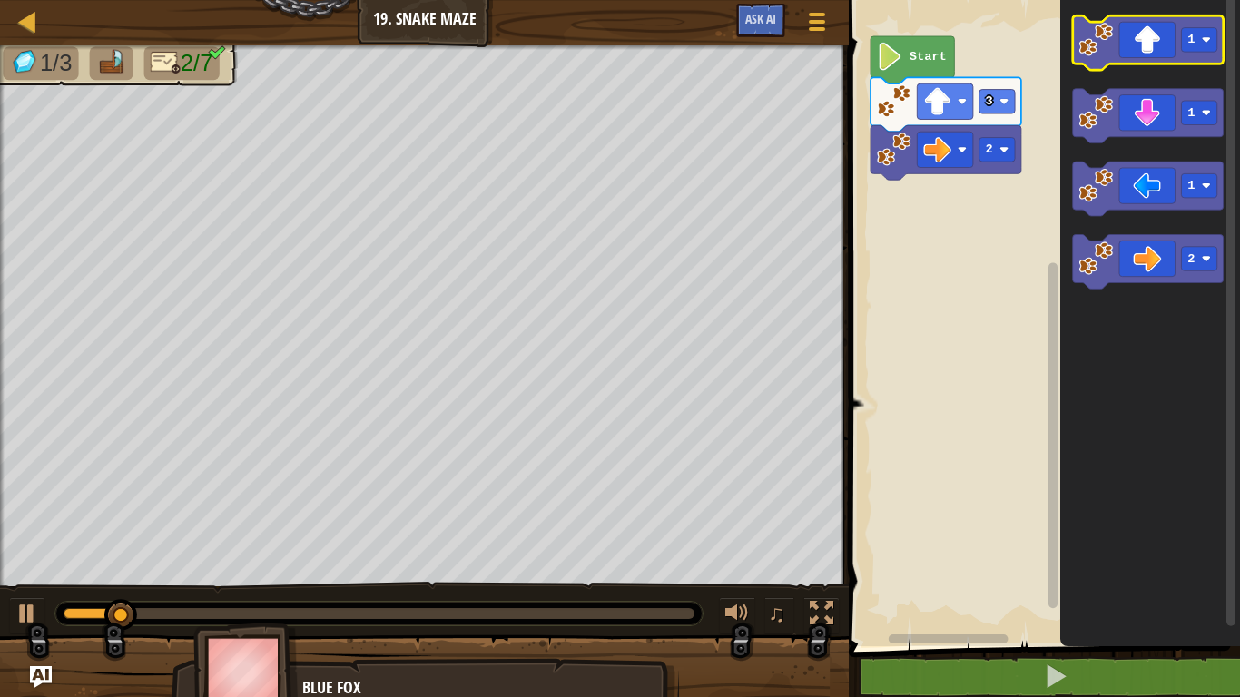
click at [1147, 51] on icon "Blockly Workspace" at bounding box center [1148, 42] width 151 height 54
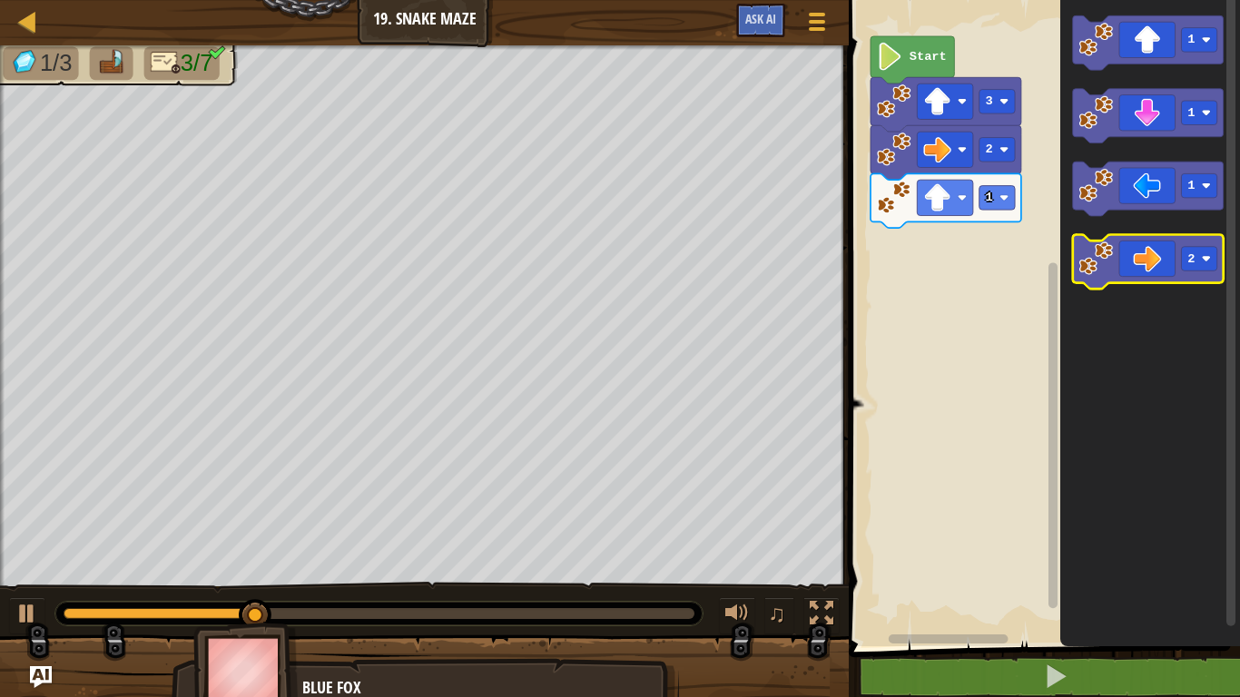
click at [1163, 262] on icon "Blockly Workspace" at bounding box center [1148, 262] width 151 height 54
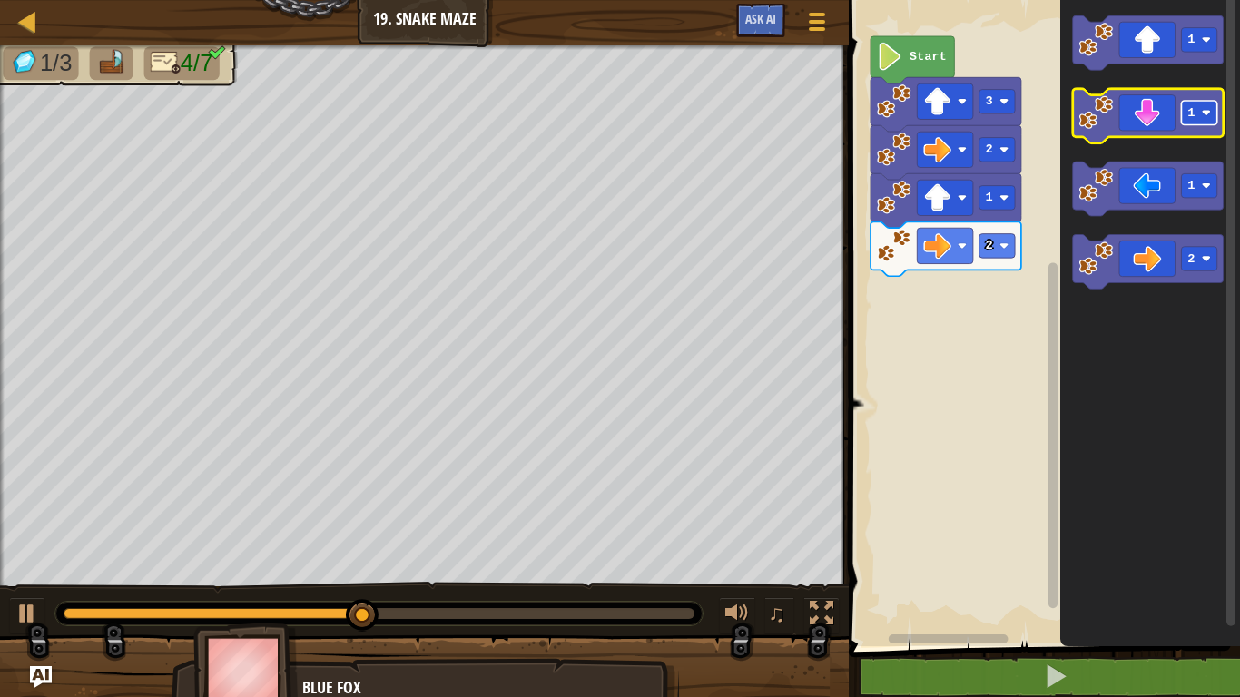
click at [1200, 114] on rect "Blockly Workspace" at bounding box center [1199, 113] width 35 height 25
click at [1134, 126] on icon "Blockly Workspace" at bounding box center [1148, 116] width 151 height 54
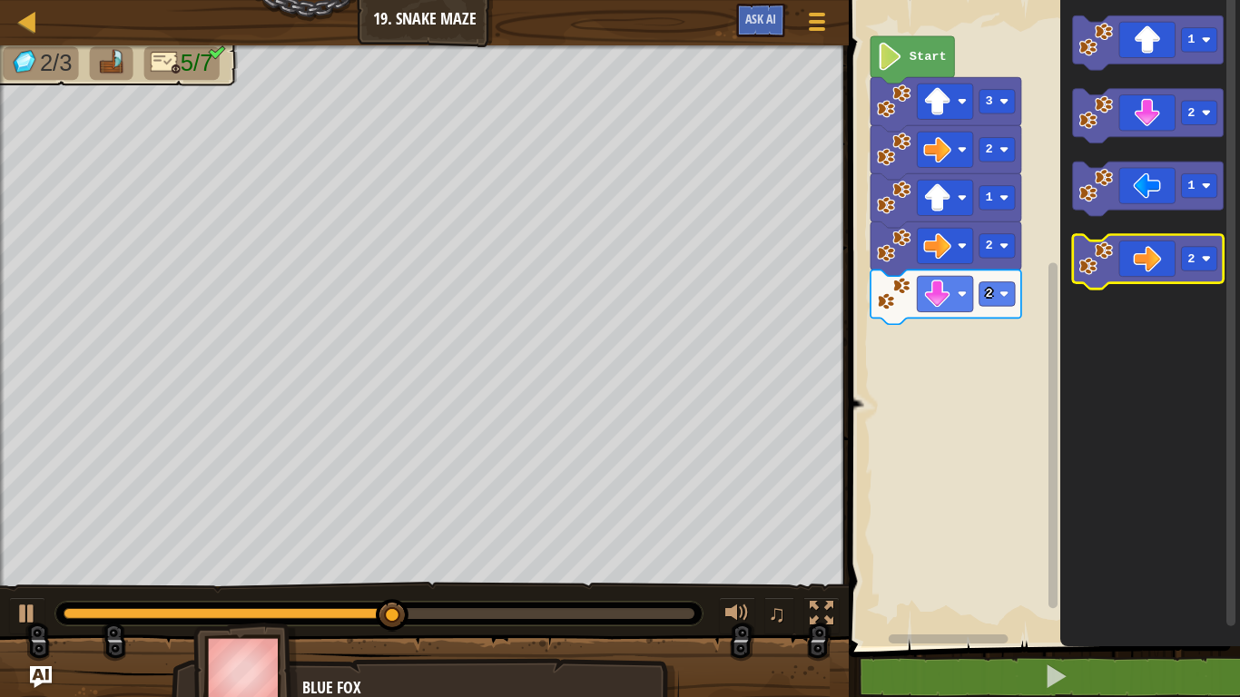
click at [1129, 272] on icon "Blockly Workspace" at bounding box center [1148, 262] width 151 height 54
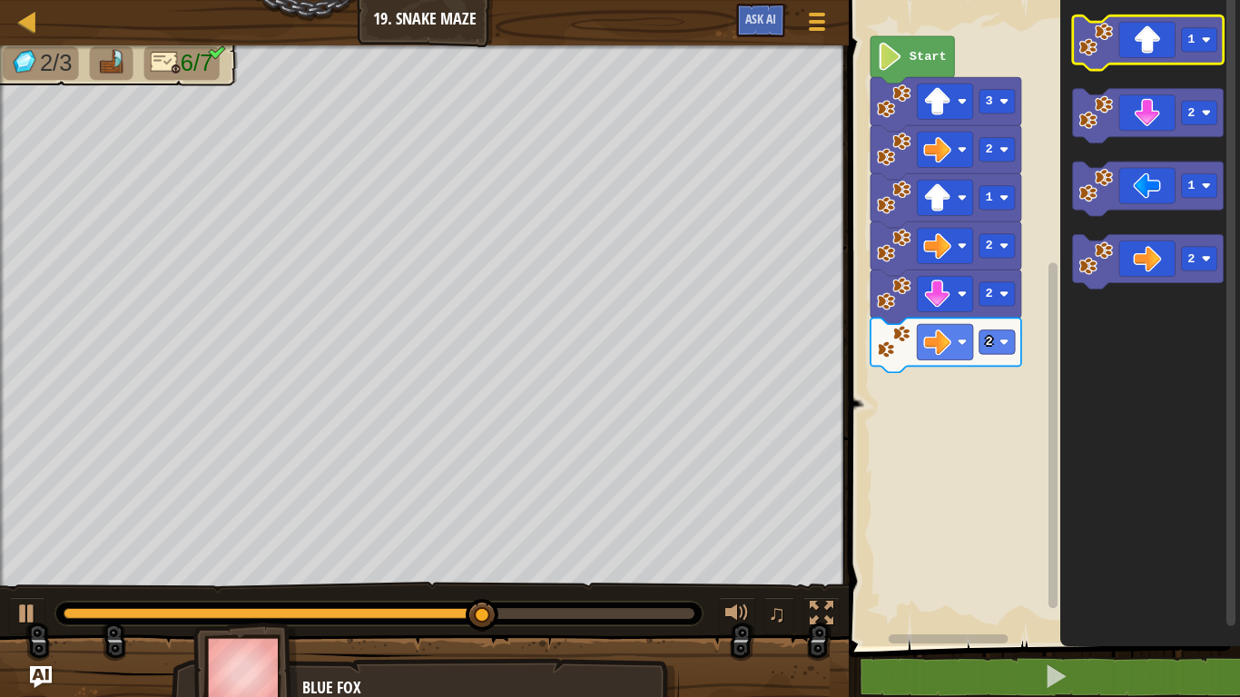
click at [1143, 44] on icon "Blockly Workspace" at bounding box center [1148, 42] width 151 height 54
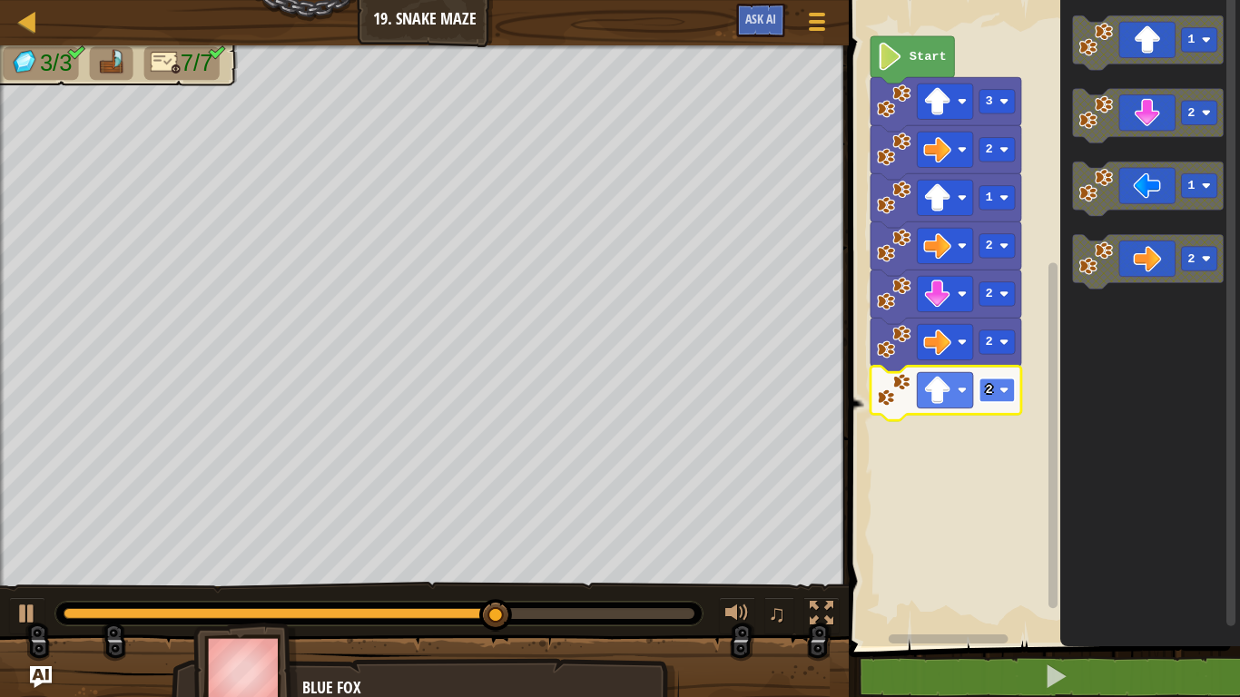
click at [987, 396] on text "2" at bounding box center [989, 390] width 7 height 14
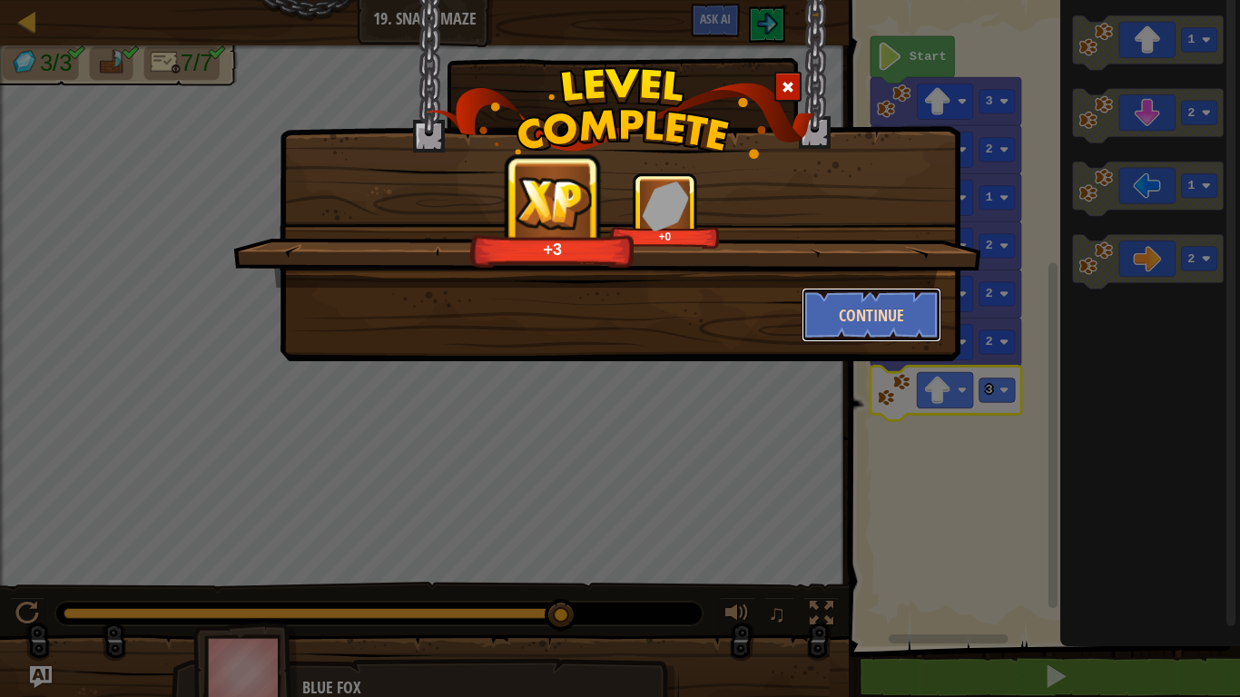
click at [855, 313] on button "Continue" at bounding box center [872, 315] width 141 height 54
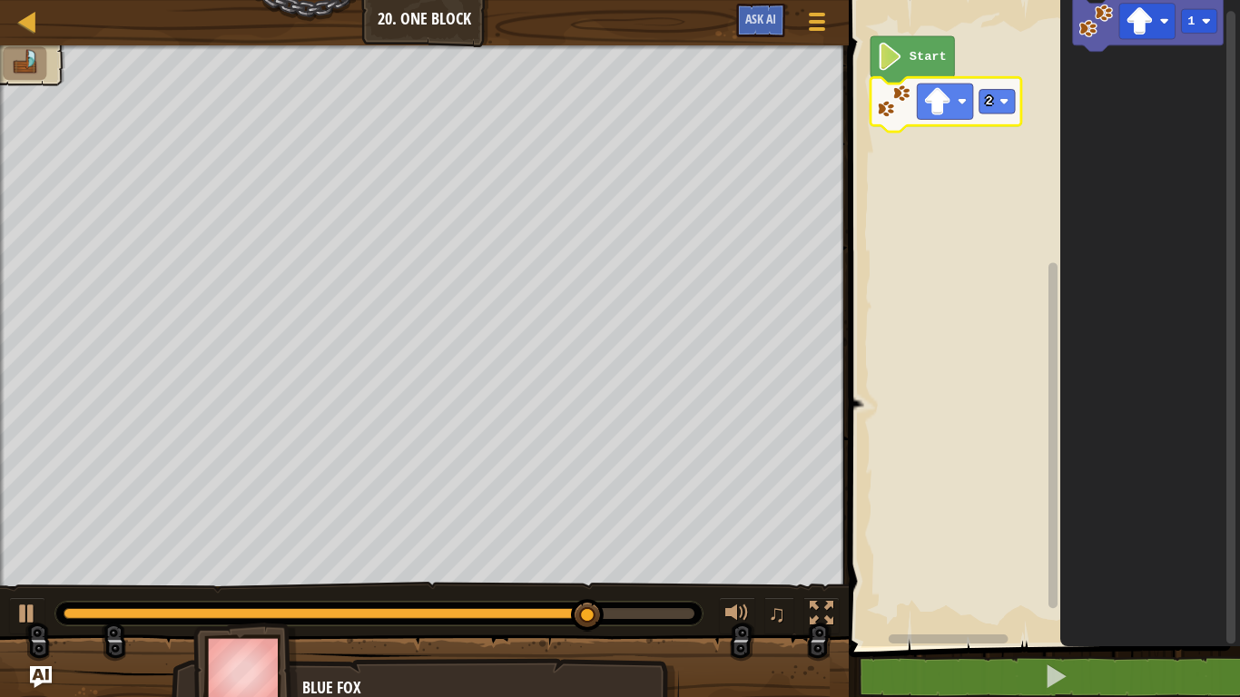
click at [1229, 533] on rect "Blockly Workspace" at bounding box center [1230, 327] width 9 height 633
click at [1209, 357] on div "Start 2 1" at bounding box center [1041, 318] width 397 height 655
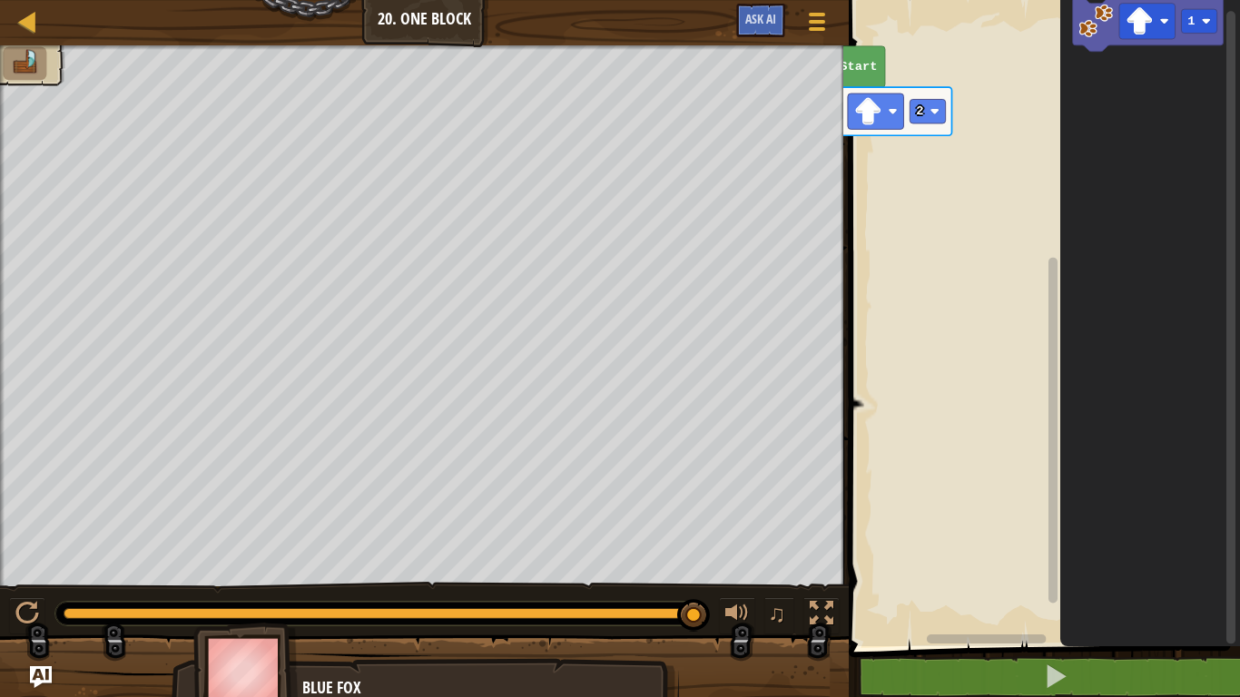
click at [891, 507] on rect "Blockly Workspace" at bounding box center [1041, 318] width 397 height 655
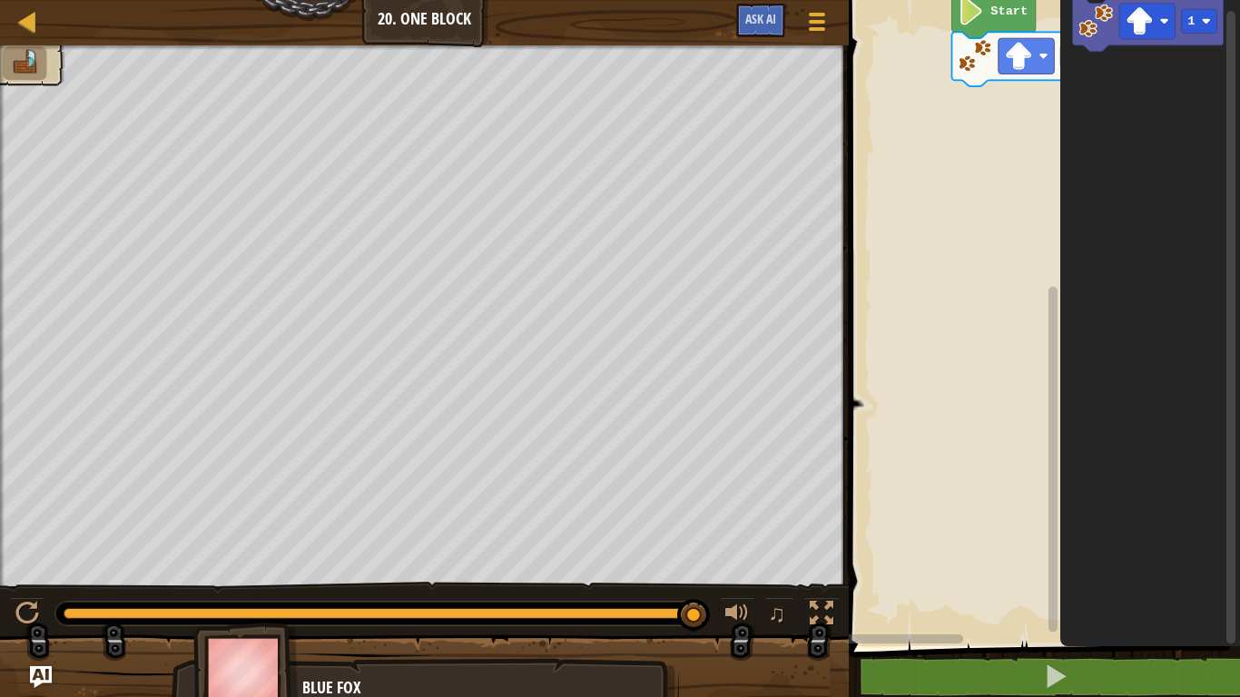
click at [1049, 317] on div "Start 2 1" at bounding box center [1041, 318] width 397 height 655
click at [1036, 485] on rect "Blockly Workspace" at bounding box center [1041, 318] width 397 height 655
click at [1018, 51] on image "Blockly Workspace" at bounding box center [1019, 56] width 28 height 28
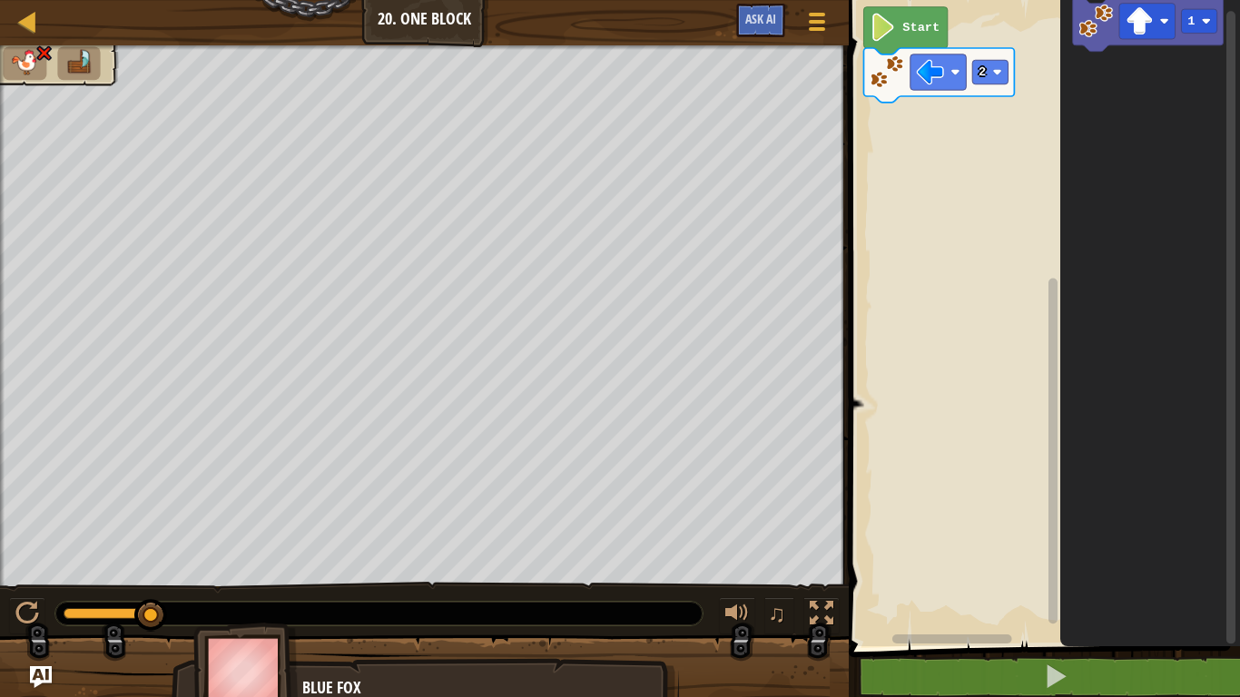
click at [935, 273] on rect "Blockly Workspace" at bounding box center [1041, 318] width 397 height 655
click at [943, 74] on image "Blockly Workspace" at bounding box center [930, 72] width 28 height 28
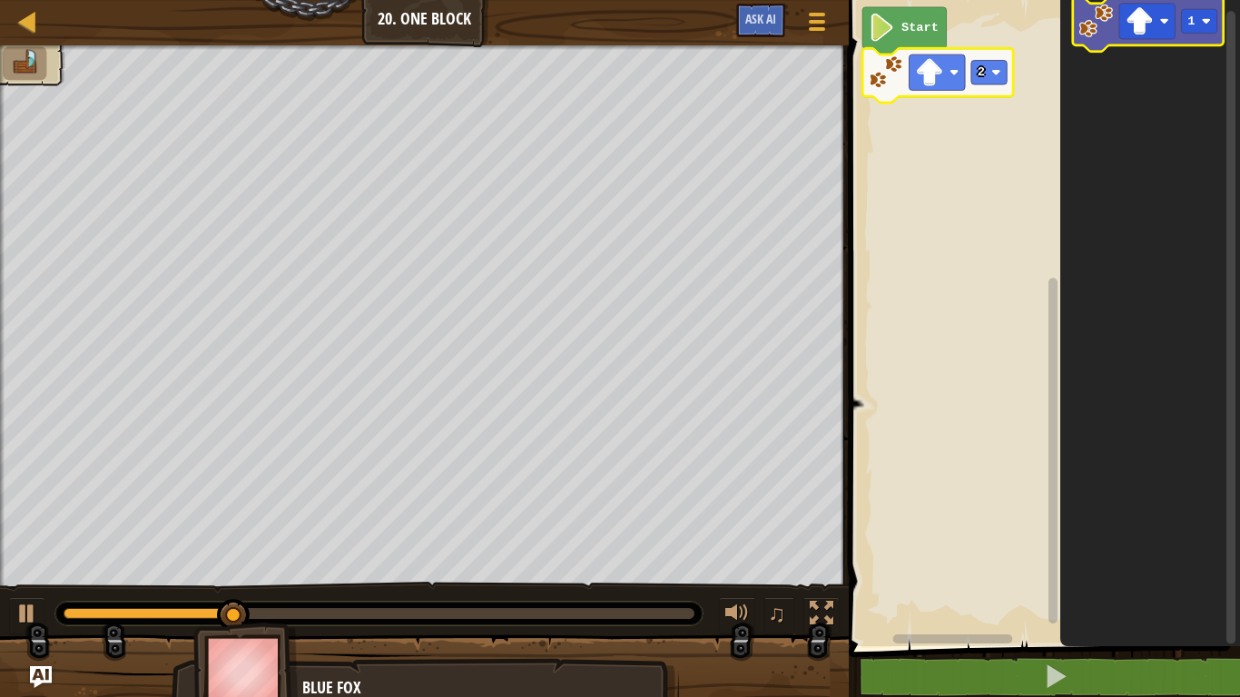
click at [1110, 18] on image "Blockly Workspace" at bounding box center [1096, 21] width 34 height 34
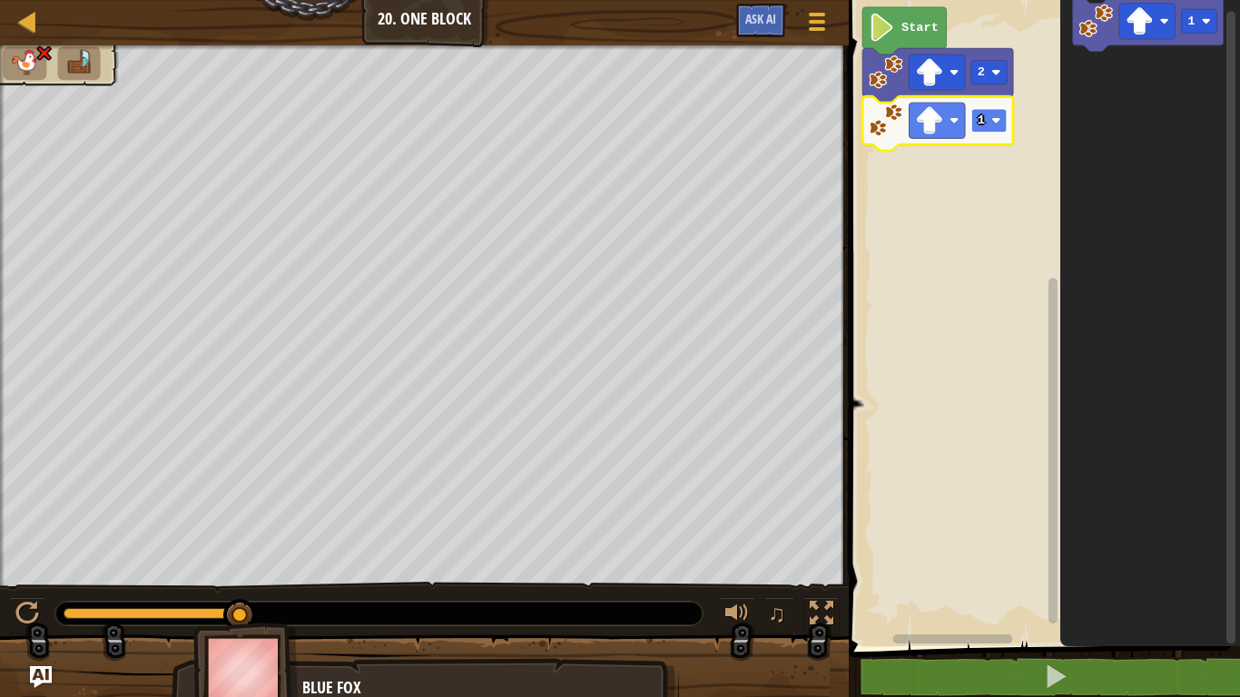
click at [988, 124] on rect "Blockly Workspace" at bounding box center [988, 121] width 35 height 25
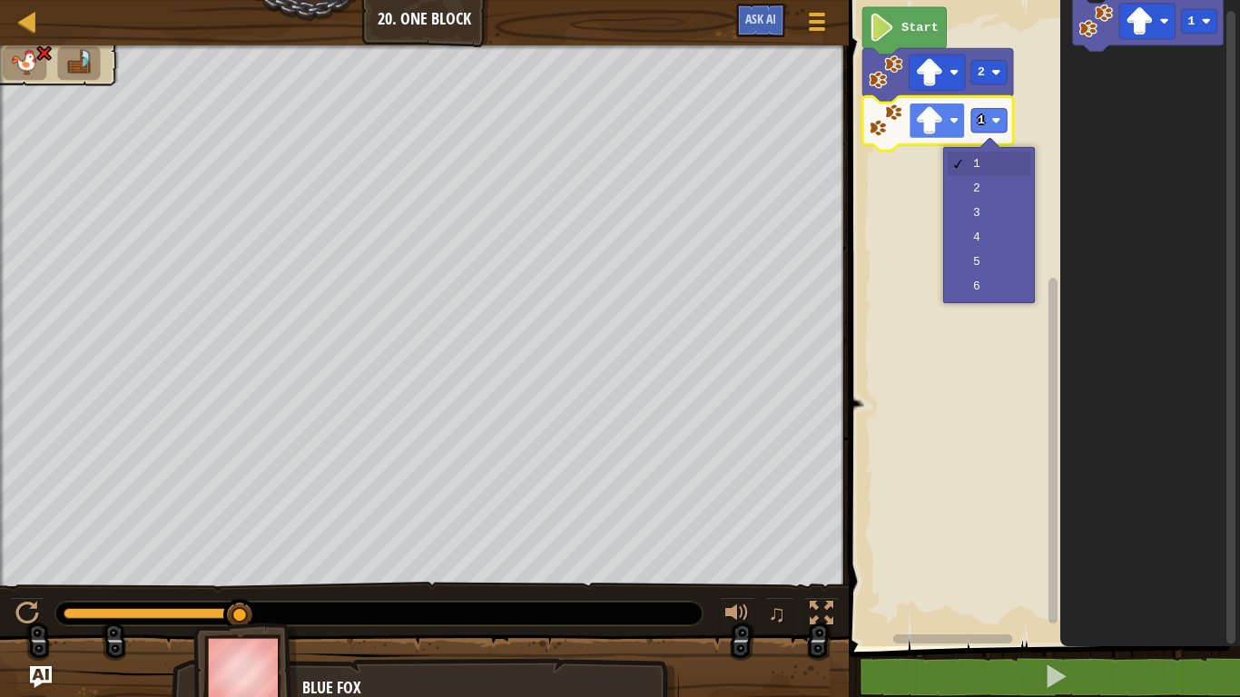
click at [938, 122] on image "Blockly Workspace" at bounding box center [930, 120] width 28 height 28
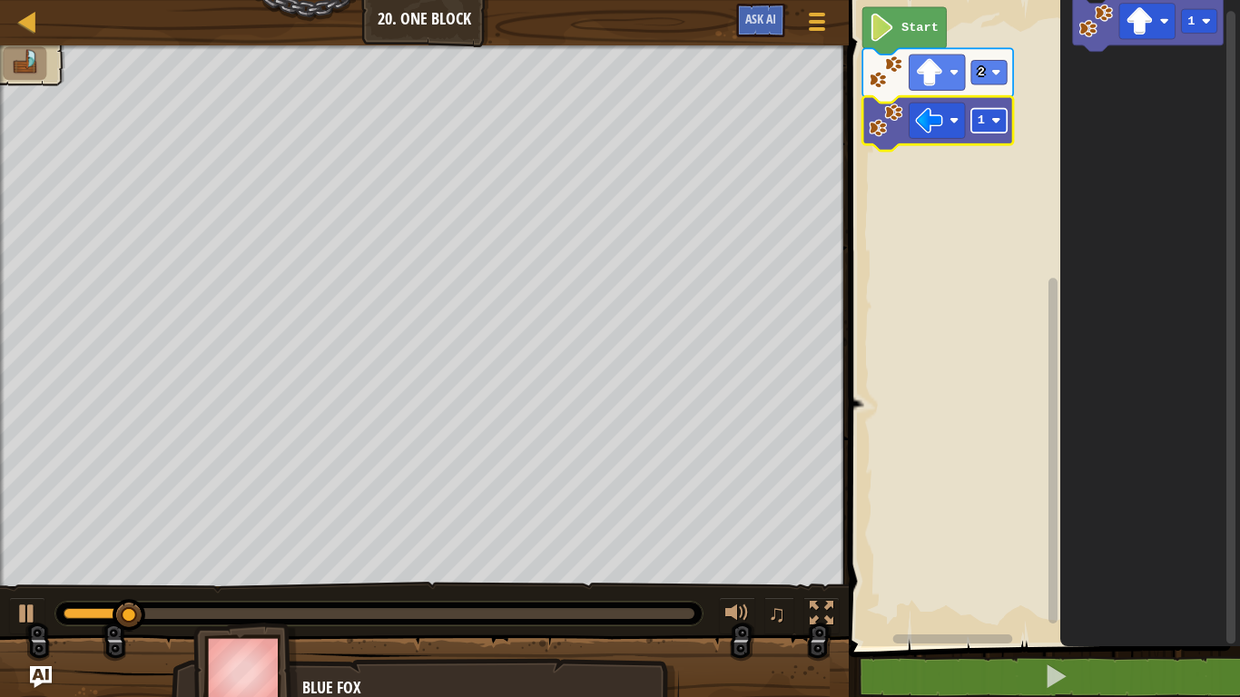
click at [986, 122] on rect "Blockly Workspace" at bounding box center [988, 121] width 35 height 25
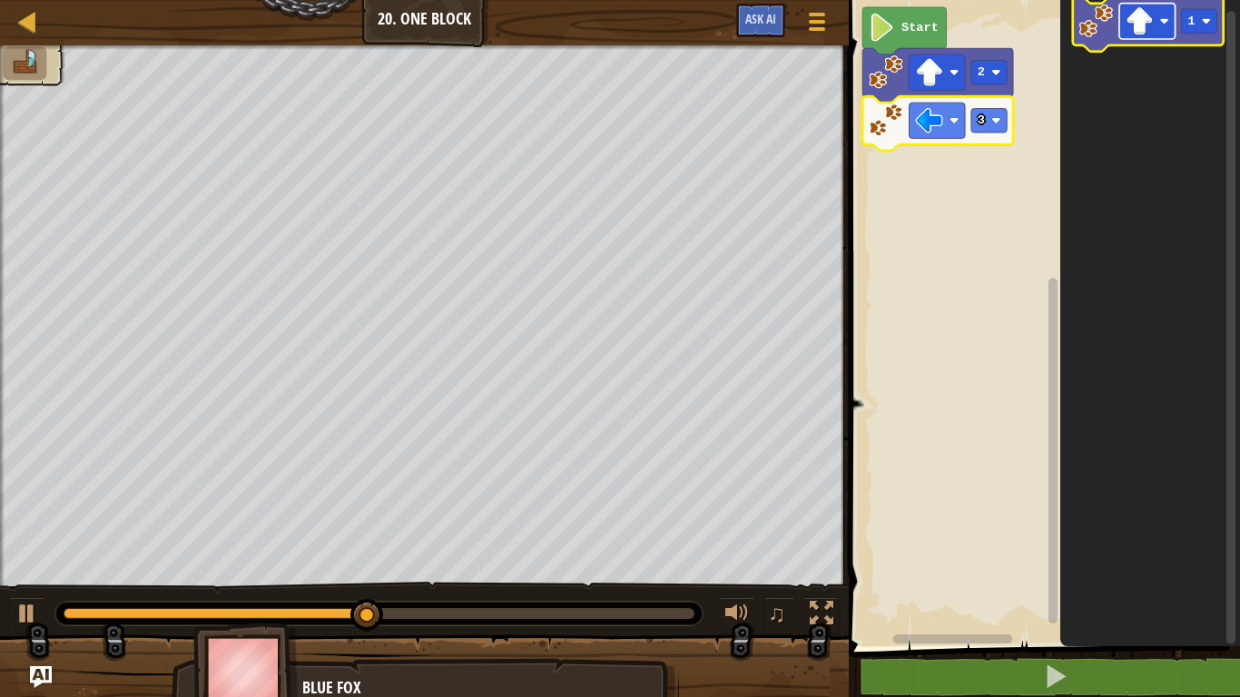
click at [1139, 13] on image "Blockly Workspace" at bounding box center [1140, 21] width 28 height 28
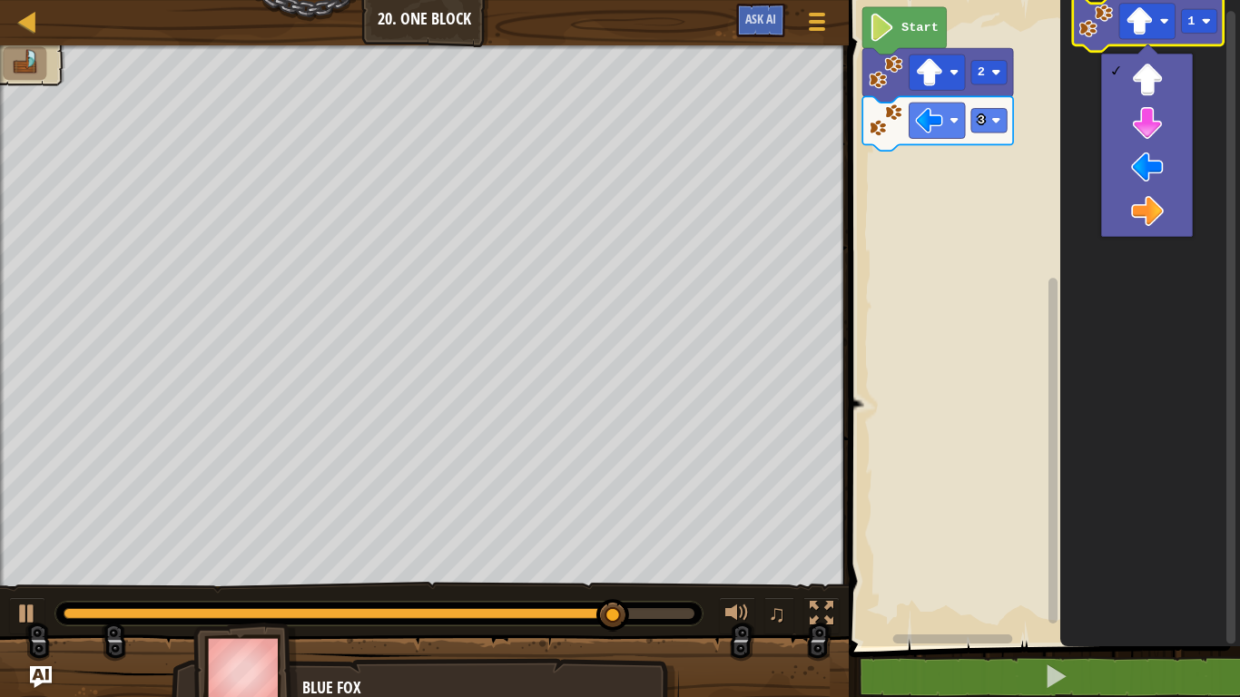
click at [1105, 35] on image "Blockly Workspace" at bounding box center [1096, 21] width 34 height 34
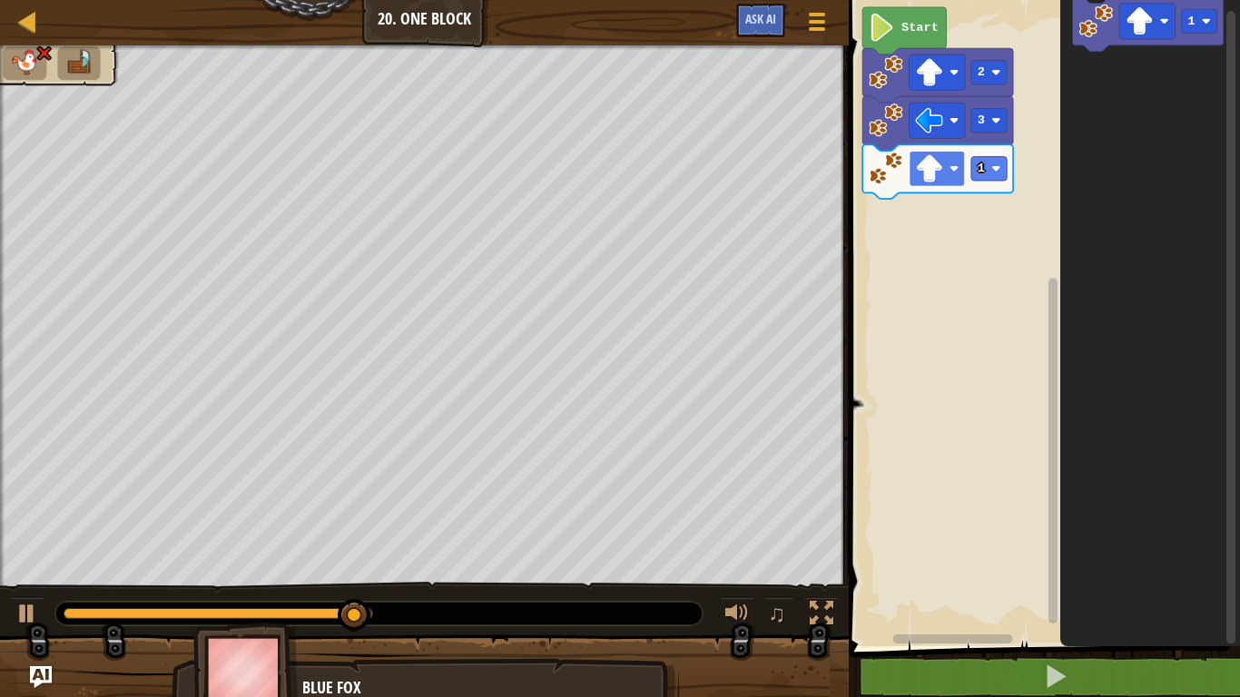
click at [944, 165] on rect "Blockly Workspace" at bounding box center [938, 168] width 56 height 35
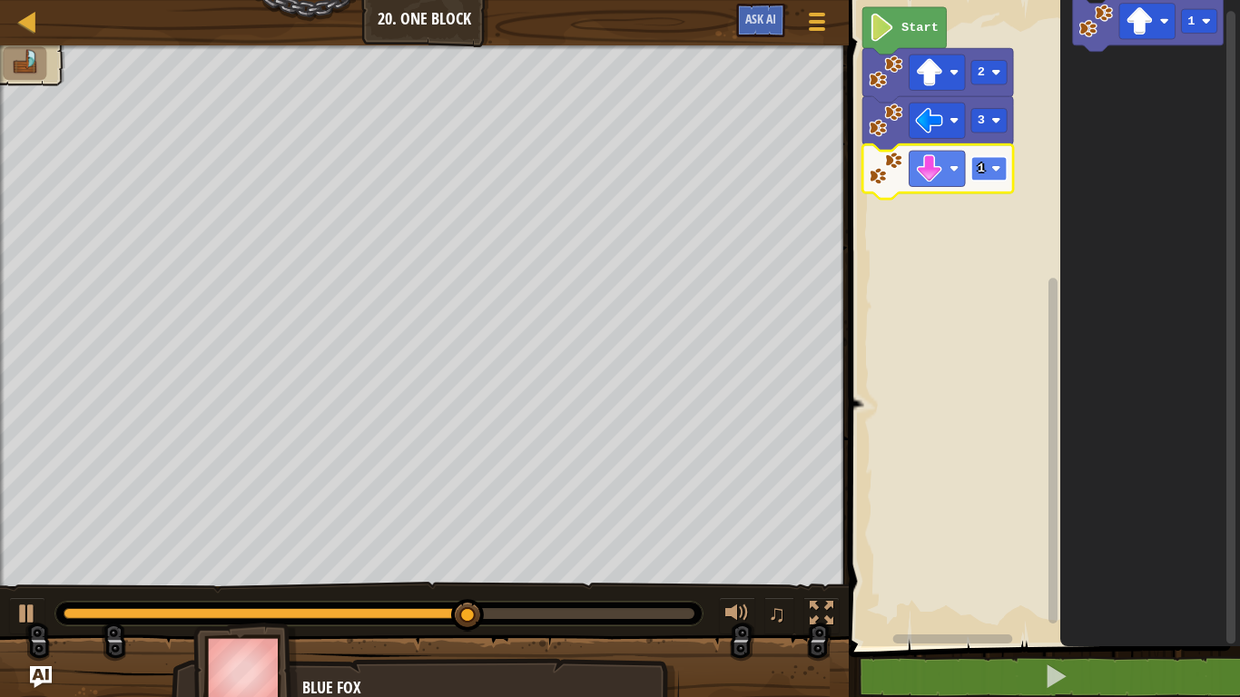
click at [984, 173] on text "1" at bounding box center [981, 169] width 7 height 14
click at [1088, 37] on image "Blockly Workspace" at bounding box center [1096, 21] width 34 height 34
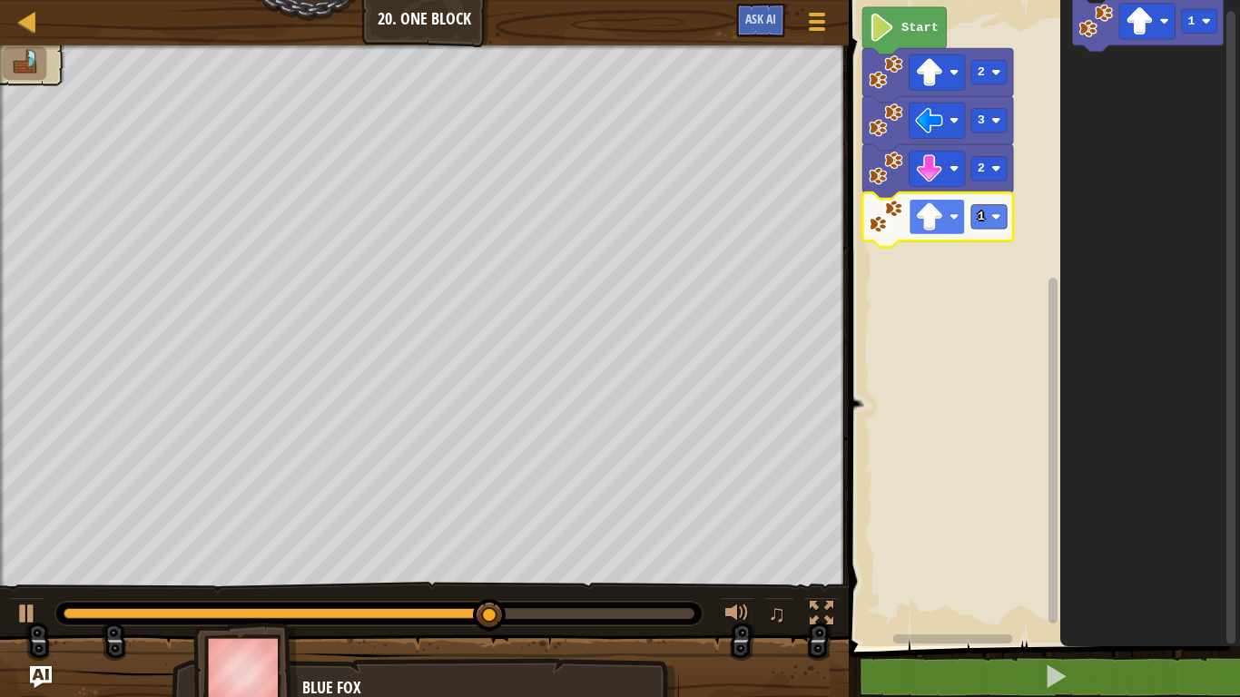
click at [939, 219] on image "Blockly Workspace" at bounding box center [930, 216] width 28 height 28
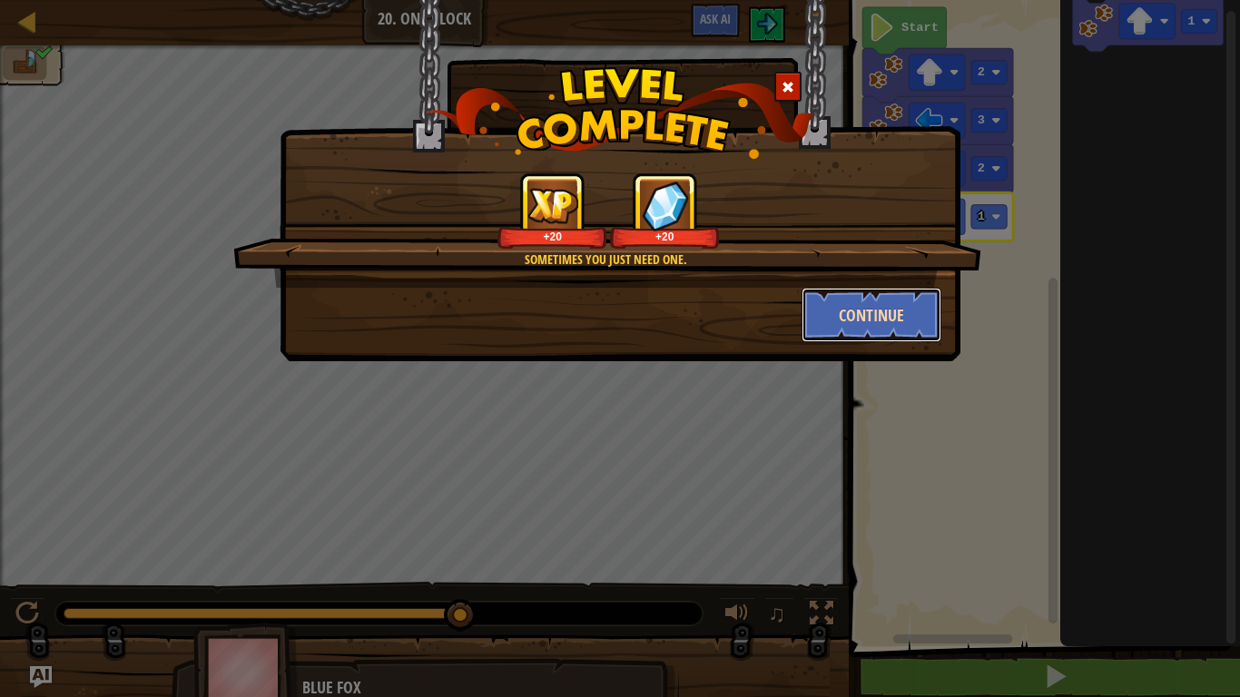
click at [926, 329] on button "Continue" at bounding box center [872, 315] width 141 height 54
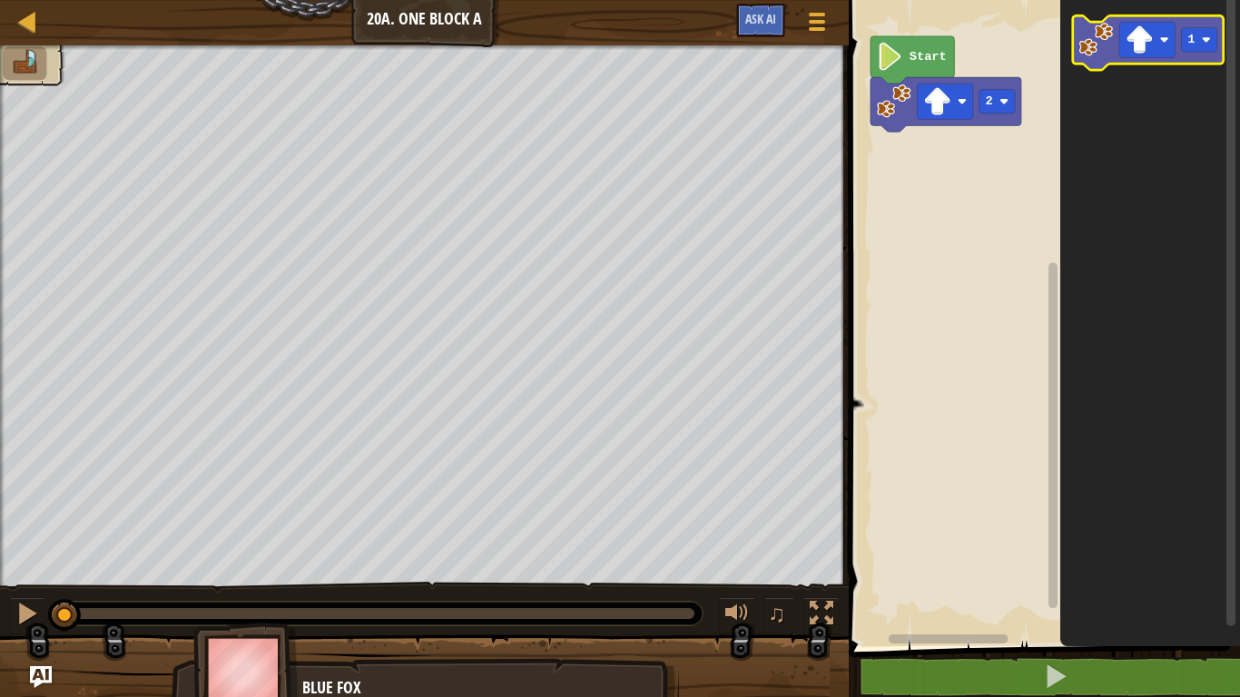
click at [1094, 47] on image "Blockly Workspace" at bounding box center [1096, 40] width 34 height 34
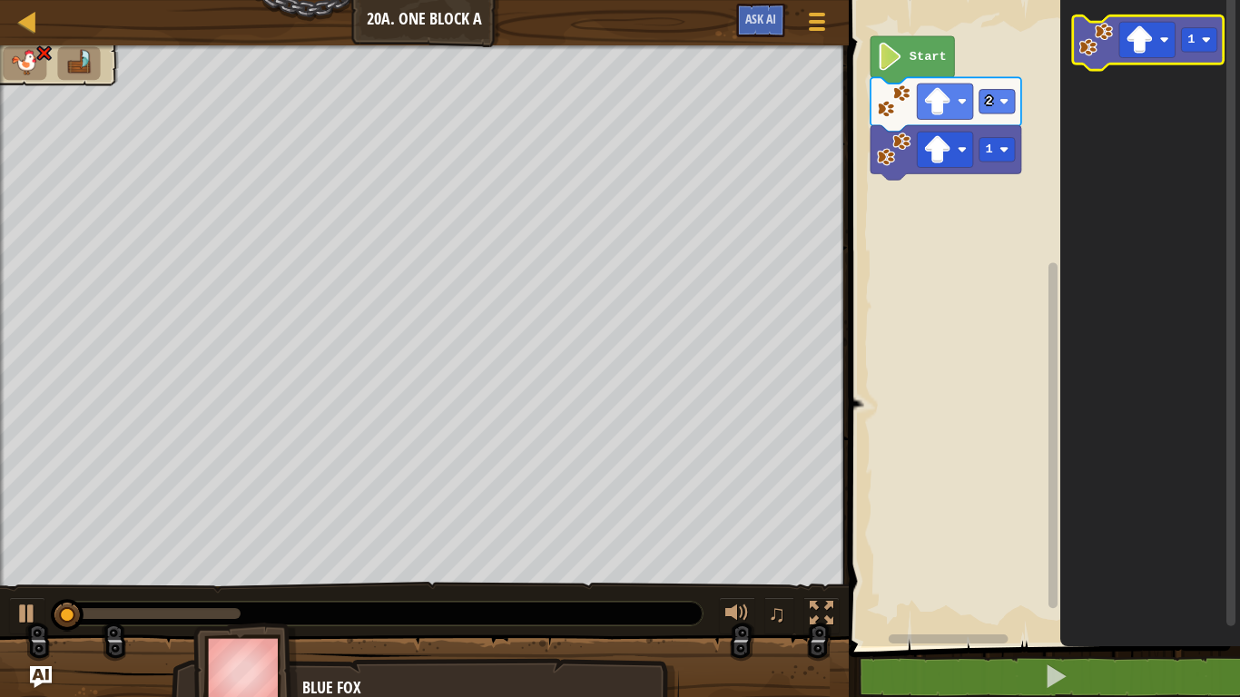
click at [1094, 48] on image "Blockly Workspace" at bounding box center [1096, 40] width 34 height 34
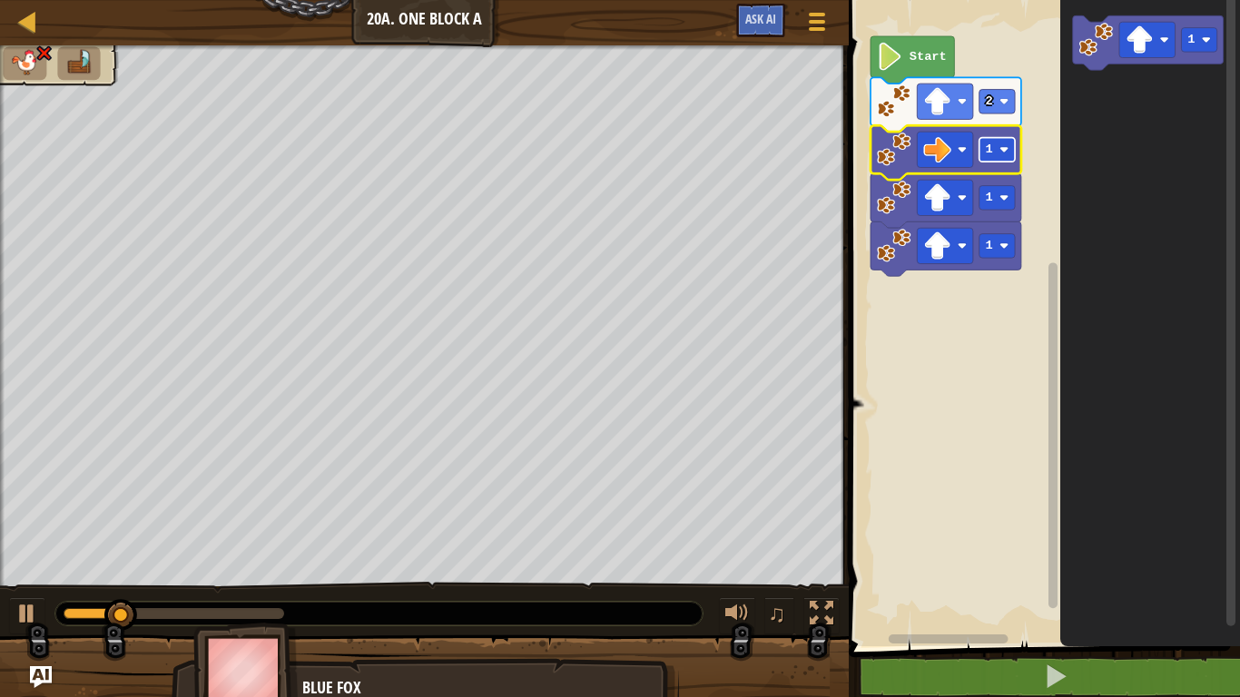
click at [1004, 154] on rect "Blockly Workspace" at bounding box center [996, 150] width 35 height 25
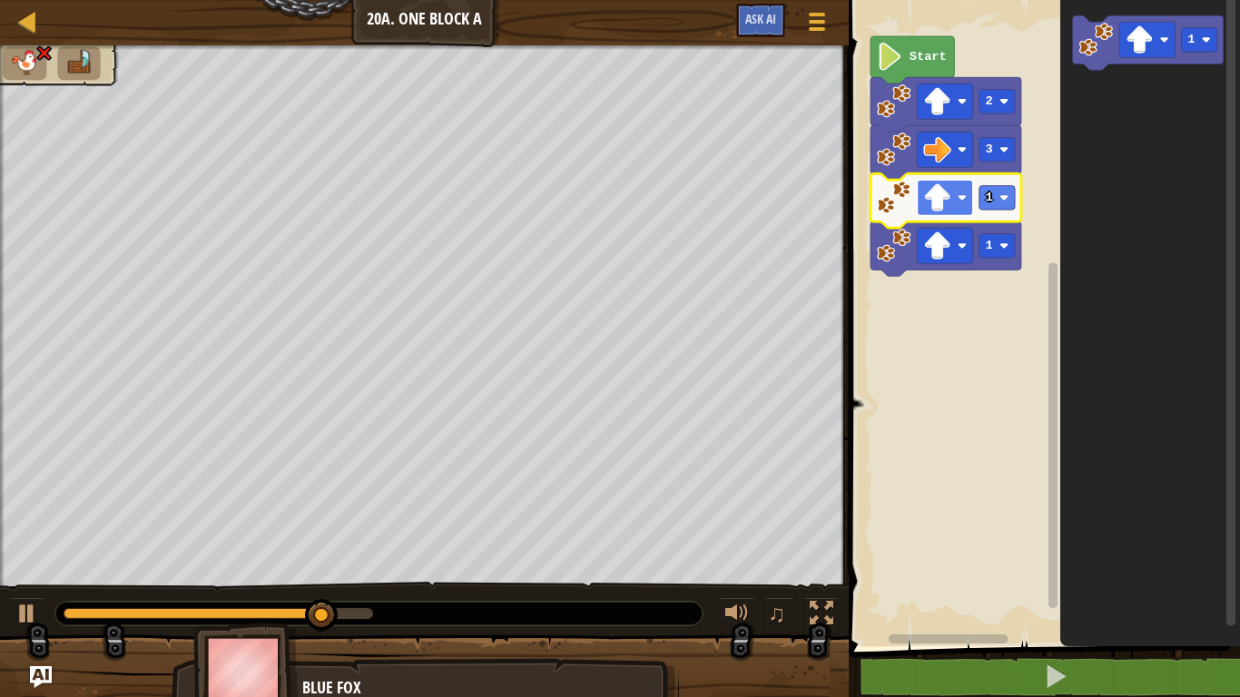
click at [958, 199] on image "Blockly Workspace" at bounding box center [962, 197] width 9 height 9
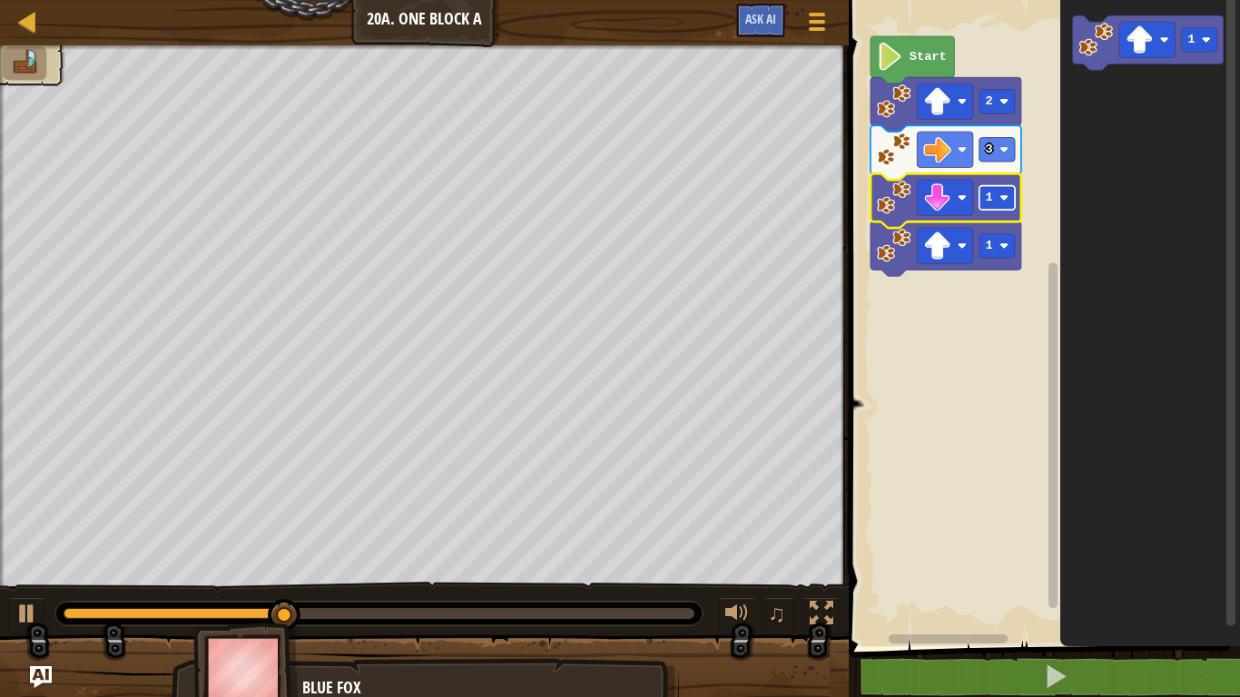
click at [999, 198] on rect "Blockly Workspace" at bounding box center [996, 198] width 35 height 25
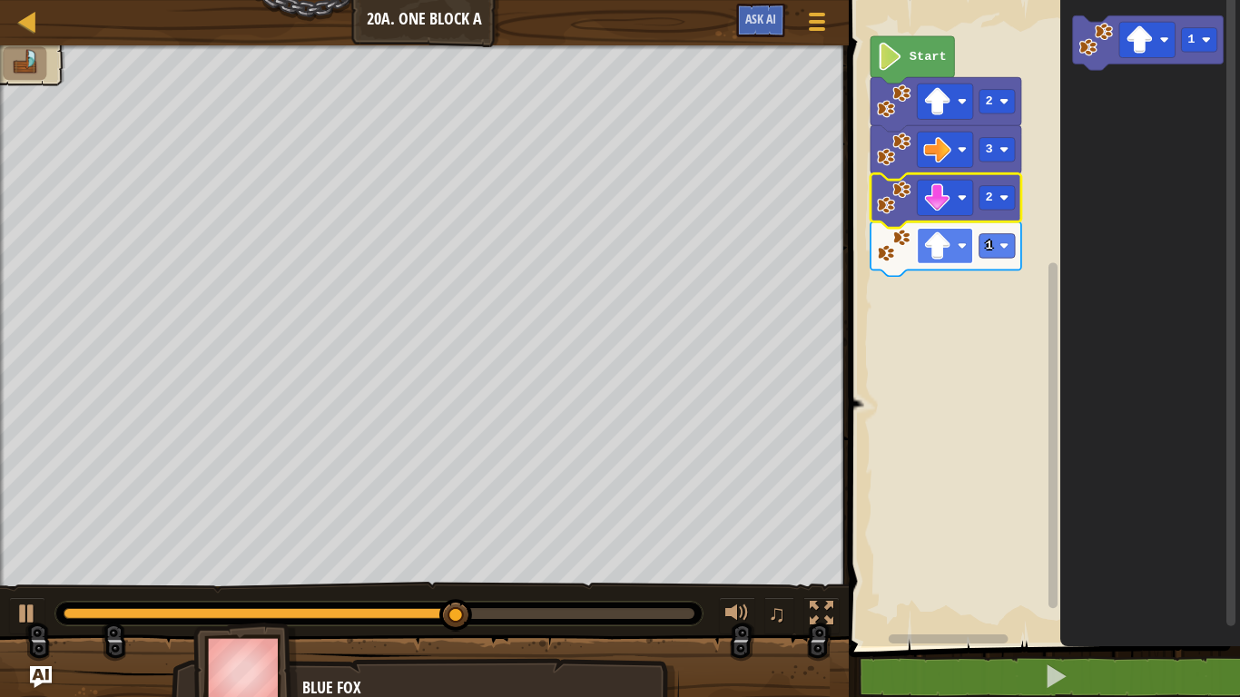
click at [959, 250] on image "Blockly Workspace" at bounding box center [962, 245] width 9 height 9
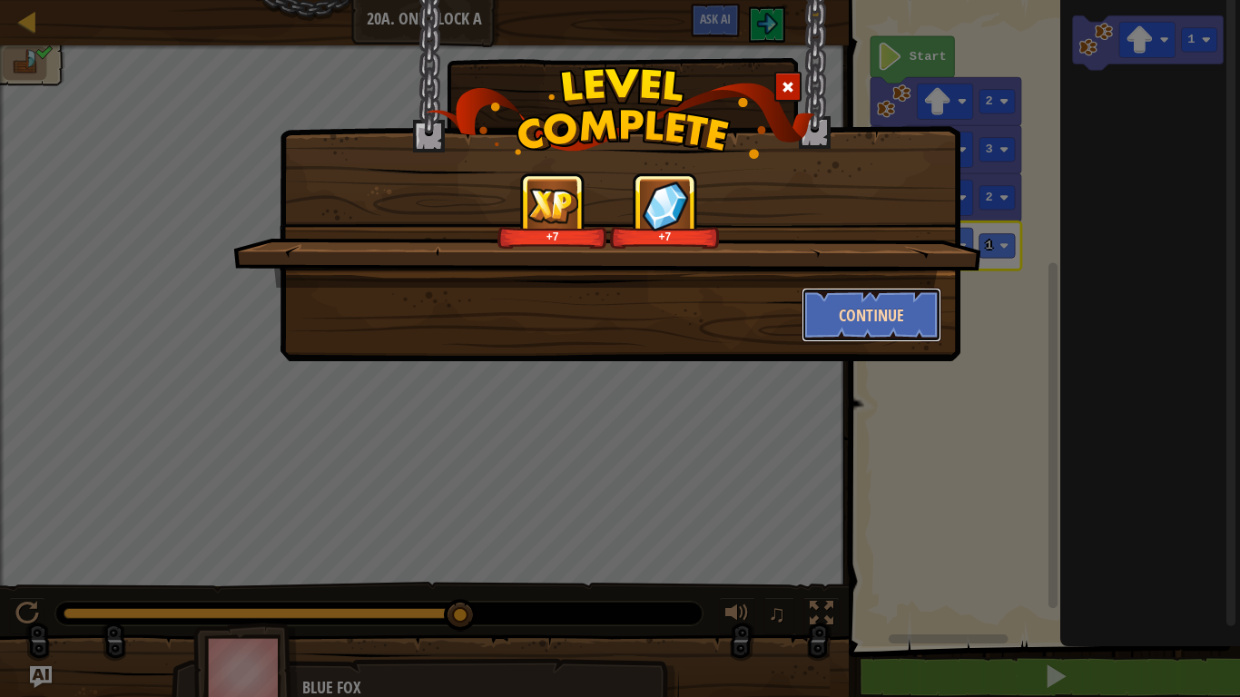
click at [871, 319] on button "Continue" at bounding box center [872, 315] width 141 height 54
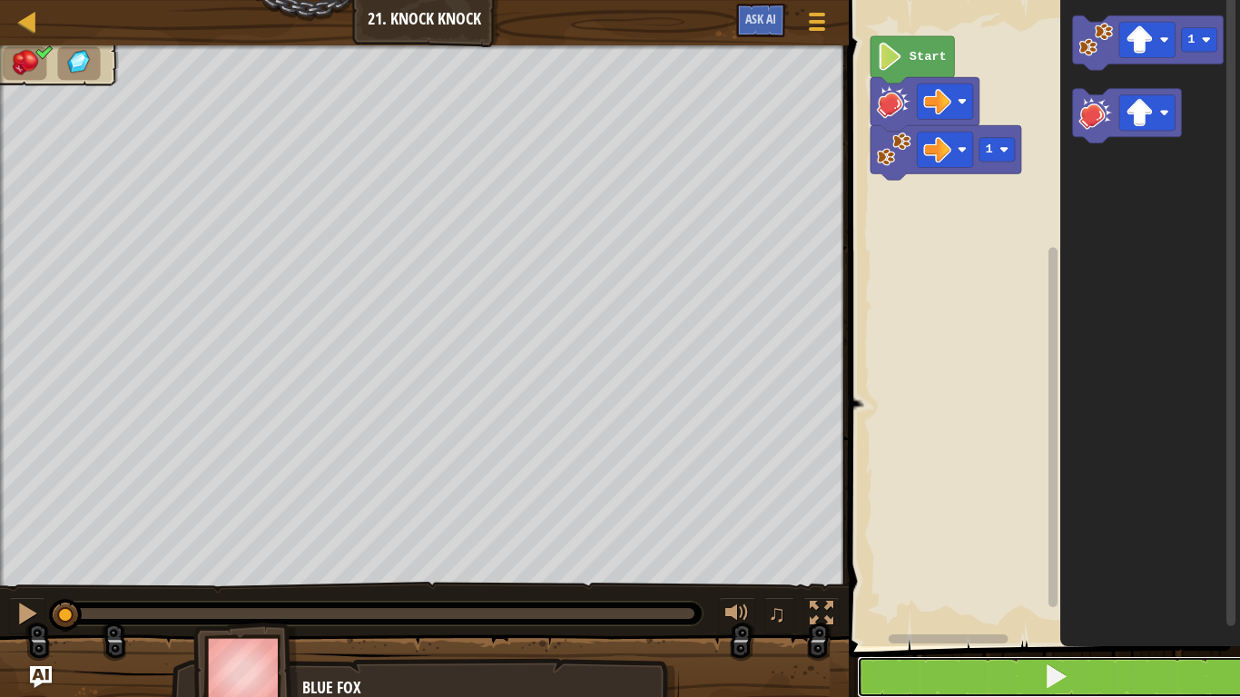
click at [1045, 684] on span at bounding box center [1055, 676] width 25 height 25
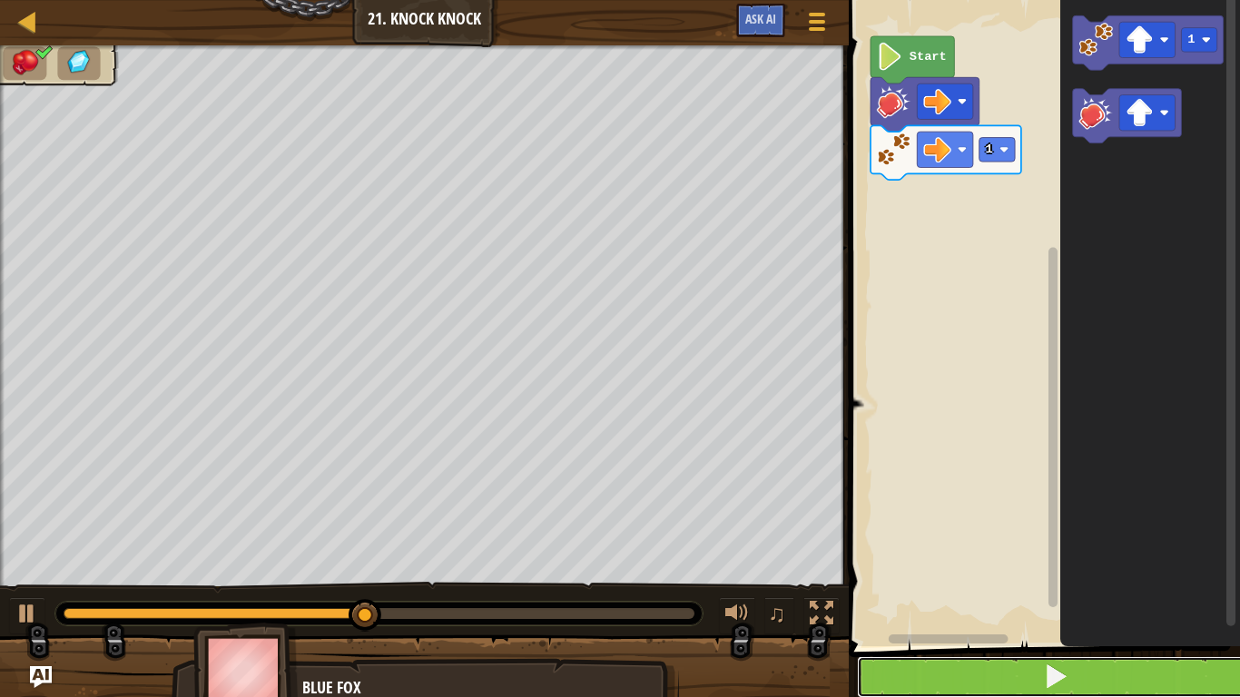
click at [937, 677] on button at bounding box center [1055, 677] width 397 height 42
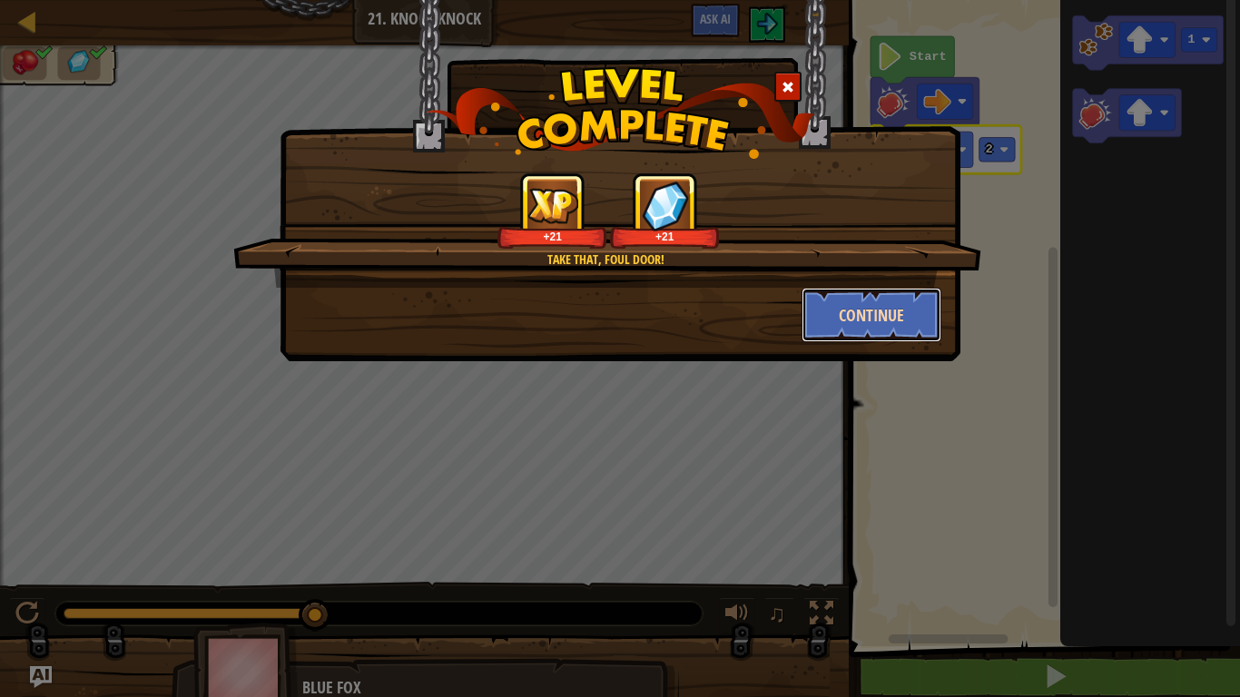
click at [890, 317] on button "Continue" at bounding box center [872, 315] width 141 height 54
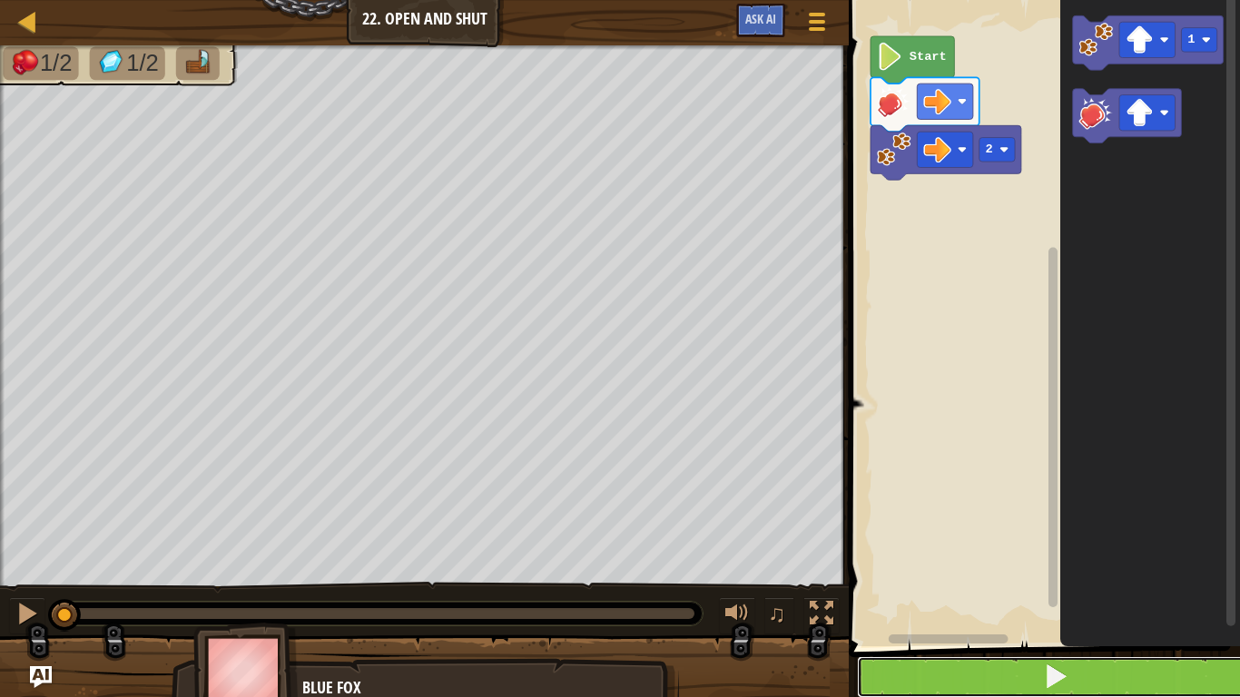
click at [995, 680] on button at bounding box center [1055, 677] width 397 height 42
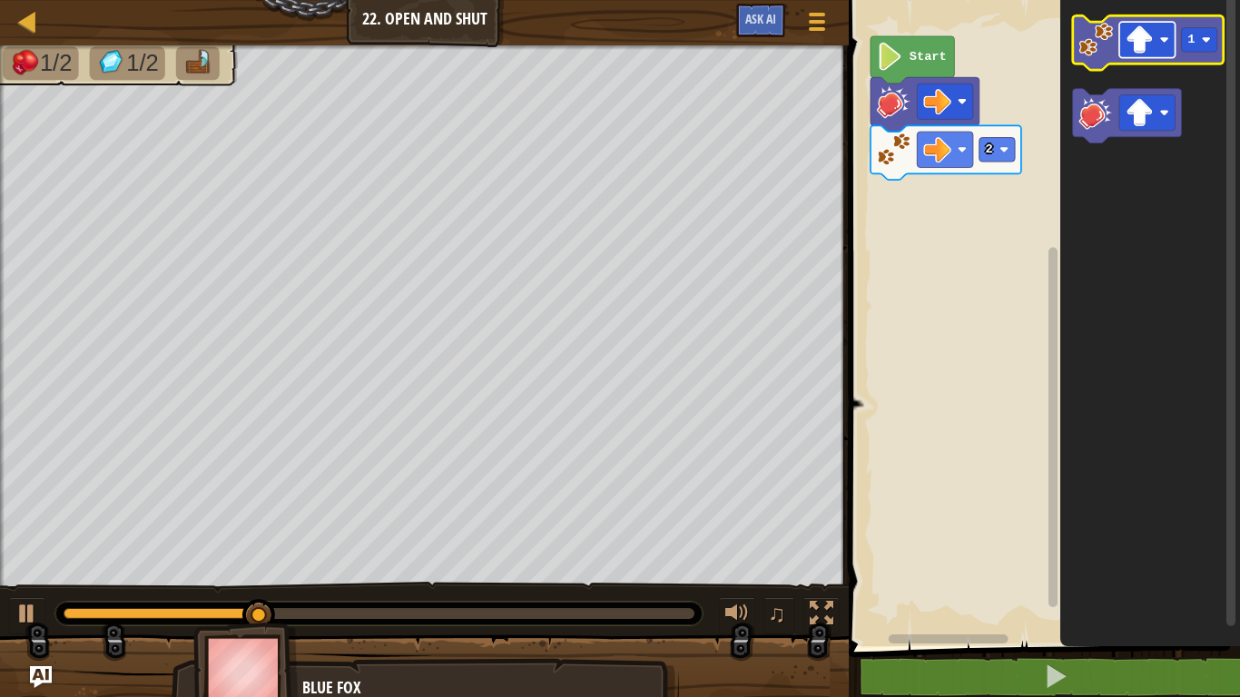
click at [1143, 48] on image "Blockly Workspace" at bounding box center [1140, 39] width 28 height 28
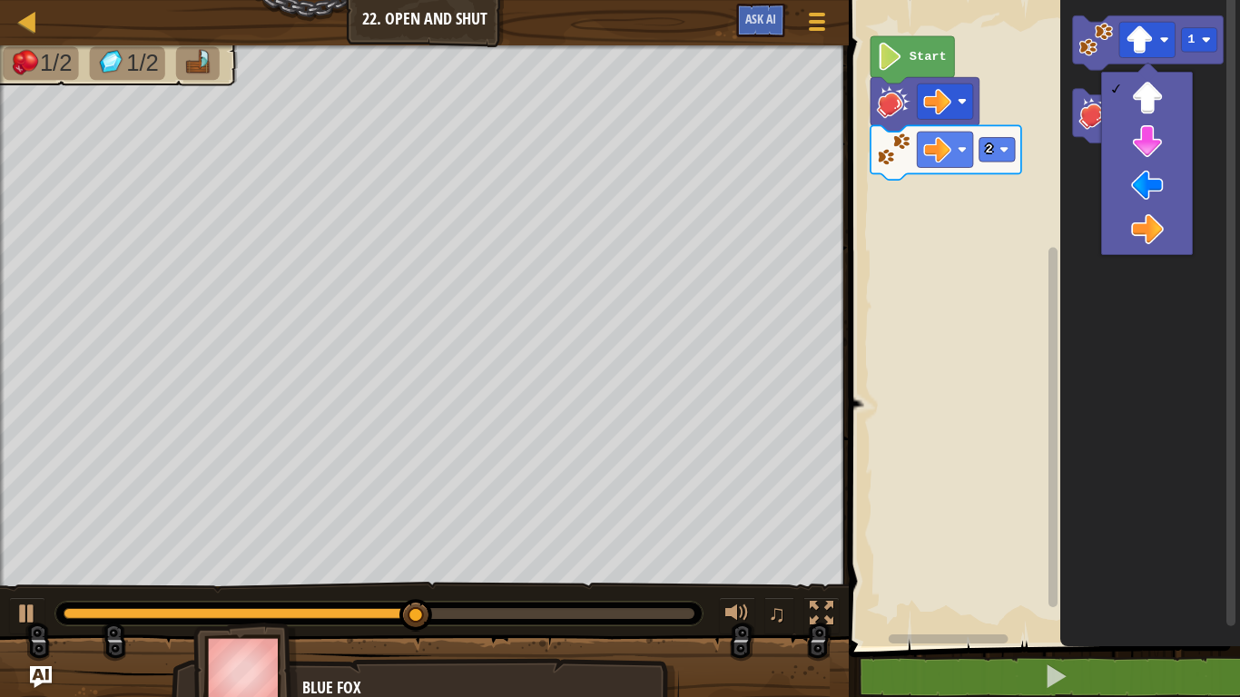
click at [1136, 338] on icon "Blockly Workspace" at bounding box center [1150, 318] width 180 height 655
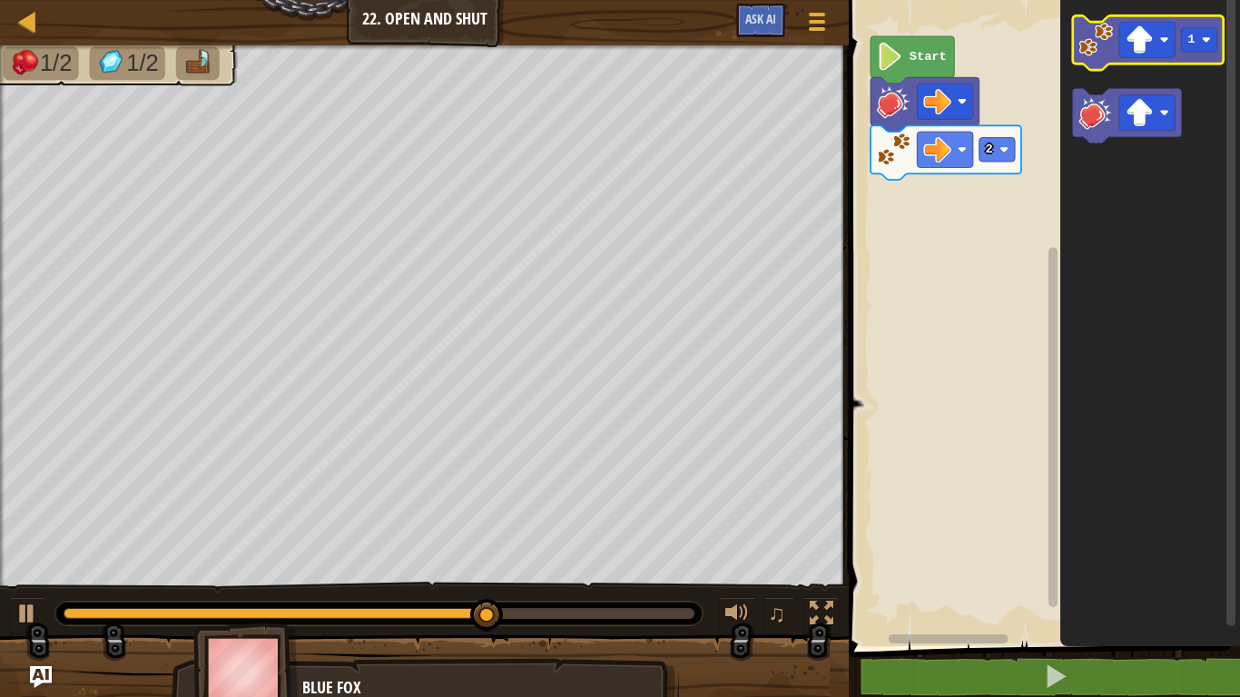
click at [1093, 47] on image "Blockly Workspace" at bounding box center [1096, 40] width 34 height 34
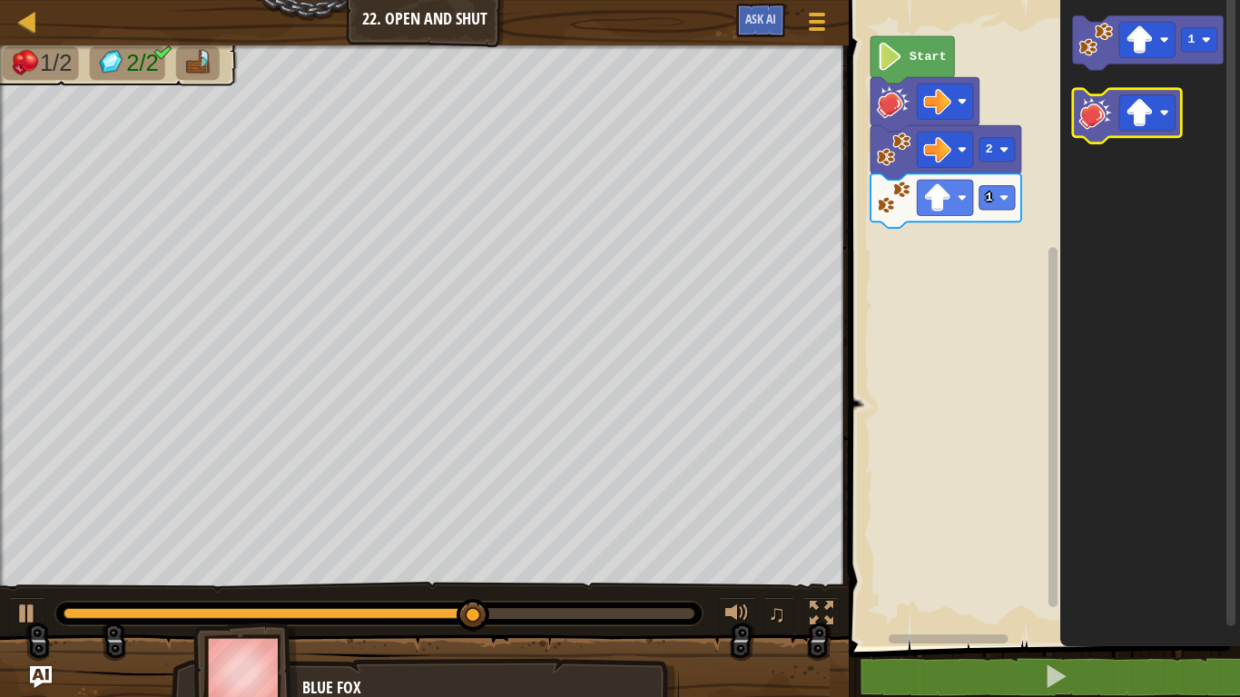
click at [1091, 110] on image "Blockly Workspace" at bounding box center [1096, 112] width 34 height 34
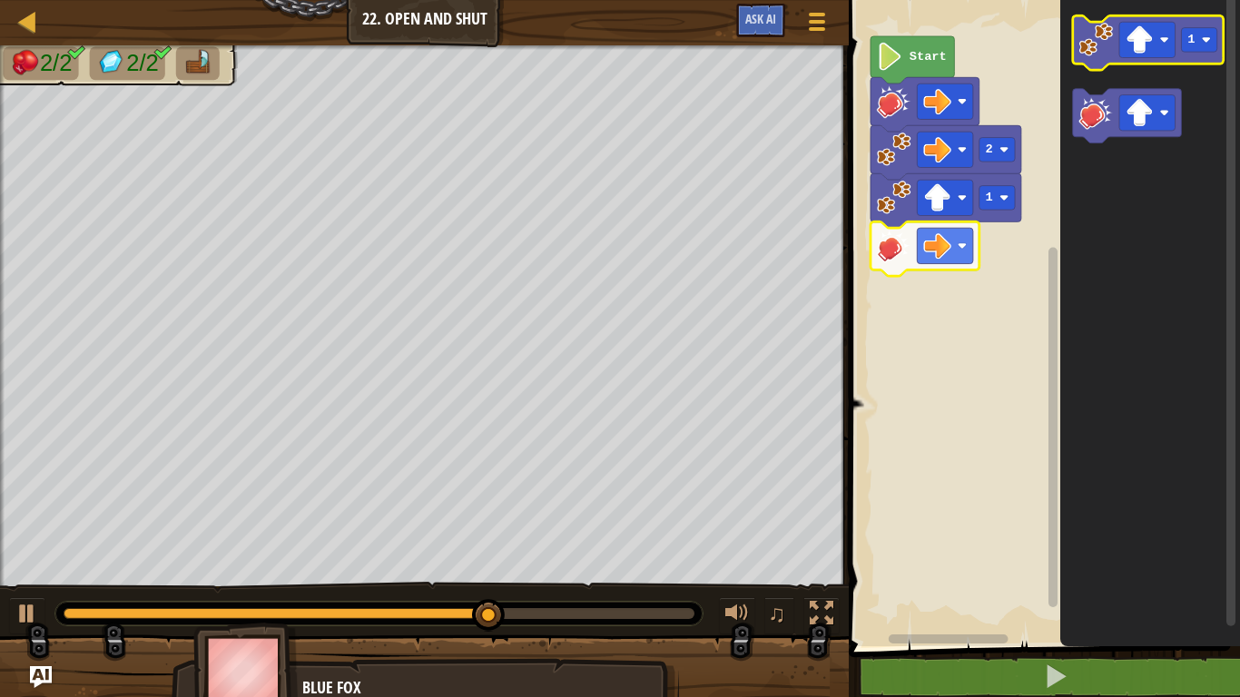
click at [1092, 54] on image "Blockly Workspace" at bounding box center [1096, 40] width 34 height 34
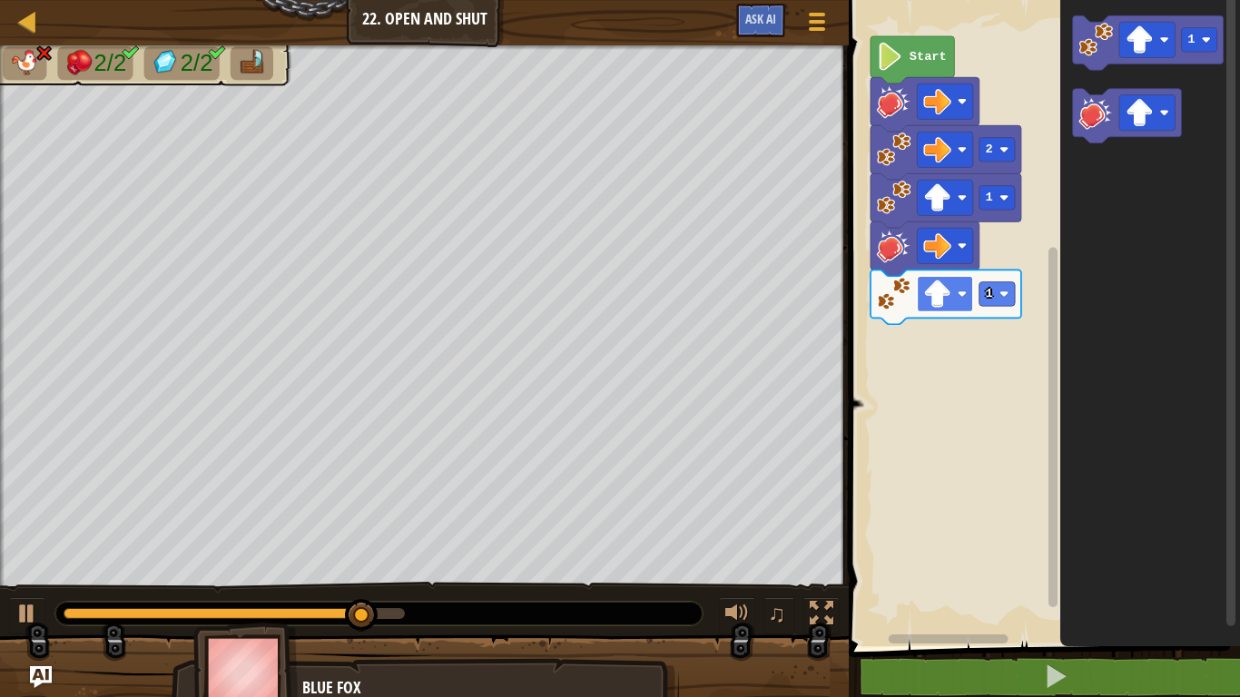
click at [944, 304] on image "Blockly Workspace" at bounding box center [938, 294] width 28 height 28
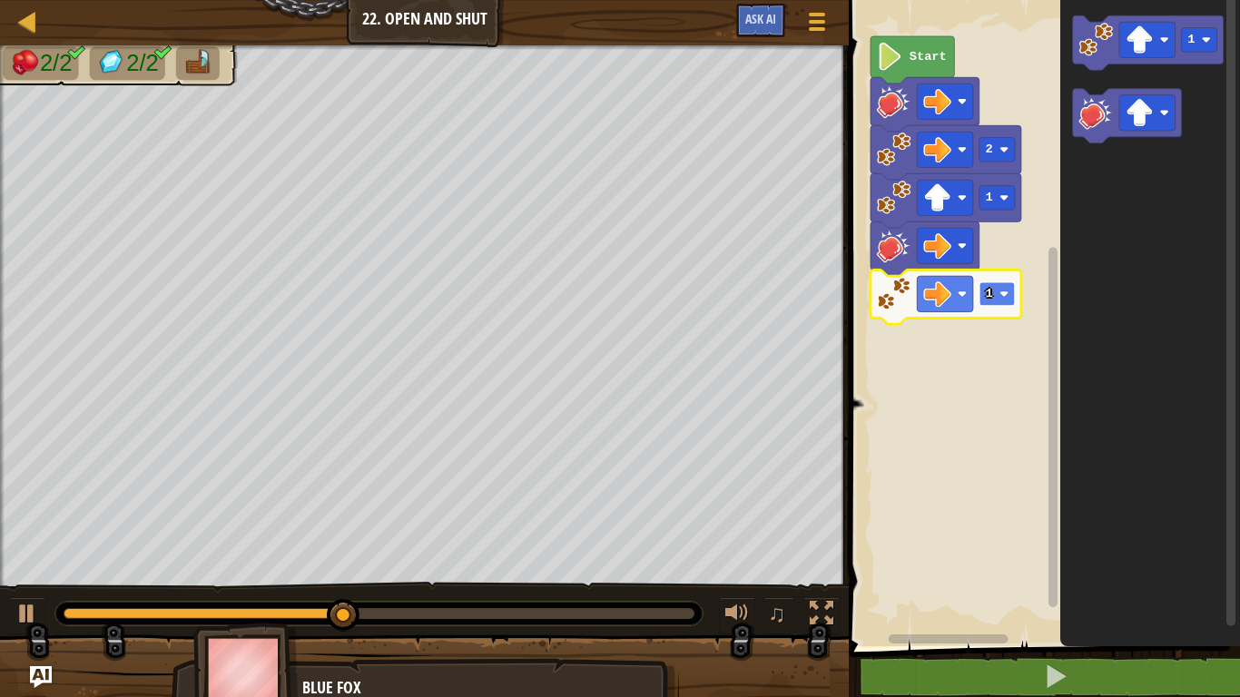
click at [999, 293] on image "Blockly Workspace" at bounding box center [1003, 294] width 9 height 9
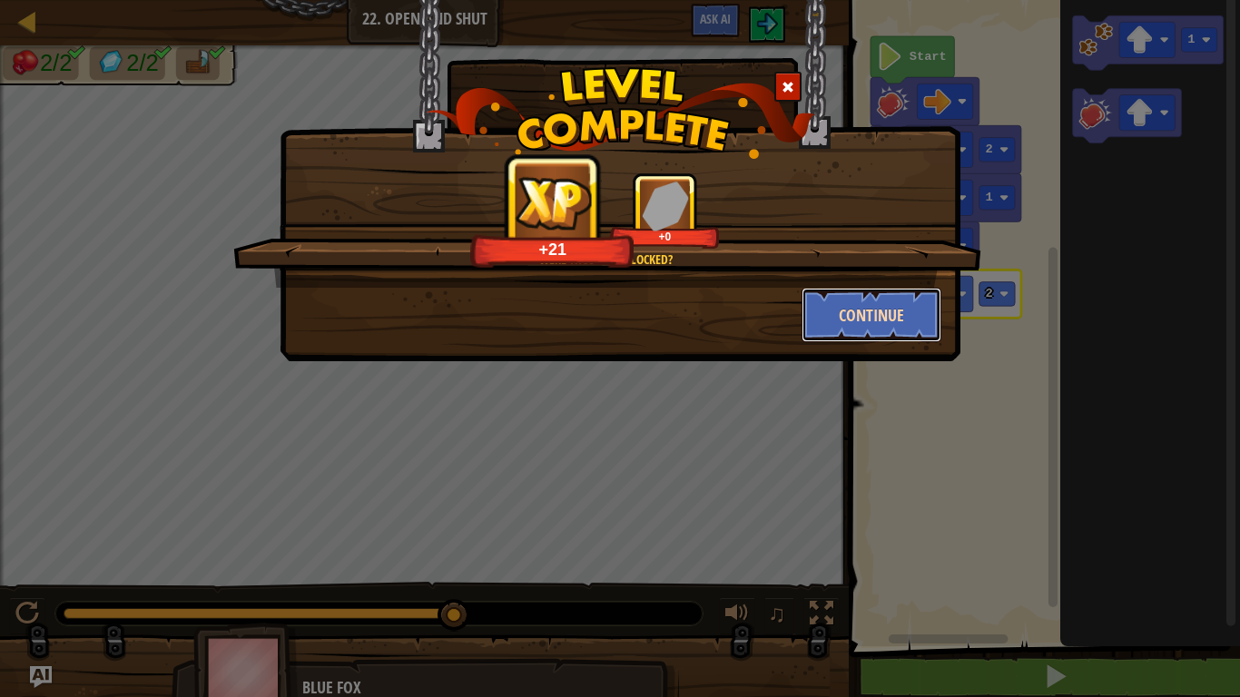
click at [870, 302] on button "Continue" at bounding box center [872, 315] width 141 height 54
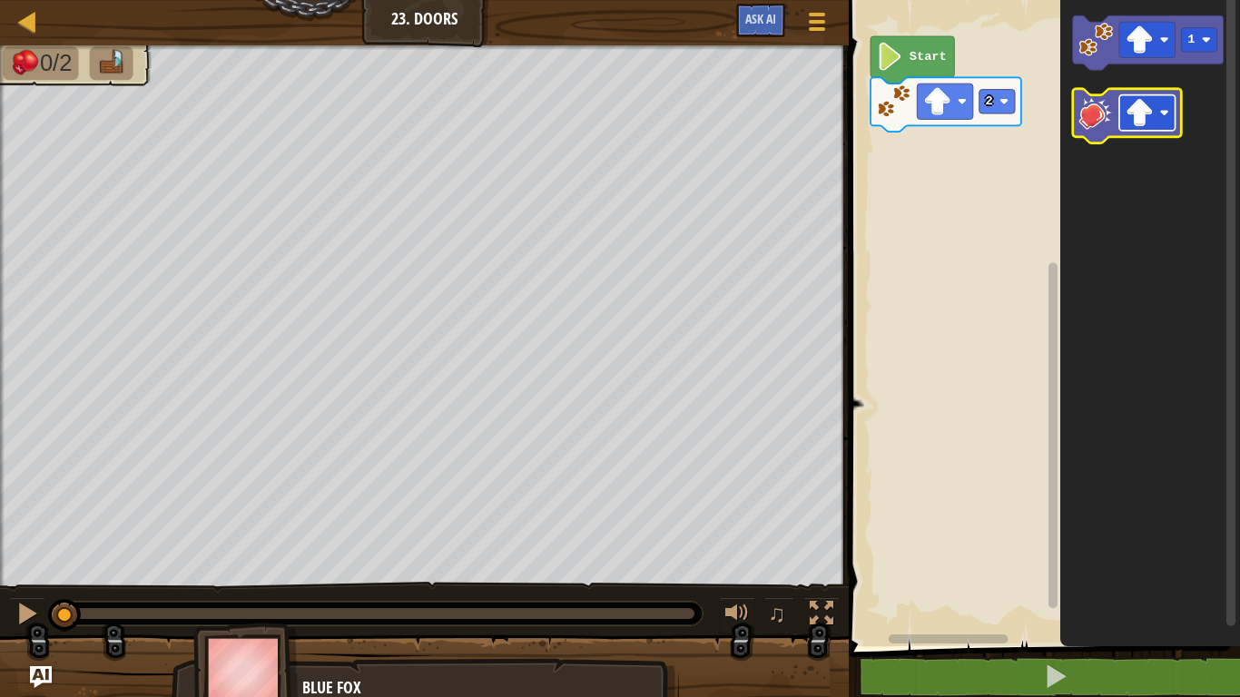
click at [1137, 122] on image "Blockly Workspace" at bounding box center [1140, 113] width 28 height 28
click at [1097, 123] on image "Blockly Workspace" at bounding box center [1096, 112] width 34 height 34
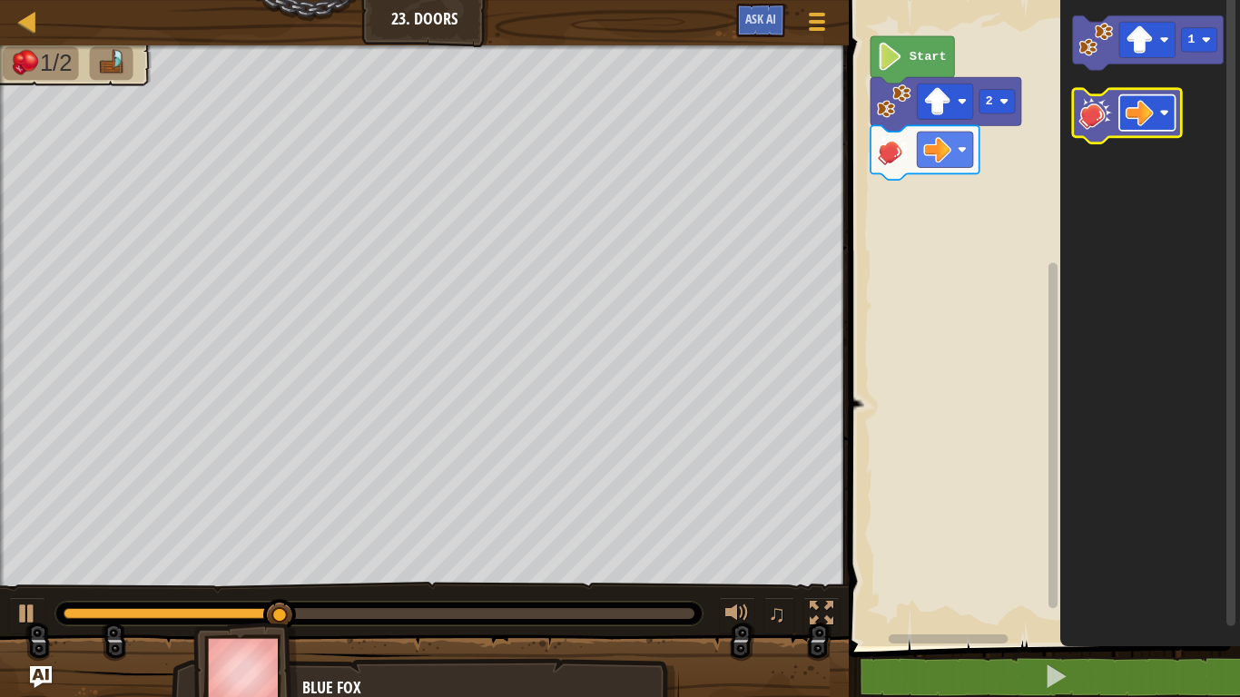
click at [1153, 121] on image "Blockly Workspace" at bounding box center [1140, 113] width 28 height 28
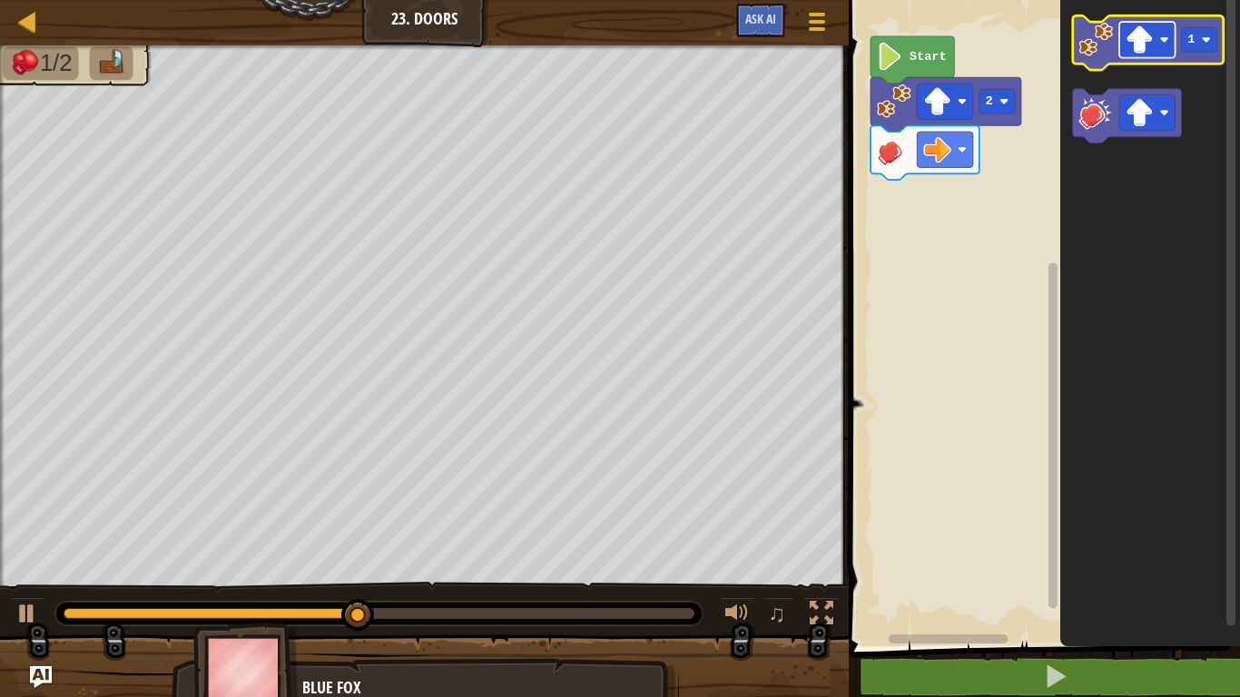
click at [1146, 50] on image "Blockly Workspace" at bounding box center [1140, 39] width 28 height 28
click at [1132, 43] on image "Blockly Workspace" at bounding box center [1140, 39] width 28 height 28
click at [1087, 56] on icon "Blockly Workspace" at bounding box center [1148, 42] width 151 height 54
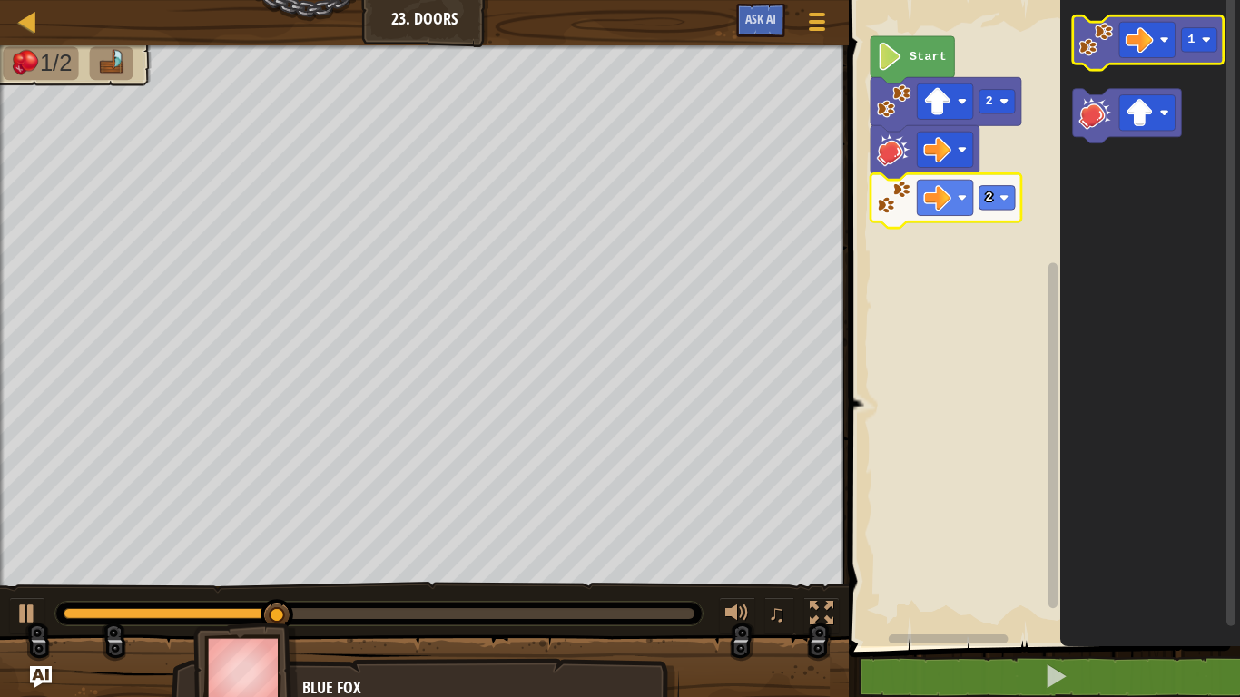
click at [1104, 58] on icon "Blockly Workspace" at bounding box center [1148, 42] width 151 height 54
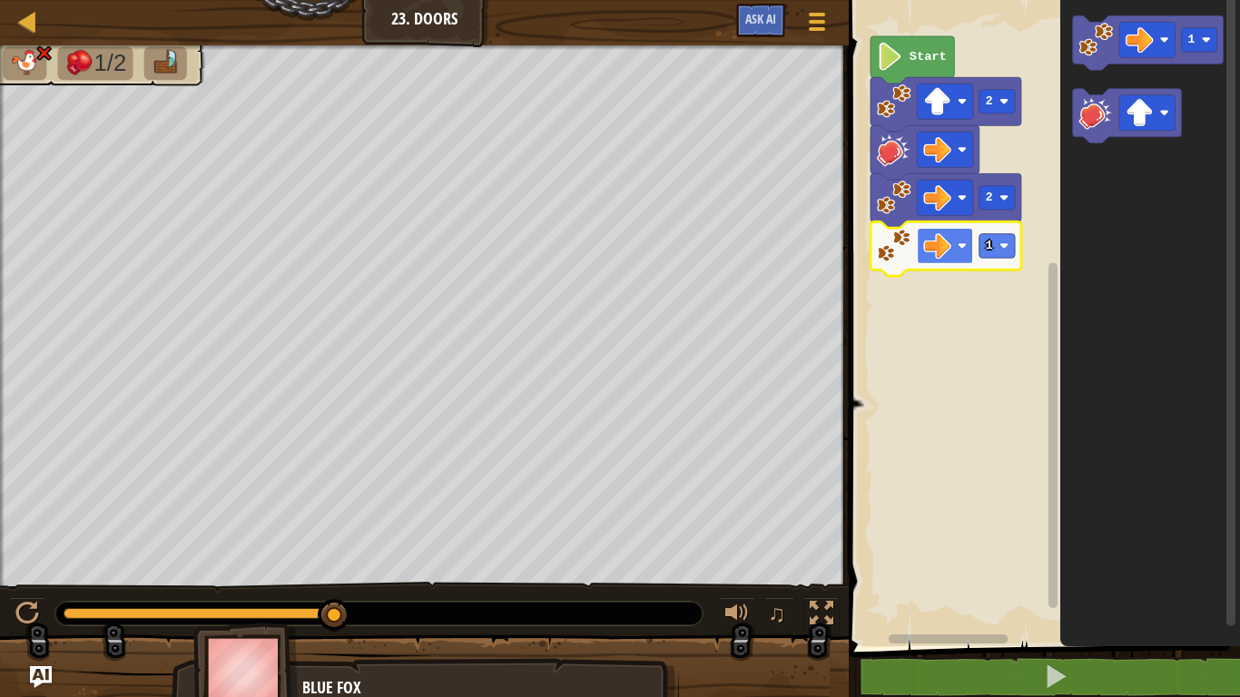
click at [943, 251] on image "Blockly Workspace" at bounding box center [938, 245] width 28 height 28
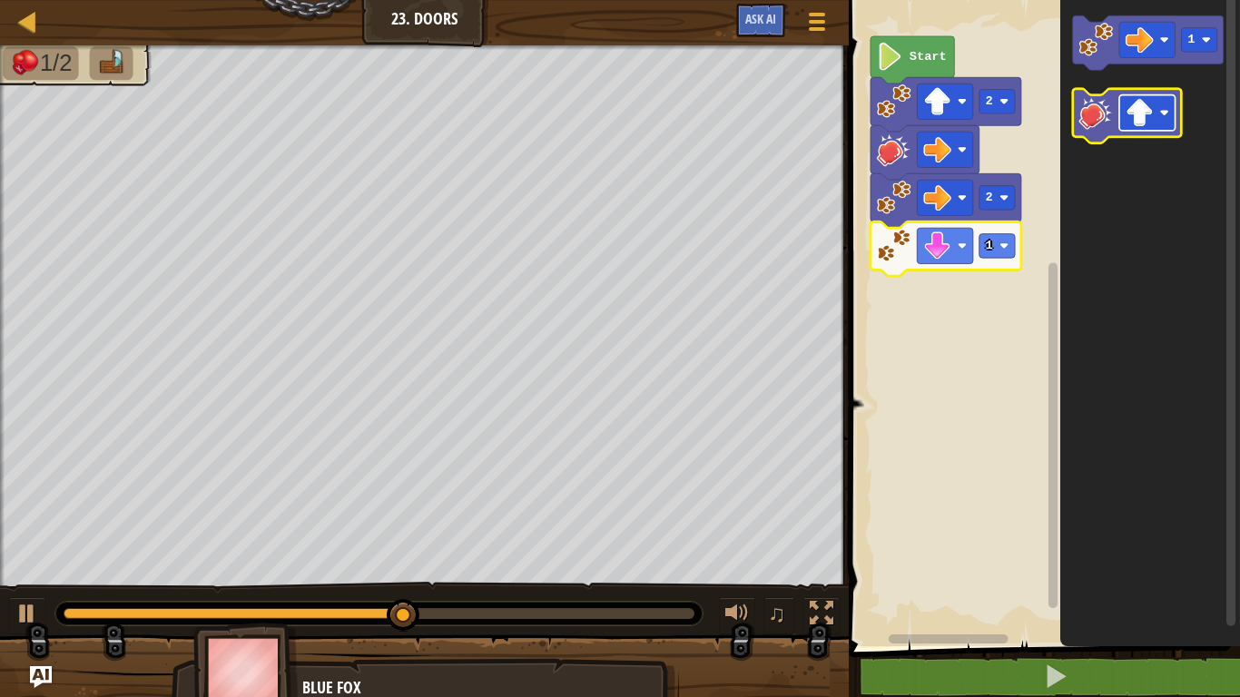
click at [1165, 109] on image "Blockly Workspace" at bounding box center [1164, 112] width 9 height 9
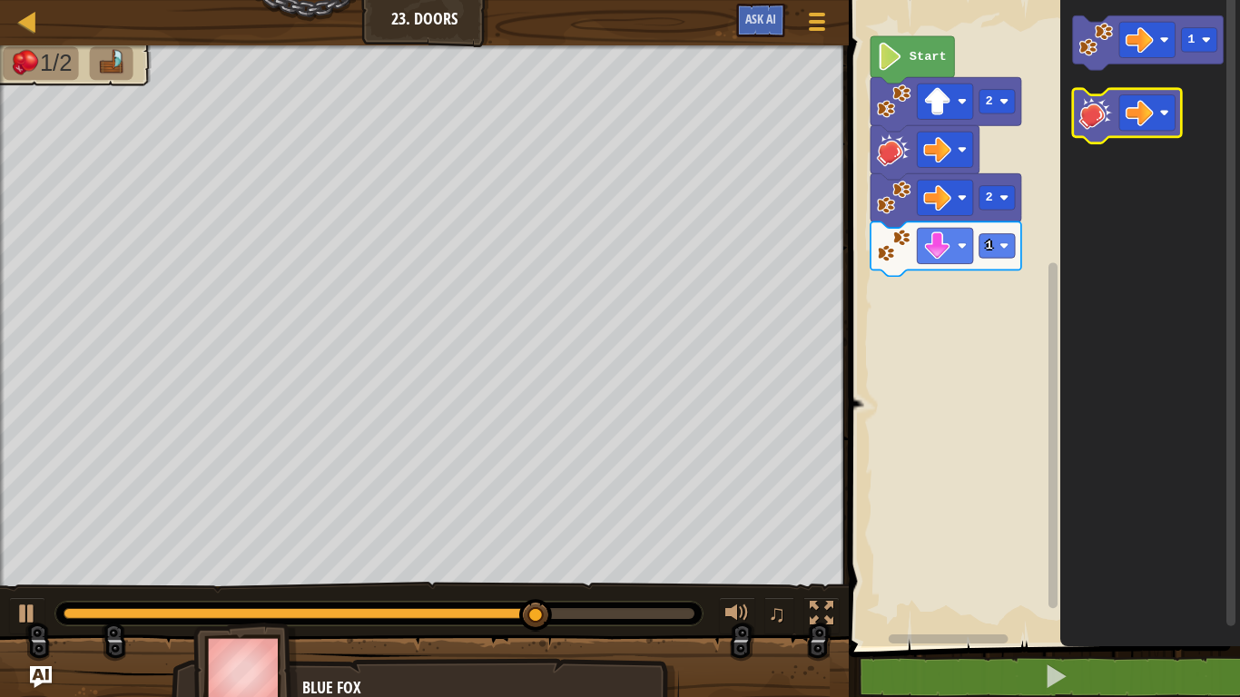
click at [1097, 123] on image "Blockly Workspace" at bounding box center [1096, 112] width 34 height 34
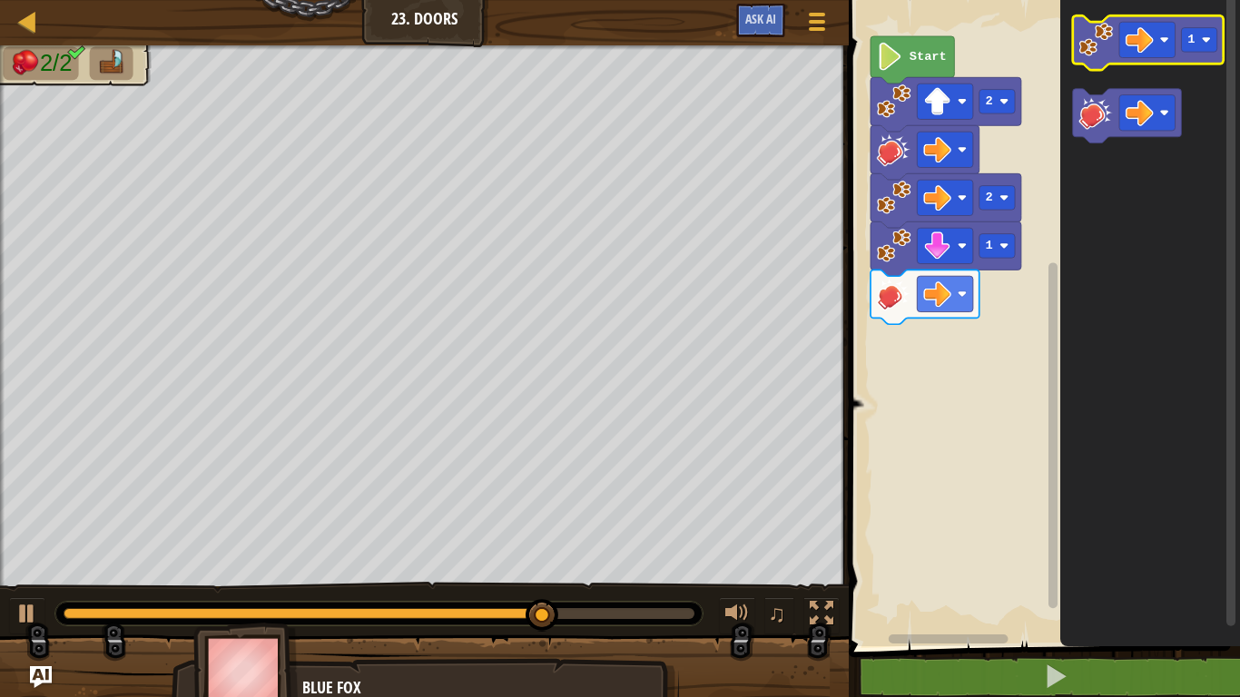
click at [1102, 33] on image "Blockly Workspace" at bounding box center [1096, 40] width 34 height 34
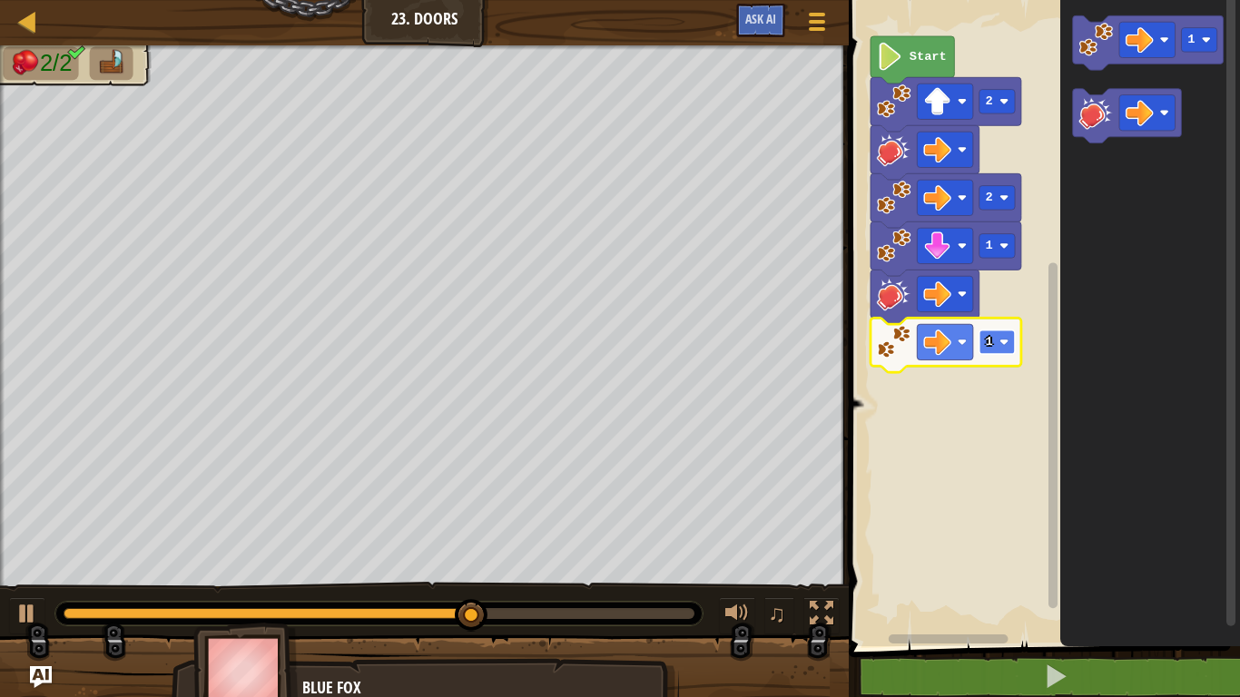
click at [1004, 345] on image "Blockly Workspace" at bounding box center [1003, 342] width 9 height 9
click at [1102, 39] on image "Blockly Workspace" at bounding box center [1096, 40] width 34 height 34
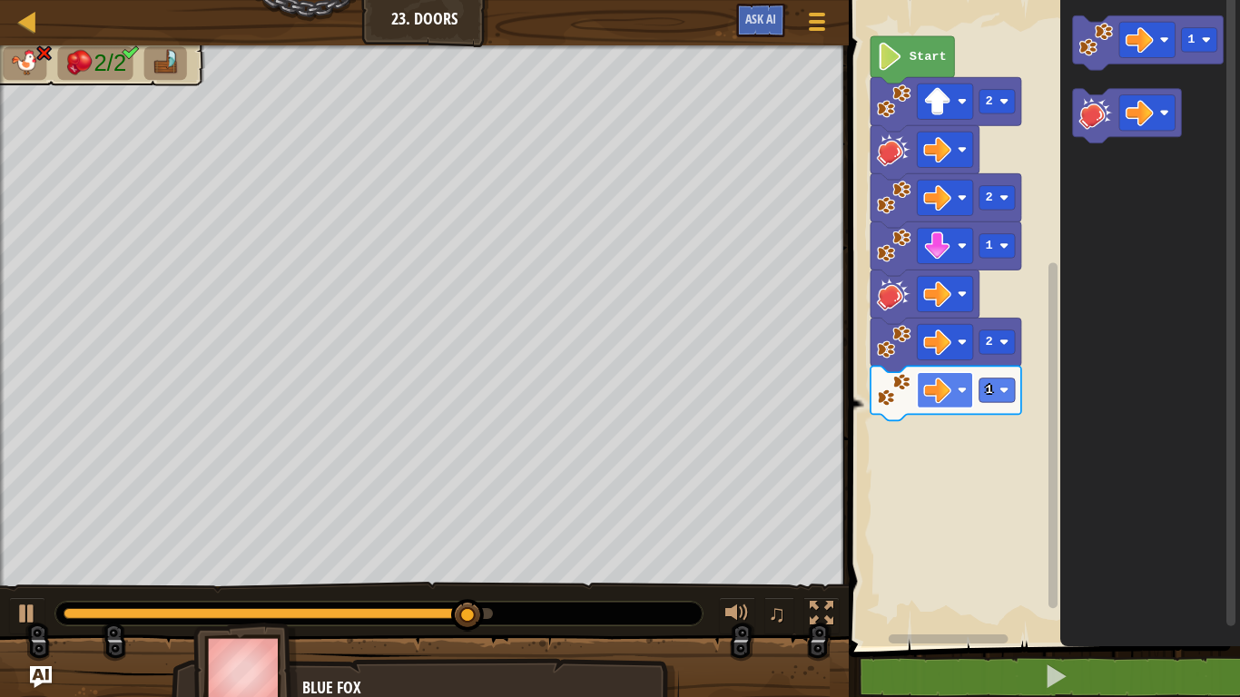
click at [942, 393] on image "Blockly Workspace" at bounding box center [938, 391] width 28 height 28
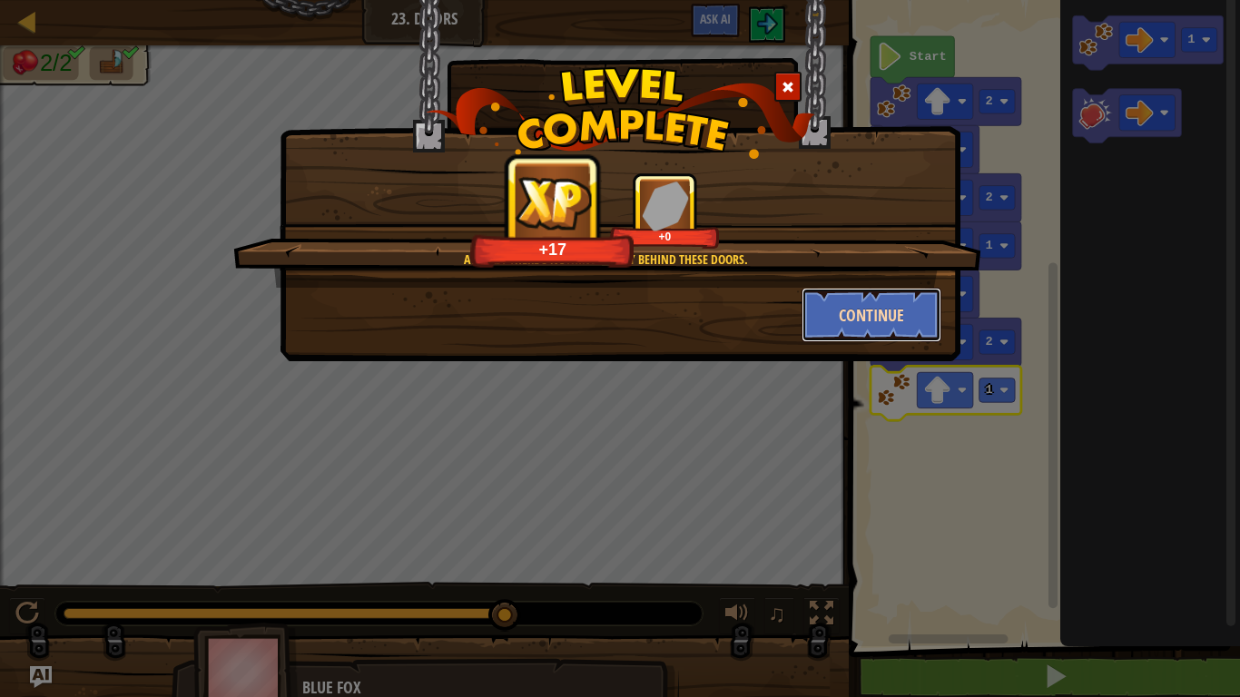
click at [903, 311] on button "Continue" at bounding box center [872, 315] width 141 height 54
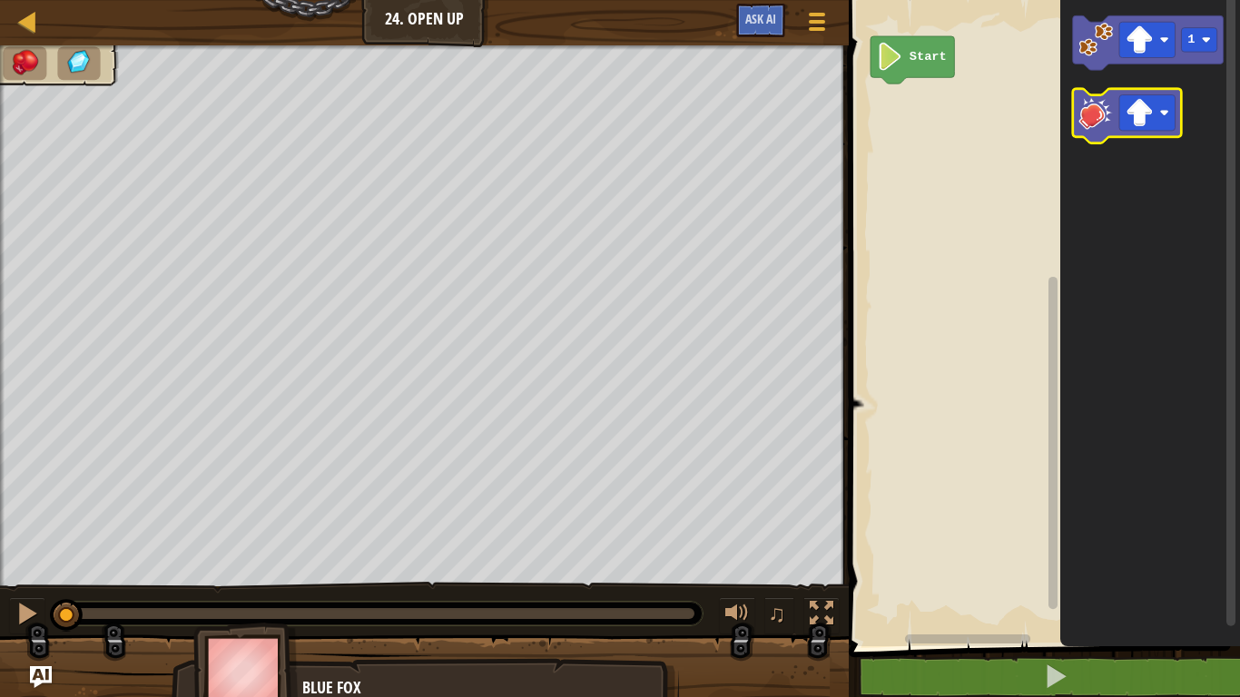
click at [1097, 122] on image "Blockly Workspace" at bounding box center [1096, 112] width 34 height 34
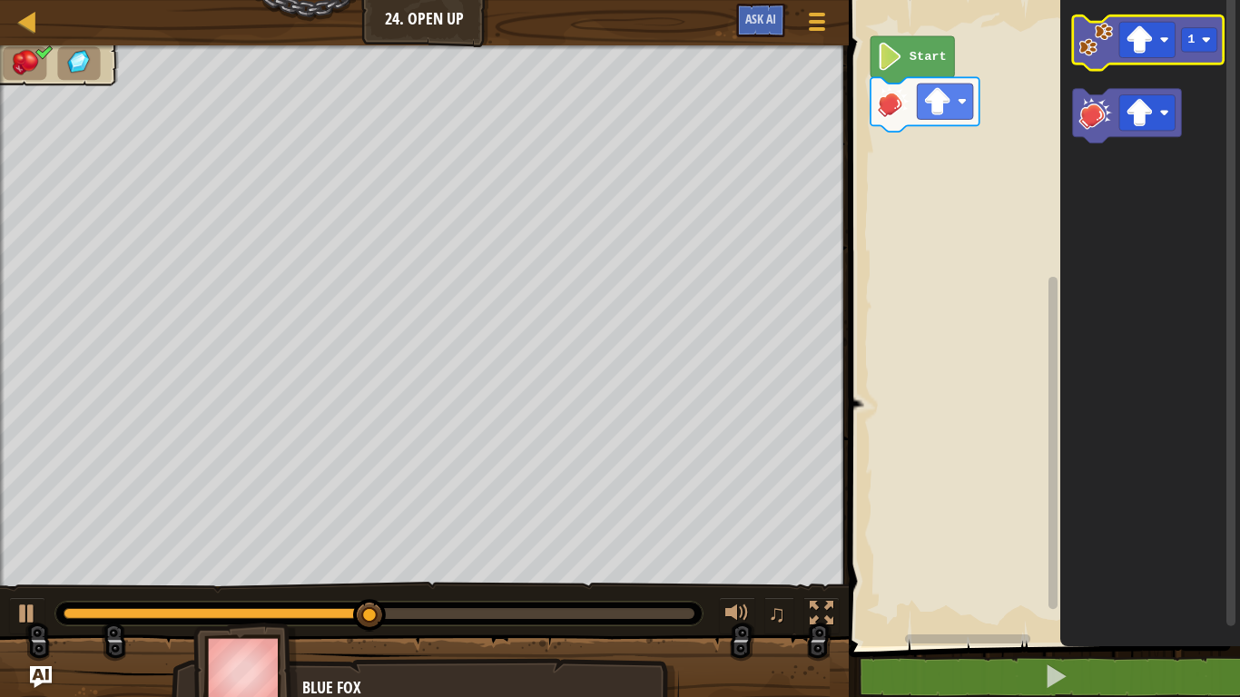
click at [1087, 54] on image "Blockly Workspace" at bounding box center [1096, 40] width 34 height 34
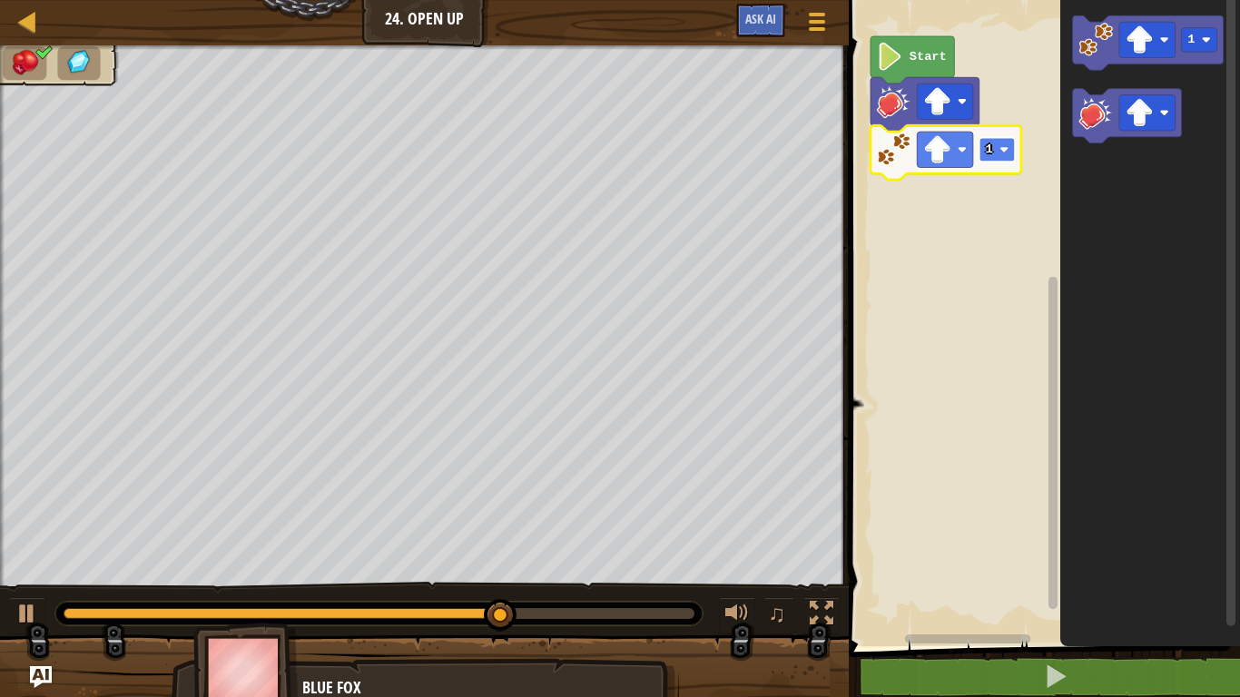
click at [1006, 151] on image "Blockly Workspace" at bounding box center [1003, 149] width 9 height 9
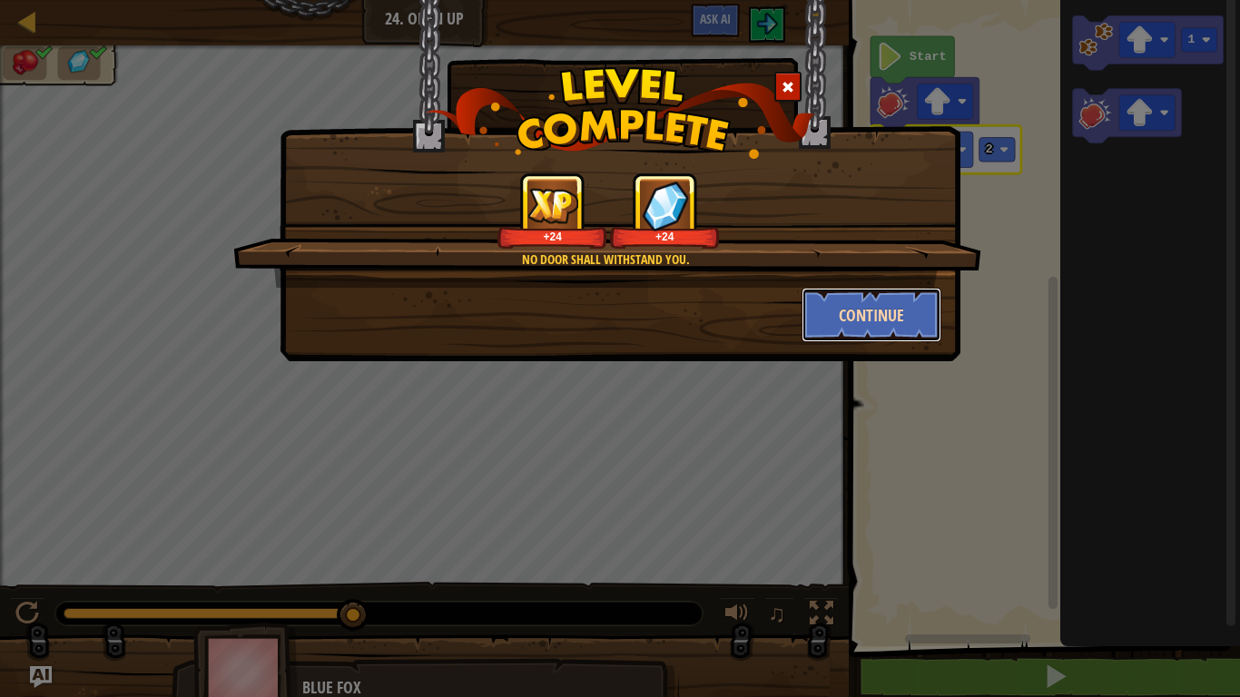
click at [869, 331] on button "Continue" at bounding box center [872, 315] width 141 height 54
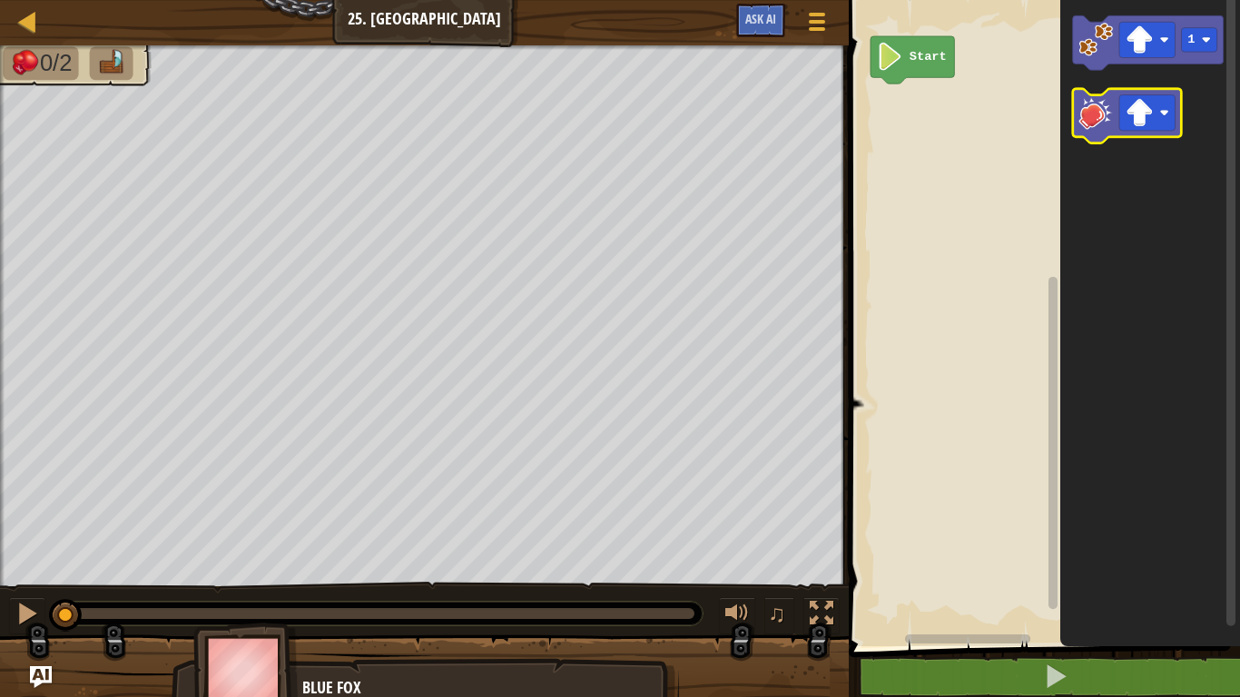
click at [1090, 121] on image "Blockly Workspace" at bounding box center [1096, 112] width 34 height 34
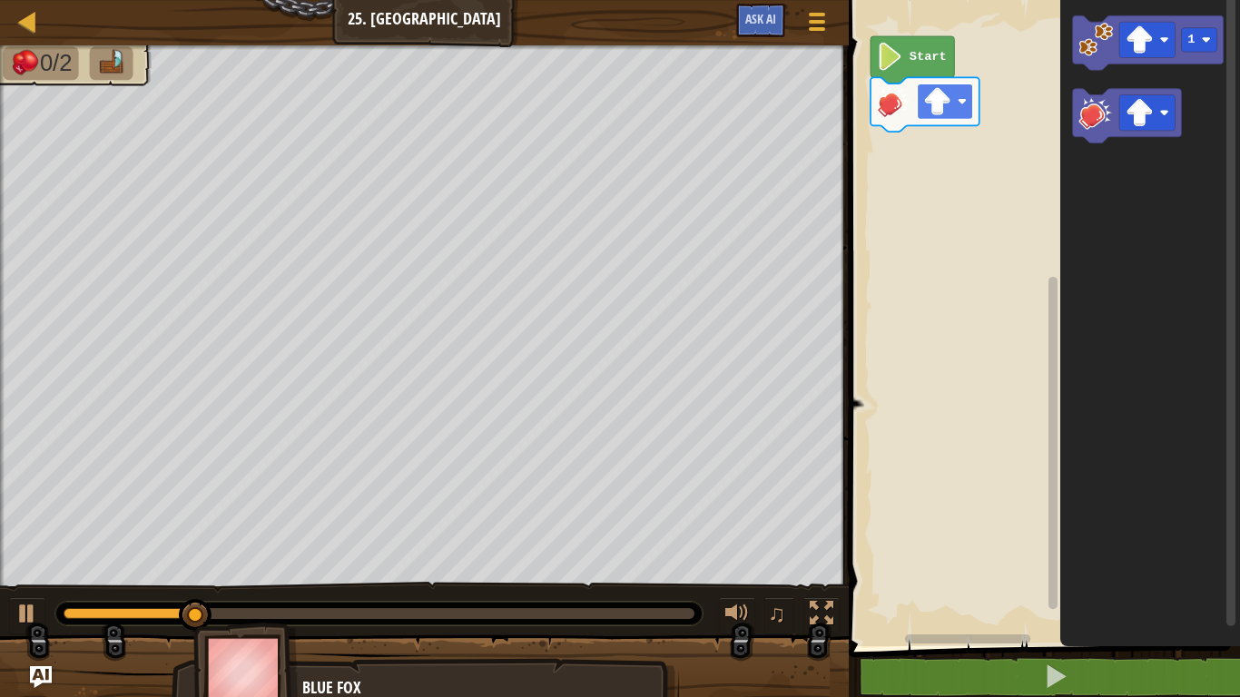
click at [941, 105] on image "Blockly Workspace" at bounding box center [938, 101] width 28 height 28
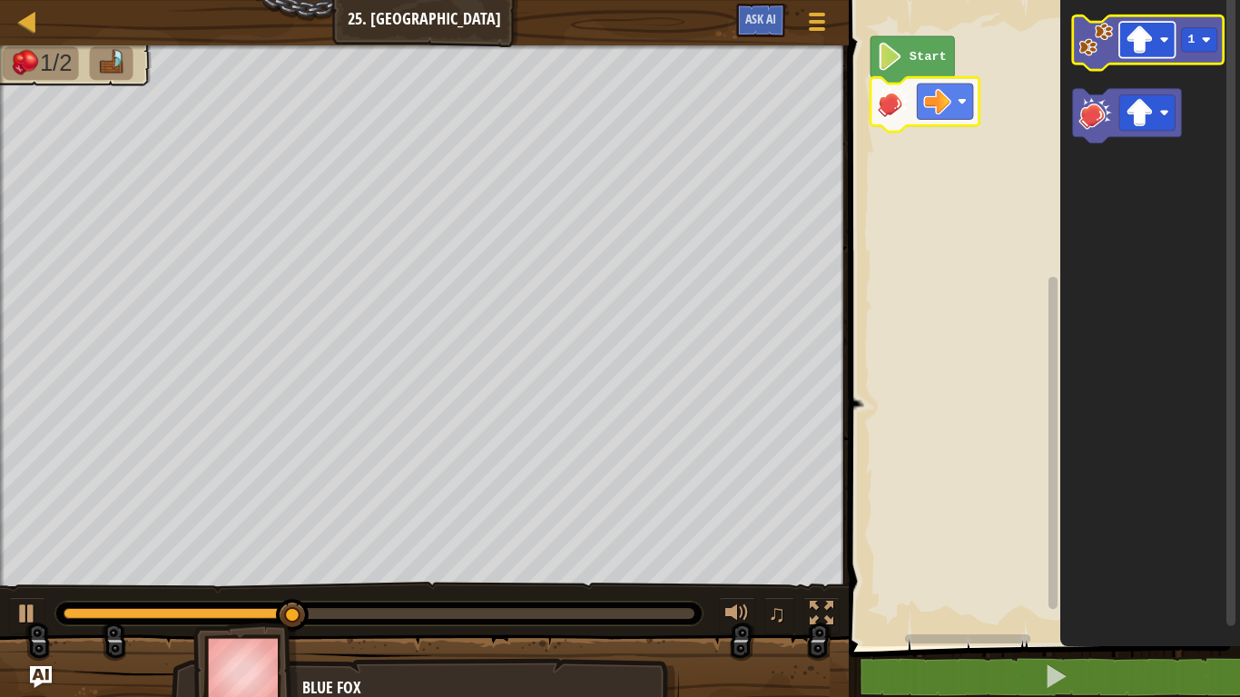
click at [1157, 42] on rect "Blockly Workspace" at bounding box center [1147, 39] width 56 height 35
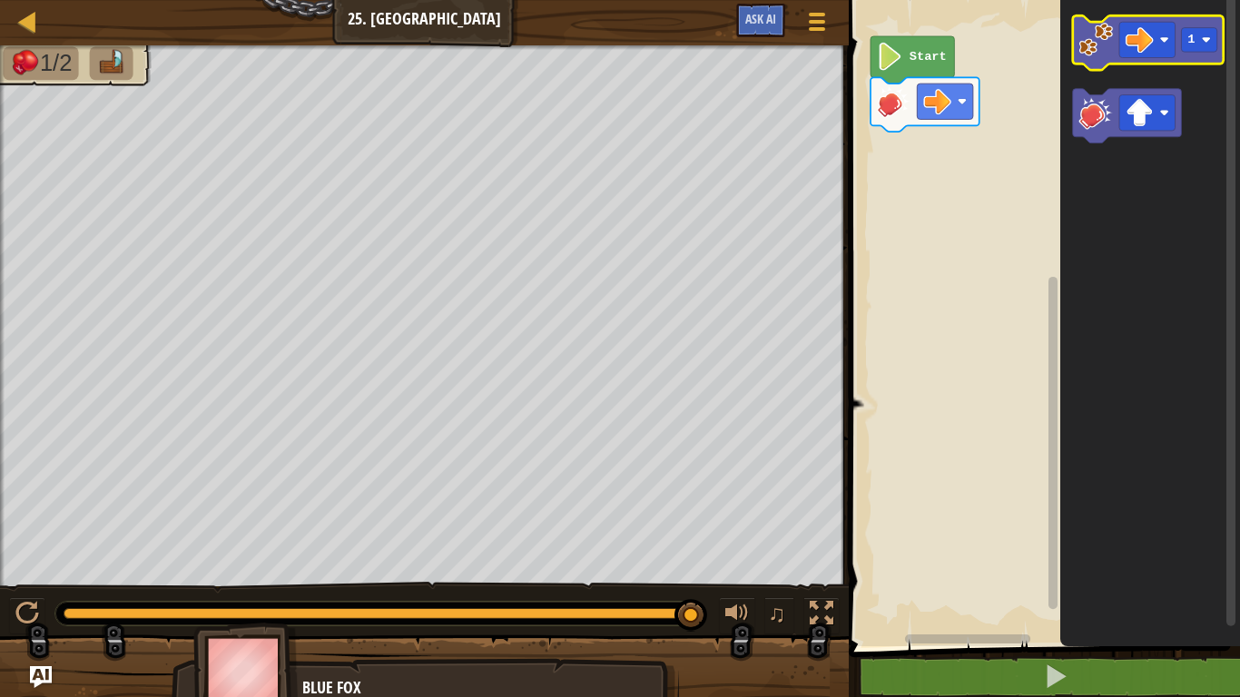
click at [1097, 54] on image "Blockly Workspace" at bounding box center [1096, 40] width 34 height 34
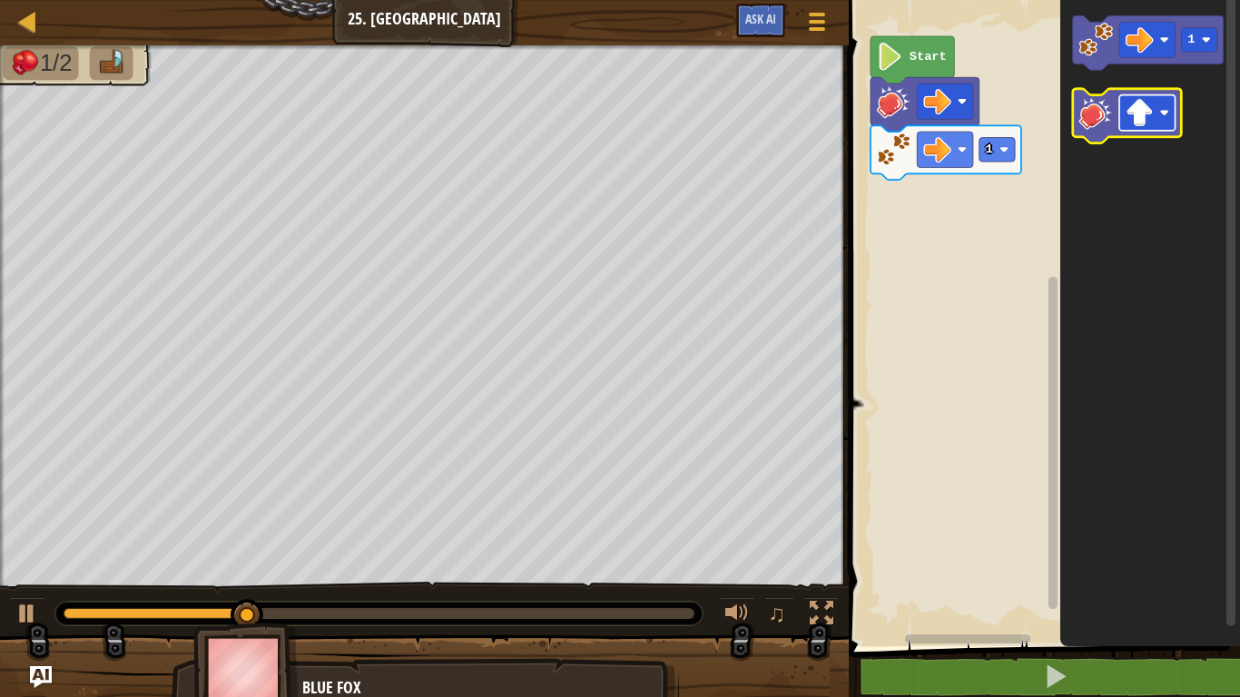
click at [1165, 122] on rect "Blockly Workspace" at bounding box center [1147, 112] width 56 height 35
click at [1091, 112] on image "Blockly Workspace" at bounding box center [1096, 112] width 34 height 34
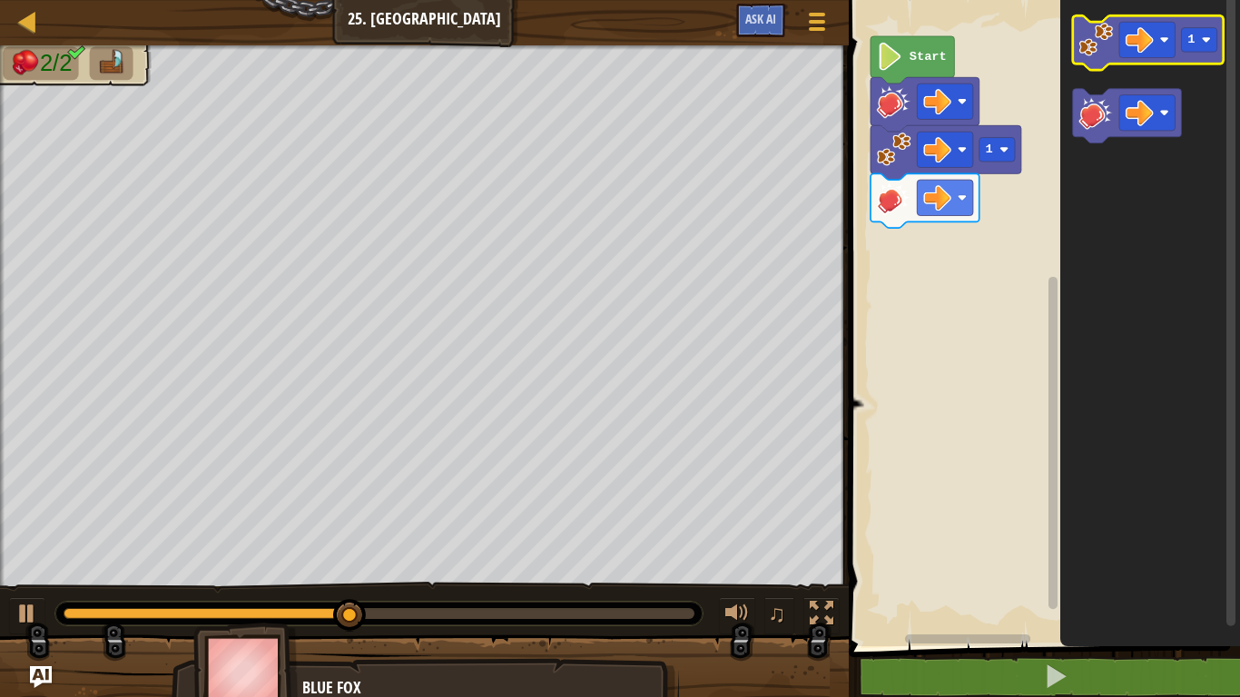
click at [1097, 48] on image "Blockly Workspace" at bounding box center [1096, 40] width 34 height 34
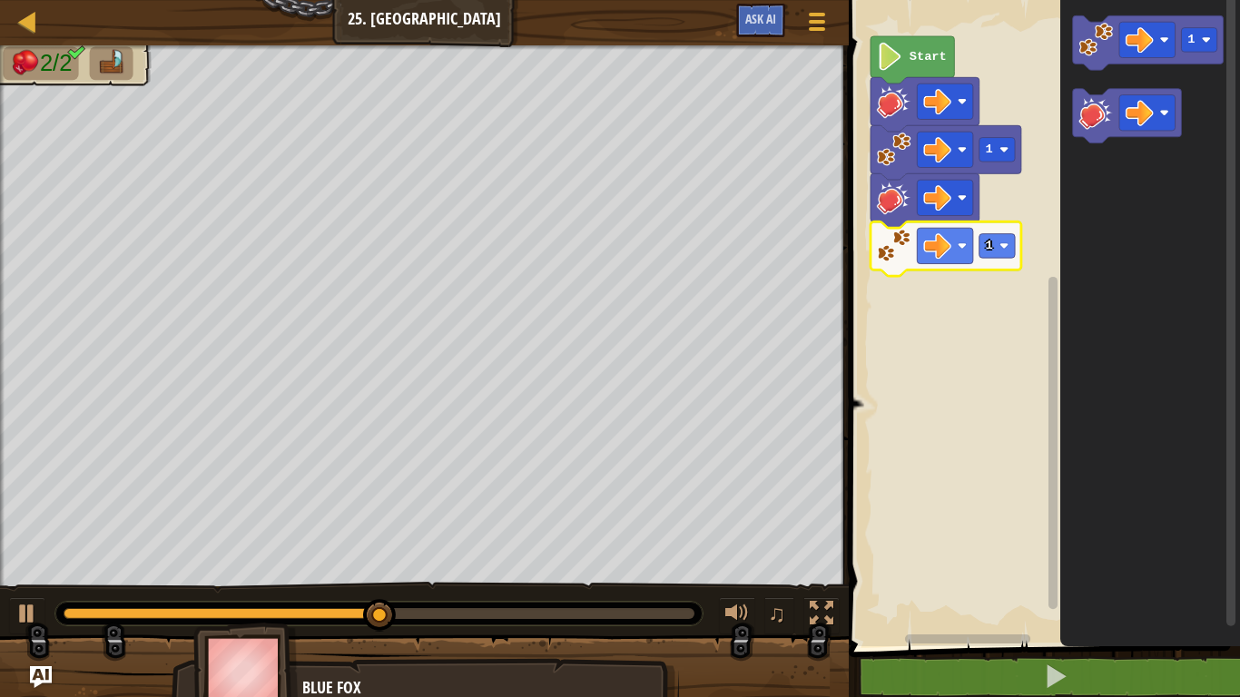
click at [1018, 251] on icon "Blockly Workspace" at bounding box center [945, 248] width 151 height 54
click at [1008, 245] on image "Blockly Workspace" at bounding box center [1003, 245] width 9 height 9
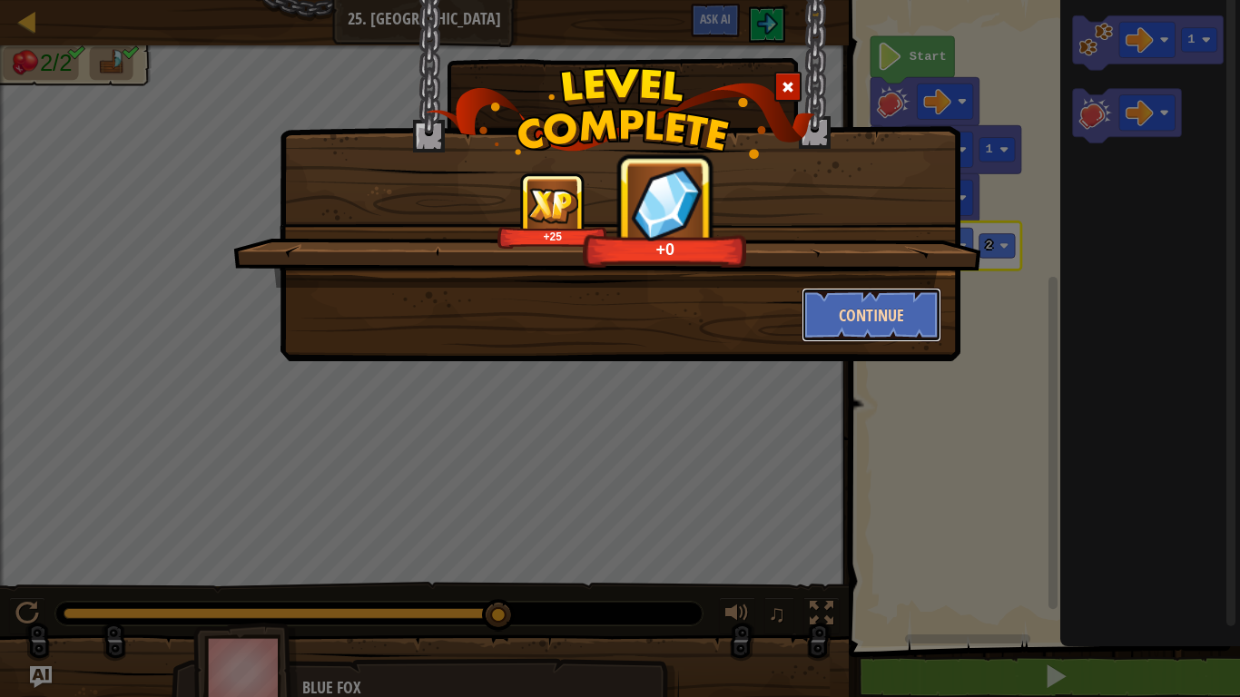
click at [832, 316] on button "Continue" at bounding box center [872, 315] width 141 height 54
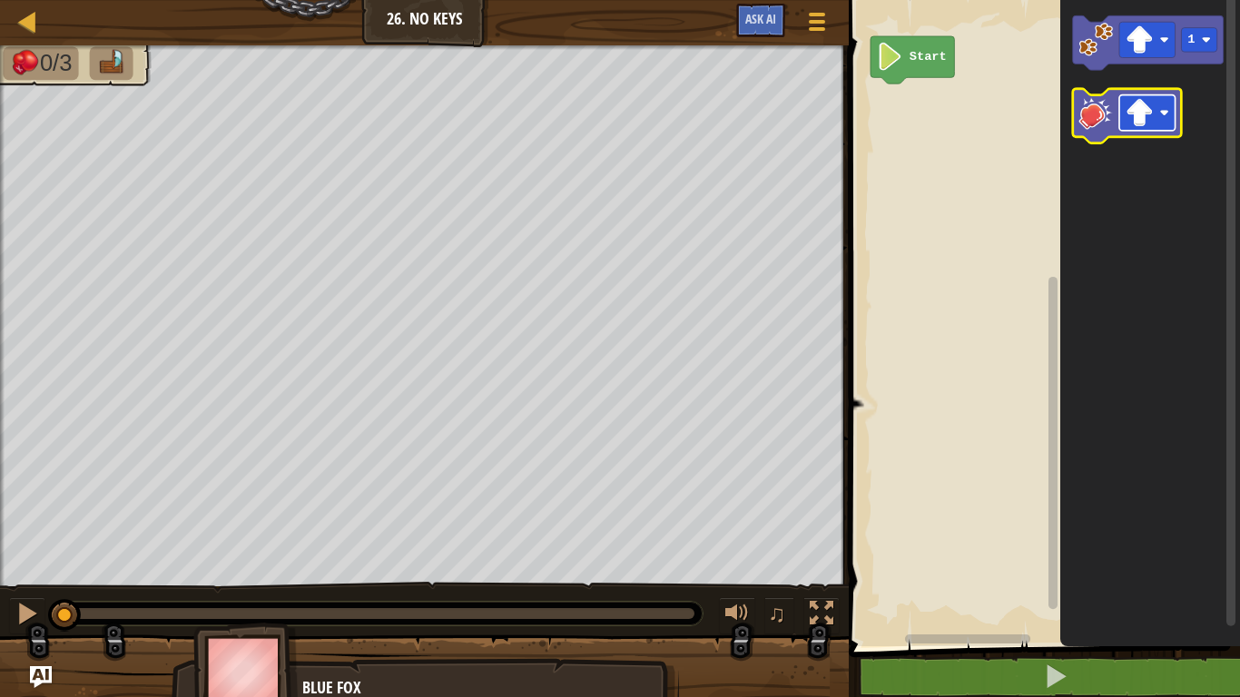
click at [1136, 115] on image "Blockly Workspace" at bounding box center [1140, 113] width 28 height 28
click at [1097, 119] on image "Blockly Workspace" at bounding box center [1096, 112] width 34 height 34
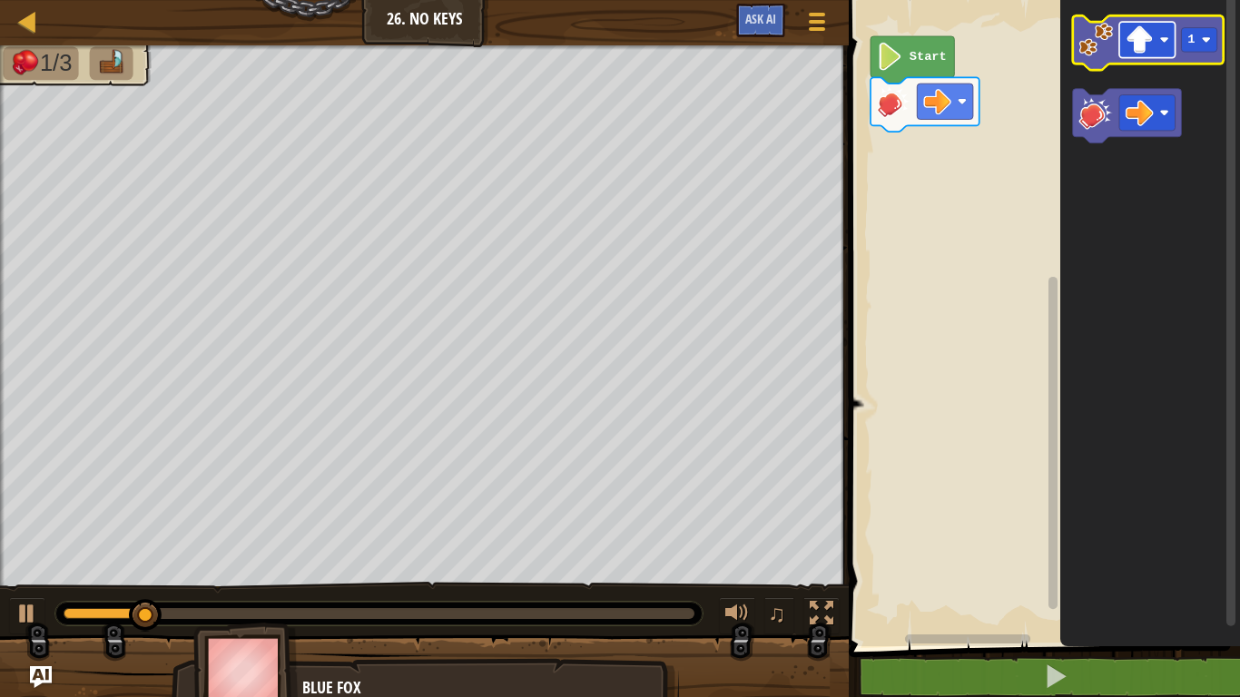
click at [1164, 38] on image "Blockly Workspace" at bounding box center [1164, 39] width 9 height 9
click at [1196, 37] on rect "Blockly Workspace" at bounding box center [1199, 40] width 35 height 25
click at [1090, 51] on image "Blockly Workspace" at bounding box center [1096, 40] width 34 height 34
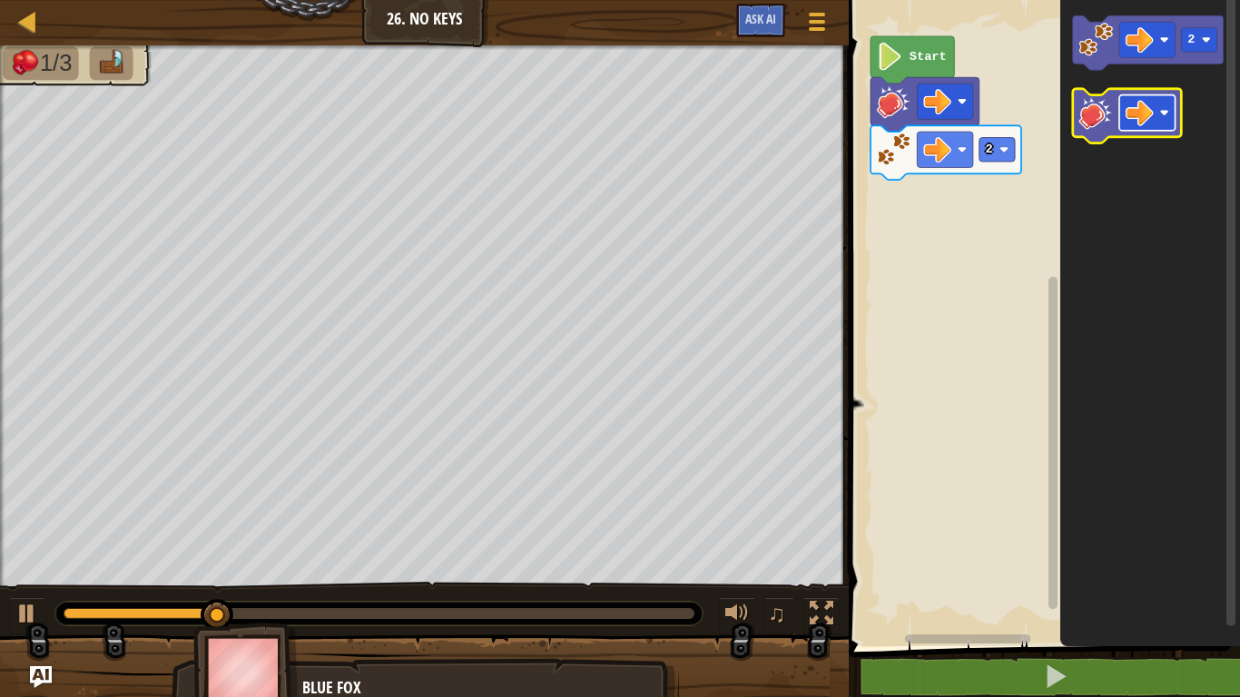
click at [1138, 113] on image "Blockly Workspace" at bounding box center [1140, 113] width 28 height 28
click at [1095, 103] on image "Blockly Workspace" at bounding box center [1096, 112] width 34 height 34
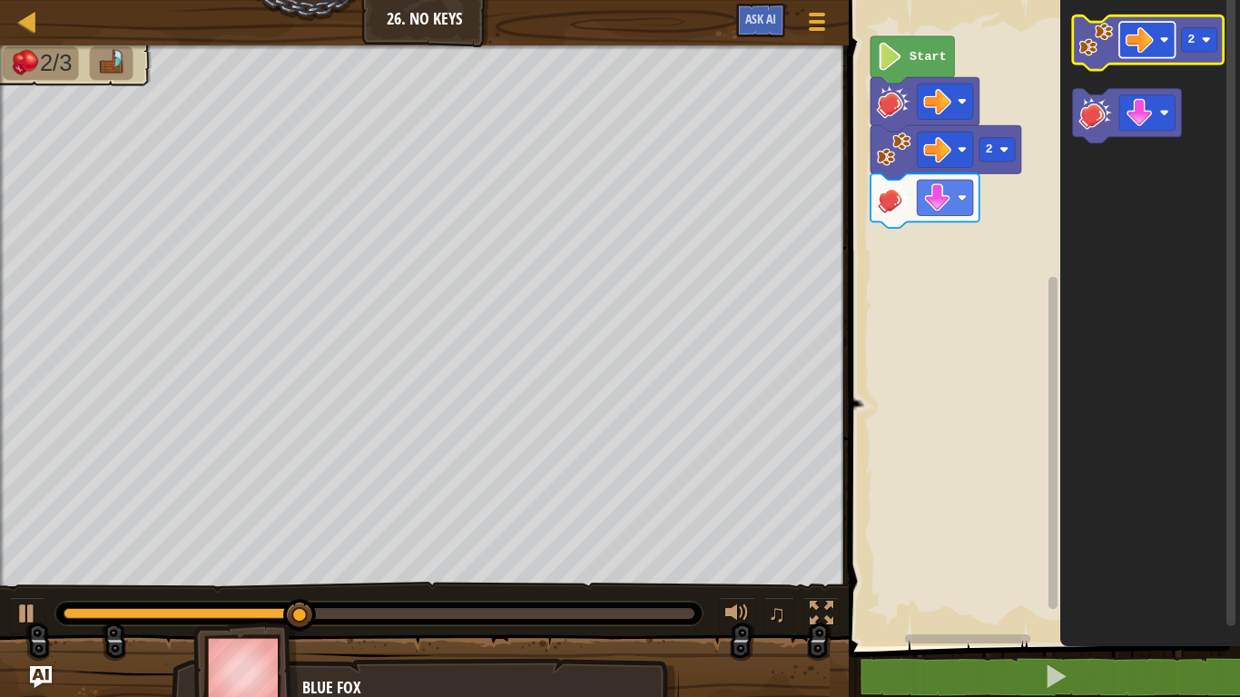
click at [1138, 44] on image "Blockly Workspace" at bounding box center [1140, 39] width 28 height 28
click at [1097, 41] on image "Blockly Workspace" at bounding box center [1096, 40] width 34 height 34
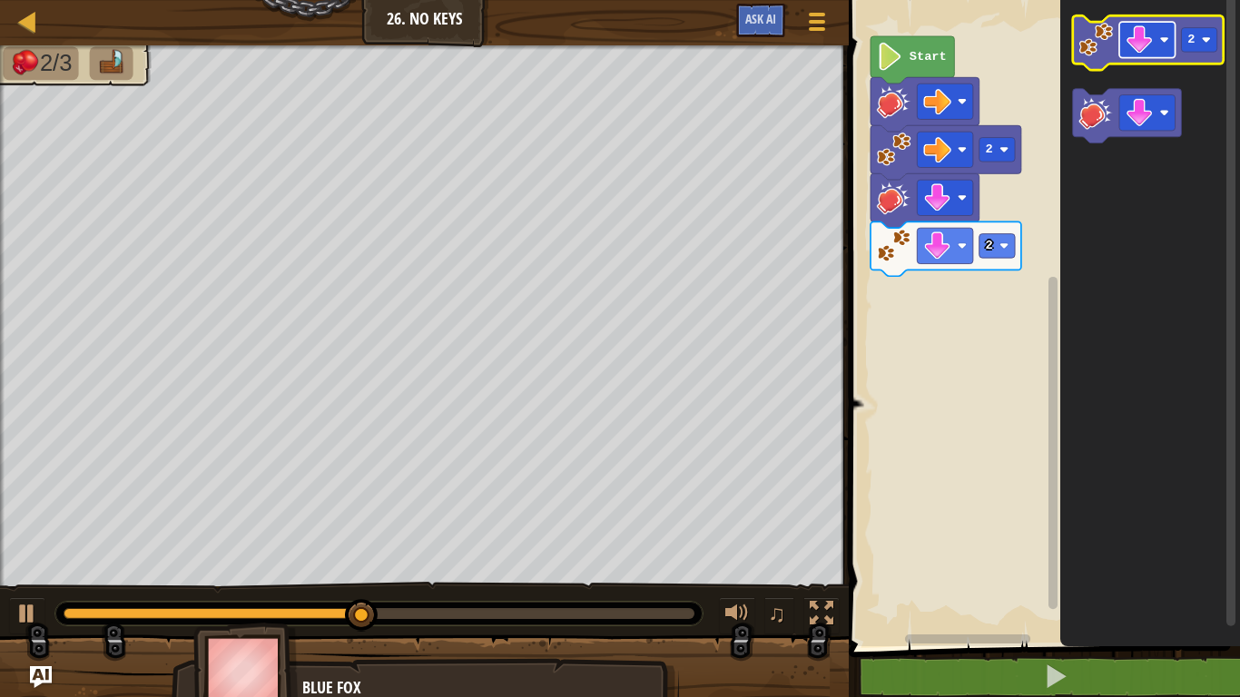
click at [1159, 40] on rect "Blockly Workspace" at bounding box center [1147, 39] width 56 height 35
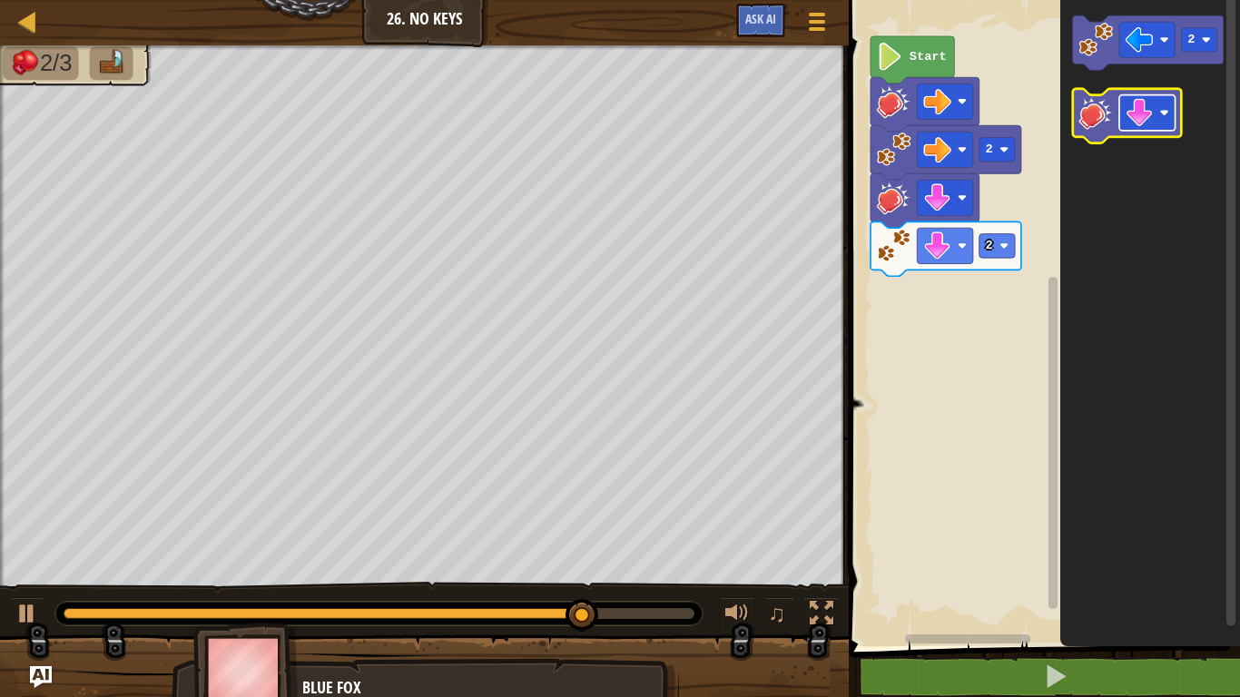
click at [1156, 116] on rect "Blockly Workspace" at bounding box center [1147, 112] width 56 height 35
click at [1097, 108] on image "Blockly Workspace" at bounding box center [1096, 112] width 34 height 34
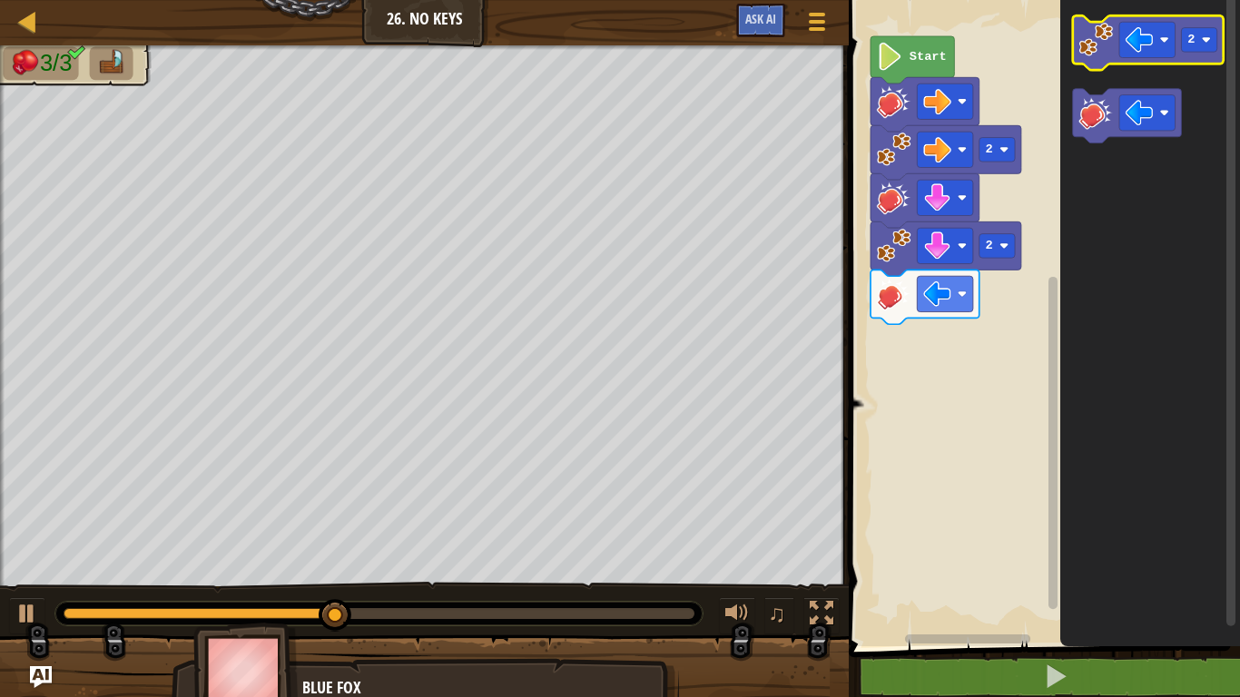
click at [1092, 51] on image "Blockly Workspace" at bounding box center [1096, 40] width 34 height 34
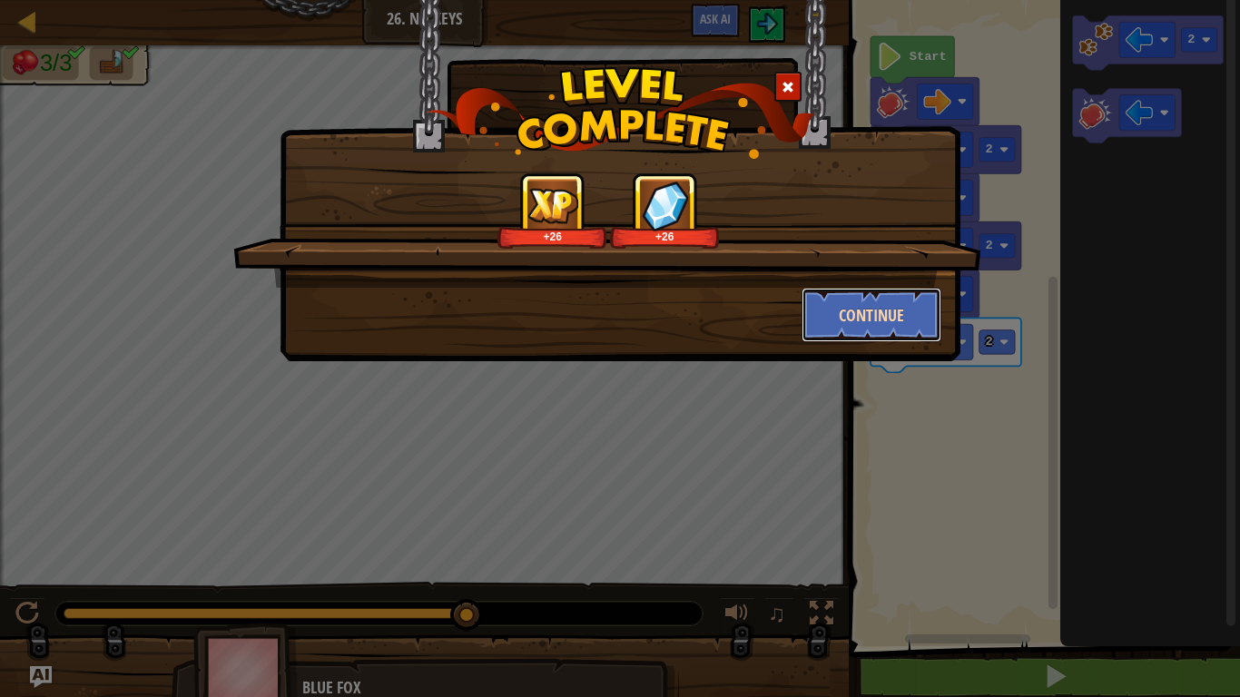
click at [851, 319] on button "Continue" at bounding box center [872, 315] width 141 height 54
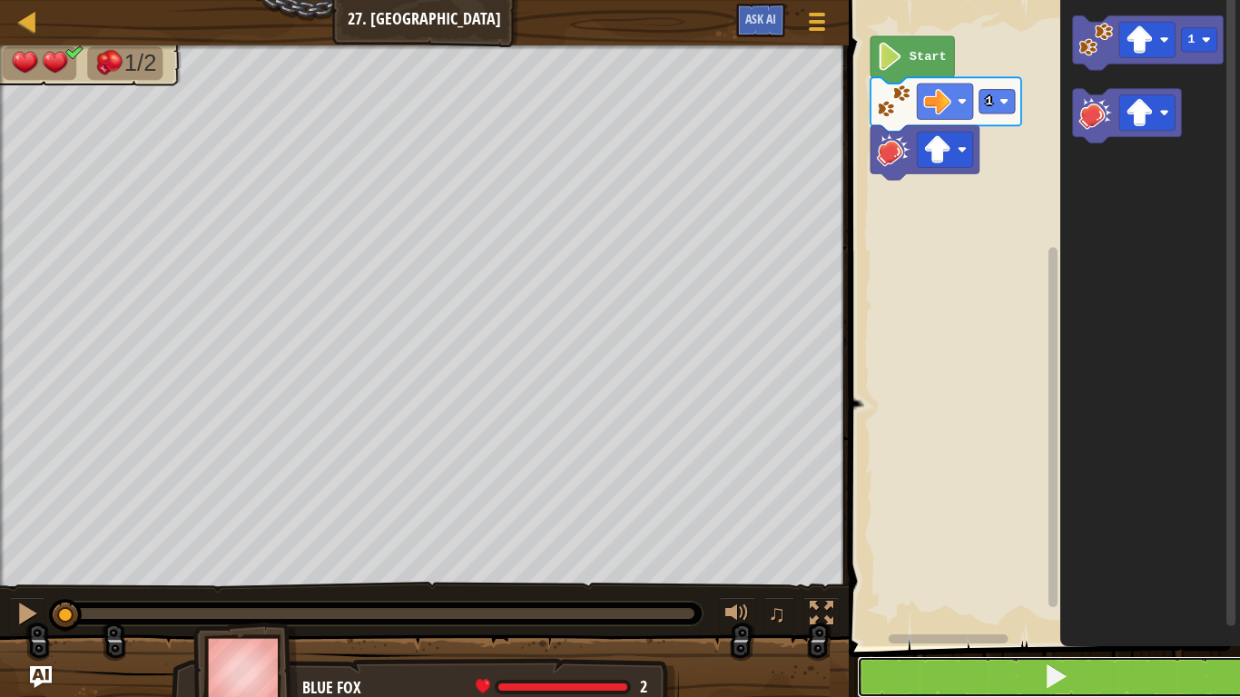
click at [985, 689] on button at bounding box center [1055, 677] width 397 height 42
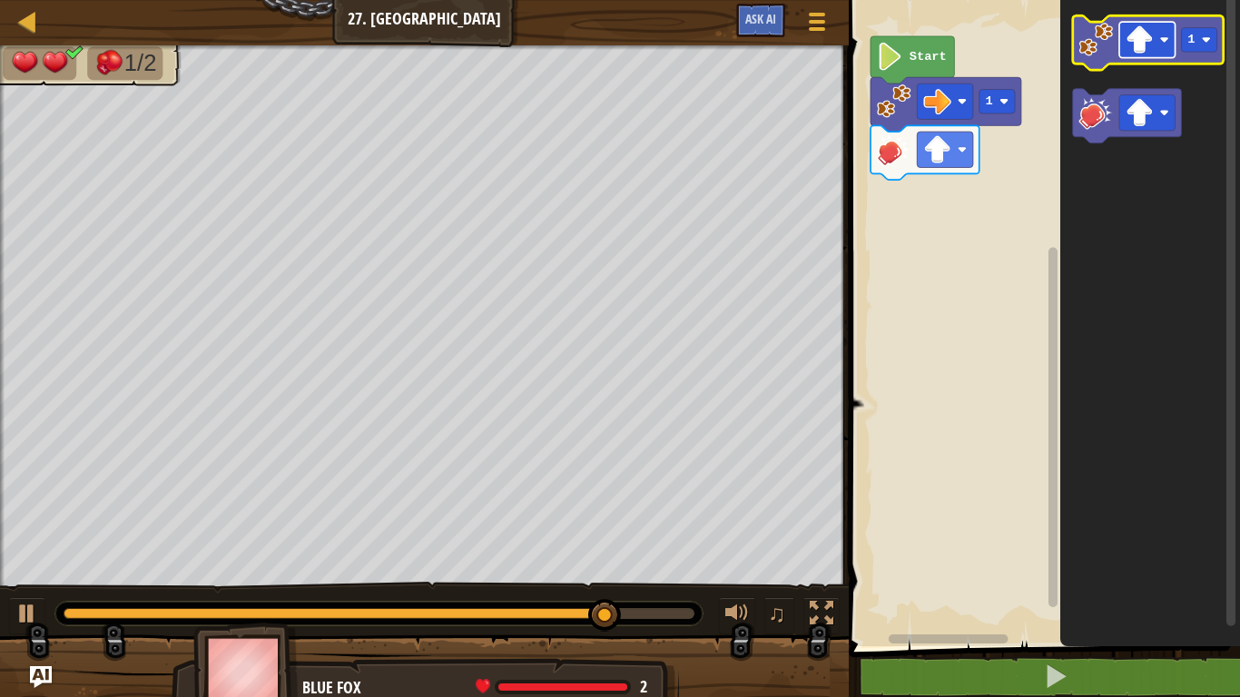
click at [1164, 40] on image "Blockly Workspace" at bounding box center [1164, 39] width 9 height 9
click at [1215, 34] on rect "Blockly Workspace" at bounding box center [1199, 40] width 35 height 25
click at [1098, 53] on image "Blockly Workspace" at bounding box center [1096, 40] width 34 height 34
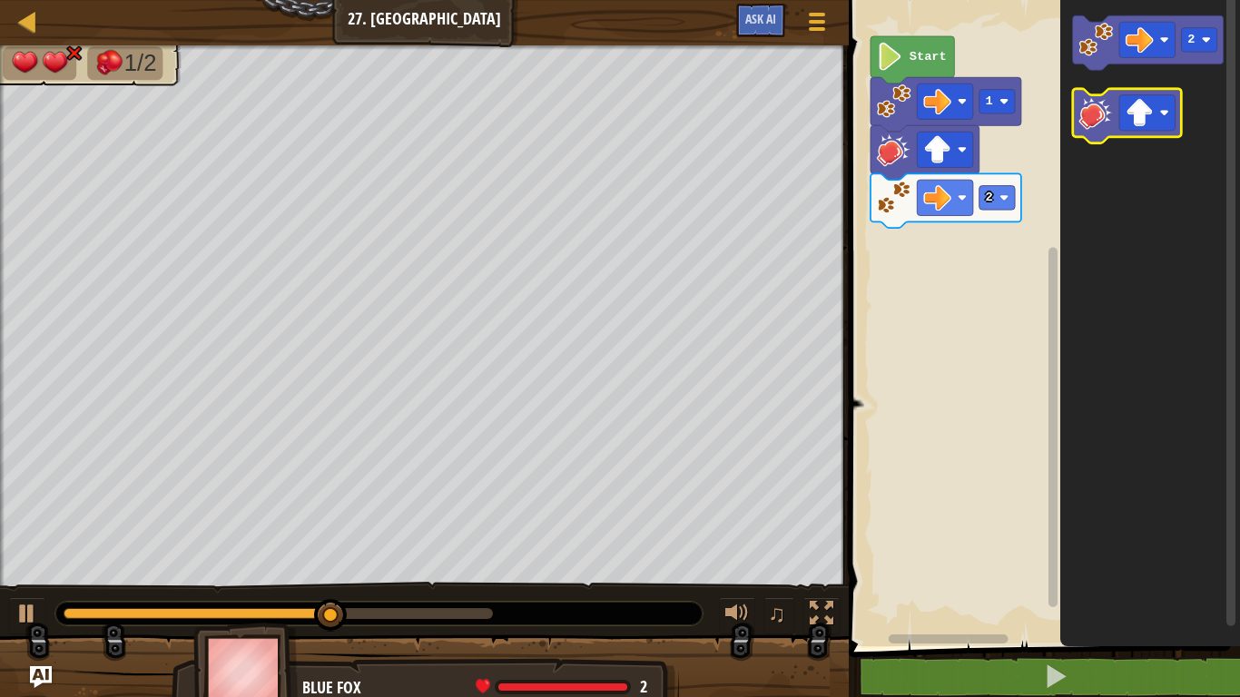
click at [1097, 117] on image "Blockly Workspace" at bounding box center [1096, 112] width 34 height 34
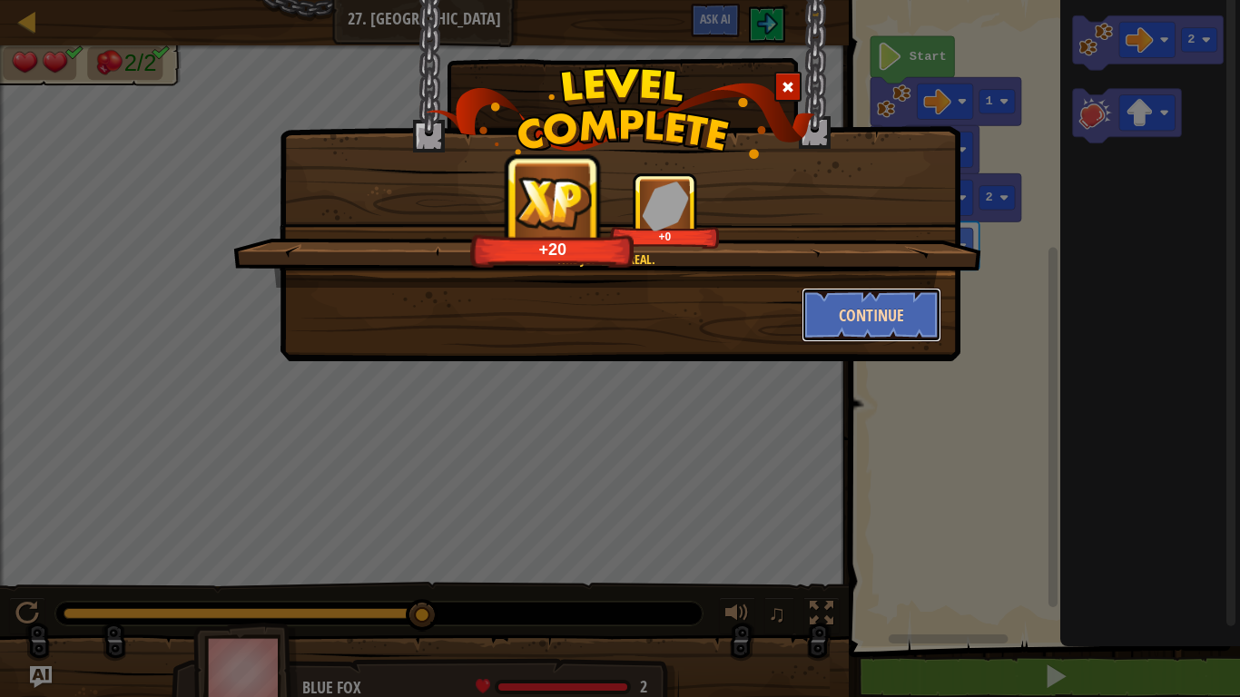
click at [828, 329] on button "Continue" at bounding box center [872, 315] width 141 height 54
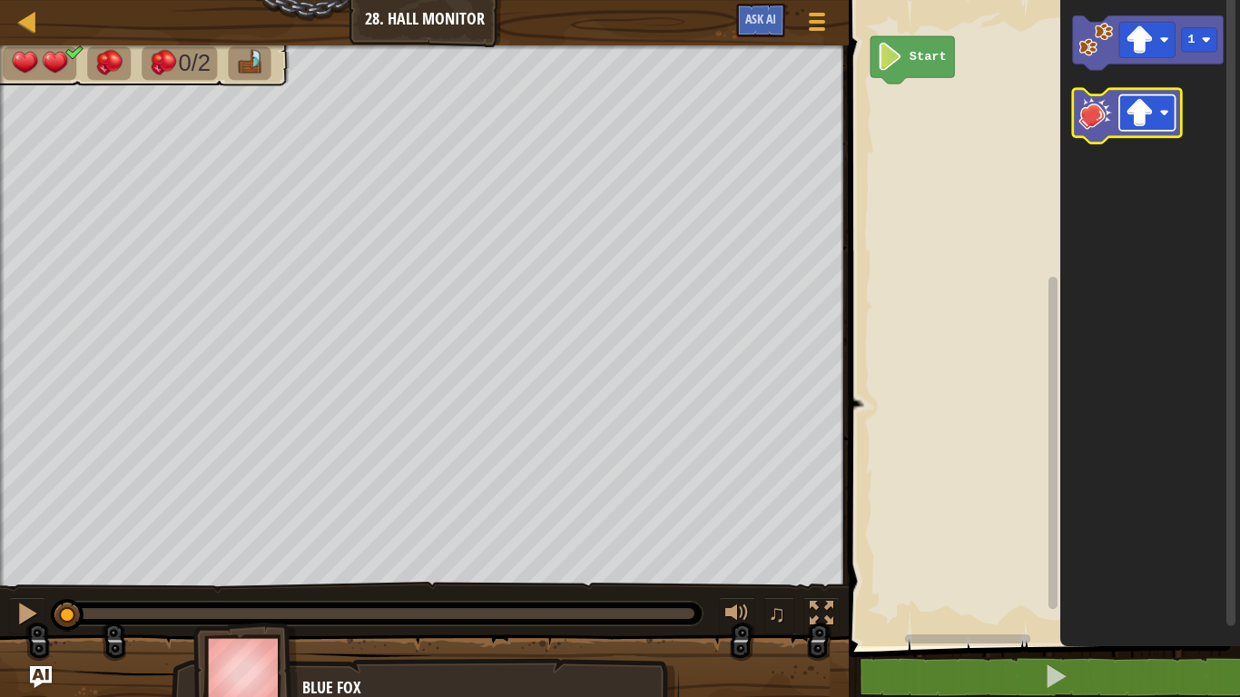
click at [1150, 119] on image "Blockly Workspace" at bounding box center [1140, 113] width 28 height 28
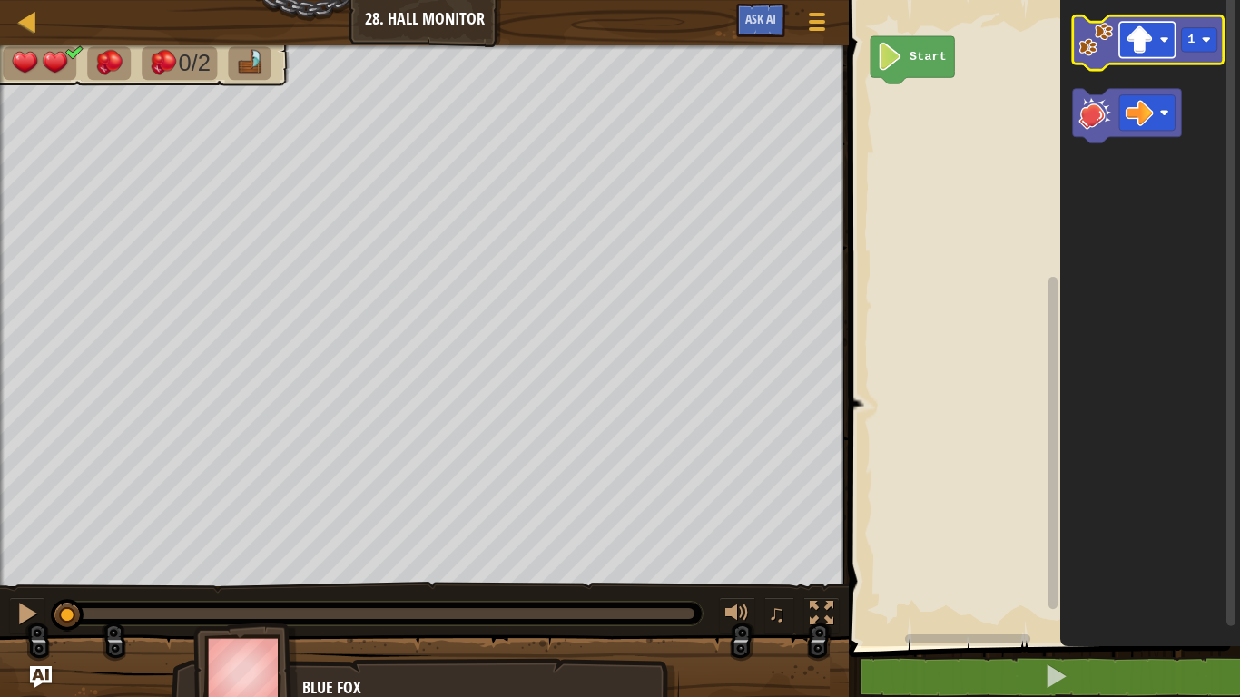
click at [1153, 34] on image "Blockly Workspace" at bounding box center [1140, 39] width 28 height 28
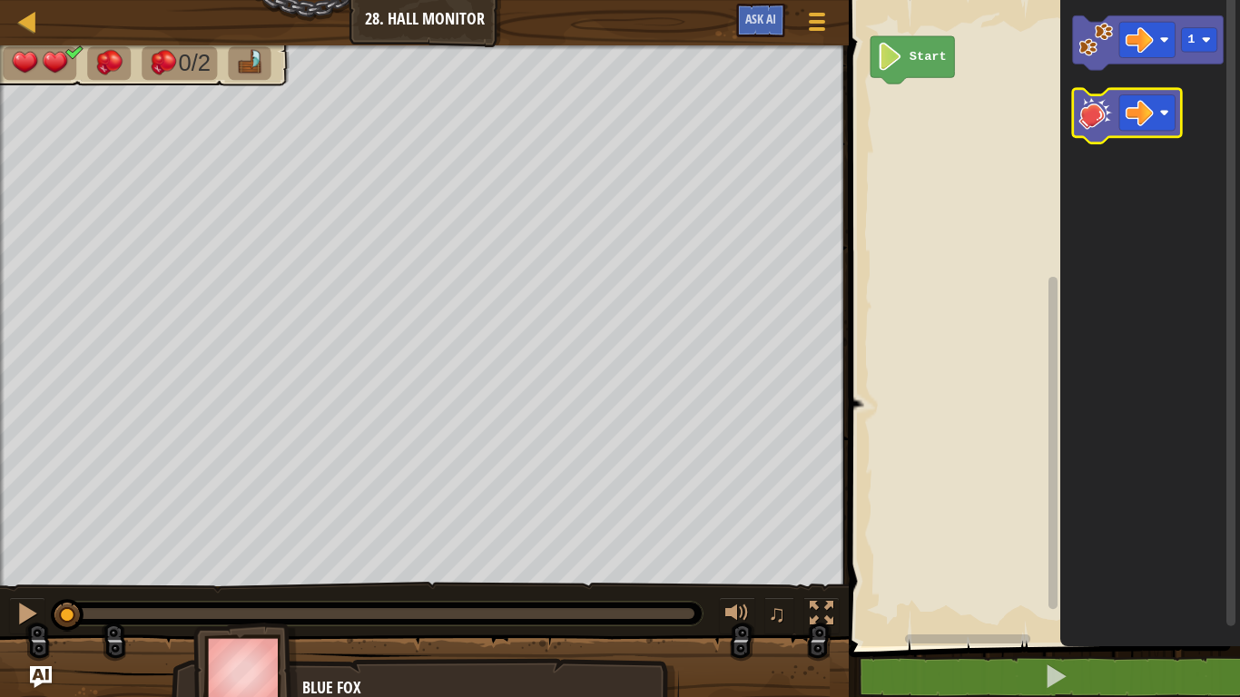
click at [1088, 111] on image "Blockly Workspace" at bounding box center [1096, 112] width 34 height 34
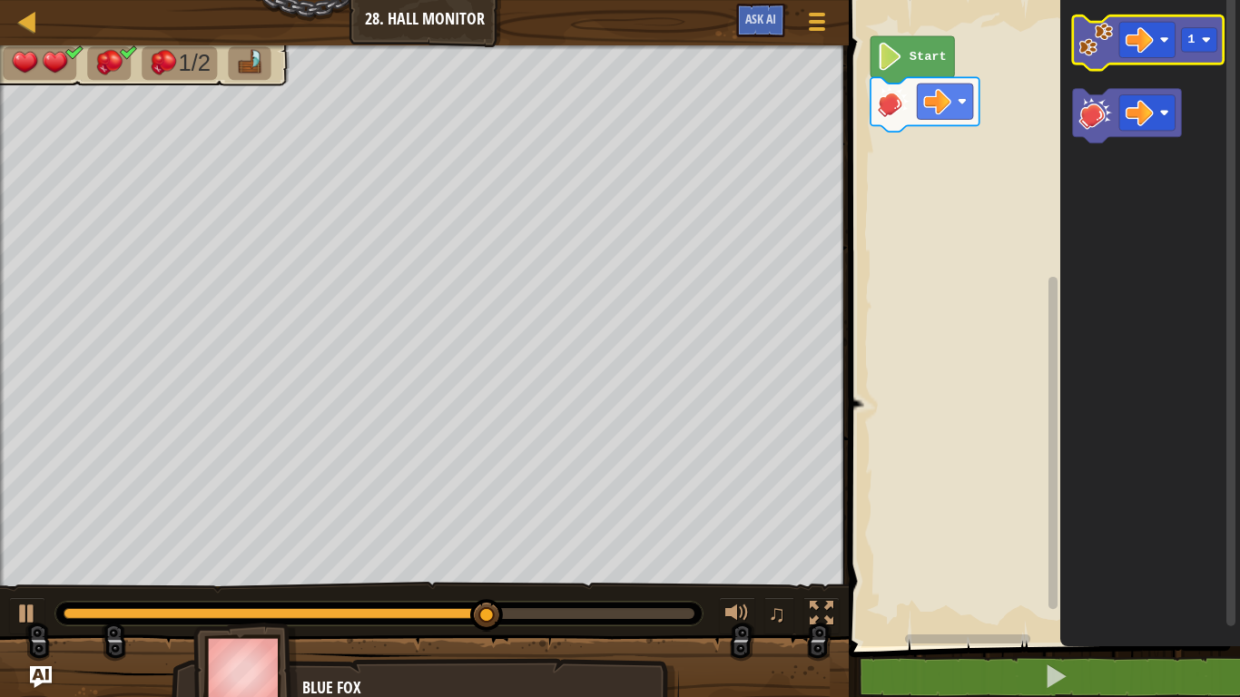
click at [1100, 60] on icon "Blockly Workspace" at bounding box center [1148, 42] width 151 height 54
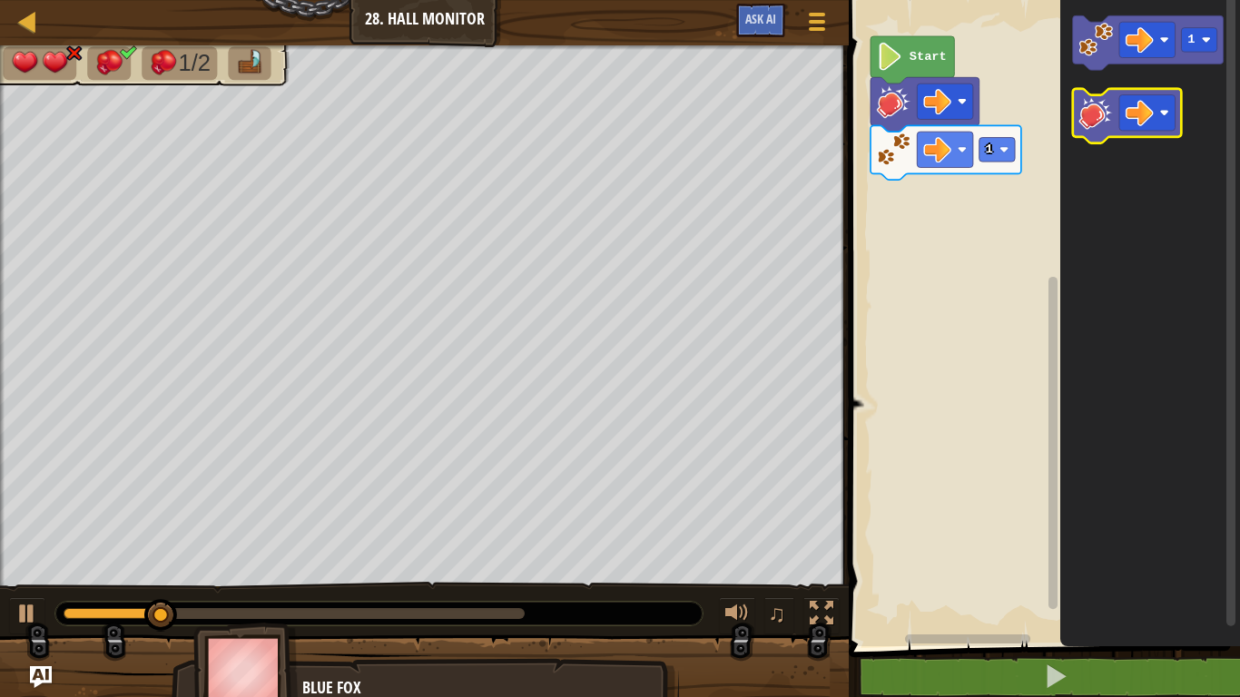
click at [1093, 123] on image "Blockly Workspace" at bounding box center [1096, 112] width 34 height 34
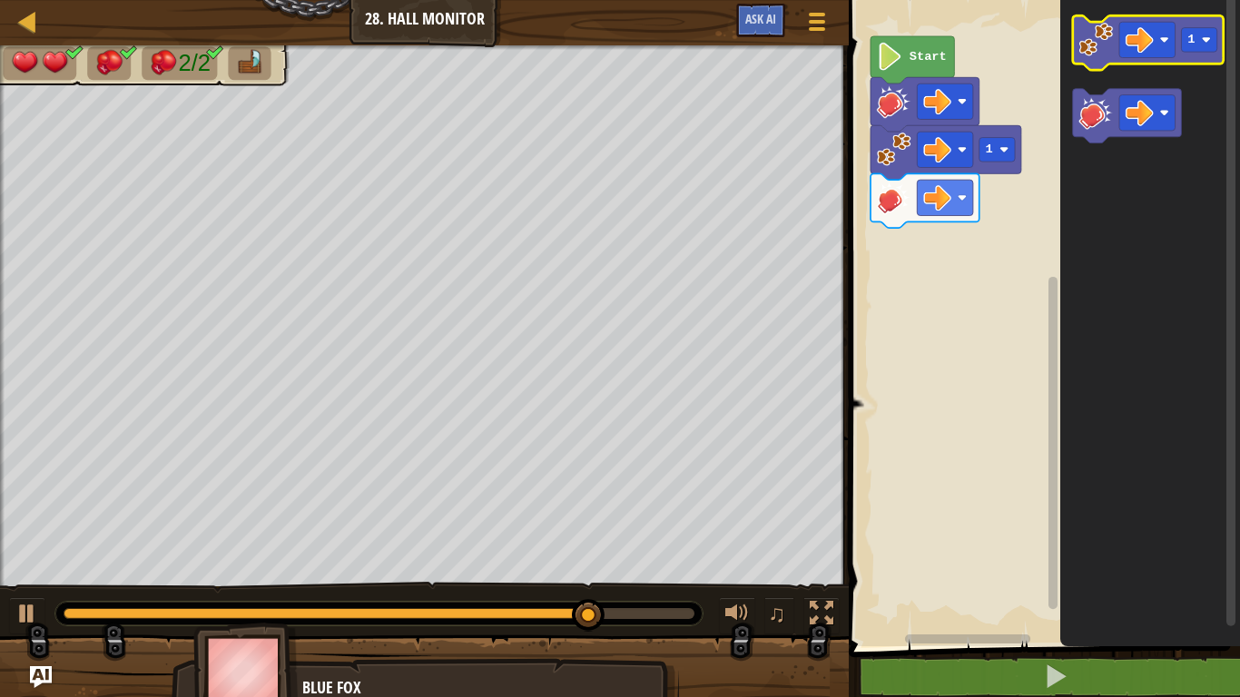
click at [1094, 45] on image "Blockly Workspace" at bounding box center [1096, 40] width 34 height 34
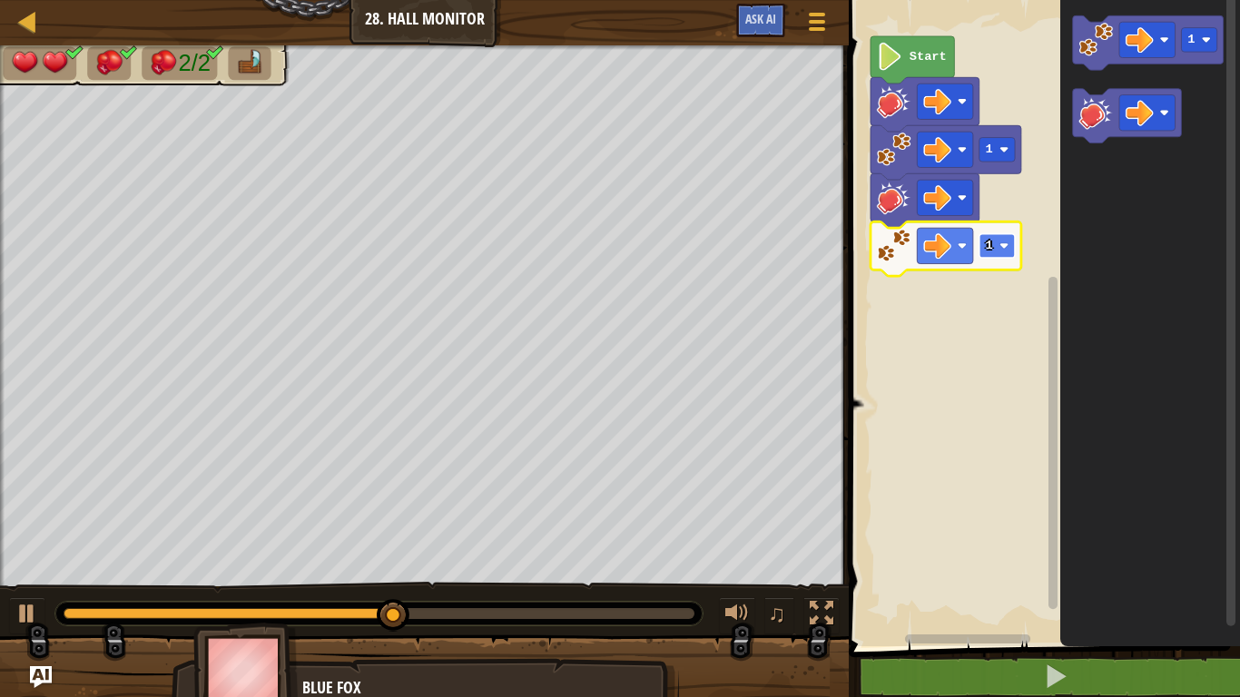
click at [1008, 245] on image "Blockly Workspace" at bounding box center [1003, 245] width 9 height 9
